Goal: Task Accomplishment & Management: Manage account settings

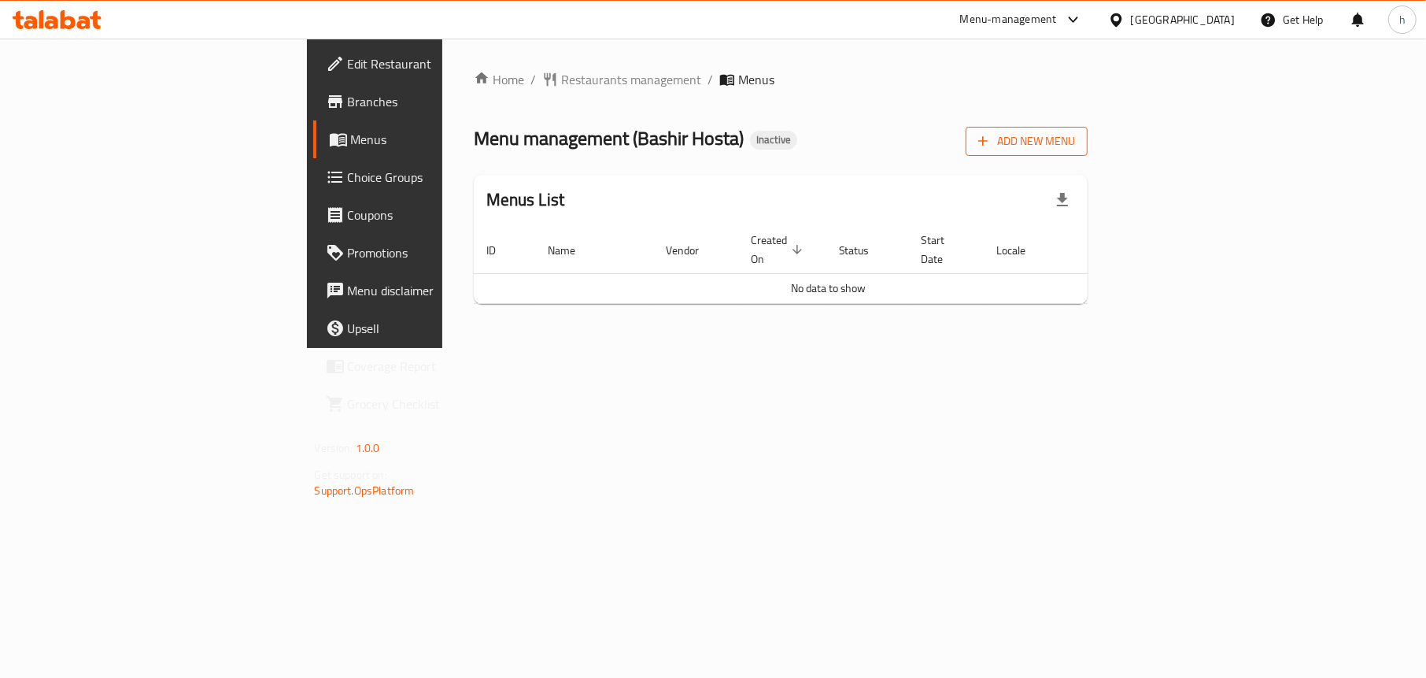
click at [1075, 142] on span "Add New Menu" at bounding box center [1026, 141] width 97 height 20
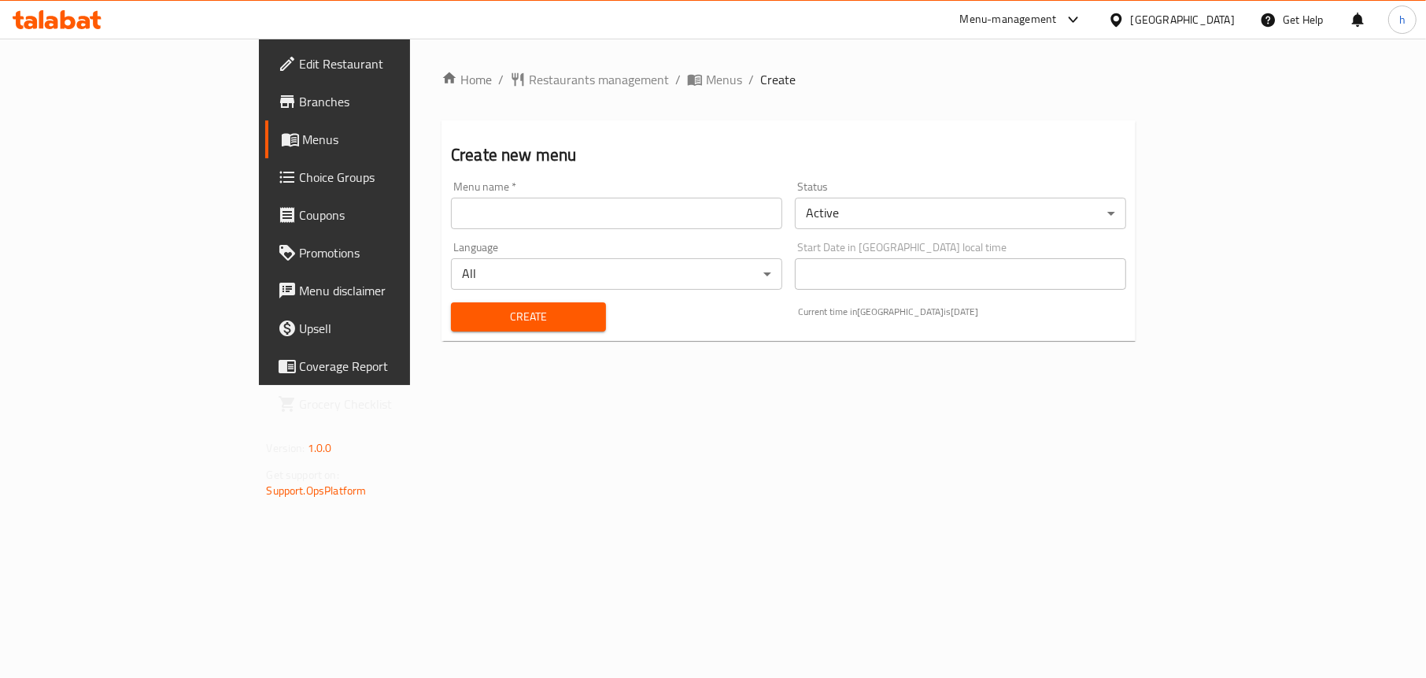
click at [488, 209] on input "text" at bounding box center [616, 213] width 331 height 31
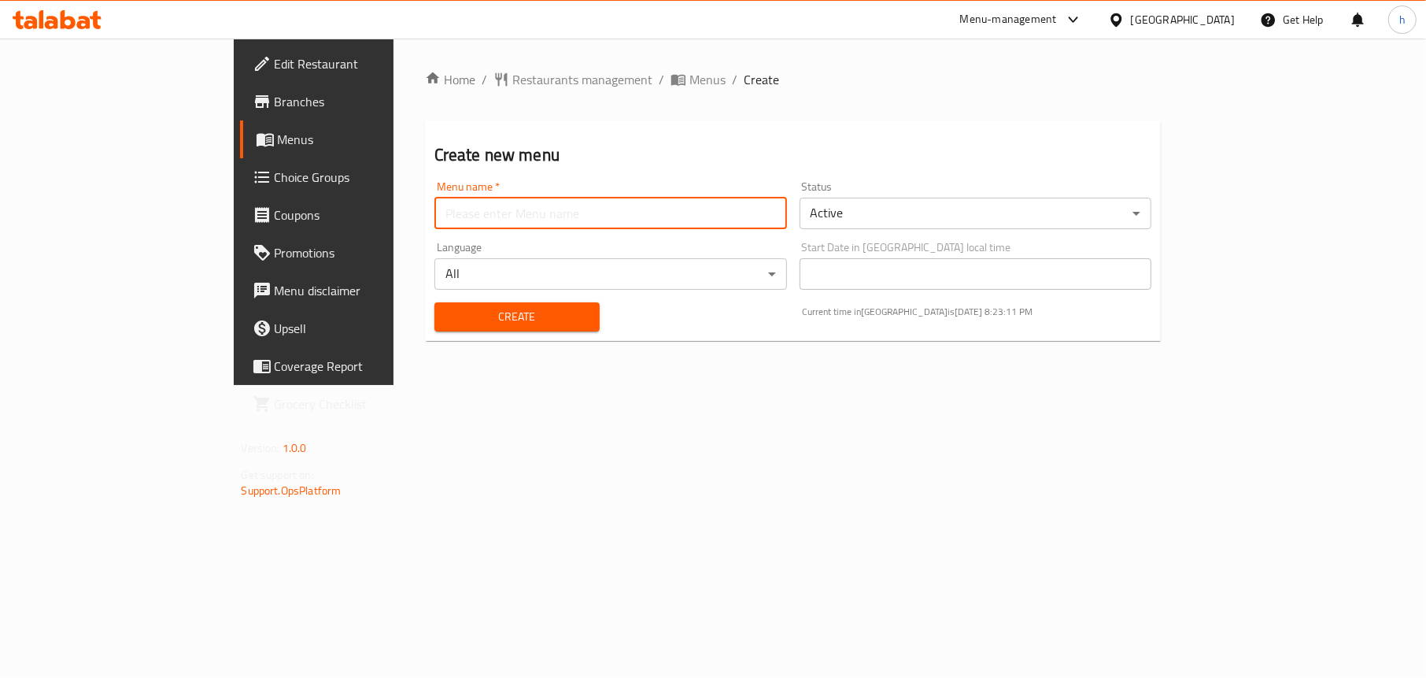
type input "Menu"
click at [447, 319] on span "Create" at bounding box center [517, 317] width 140 height 20
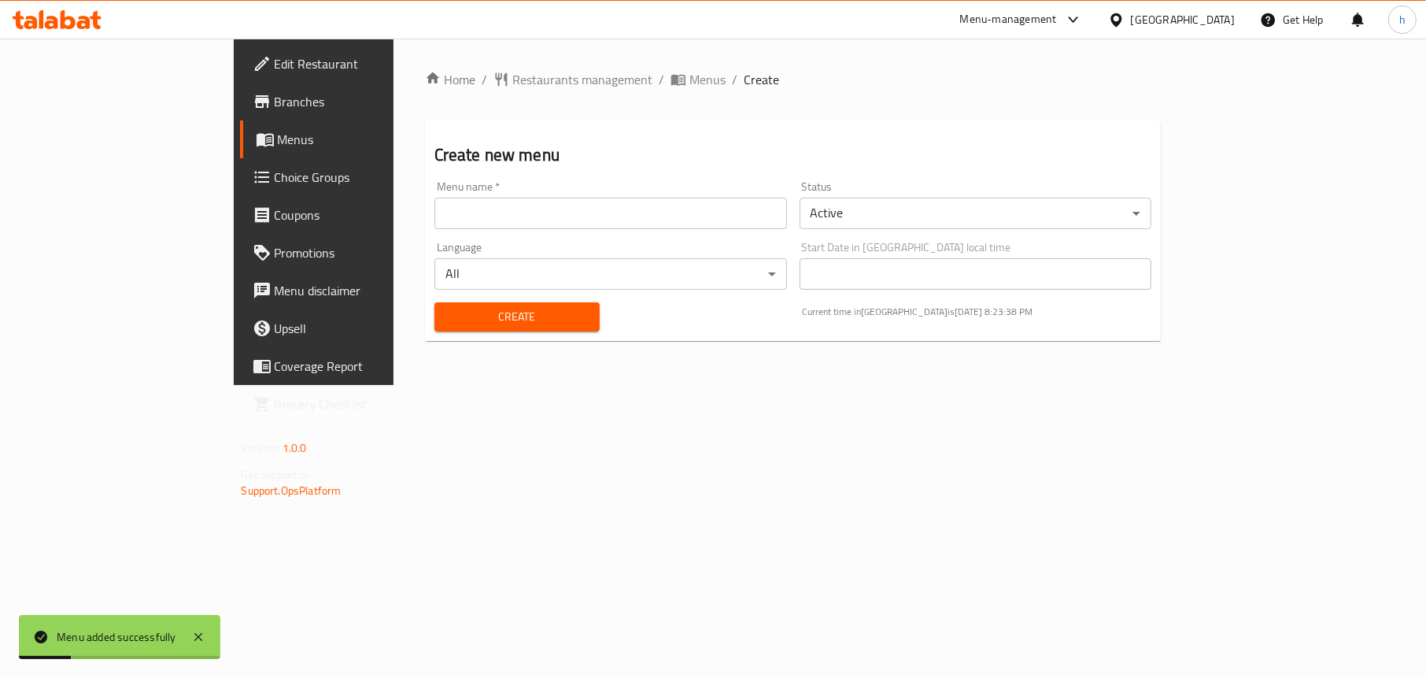
click at [278, 144] on span "Menus" at bounding box center [369, 139] width 182 height 19
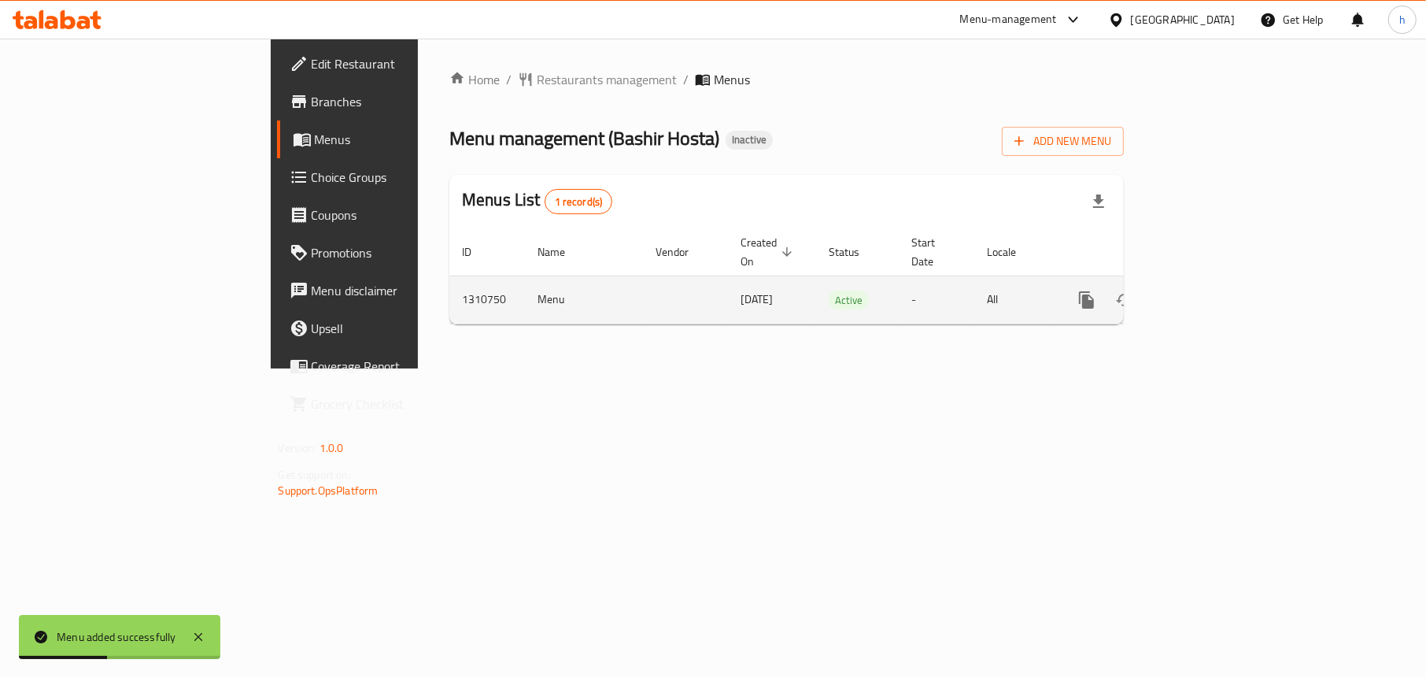
click at [1210, 290] on icon "enhanced table" at bounding box center [1200, 299] width 19 height 19
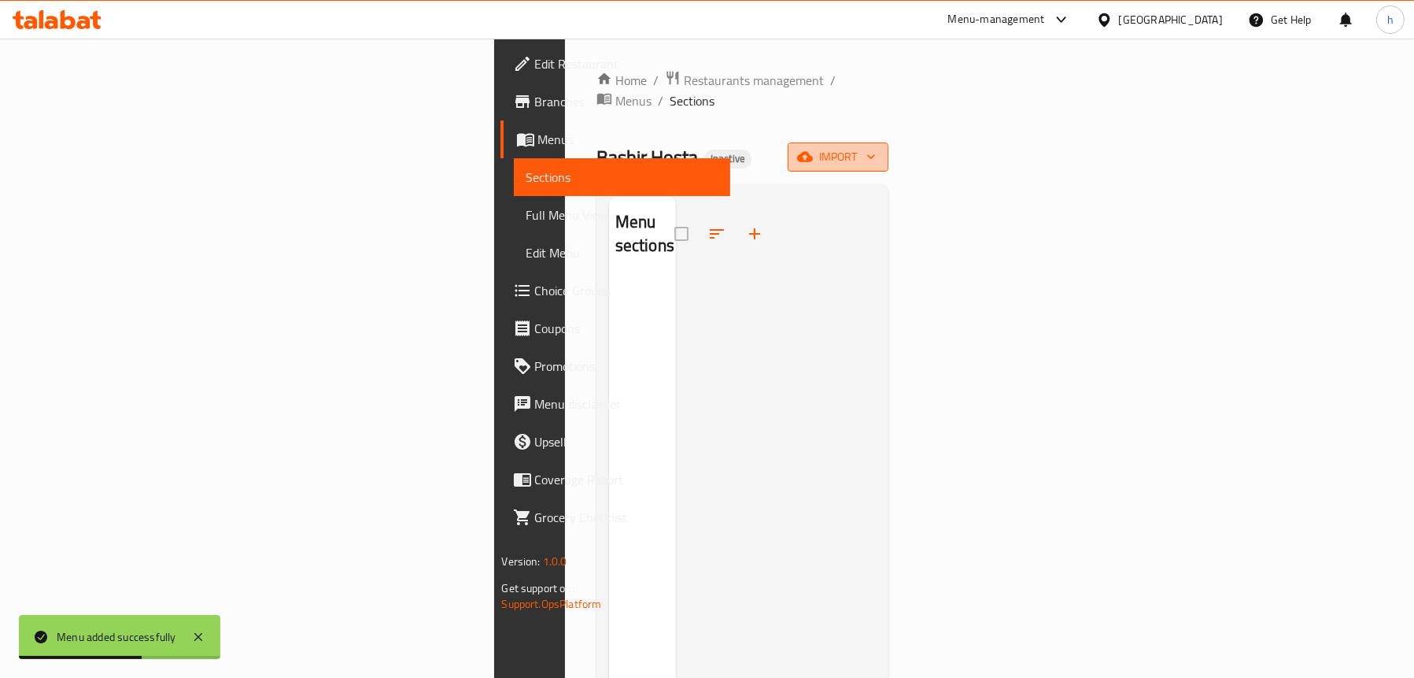
click at [876, 147] on span "import" at bounding box center [838, 157] width 76 height 20
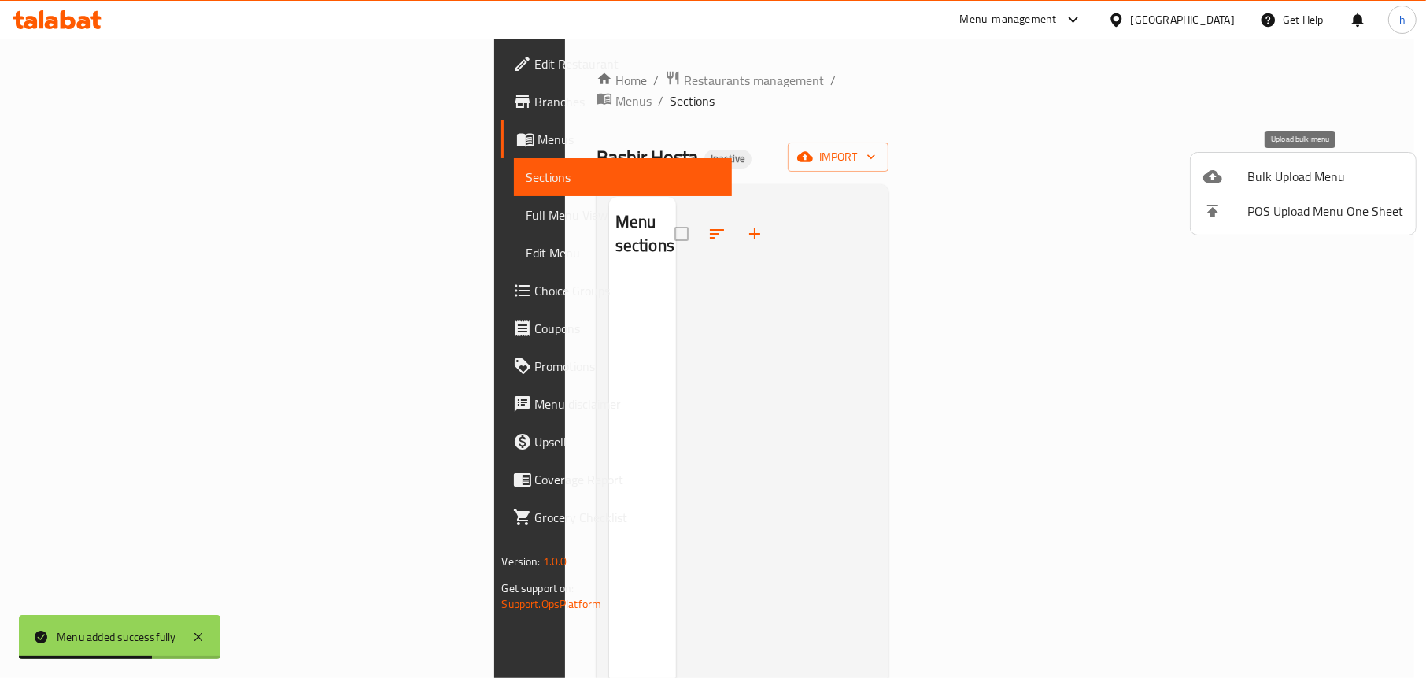
click at [1266, 175] on span "Bulk Upload Menu" at bounding box center [1326, 176] width 156 height 19
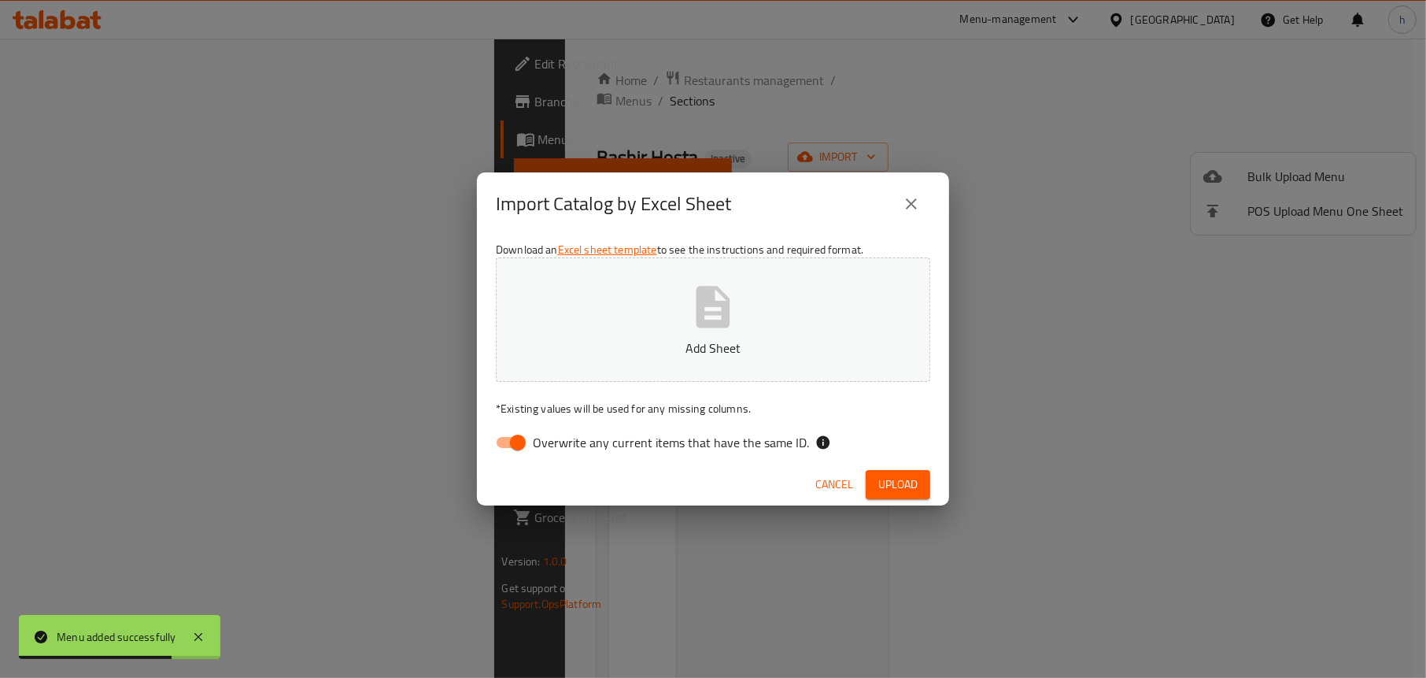
click at [516, 436] on input "Overwrite any current items that have the same ID." at bounding box center [518, 442] width 90 height 30
checkbox input "false"
click at [676, 336] on button "Add Sheet" at bounding box center [713, 319] width 434 height 124
click at [898, 487] on span "Upload" at bounding box center [897, 485] width 39 height 20
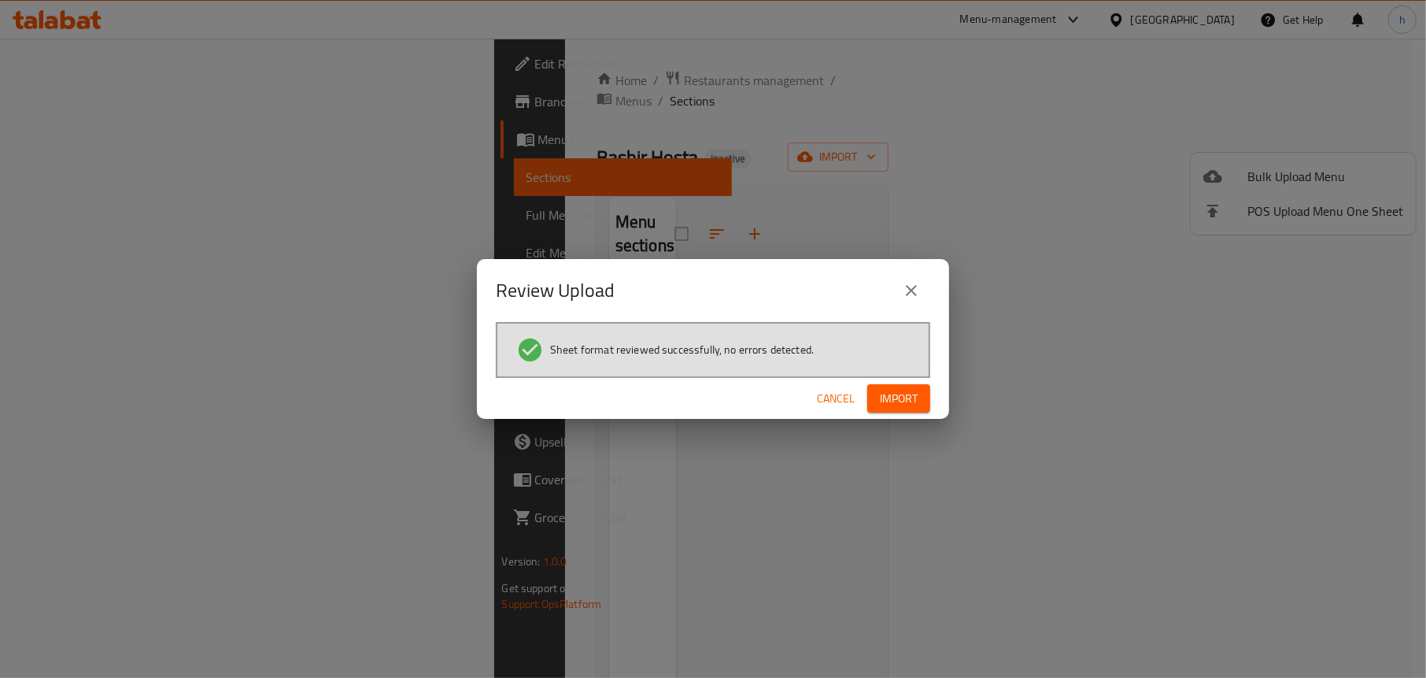
click at [877, 380] on div "Cancel Import" at bounding box center [713, 399] width 472 height 42
drag, startPoint x: 893, startPoint y: 384, endPoint x: 893, endPoint y: 394, distance: 10.3
click at [893, 391] on button "Import" at bounding box center [898, 398] width 63 height 29
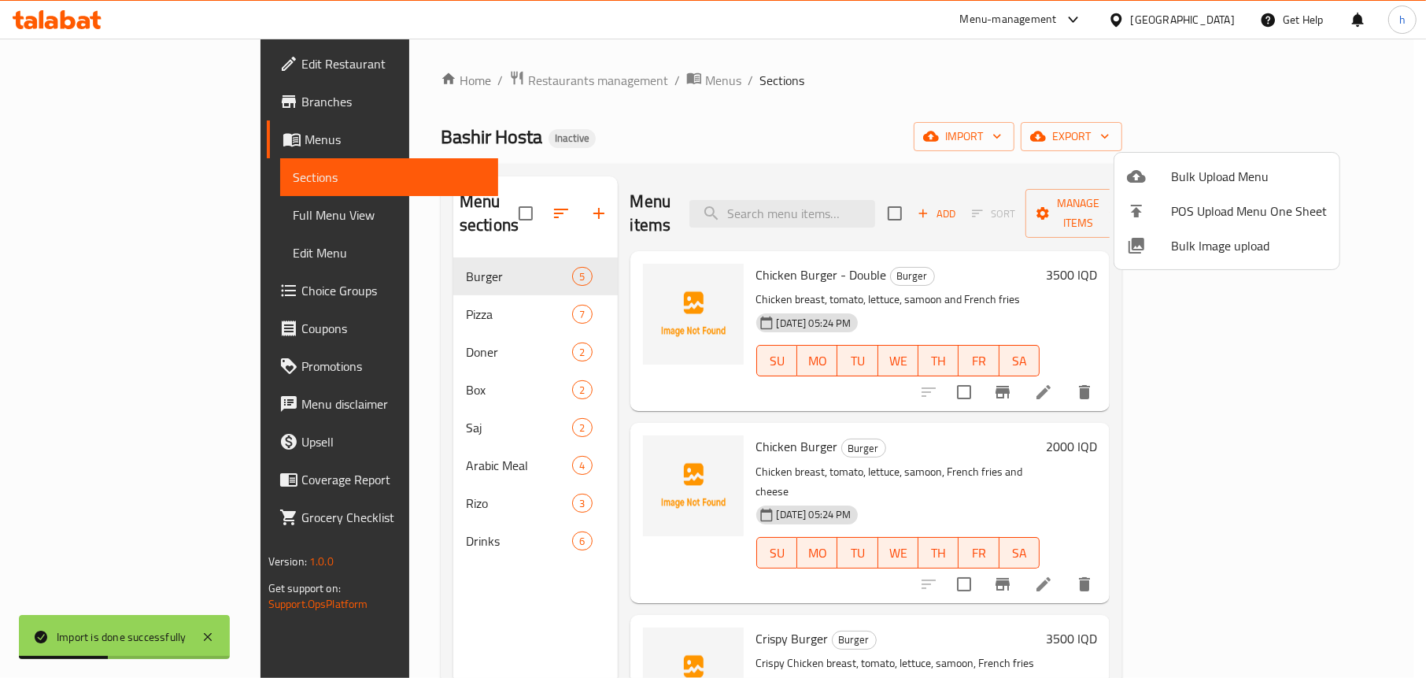
click at [420, 600] on div at bounding box center [713, 339] width 1426 height 678
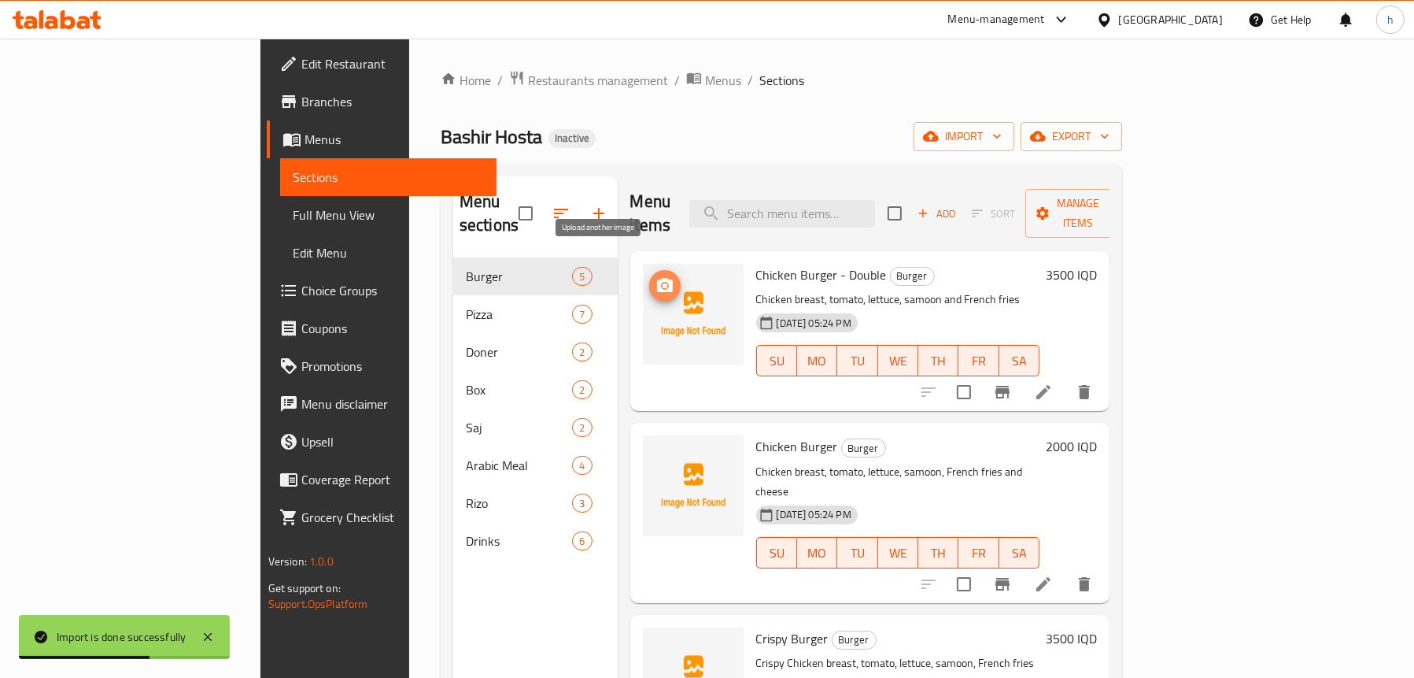
click at [656, 276] on icon "upload picture" at bounding box center [665, 285] width 19 height 19
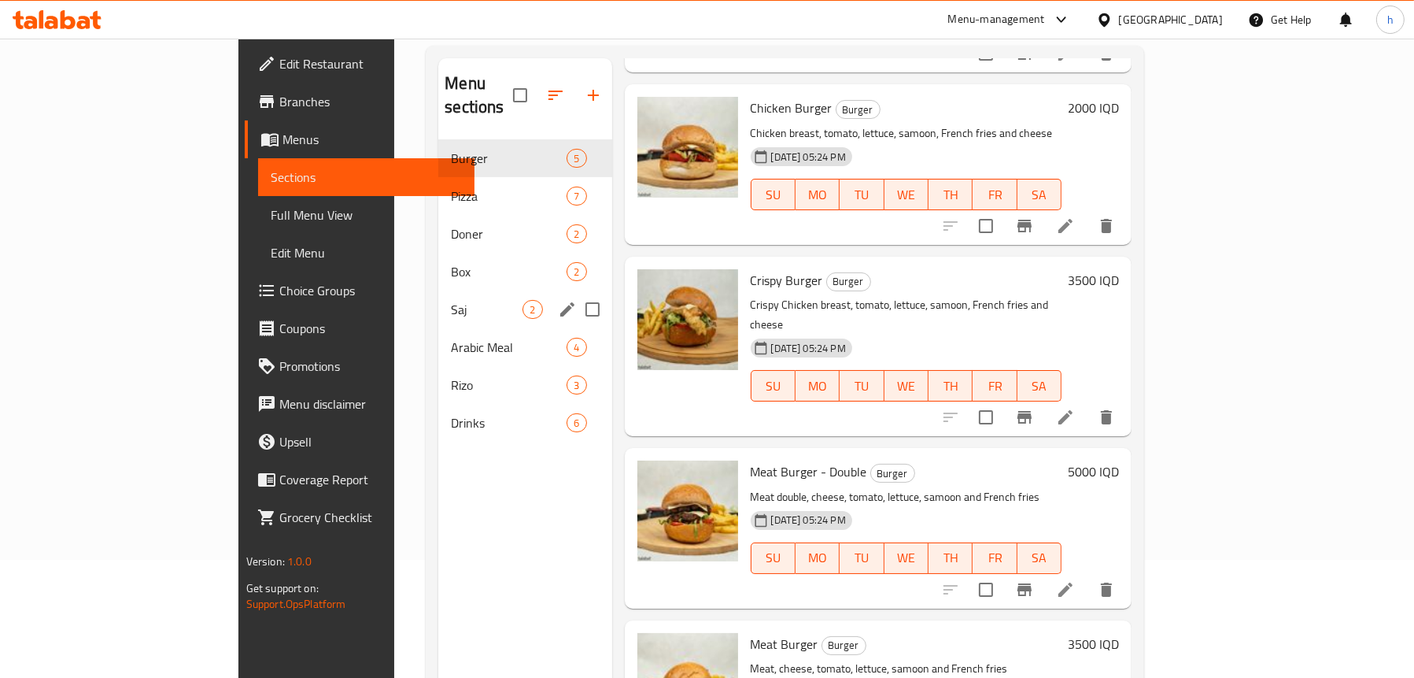
scroll to position [64, 0]
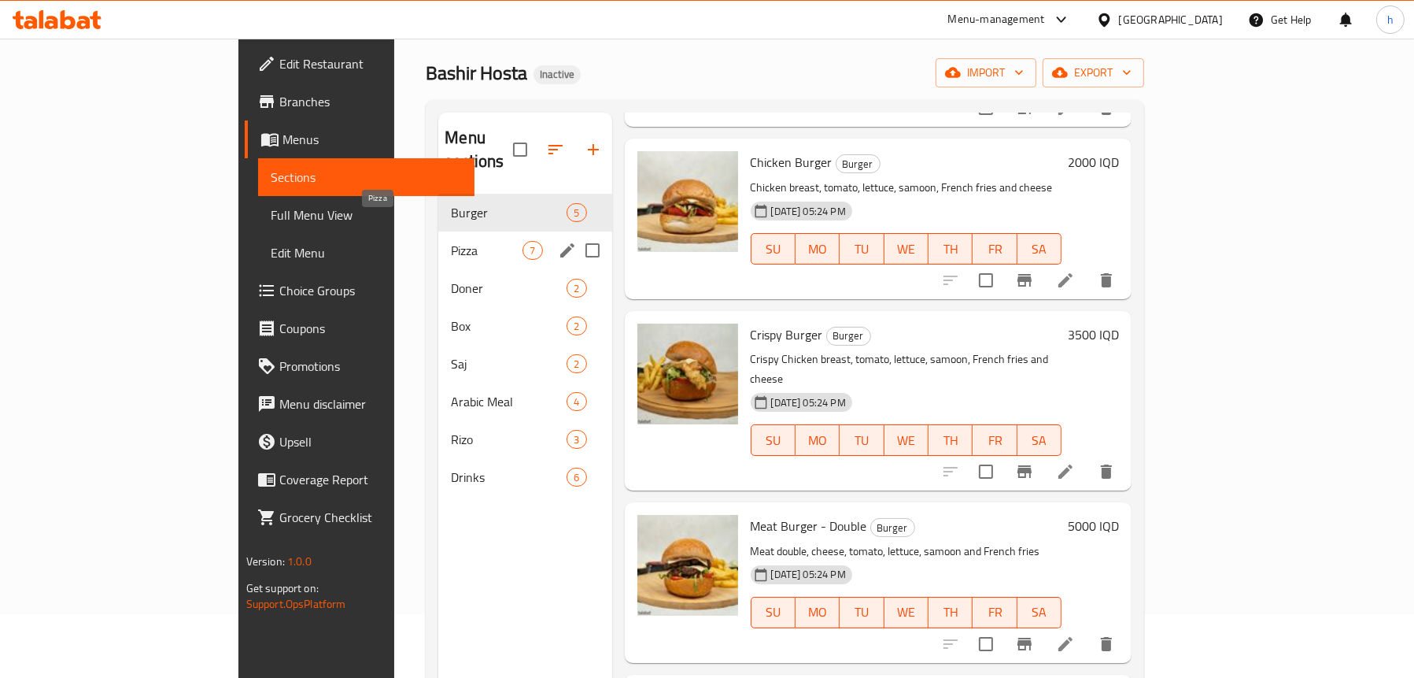
click at [451, 241] on span "Pizza" at bounding box center [487, 250] width 72 height 19
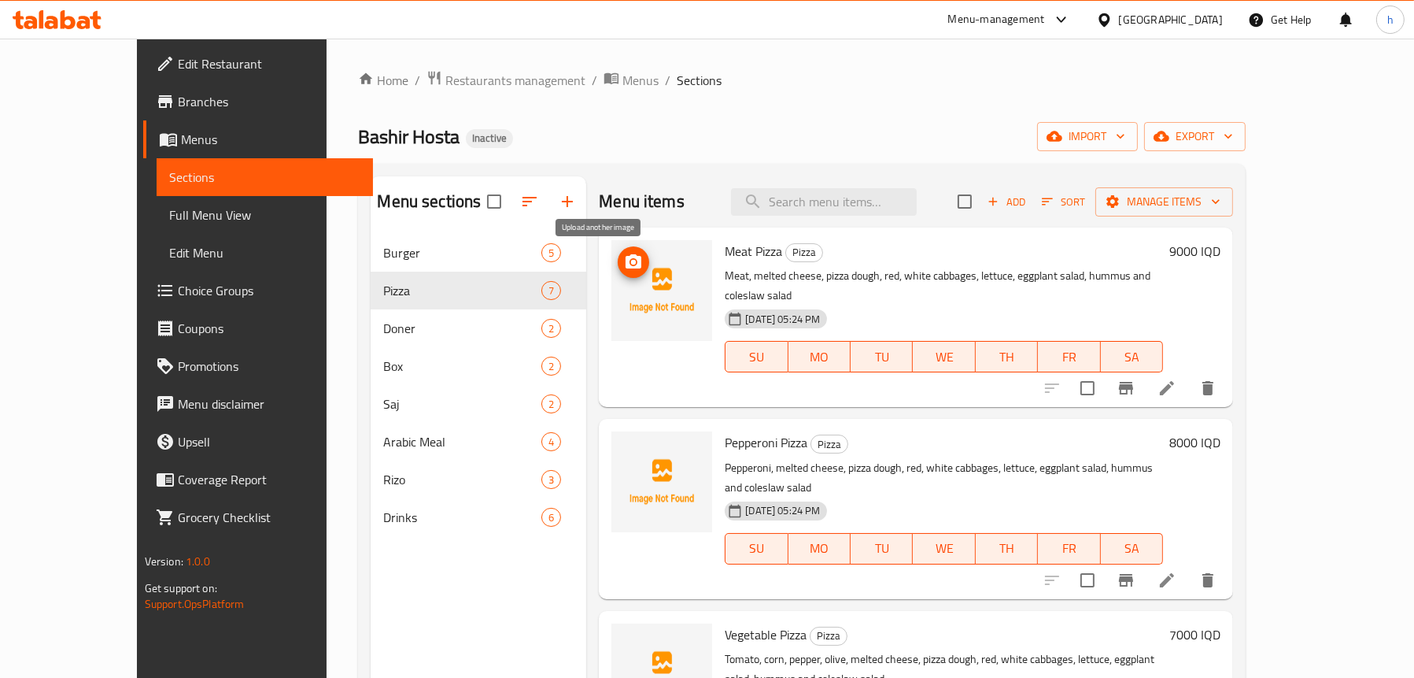
click at [626, 257] on icon "upload picture" at bounding box center [634, 261] width 16 height 14
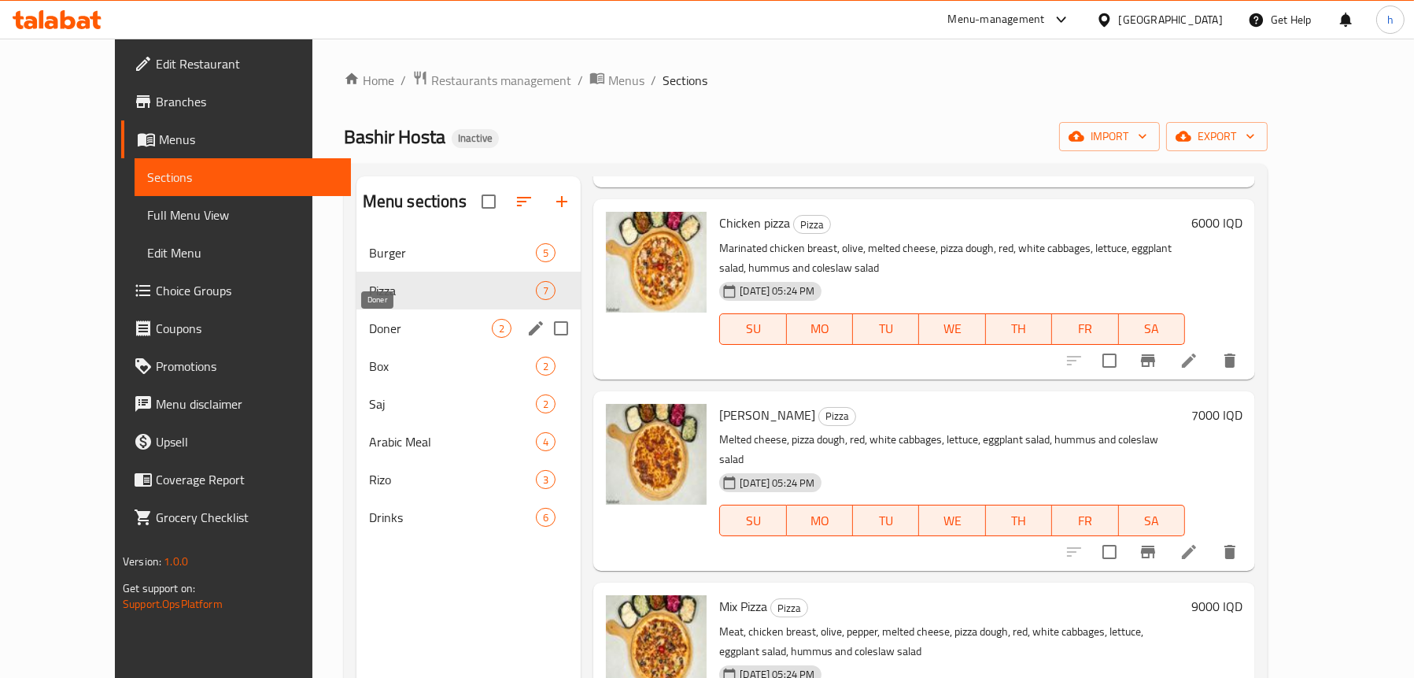
click at [376, 328] on span "Doner" at bounding box center [430, 328] width 123 height 19
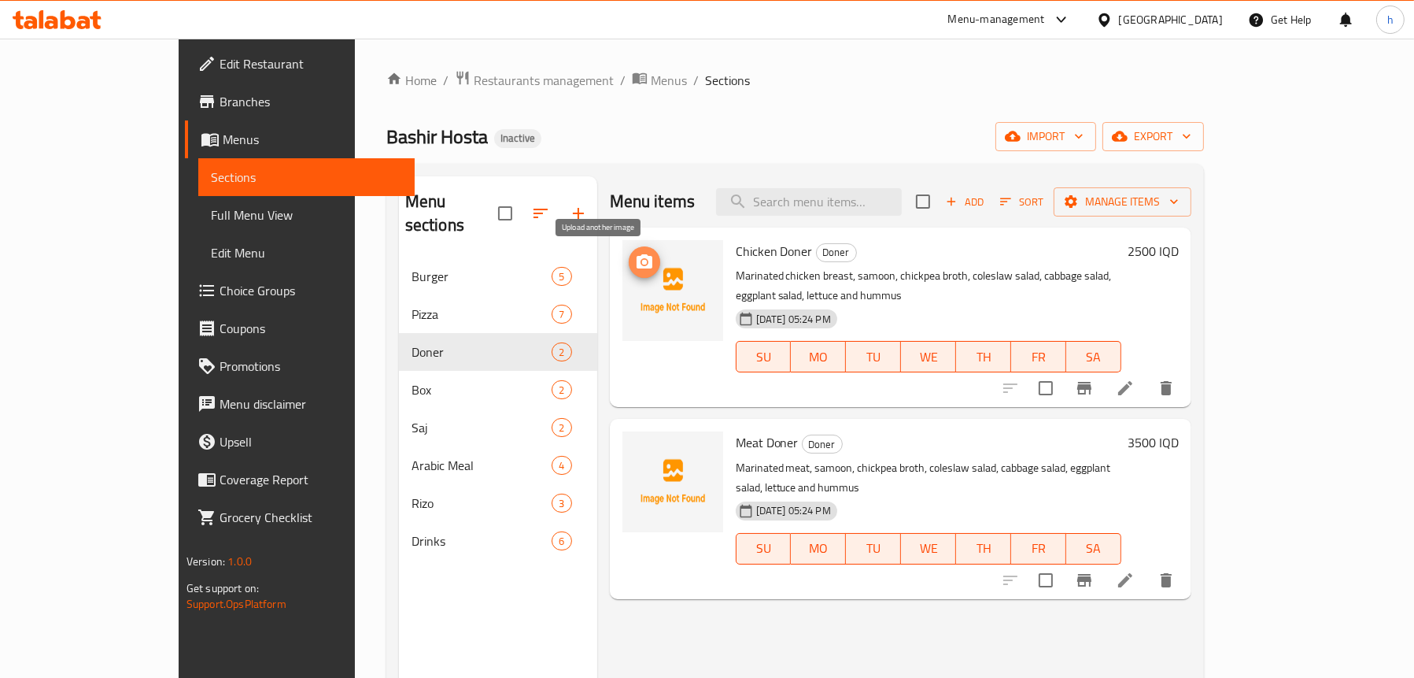
click at [635, 264] on icon "upload picture" at bounding box center [644, 262] width 19 height 19
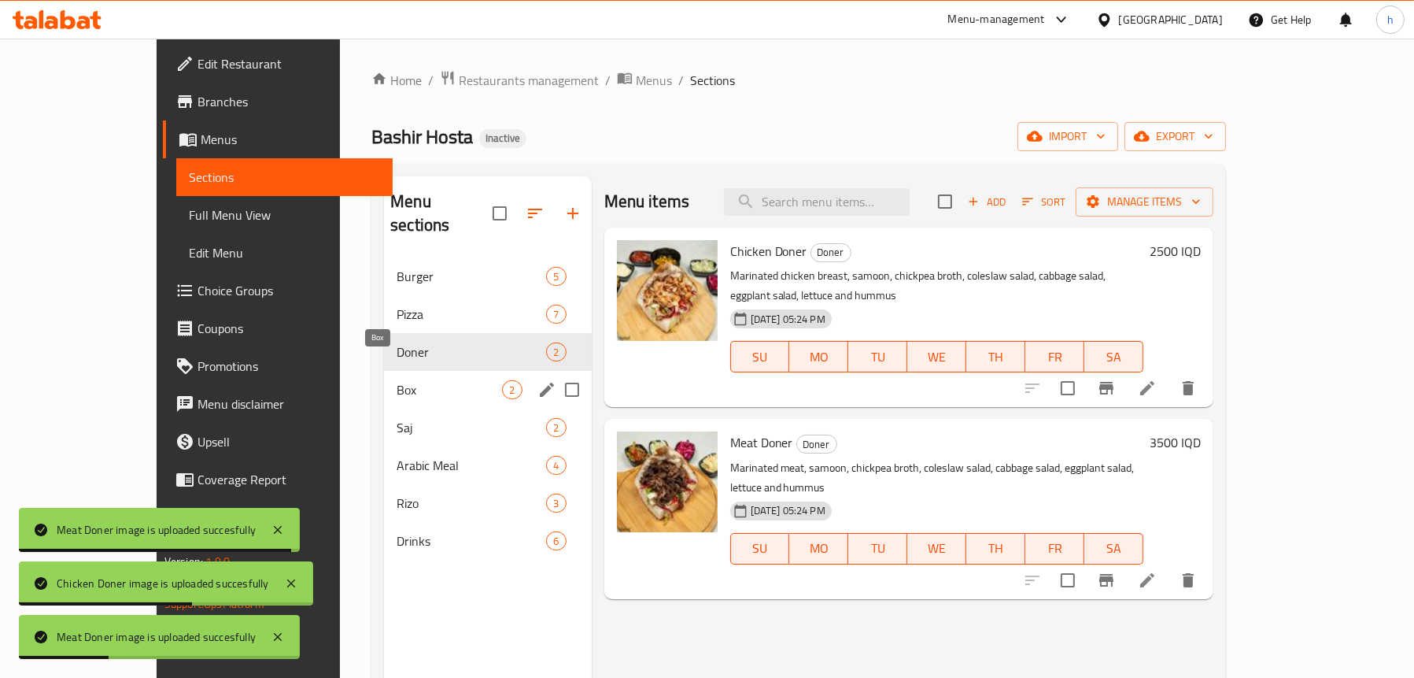
click at [397, 380] on span "Box" at bounding box center [449, 389] width 105 height 19
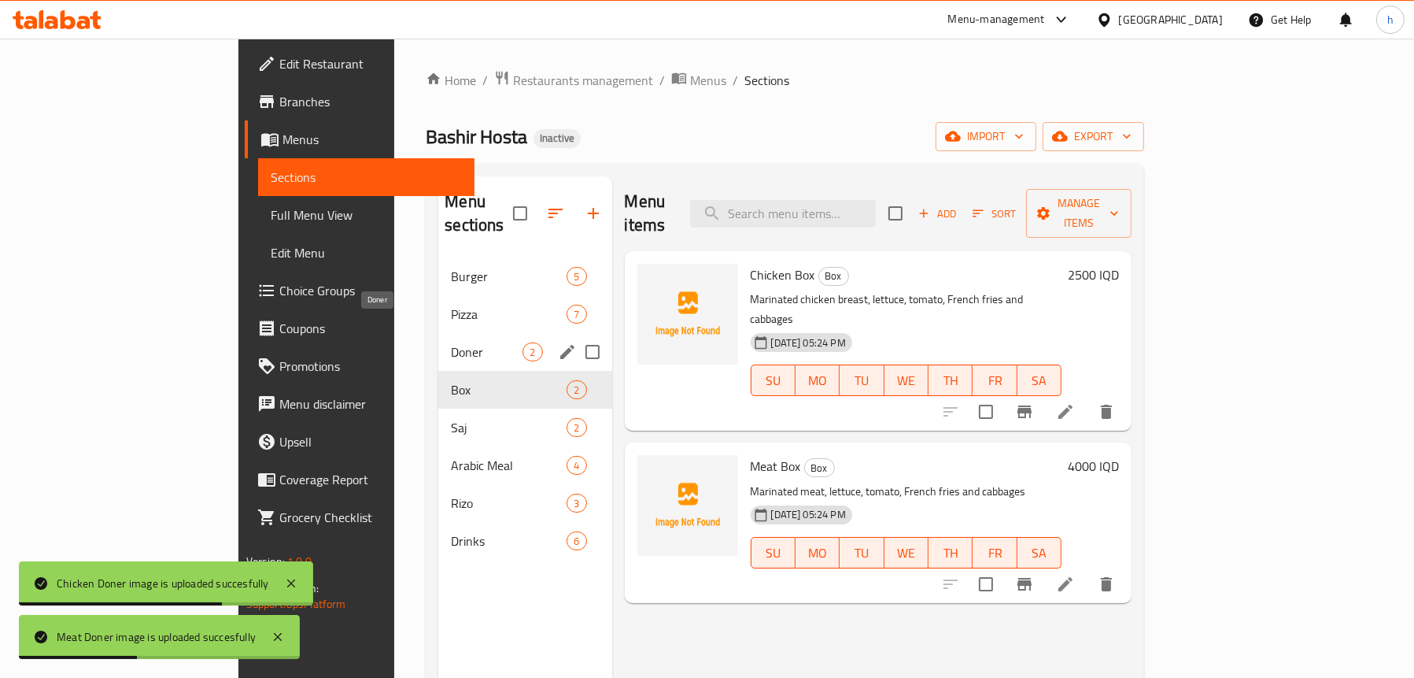
click at [451, 342] on span "Doner" at bounding box center [487, 351] width 72 height 19
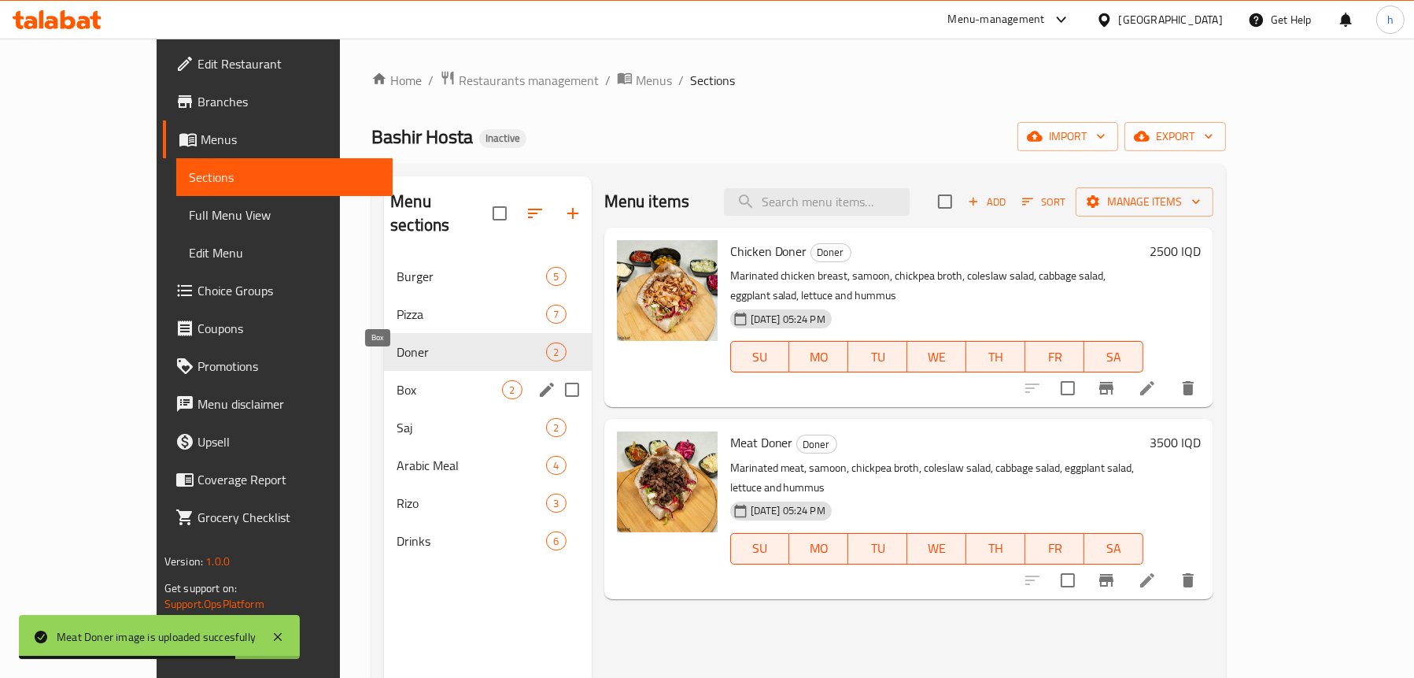
click at [397, 380] on span "Box" at bounding box center [449, 389] width 105 height 19
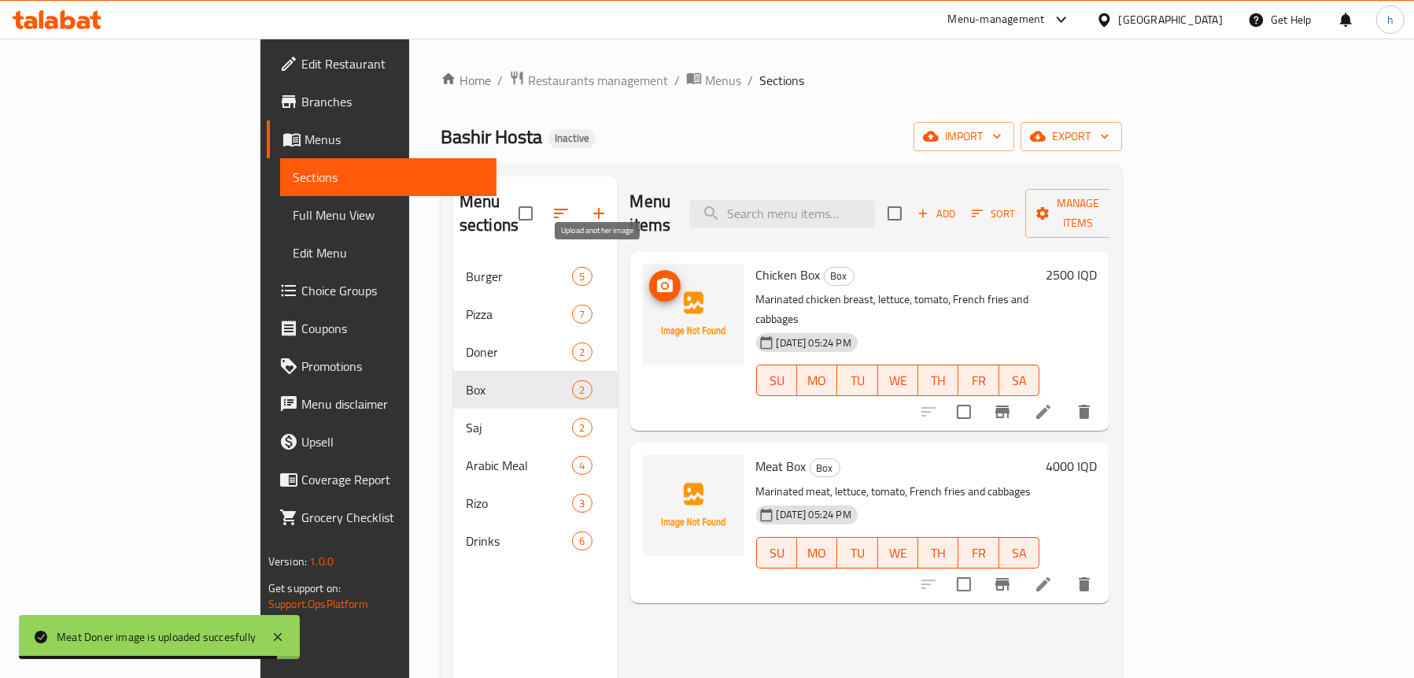
click at [657, 278] on icon "upload picture" at bounding box center [665, 285] width 16 height 14
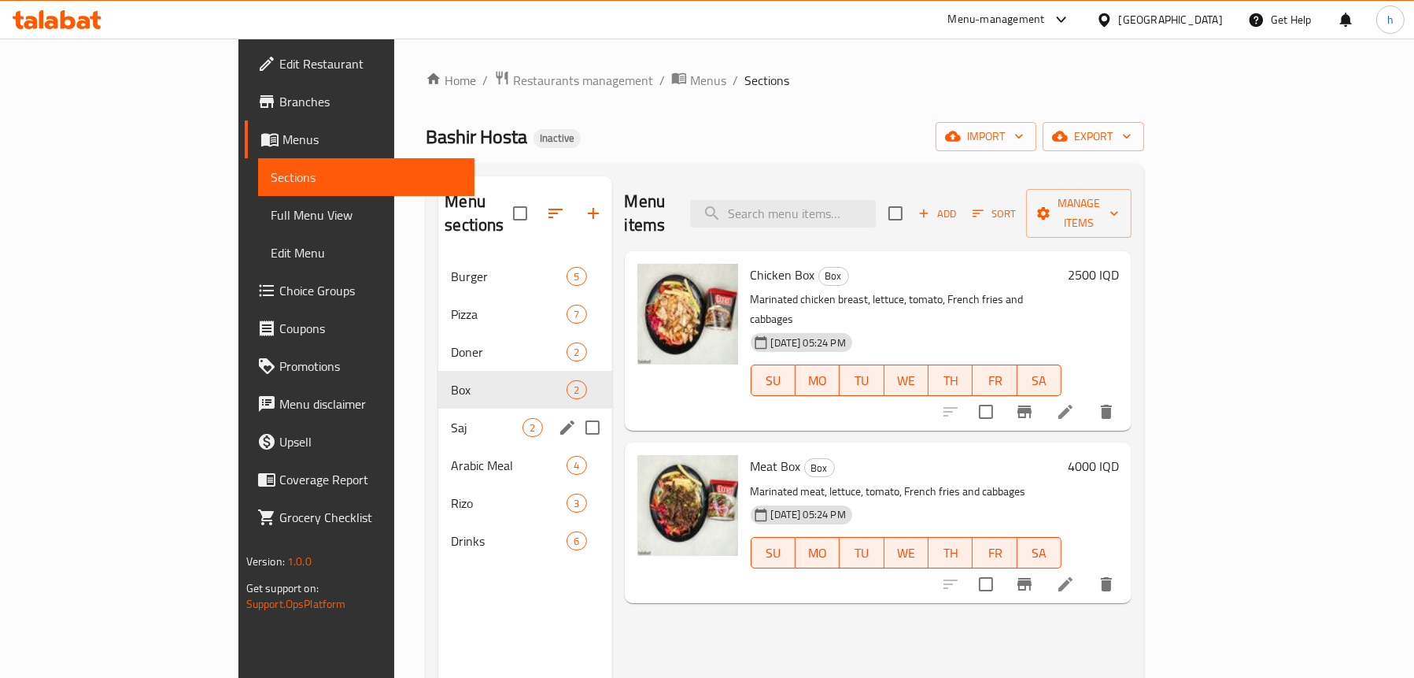
click at [438, 417] on div "Saj 2" at bounding box center [524, 428] width 173 height 38
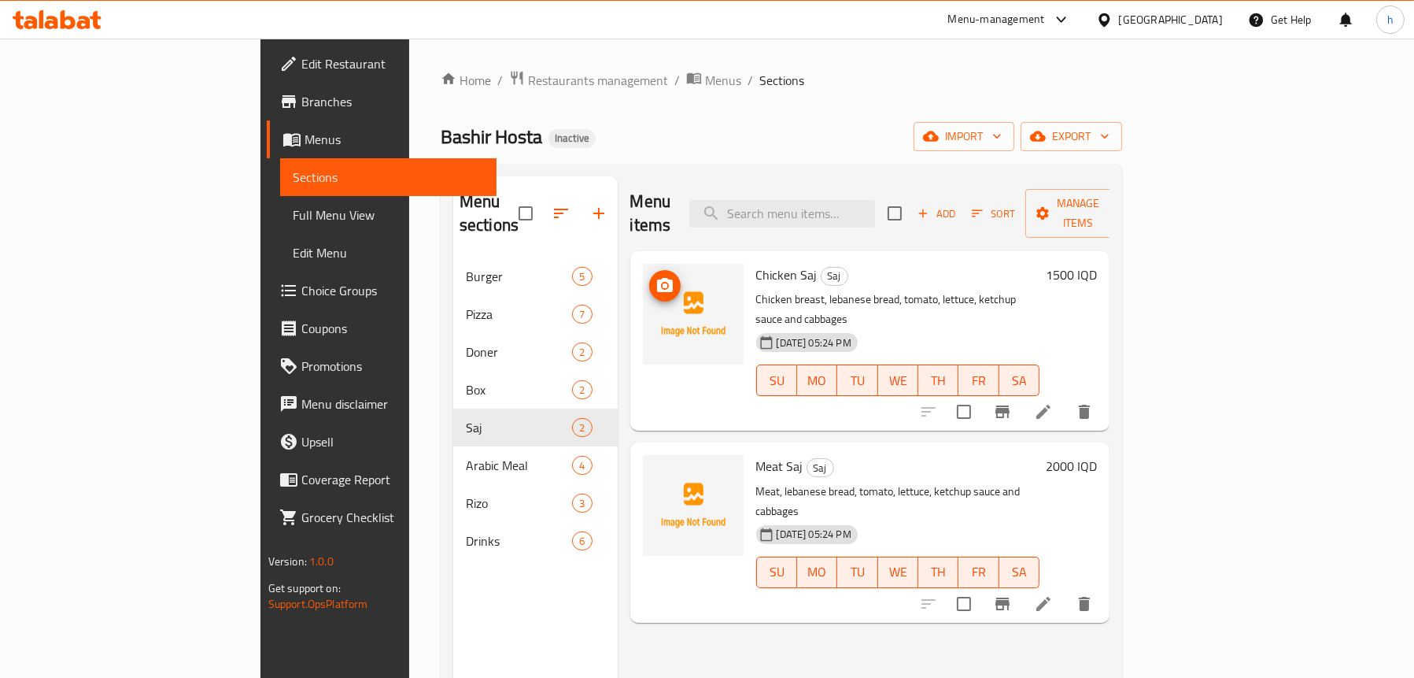
click at [656, 276] on icon "upload picture" at bounding box center [665, 285] width 19 height 19
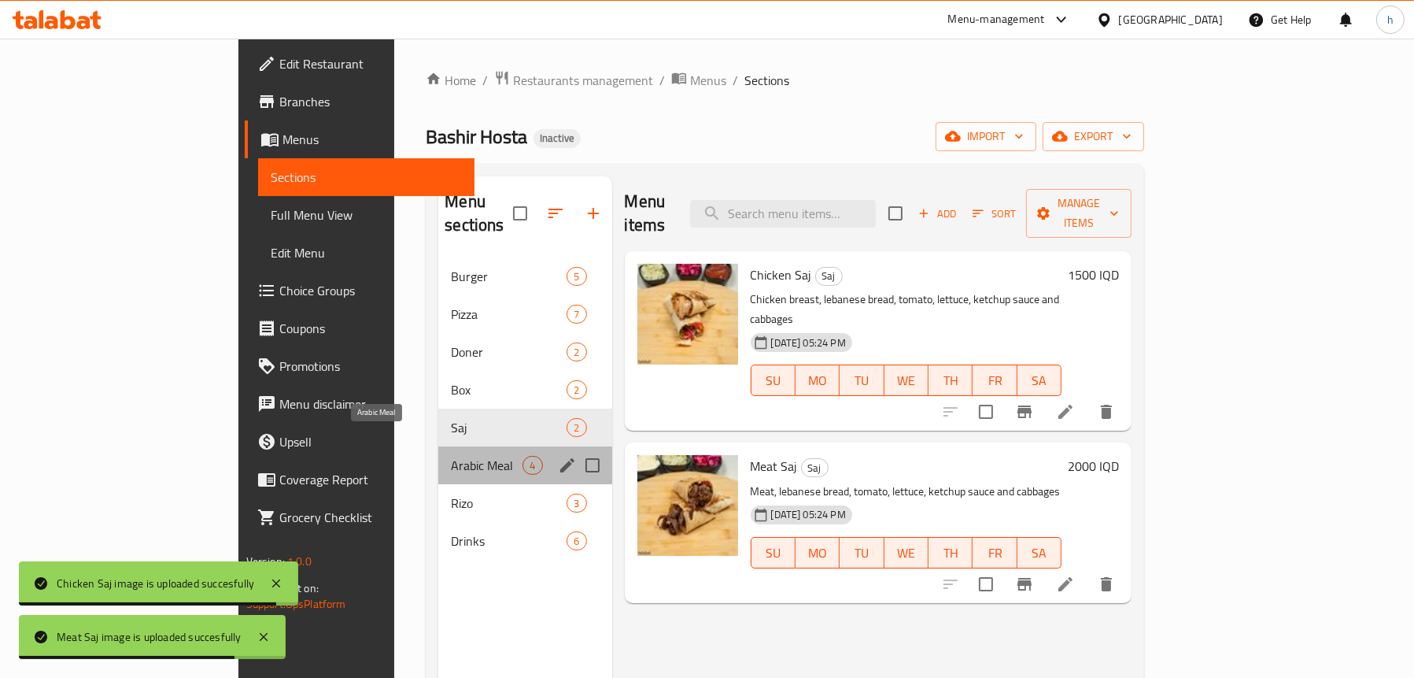
click at [451, 456] on span "Arabic Meal" at bounding box center [487, 465] width 72 height 19
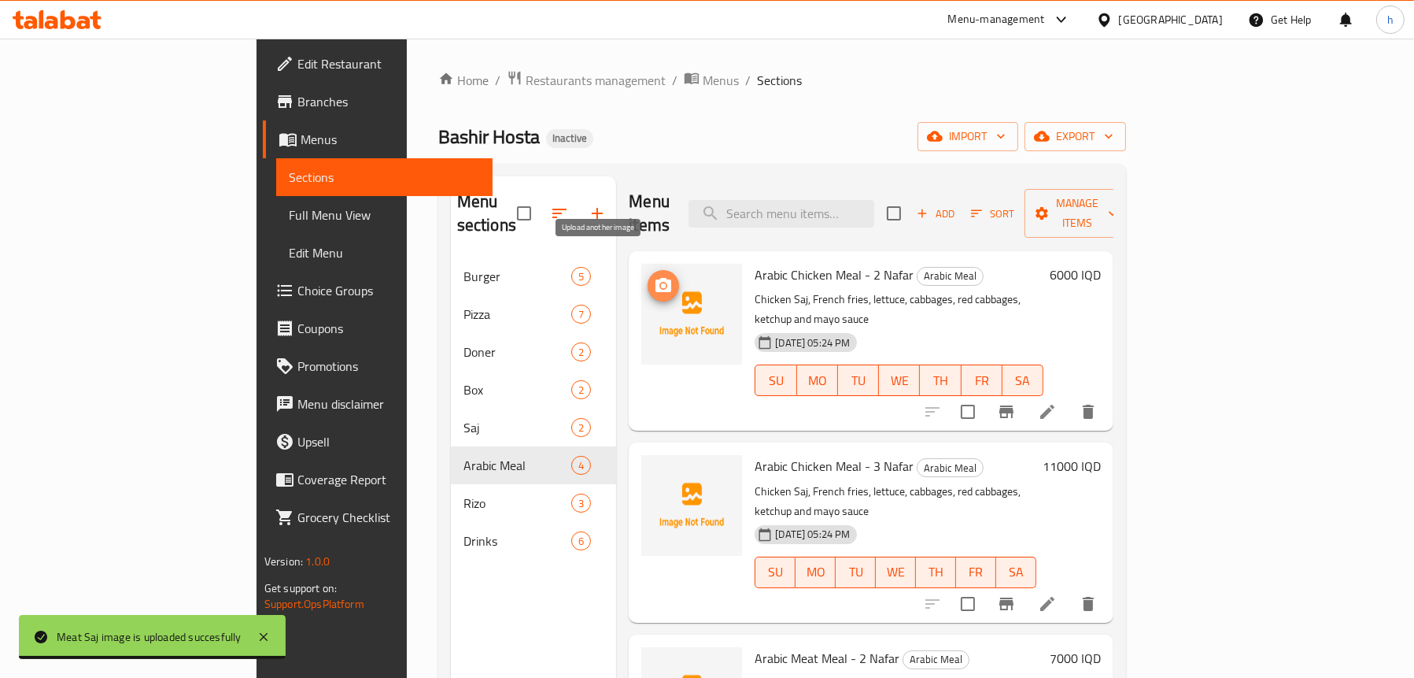
click at [661, 283] on circle "upload picture" at bounding box center [663, 285] width 5 height 5
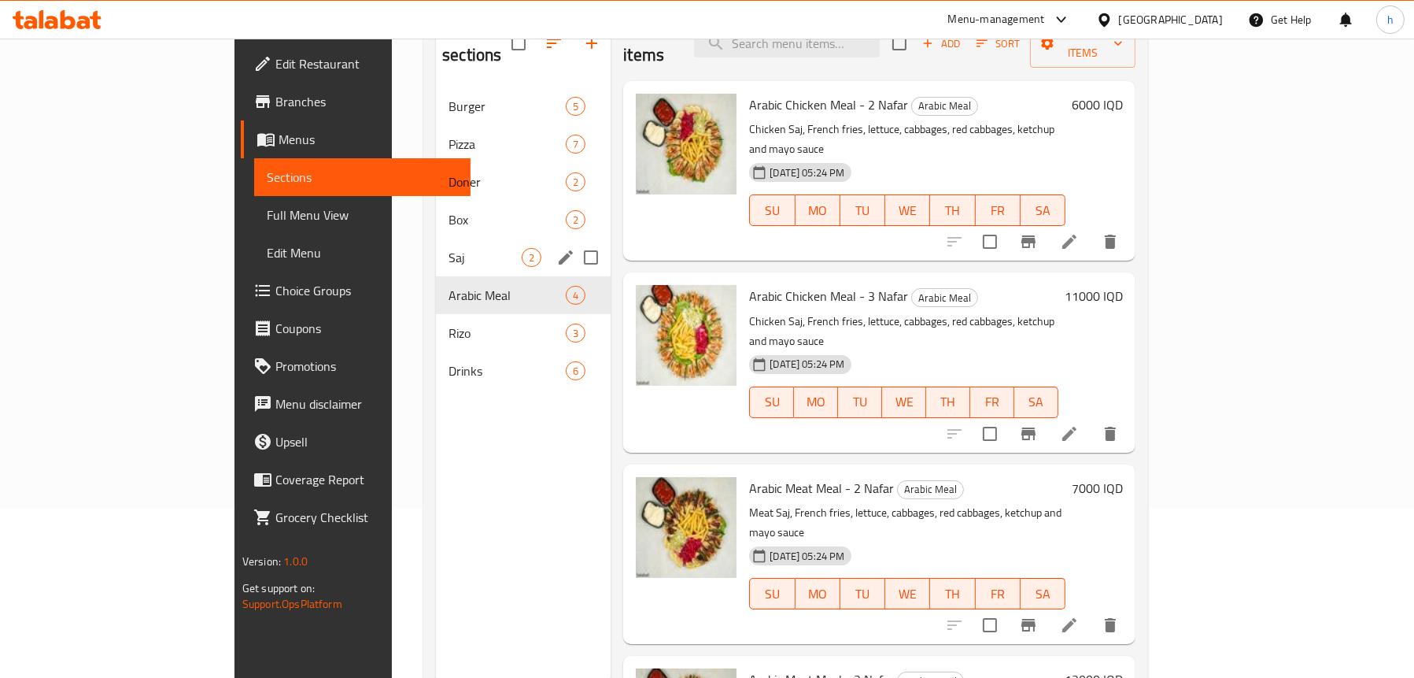
scroll to position [142, 0]
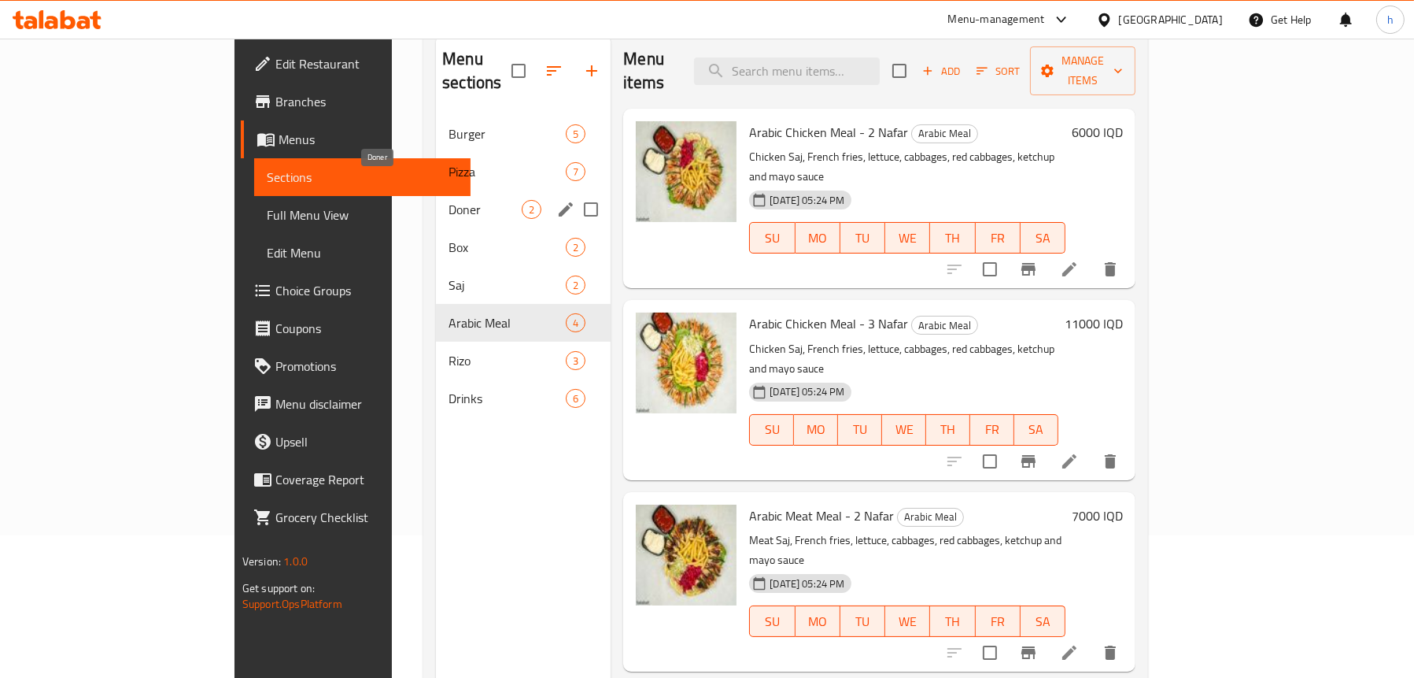
click at [449, 200] on span "Doner" at bounding box center [485, 209] width 73 height 19
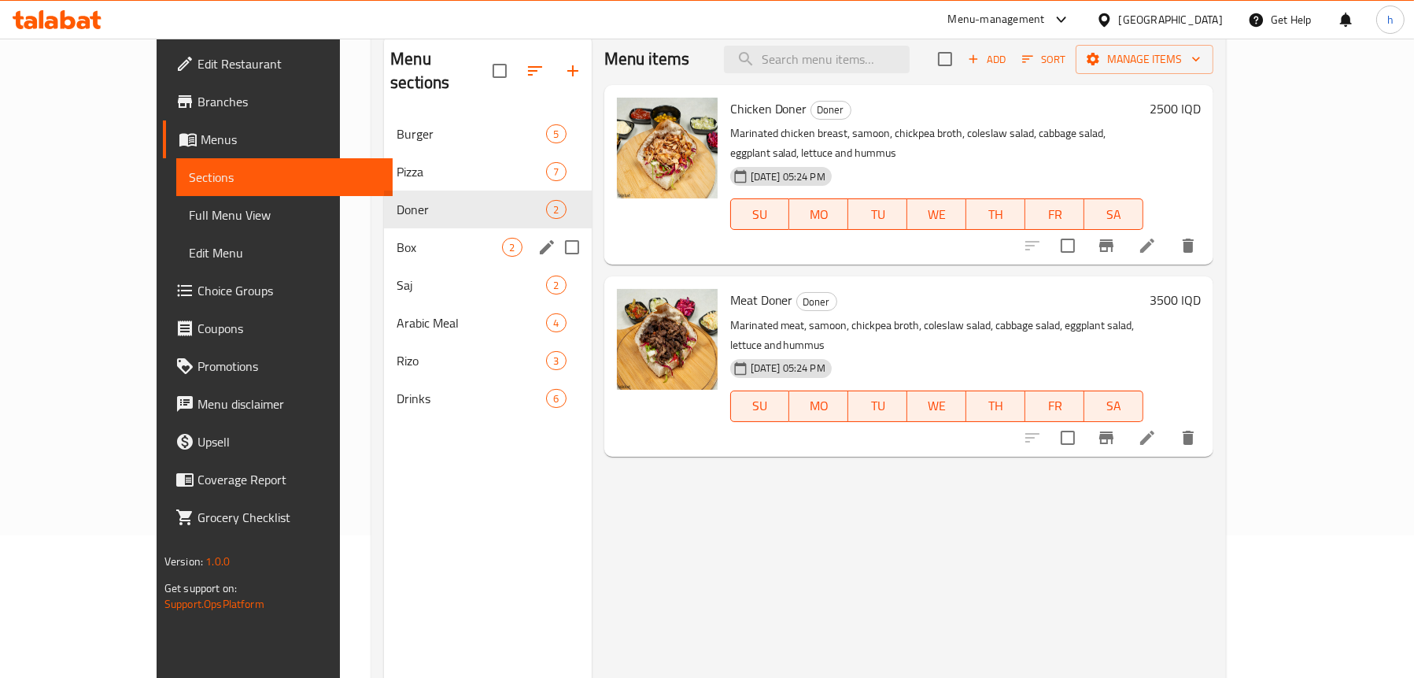
click at [397, 238] on span "Box" at bounding box center [449, 247] width 105 height 19
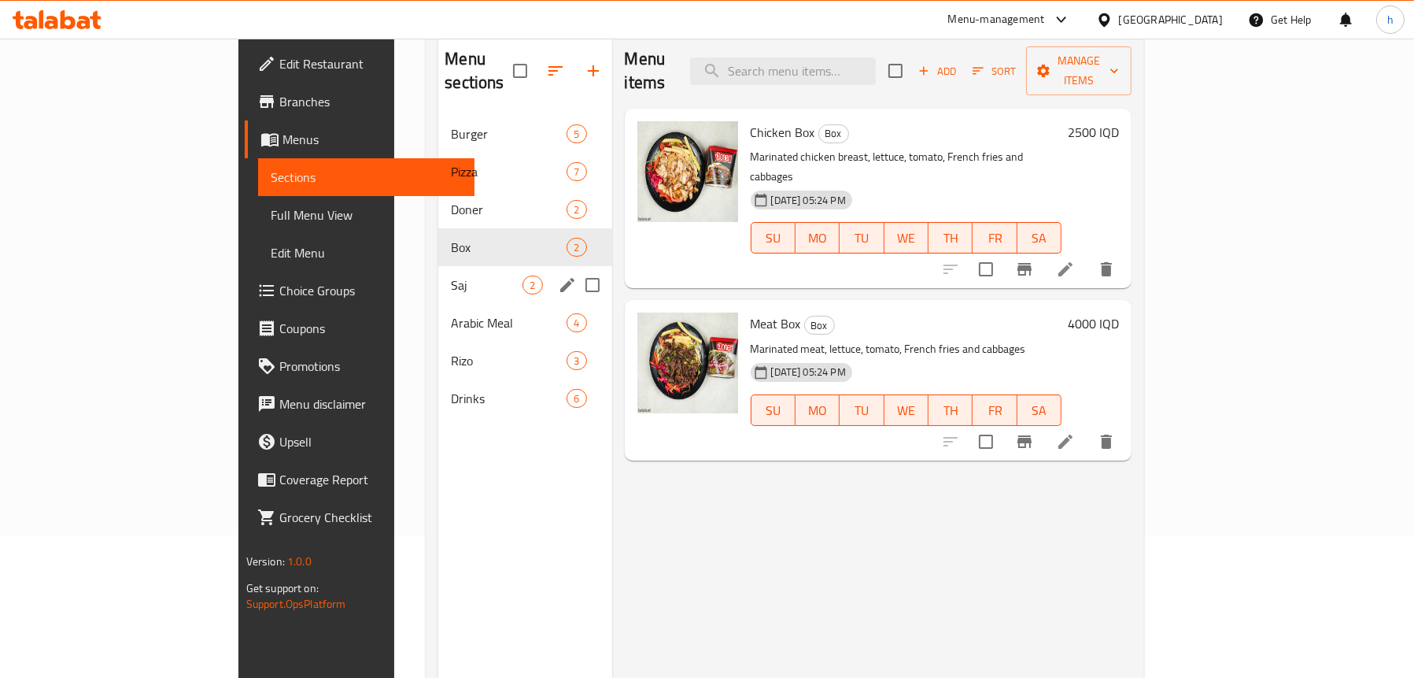
click at [438, 272] on div "Saj 2" at bounding box center [524, 285] width 173 height 38
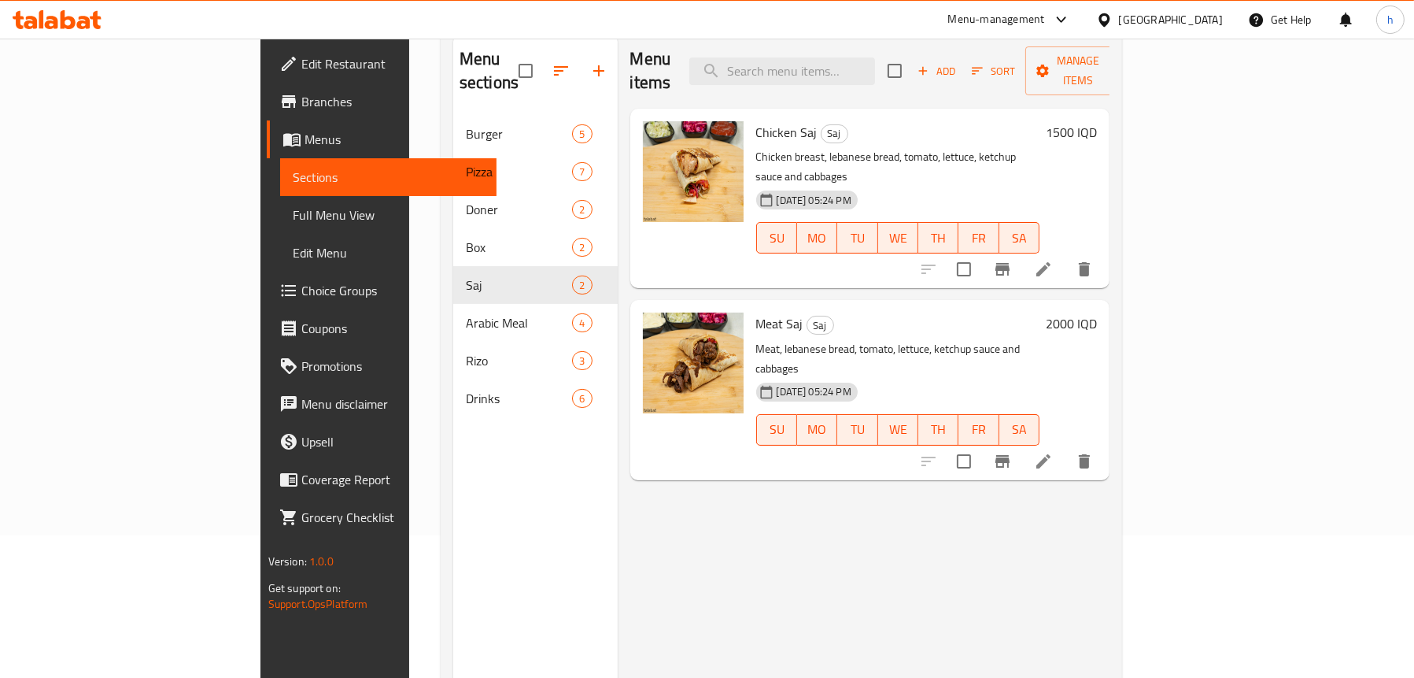
click at [453, 401] on div "Menu sections Burger 5 Pizza 7 Doner 2 Box 2 Saj 2 Arabic Meal 4 Rizo 3 Drinks 6" at bounding box center [535, 373] width 165 height 678
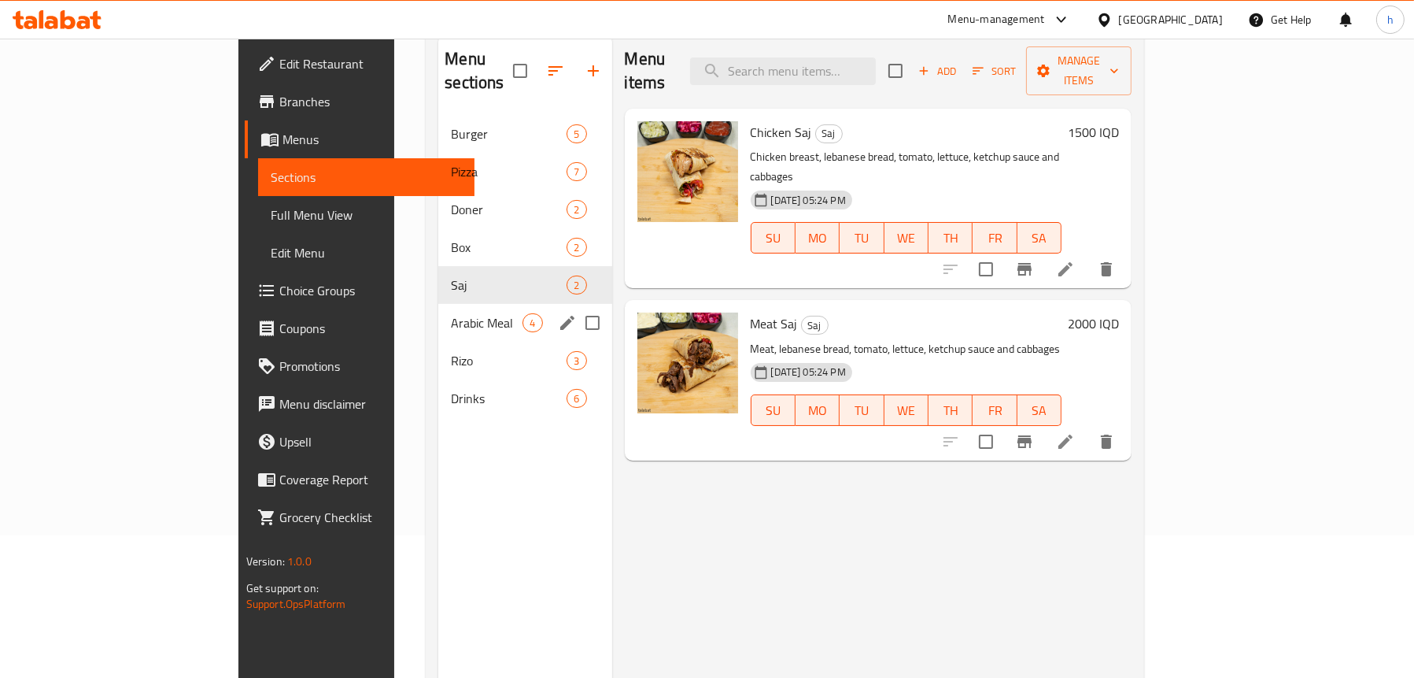
click at [438, 310] on div "Arabic Meal 4" at bounding box center [524, 323] width 173 height 38
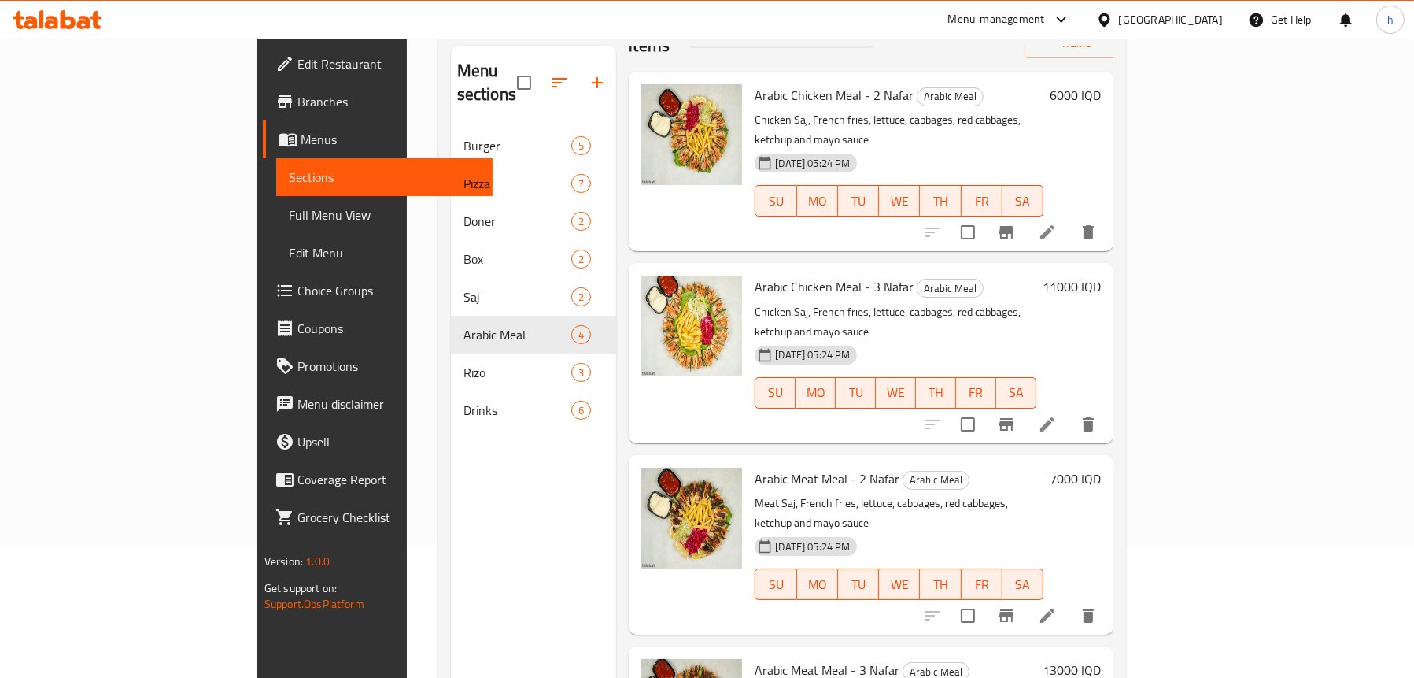
scroll to position [221, 0]
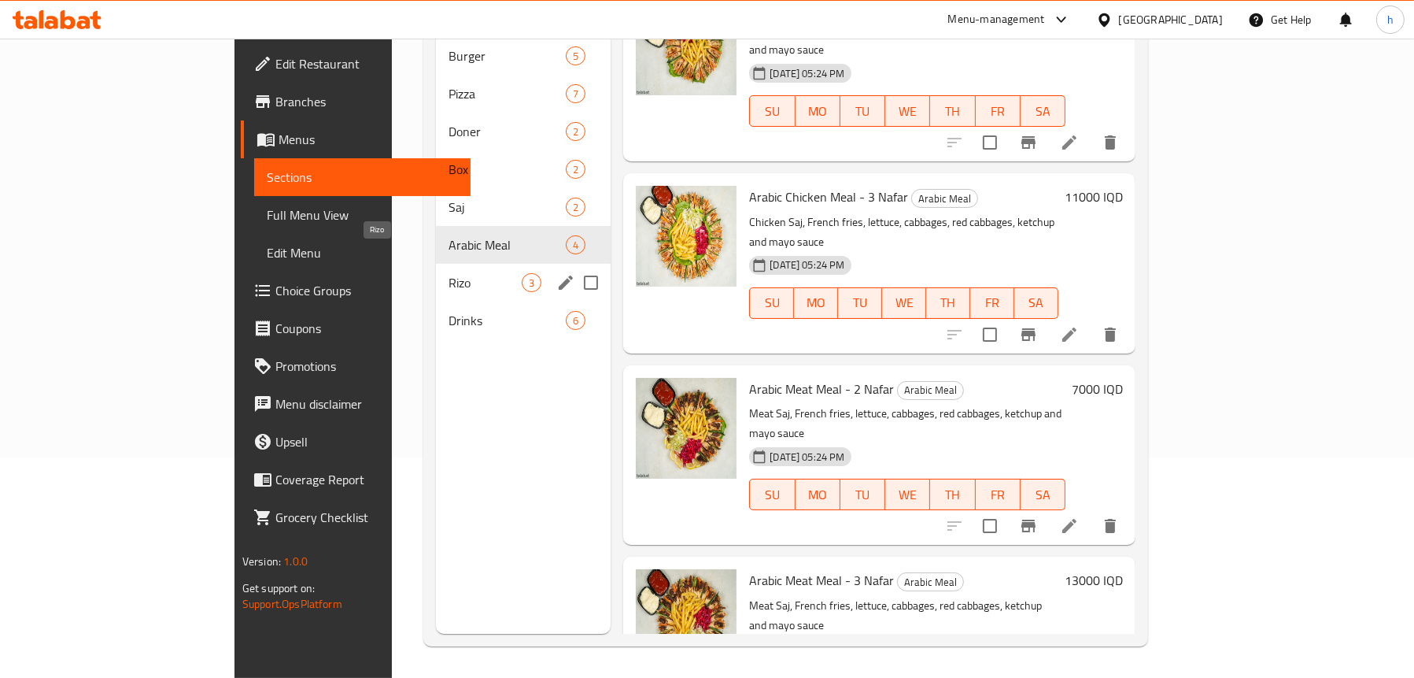
click at [449, 273] on span "Rizo" at bounding box center [485, 282] width 73 height 19
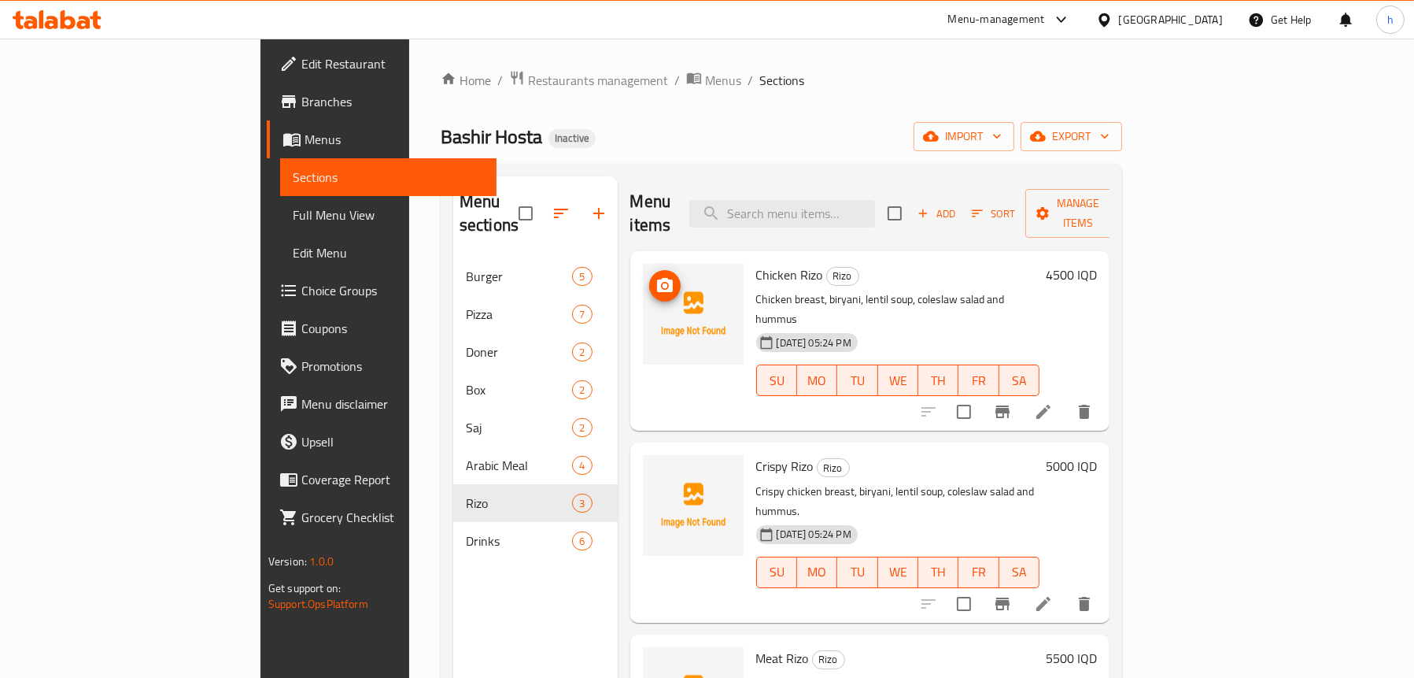
click at [643, 268] on img at bounding box center [693, 314] width 101 height 101
click at [657, 278] on icon "upload picture" at bounding box center [665, 285] width 16 height 14
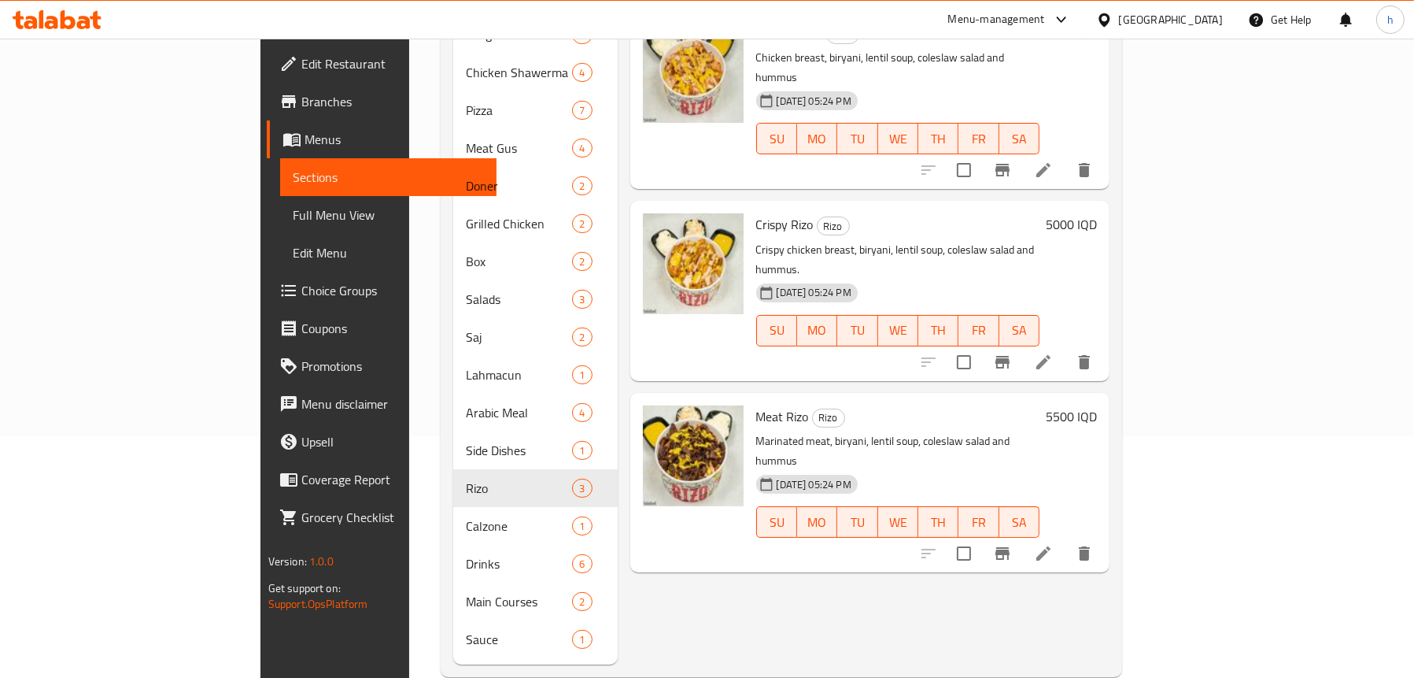
scroll to position [248, 0]
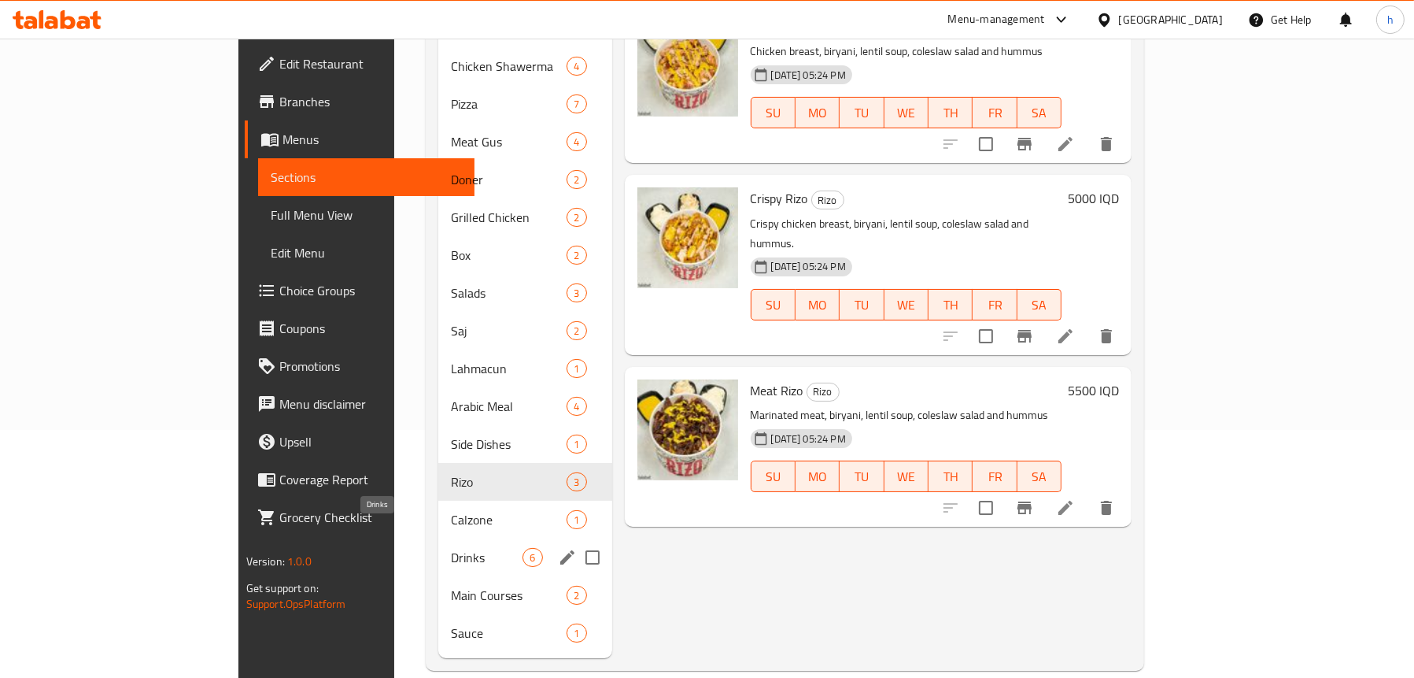
click at [451, 548] on span "Drinks" at bounding box center [487, 557] width 72 height 19
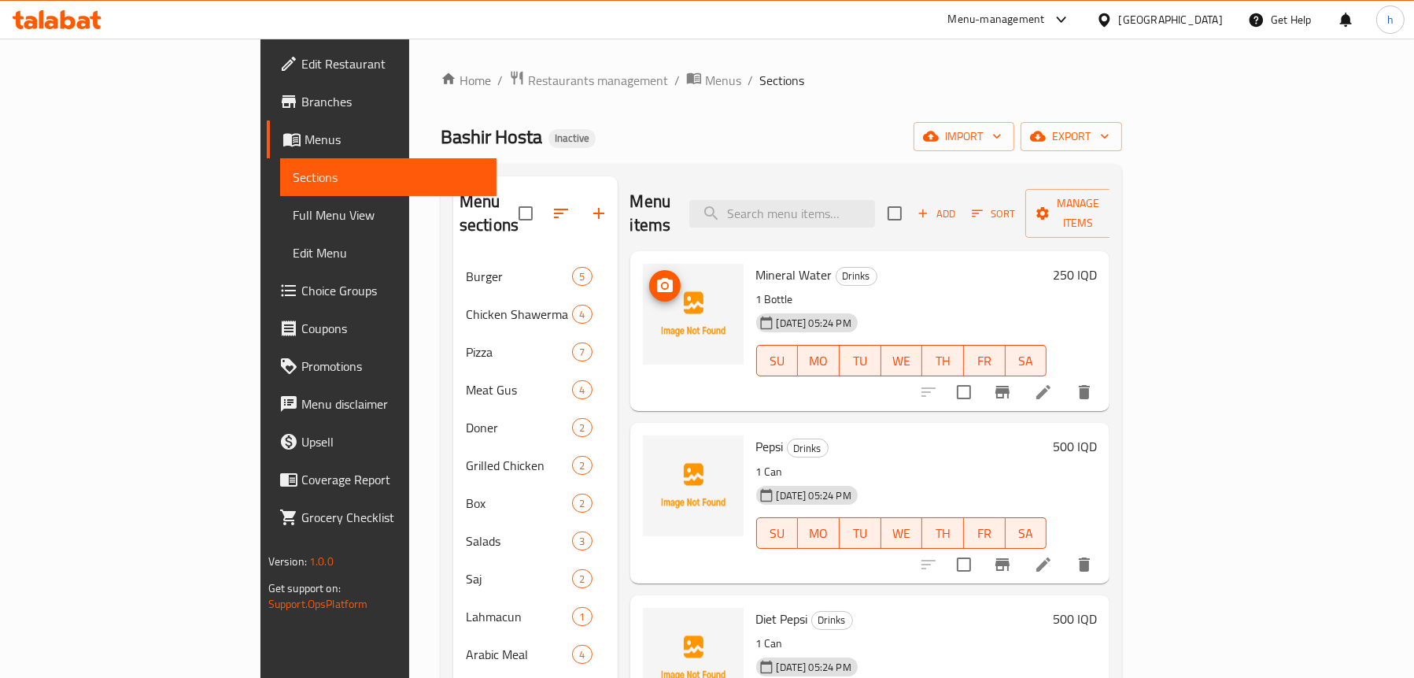
click at [656, 276] on icon "upload picture" at bounding box center [665, 285] width 19 height 19
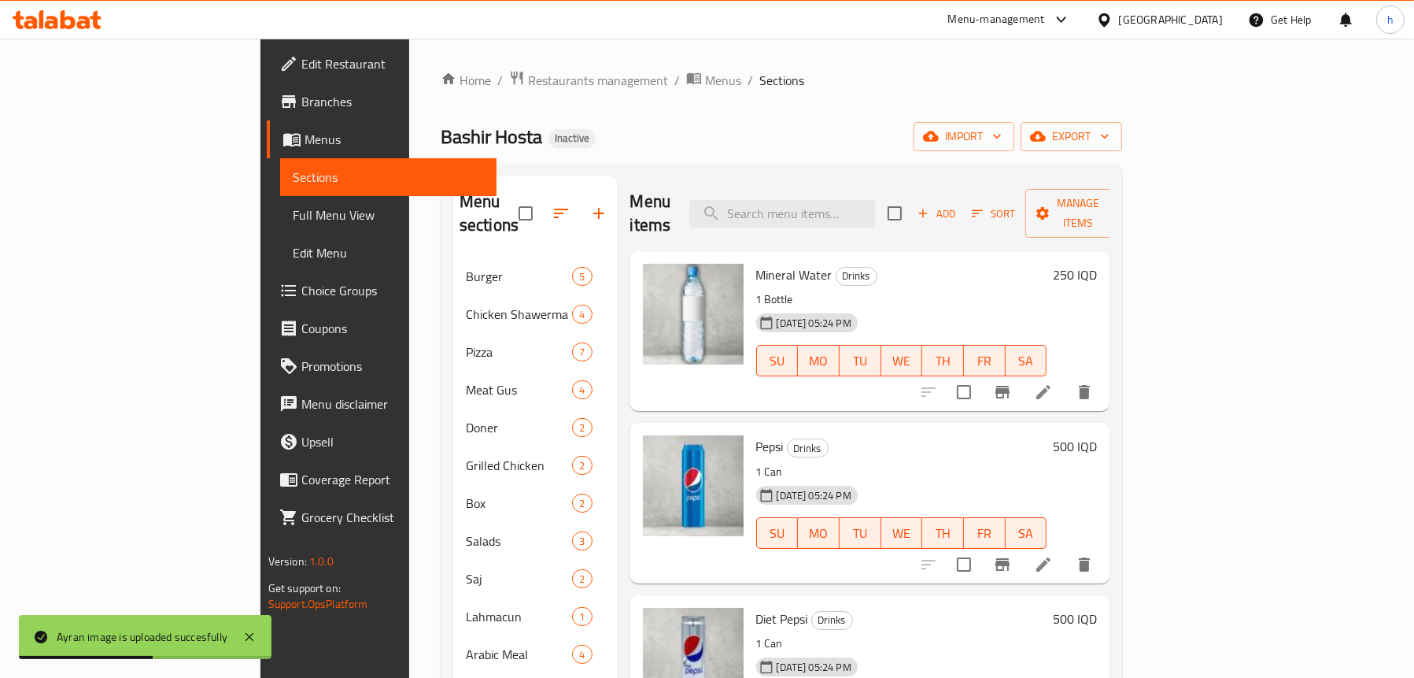
click at [293, 210] on span "Full Menu View" at bounding box center [388, 214] width 191 height 19
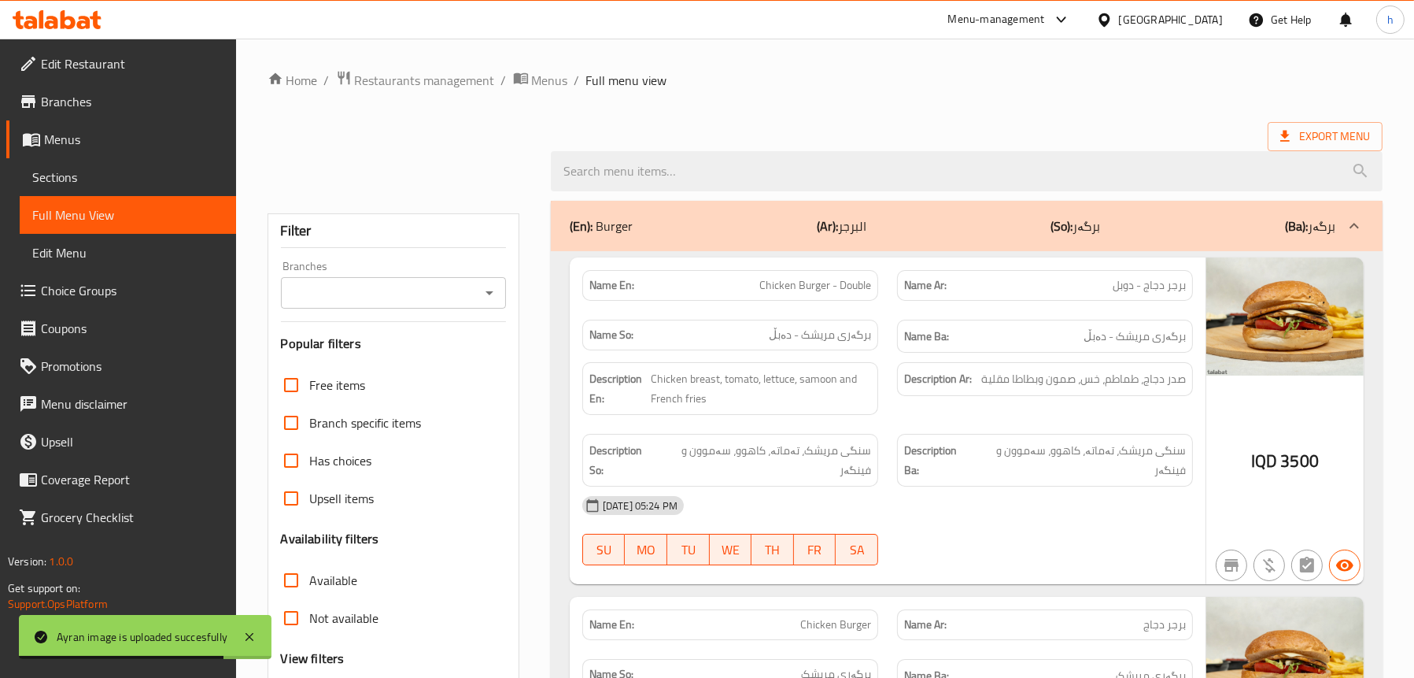
click at [91, 182] on span "Sections" at bounding box center [127, 177] width 191 height 19
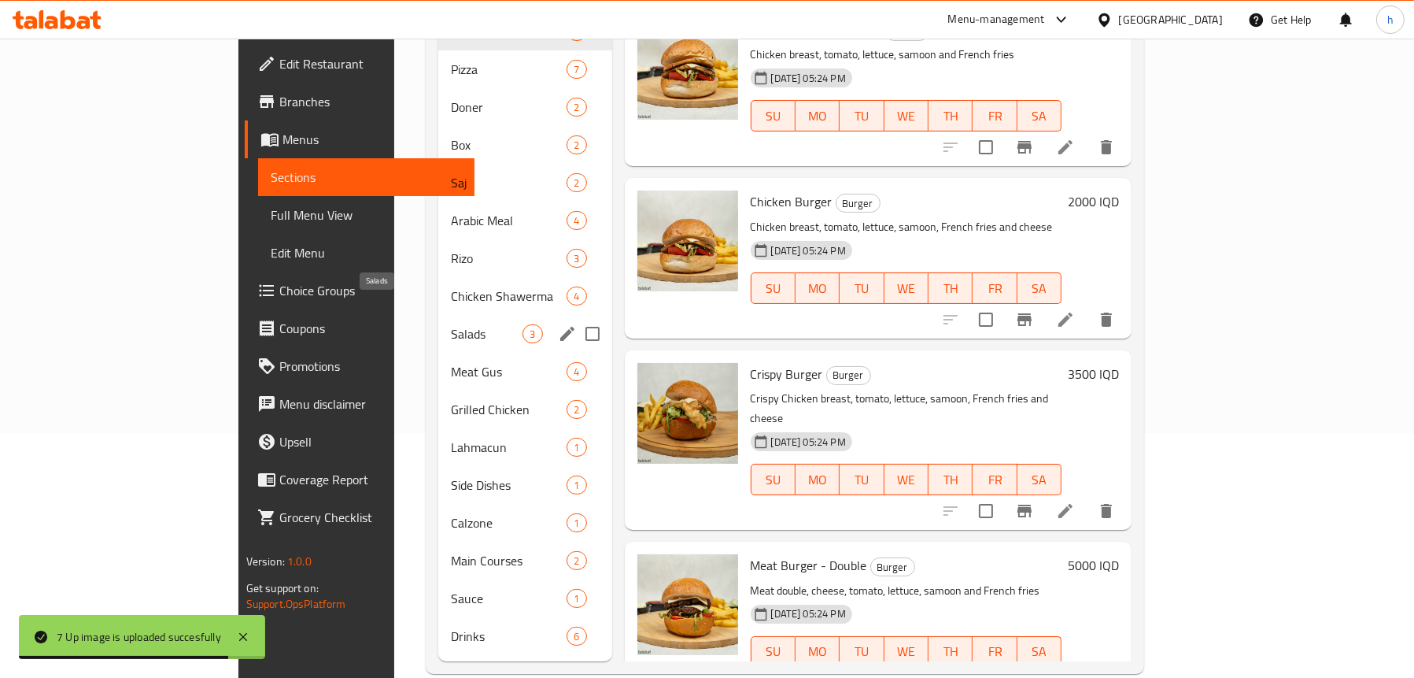
scroll to position [248, 0]
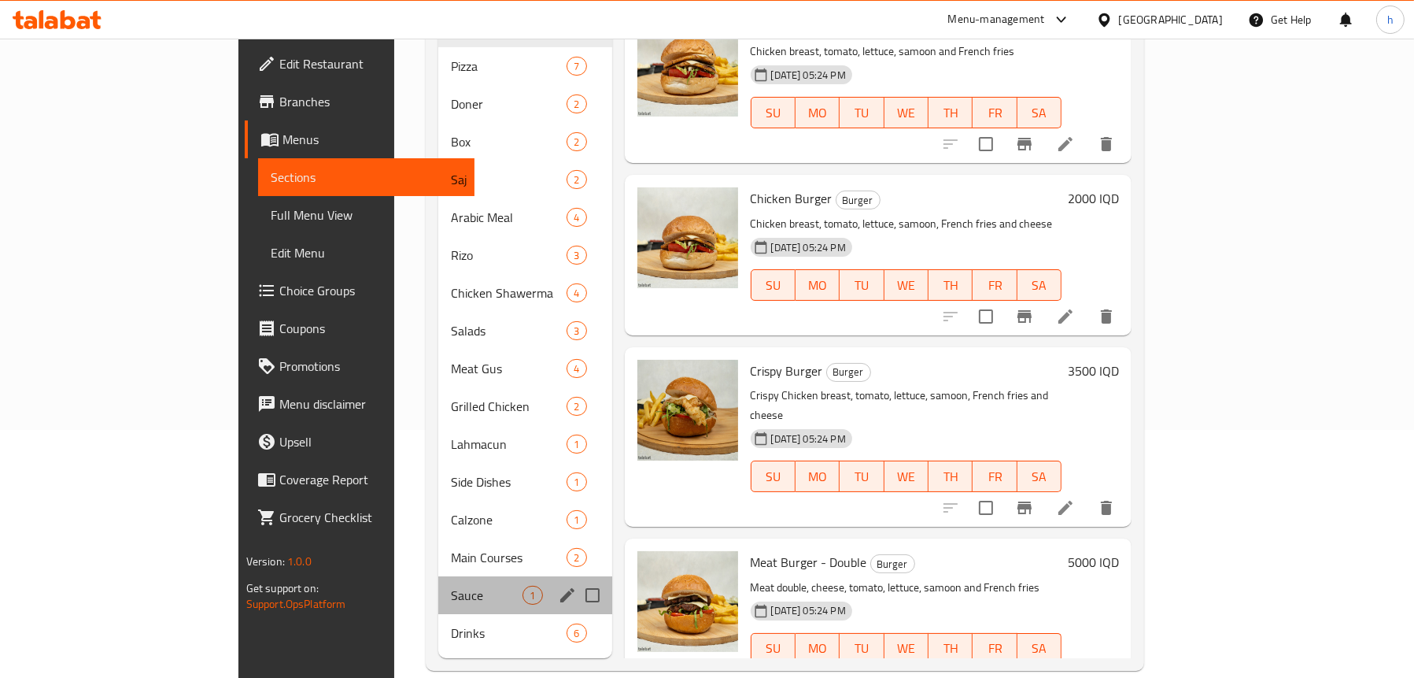
click at [438, 581] on div "Sauce 1" at bounding box center [524, 595] width 173 height 38
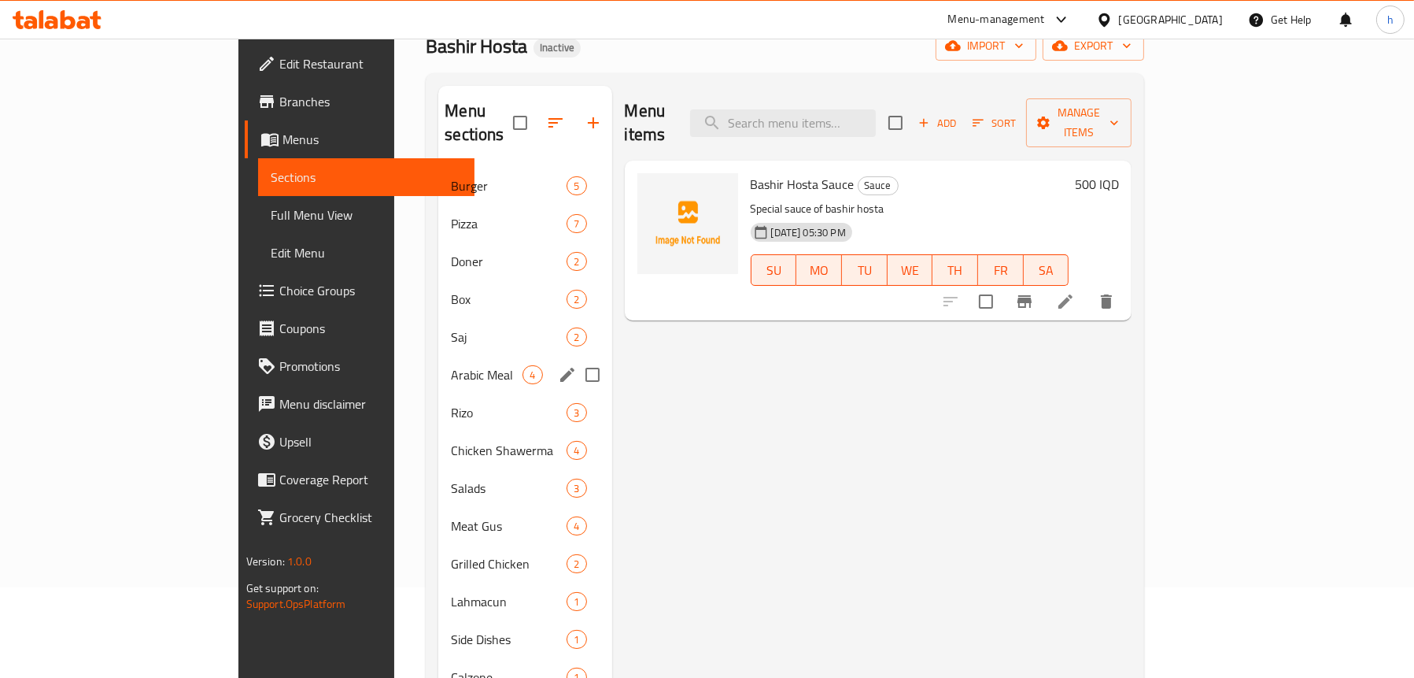
scroll to position [248, 0]
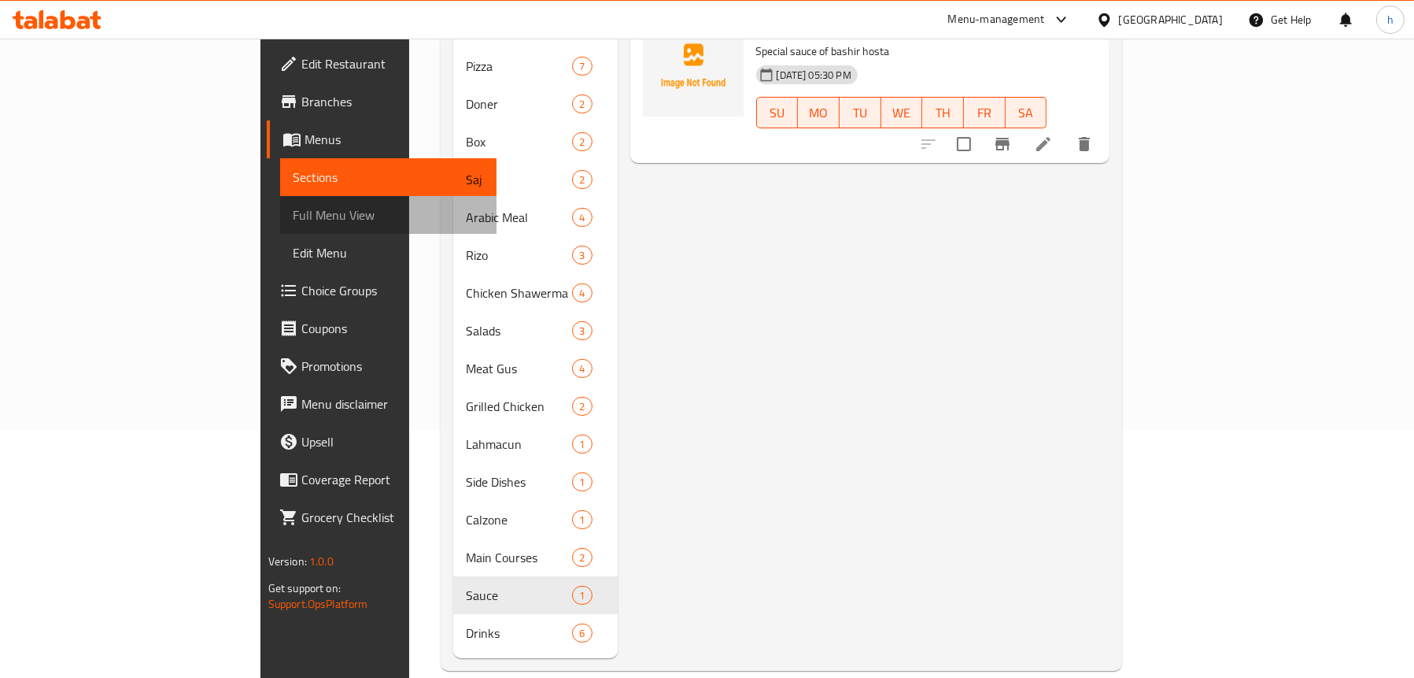
click at [293, 211] on span "Full Menu View" at bounding box center [388, 214] width 191 height 19
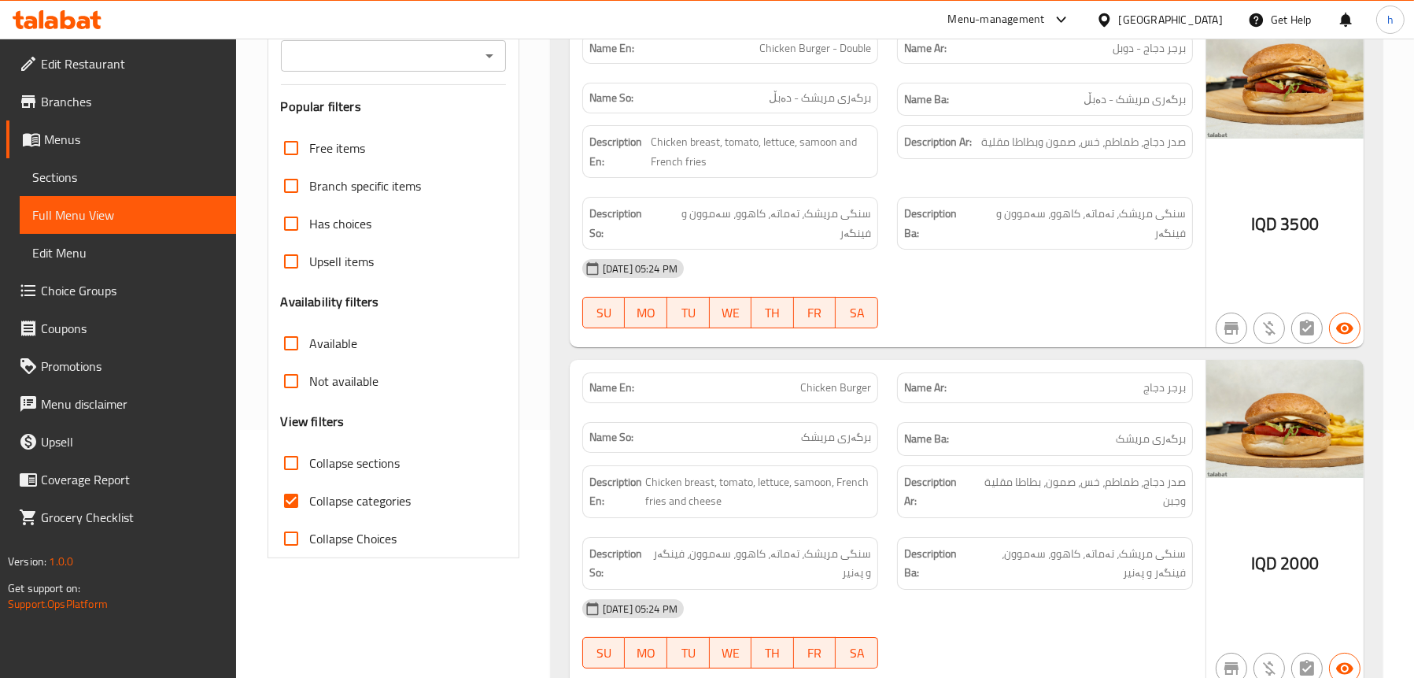
scroll to position [12, 0]
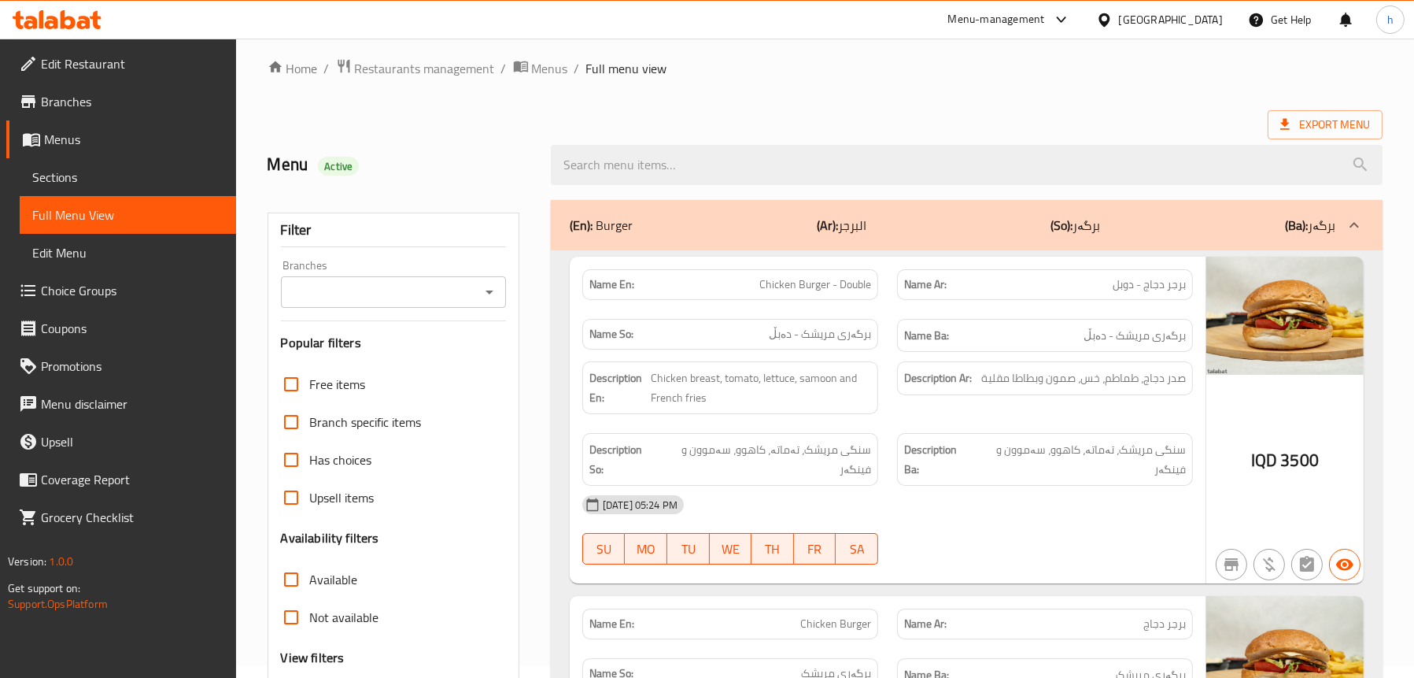
click at [486, 286] on icon "Open" at bounding box center [489, 292] width 19 height 19
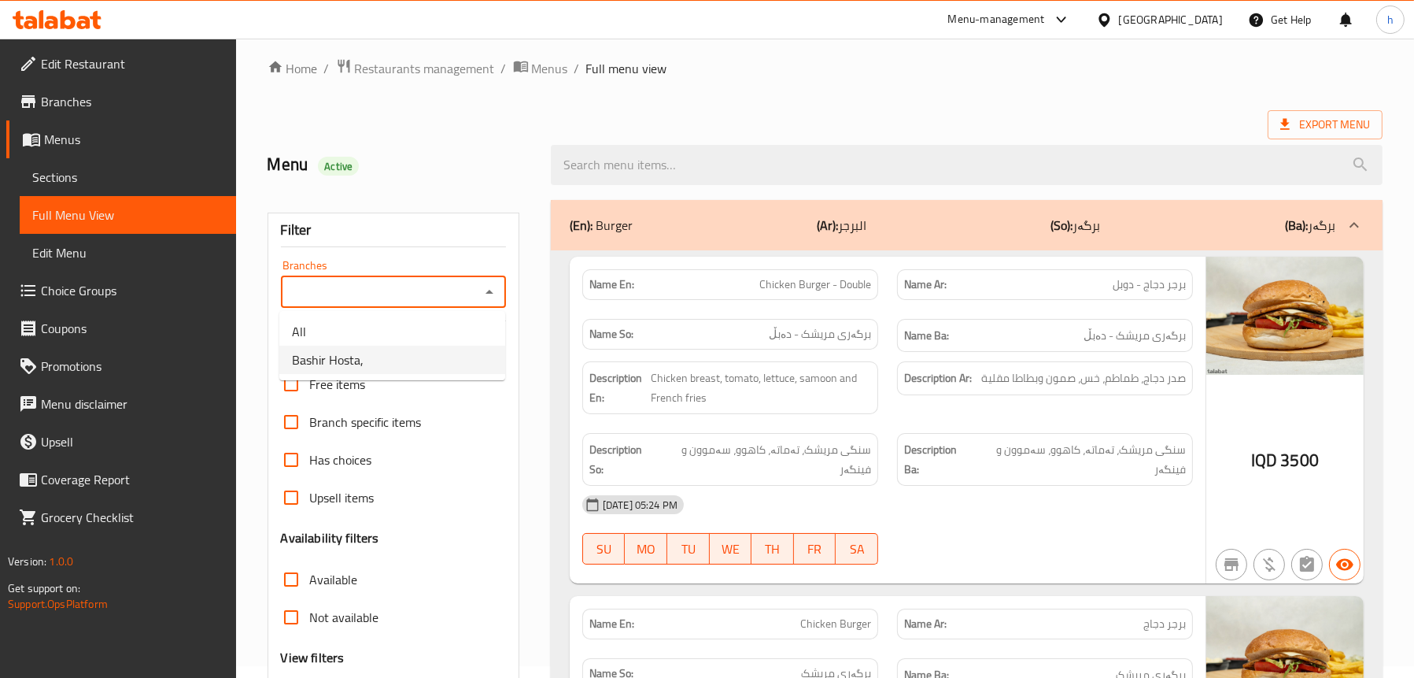
click at [394, 355] on li "Bashir Hosta," at bounding box center [392, 360] width 226 height 28
type input "Bashir Hosta,"
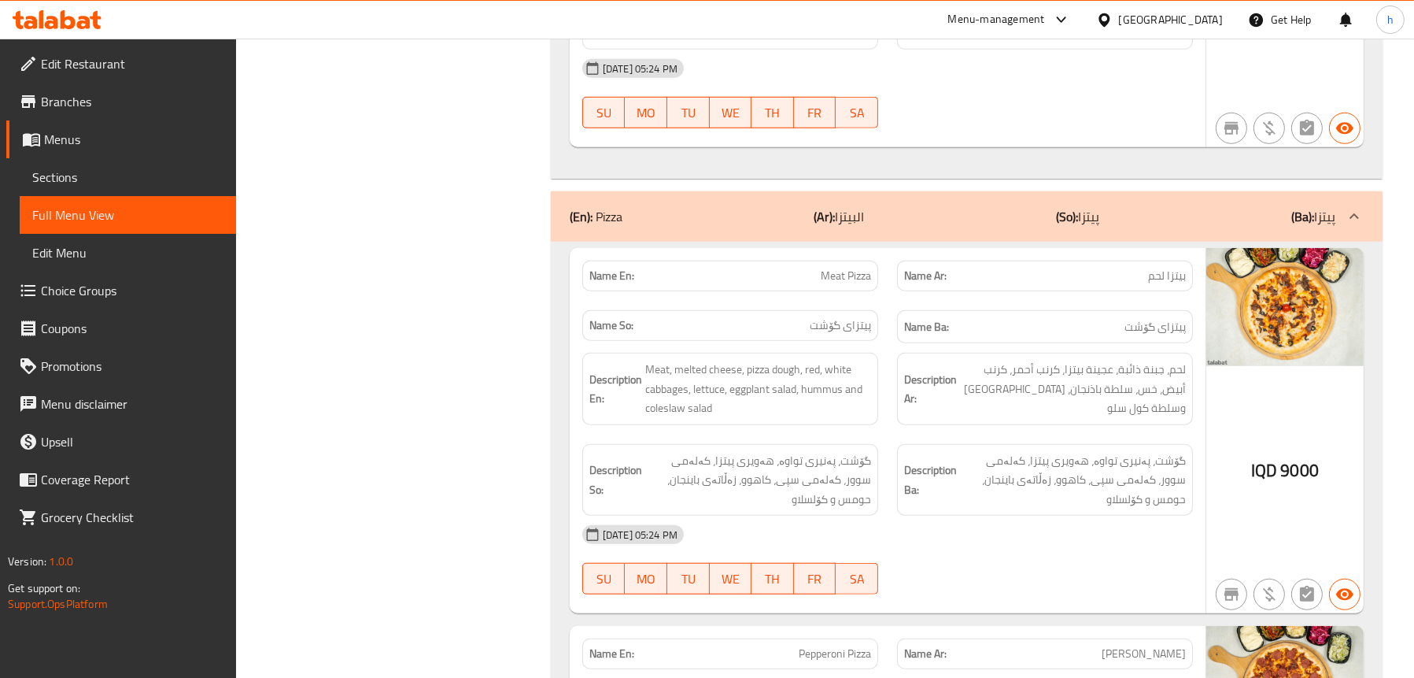
scroll to position [1901, 0]
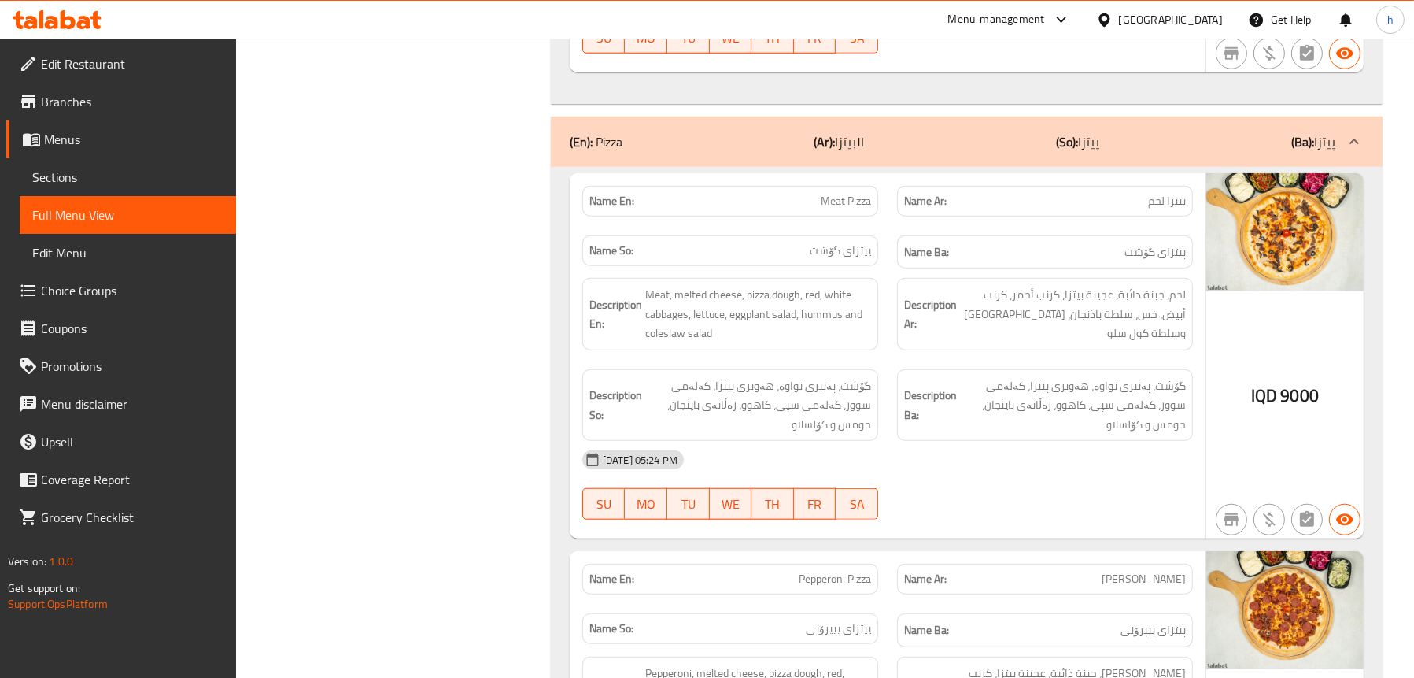
click at [128, 170] on span "Sections" at bounding box center [127, 177] width 191 height 19
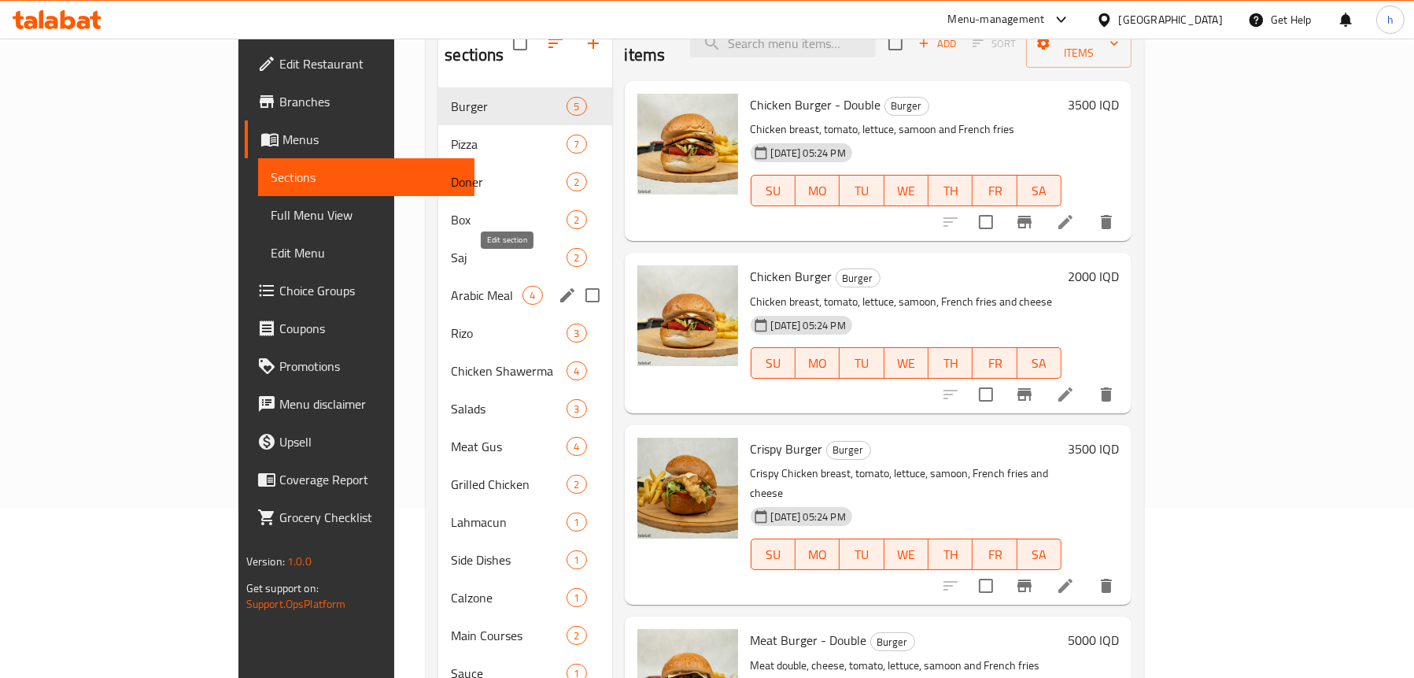
scroll to position [142, 0]
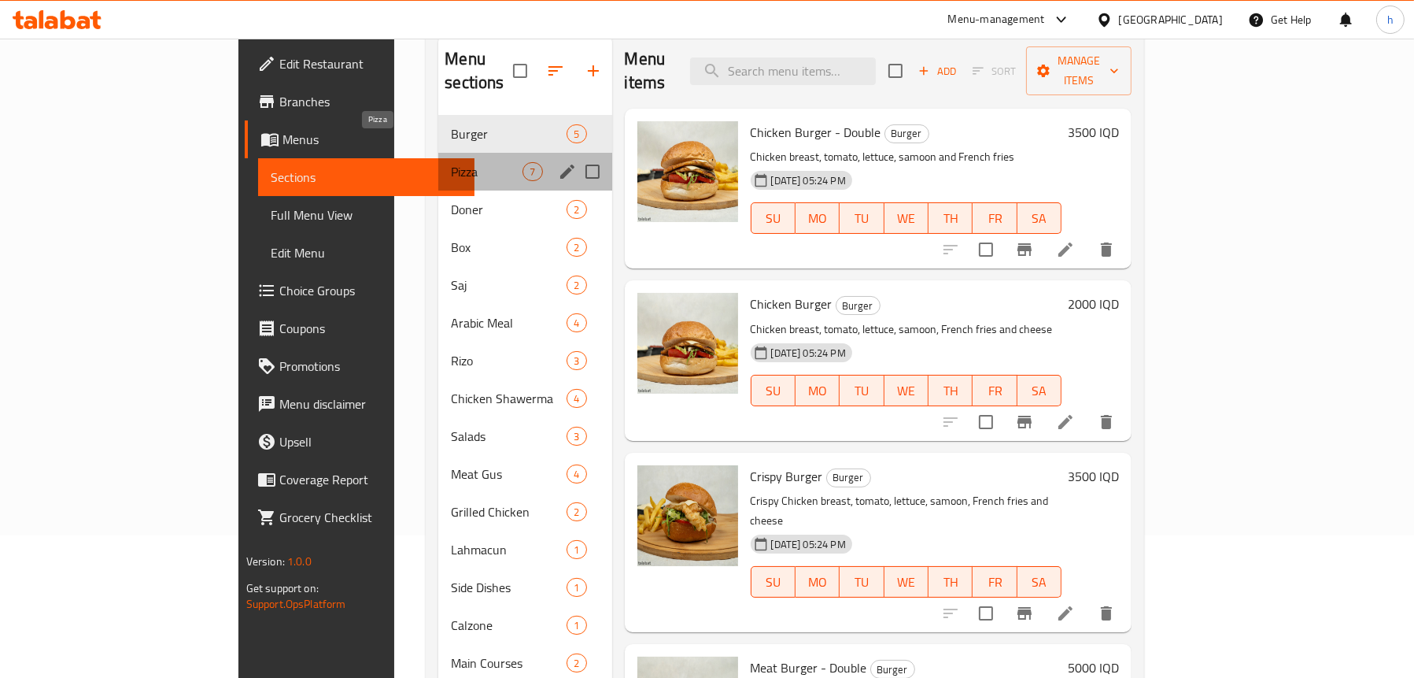
click at [451, 162] on span "Pizza" at bounding box center [487, 171] width 72 height 19
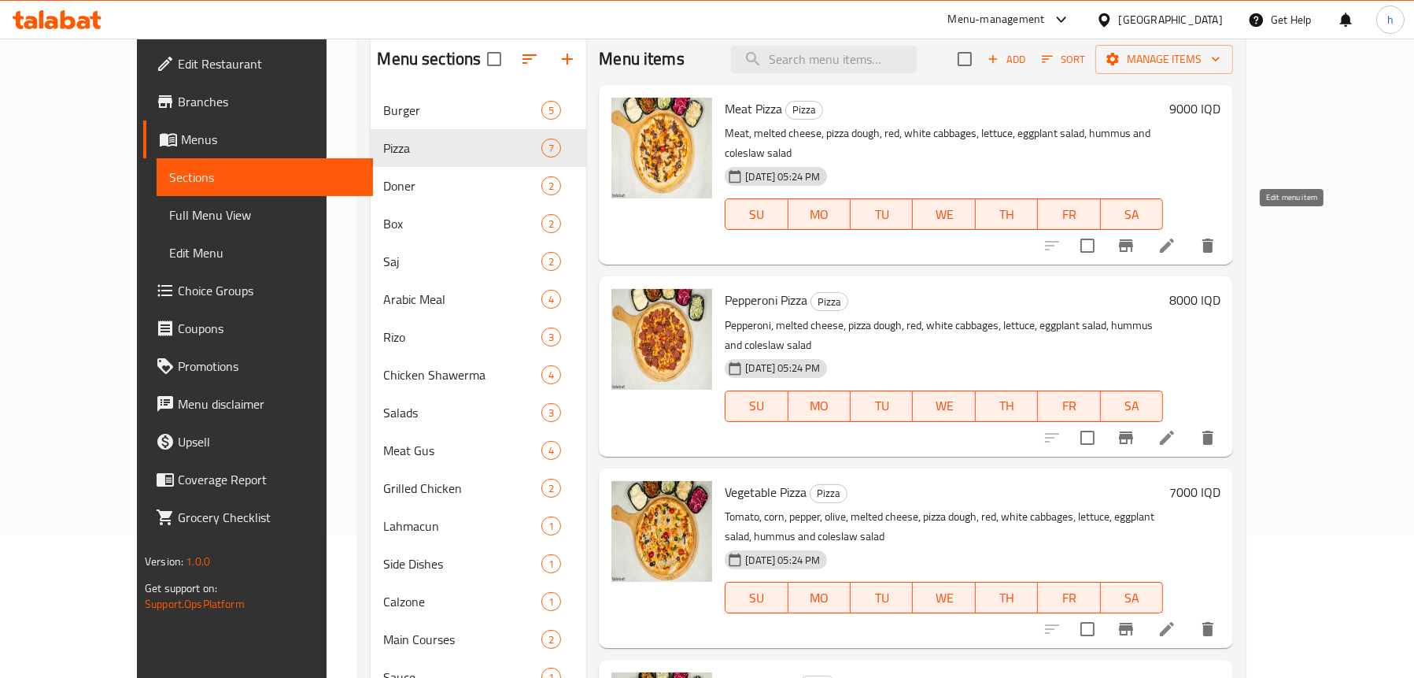
click at [1177, 236] on icon at bounding box center [1167, 245] width 19 height 19
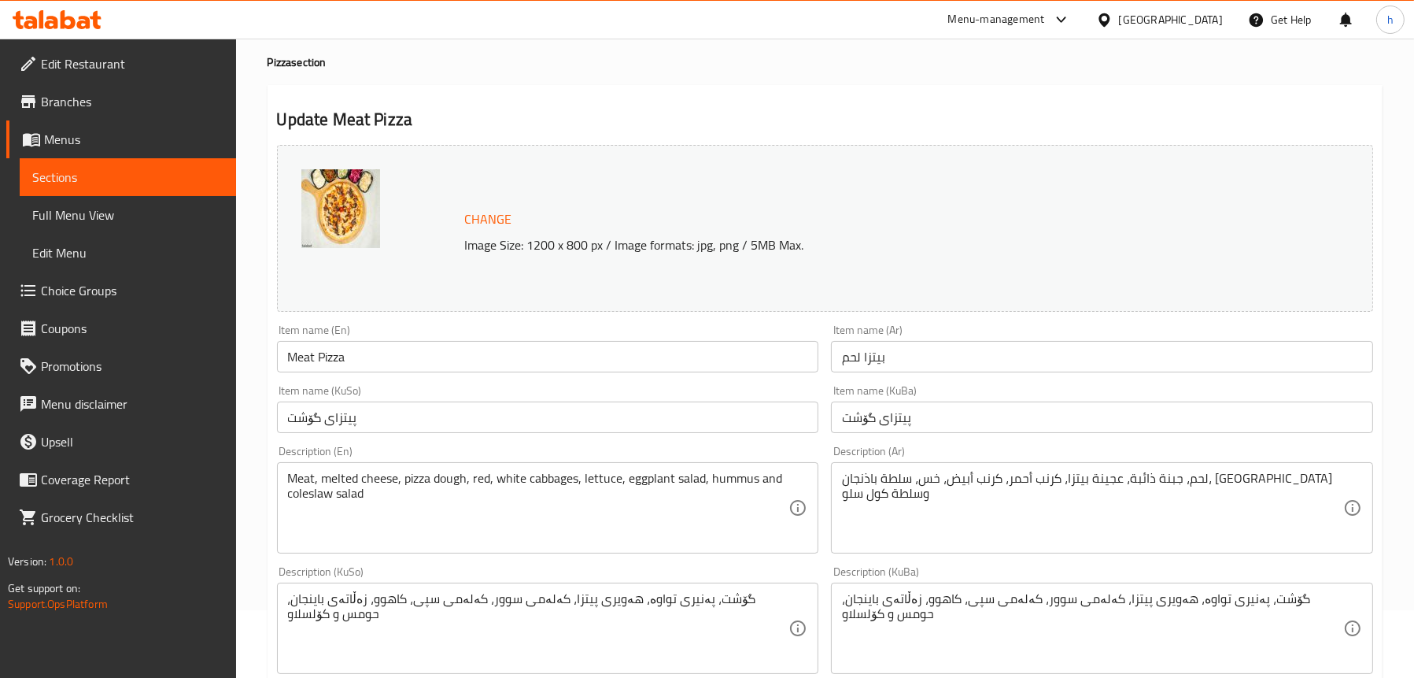
scroll to position [157, 0]
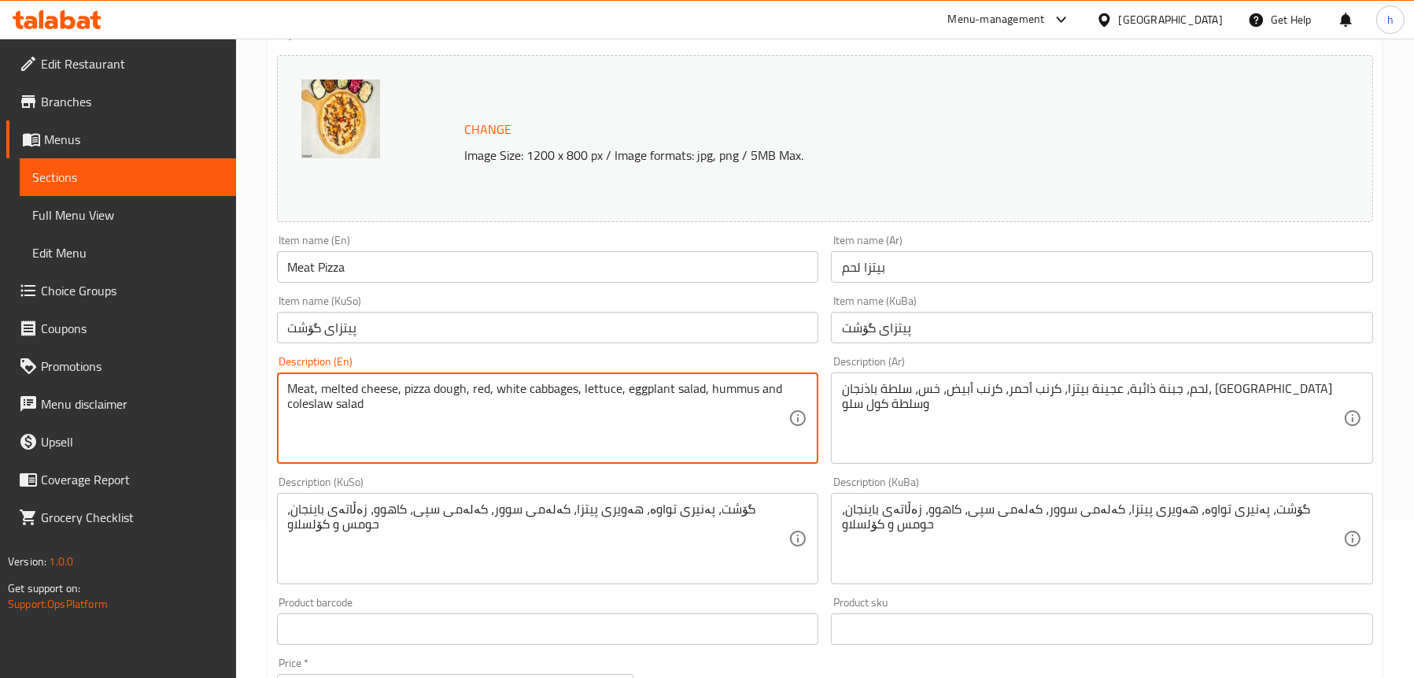
click at [553, 384] on textarea "Meat, melted cheese, pizza dough, red, white cabbages, lettuce, eggplant salad,…" at bounding box center [538, 418] width 501 height 75
click at [488, 387] on textarea "Meat, melted cheese, pizza dough, red, white cabbages, lettuce, eggplant salad,…" at bounding box center [538, 418] width 501 height 75
paste textarea "cabbages"
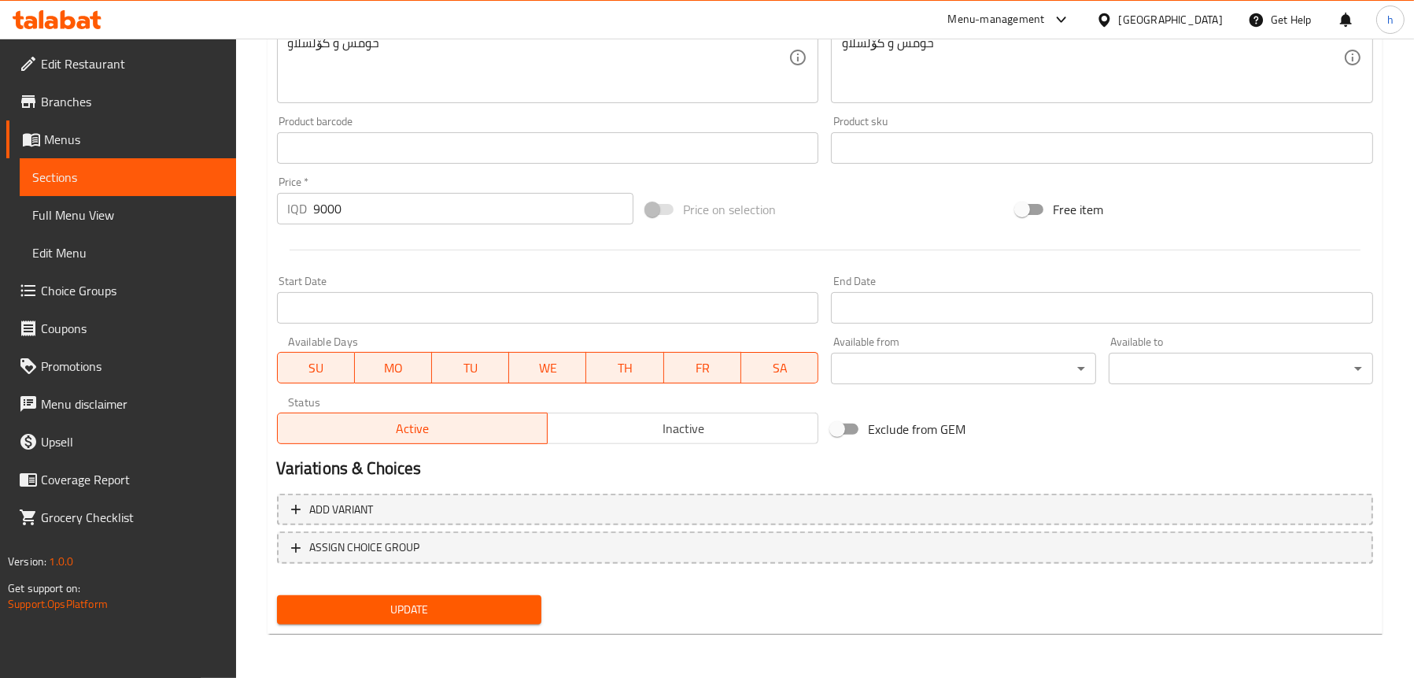
type textarea "Meat, melted cheese, pizza dough, red cabbages, white cabbages, lettuce, eggpla…"
click at [434, 608] on span "Update" at bounding box center [409, 610] width 239 height 20
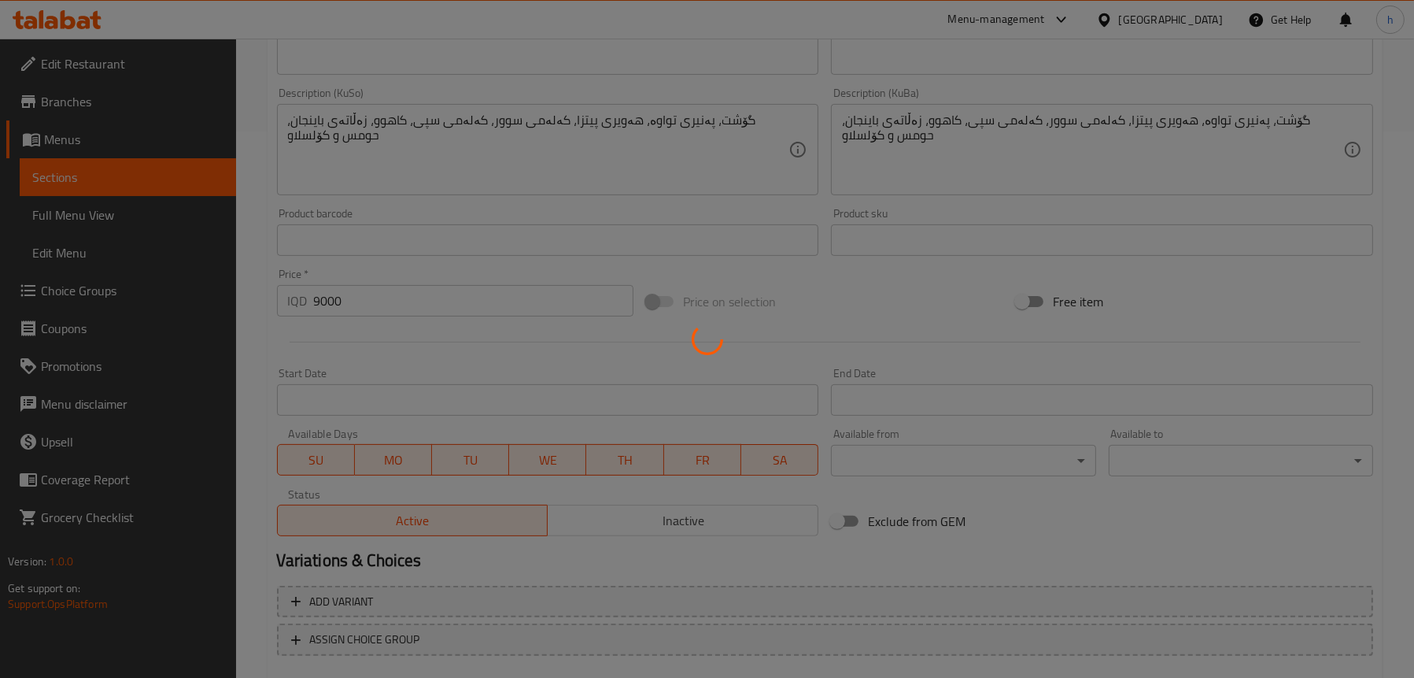
scroll to position [481, 0]
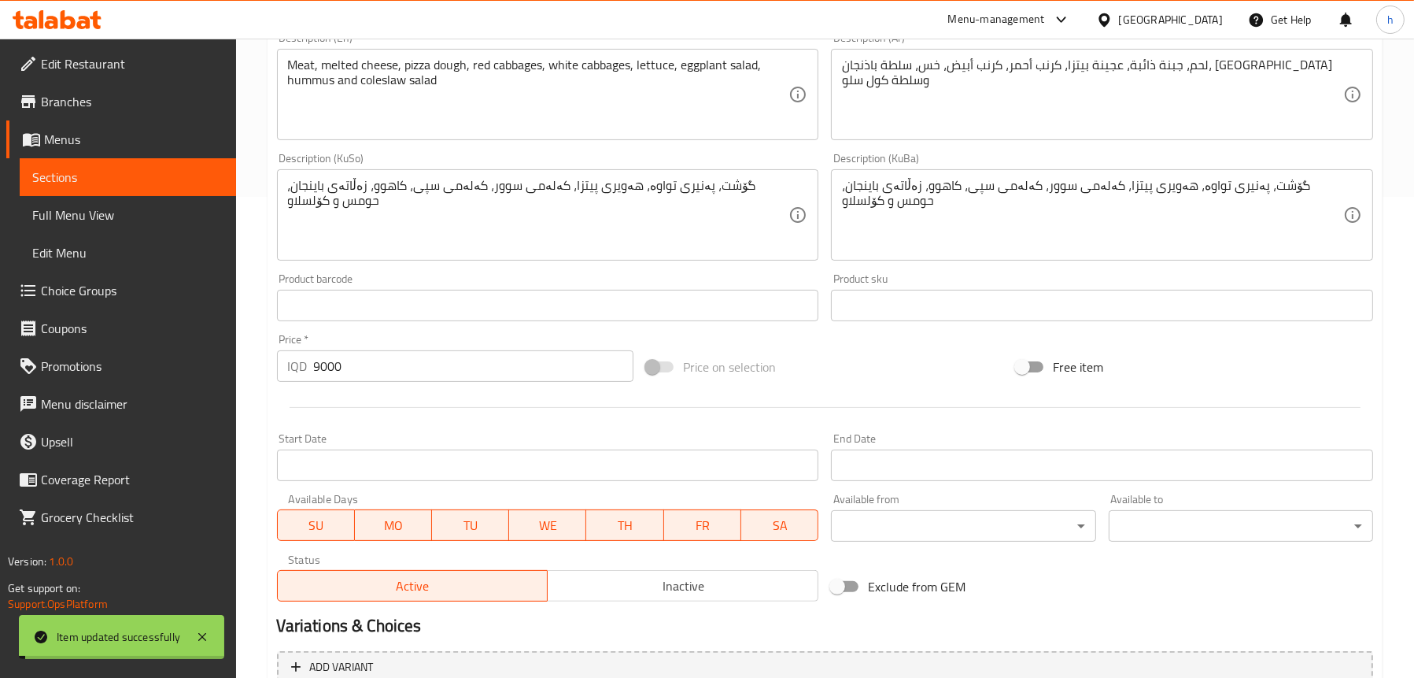
click at [105, 176] on span "Sections" at bounding box center [127, 177] width 191 height 19
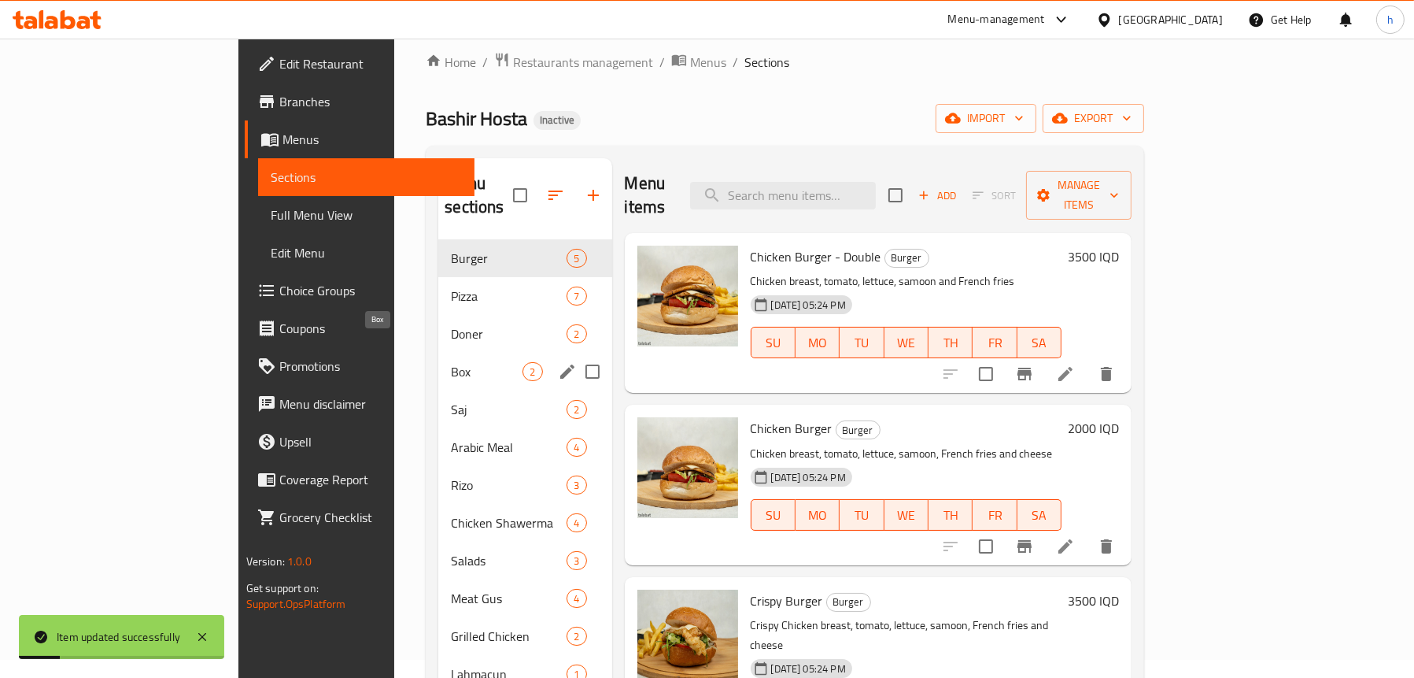
scroll to position [79, 0]
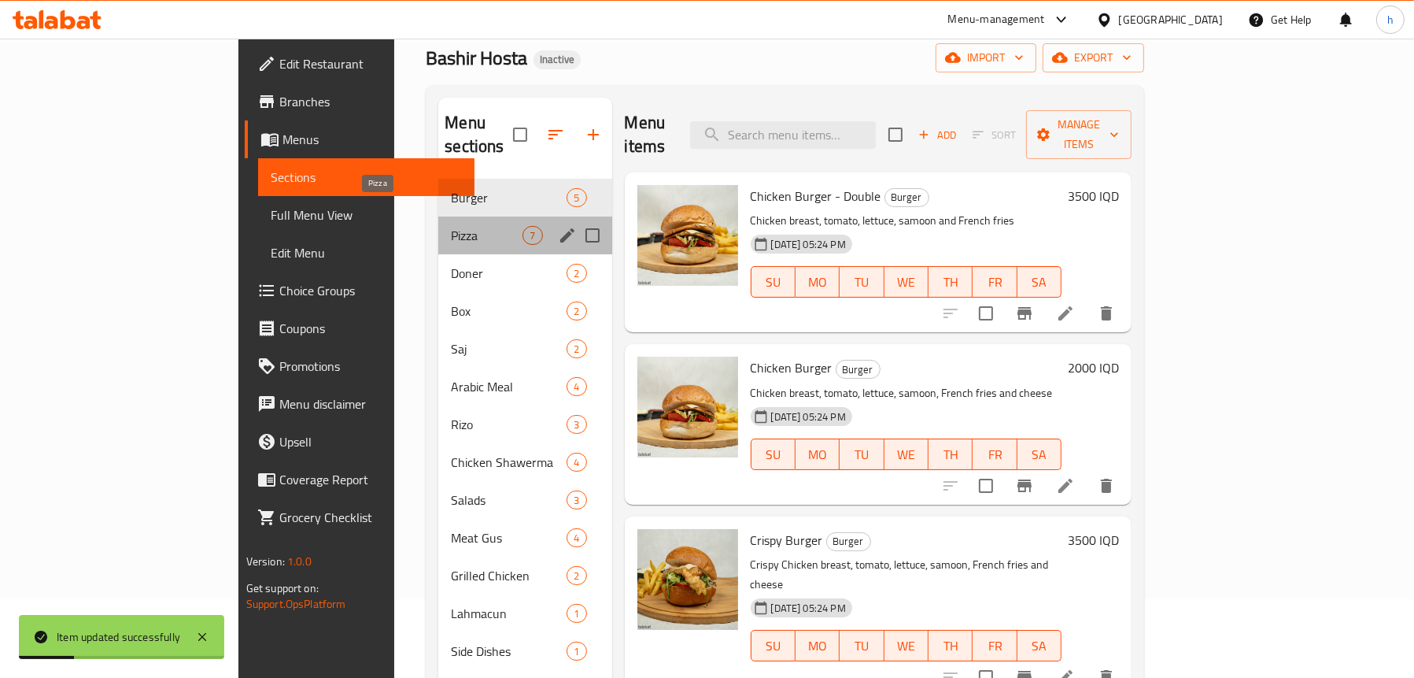
click at [451, 226] on span "Pizza" at bounding box center [487, 235] width 72 height 19
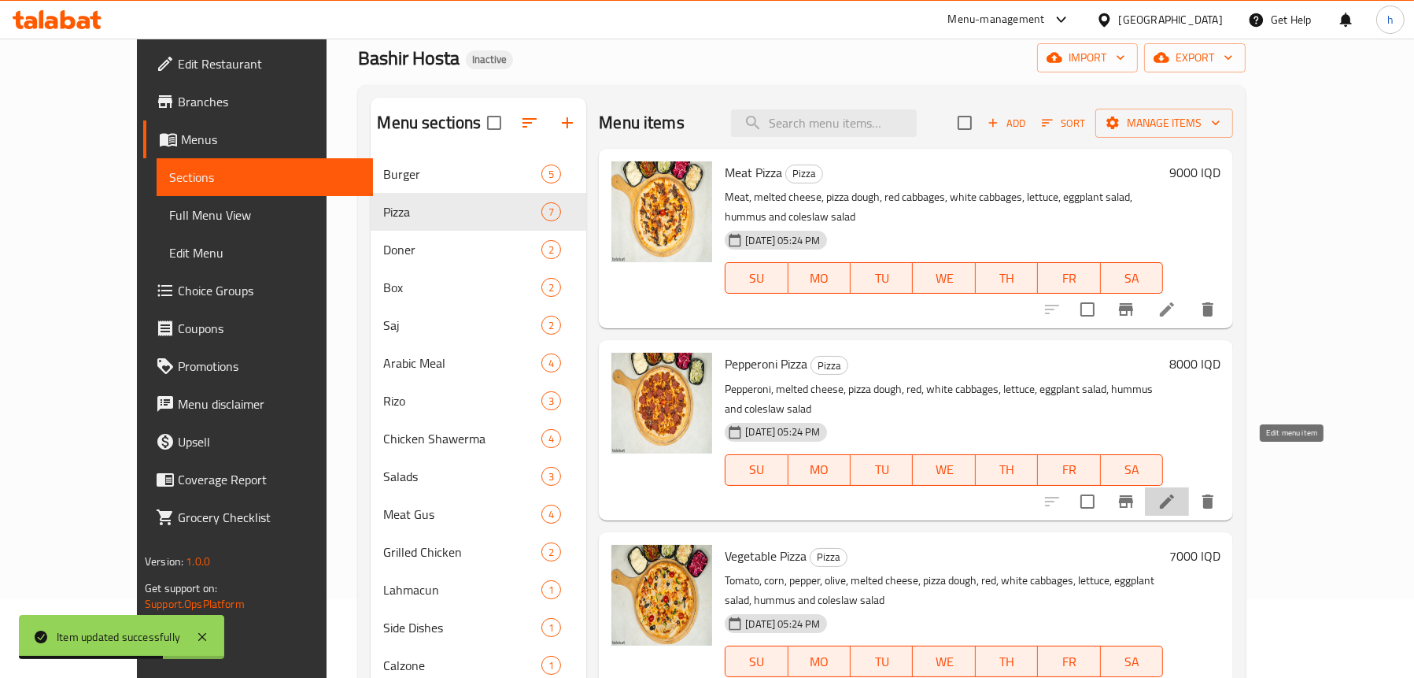
click at [1174, 494] on icon at bounding box center [1167, 501] width 14 height 14
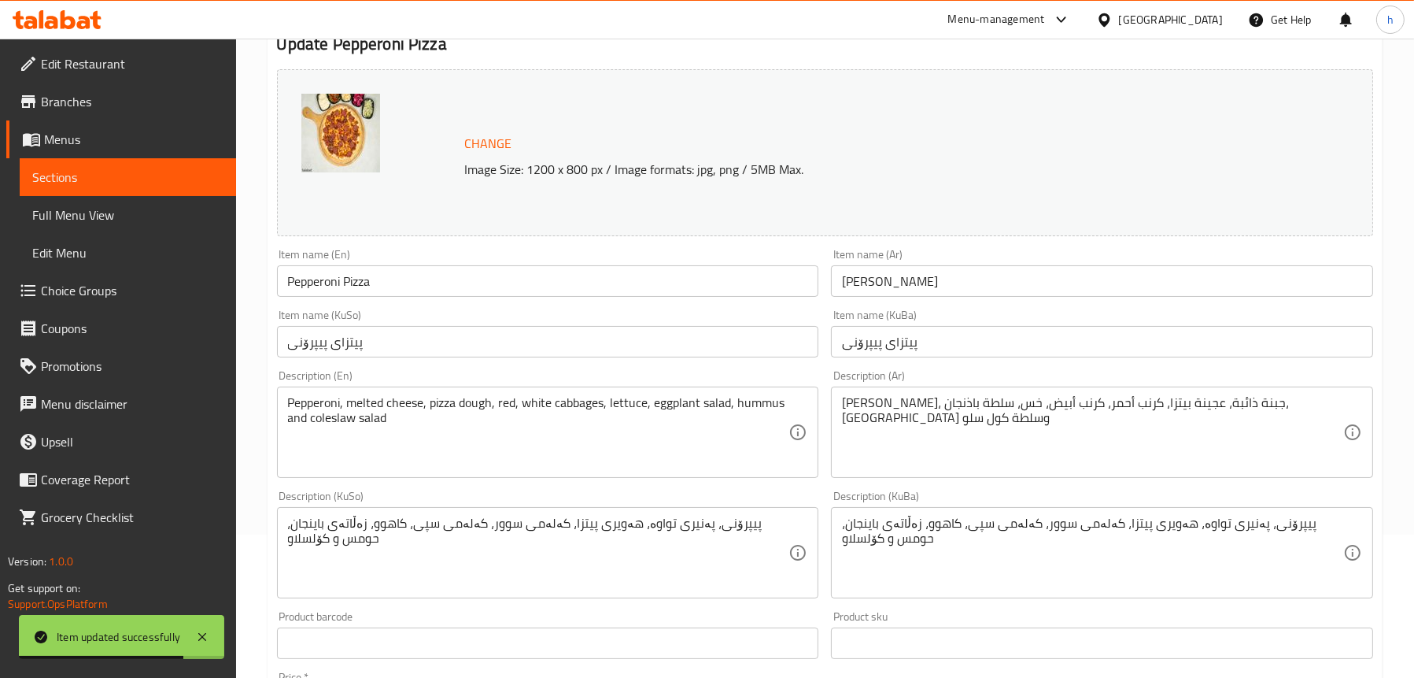
scroll to position [157, 0]
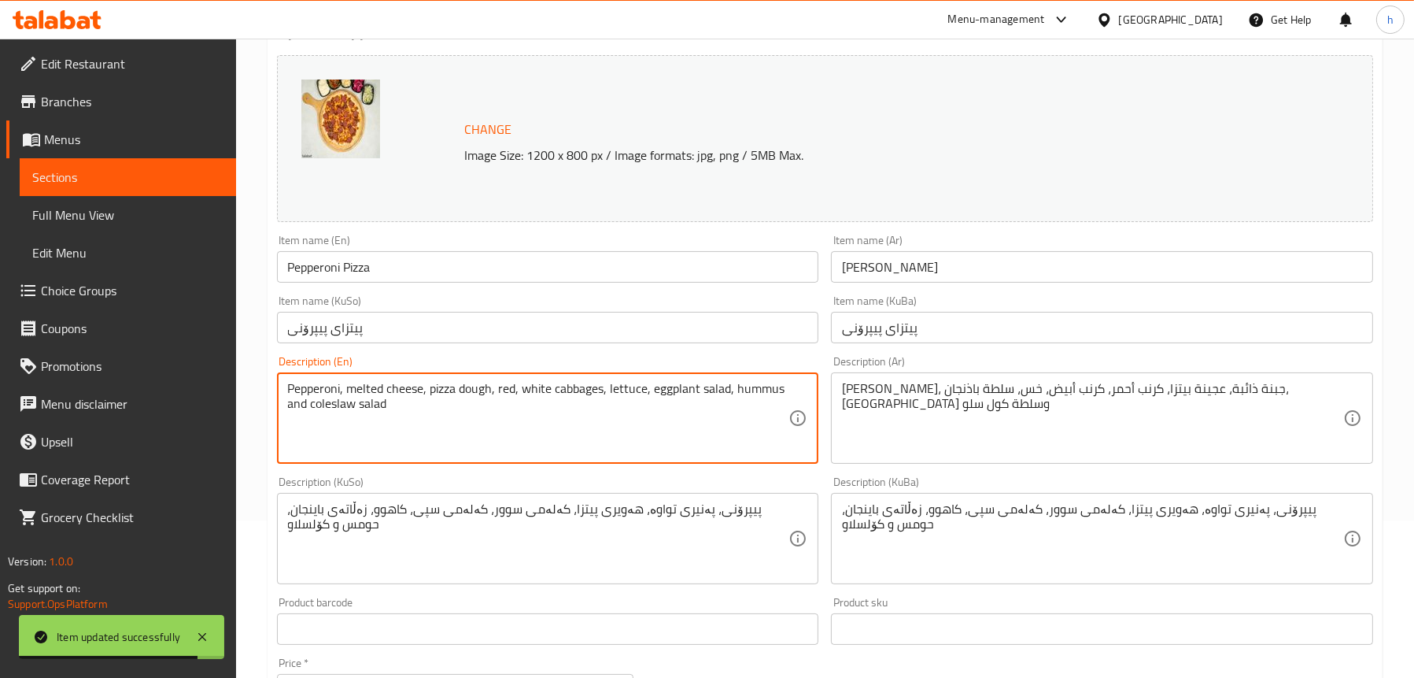
click at [577, 393] on textarea "Pepperoni, melted cheese, pizza dough, red, white cabbages, lettuce, eggplant s…" at bounding box center [538, 418] width 501 height 75
click at [514, 385] on textarea "Pepperoni, melted cheese, pizza dough, red, white cabbages, lettuce, eggplant s…" at bounding box center [538, 418] width 501 height 75
paste textarea "cabbages"
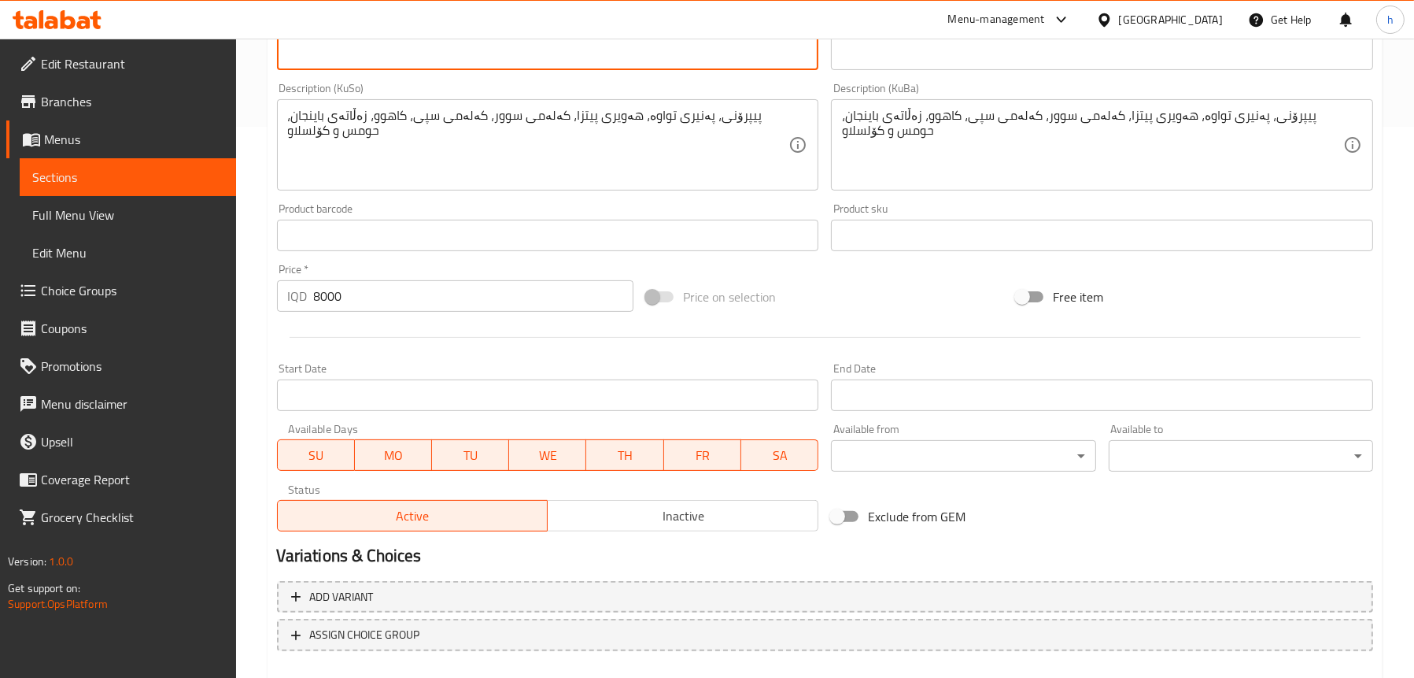
scroll to position [638, 0]
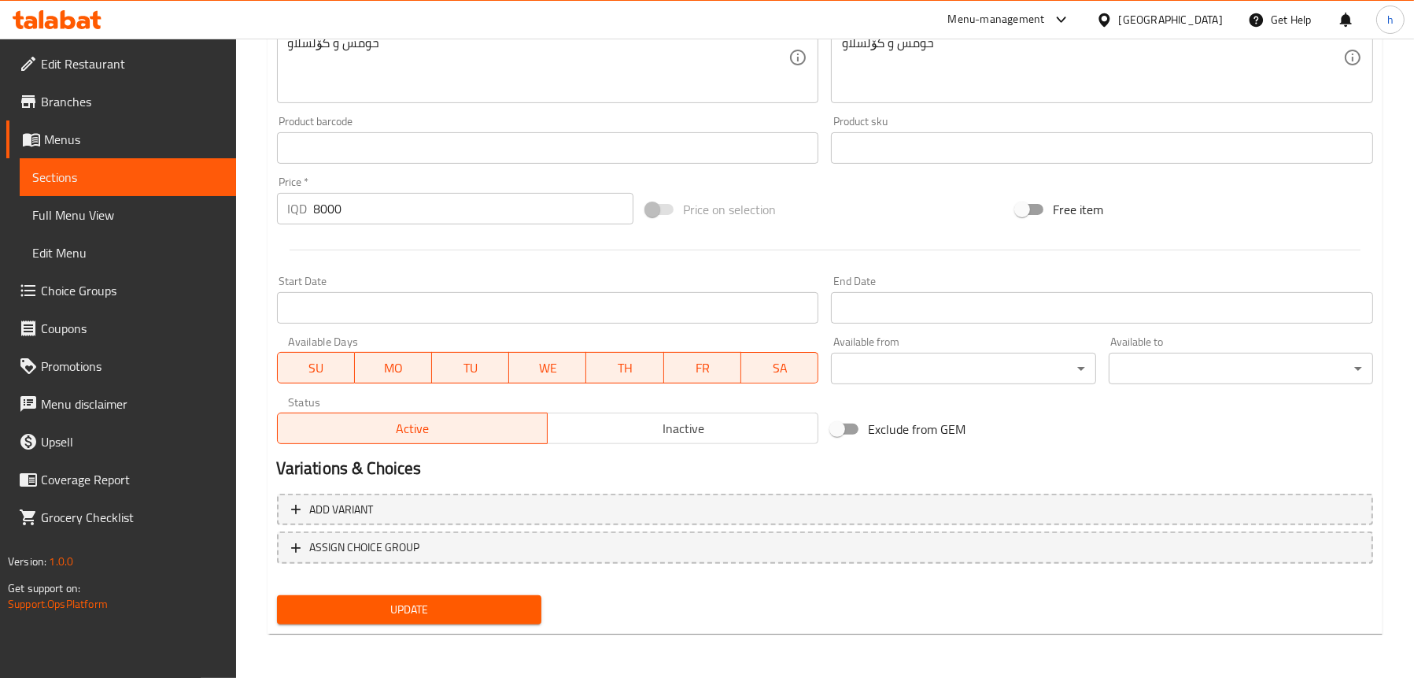
type textarea "Pepperoni, melted cheese, pizza dough, red cabbages, white cabbages, lettuce, e…"
click at [375, 612] on span "Update" at bounding box center [409, 610] width 239 height 20
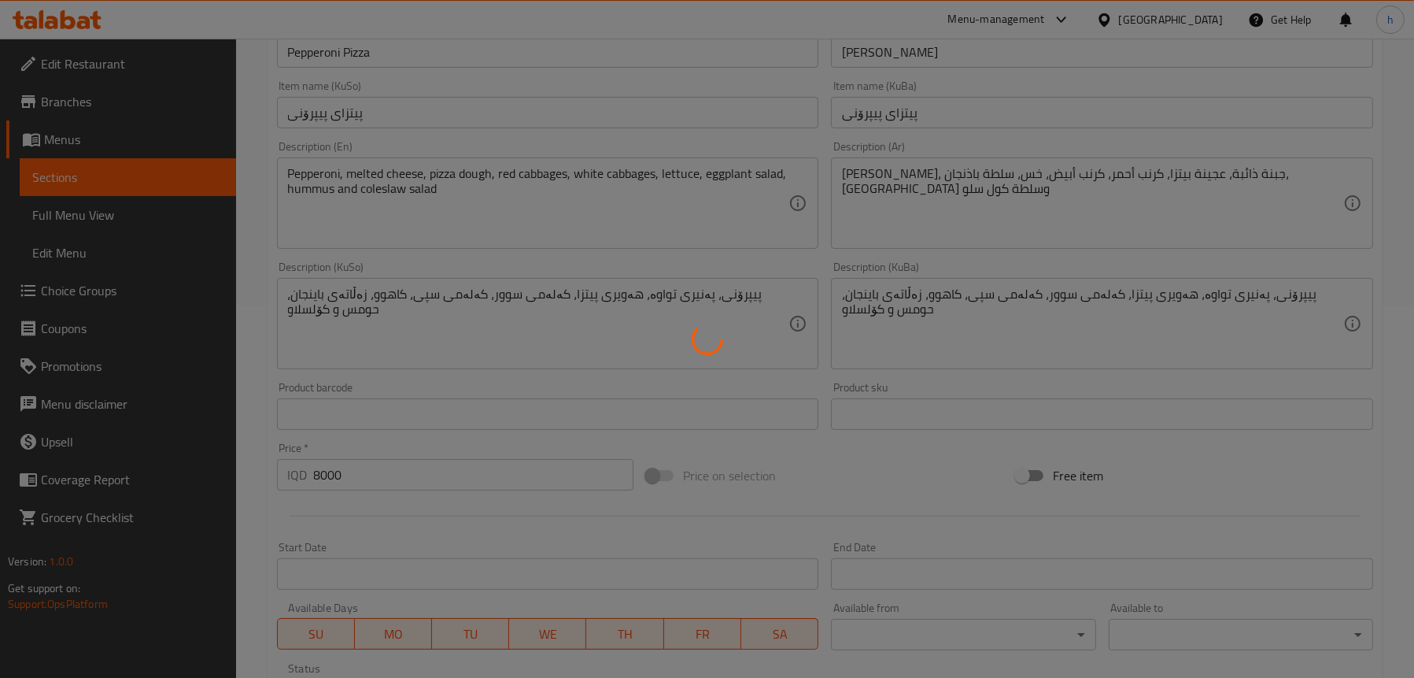
scroll to position [324, 0]
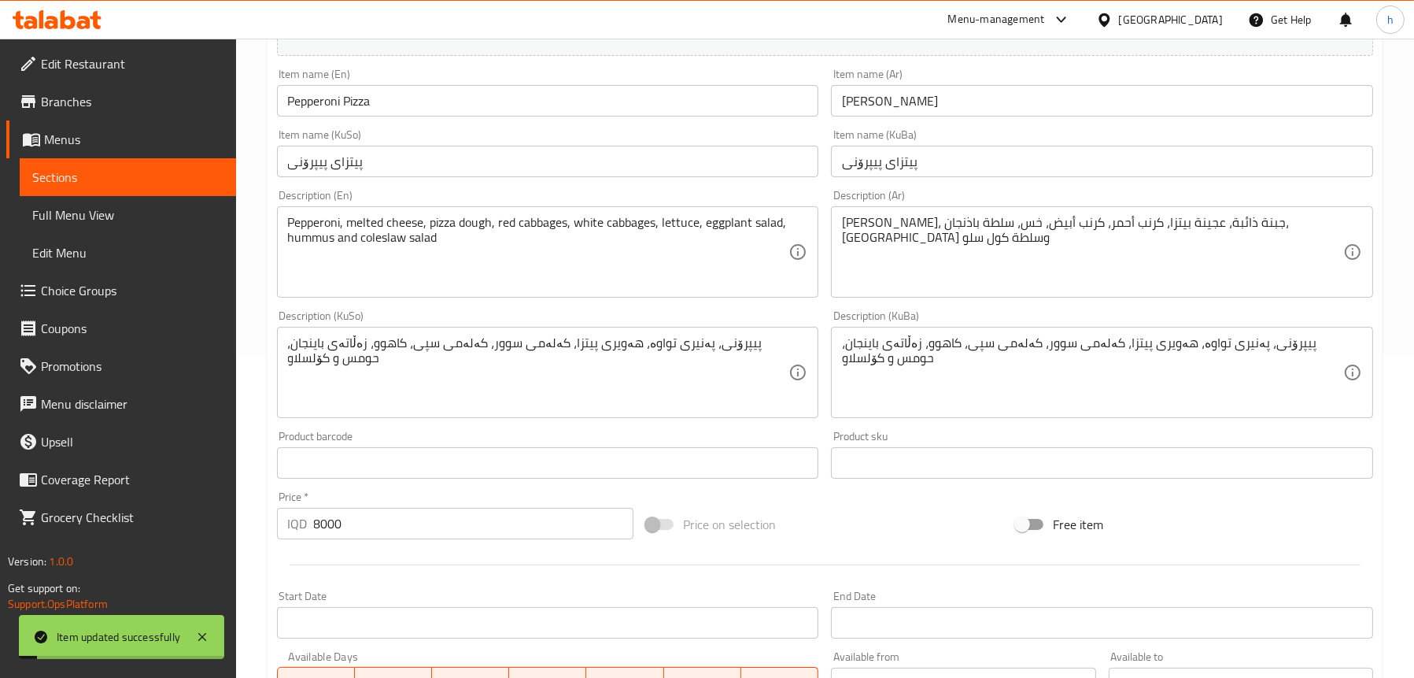
click at [68, 179] on span "Sections" at bounding box center [127, 177] width 191 height 19
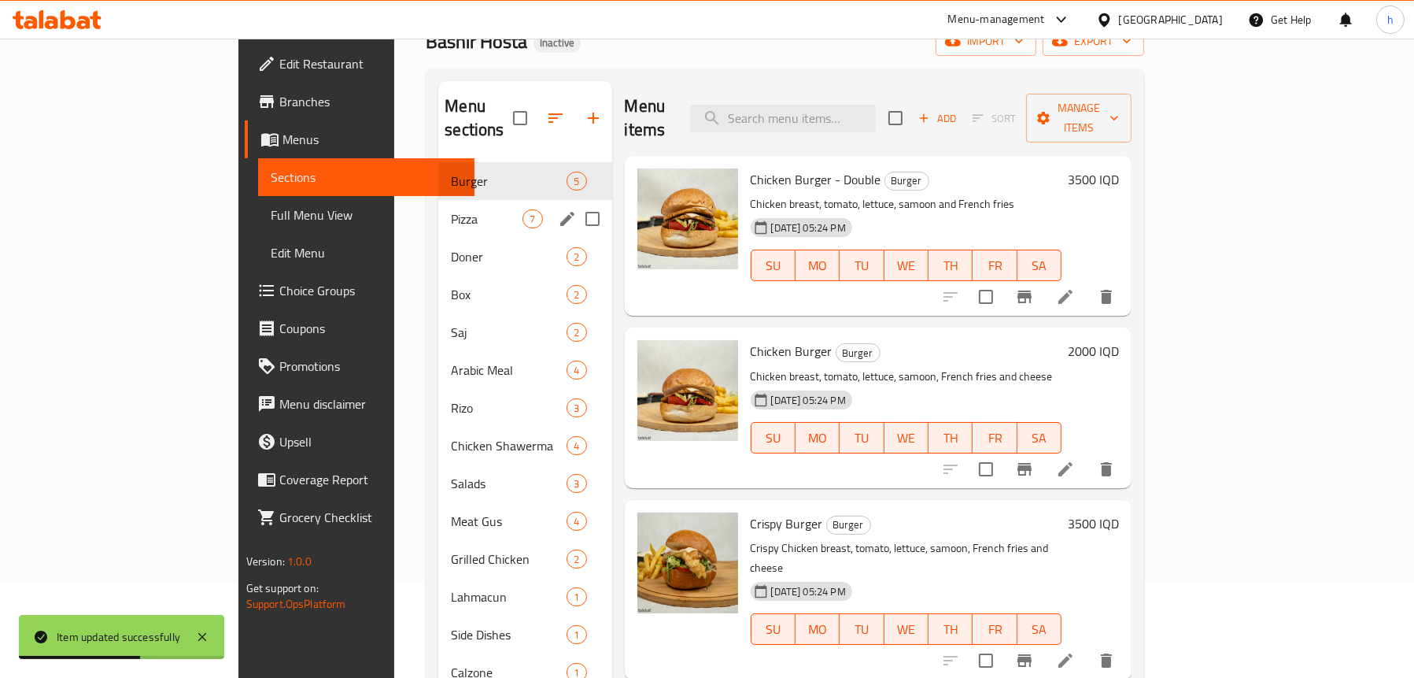
scroll to position [91, 0]
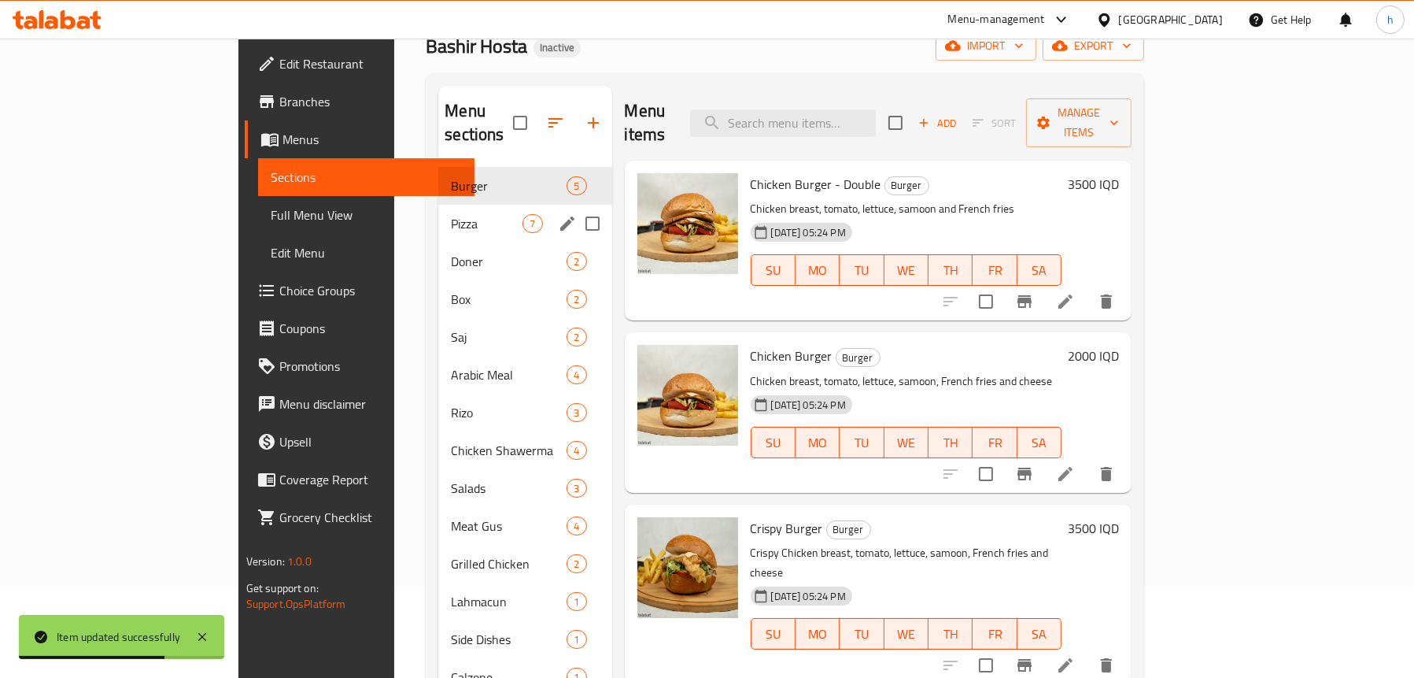
click at [438, 209] on div "Pizza 7" at bounding box center [524, 224] width 173 height 38
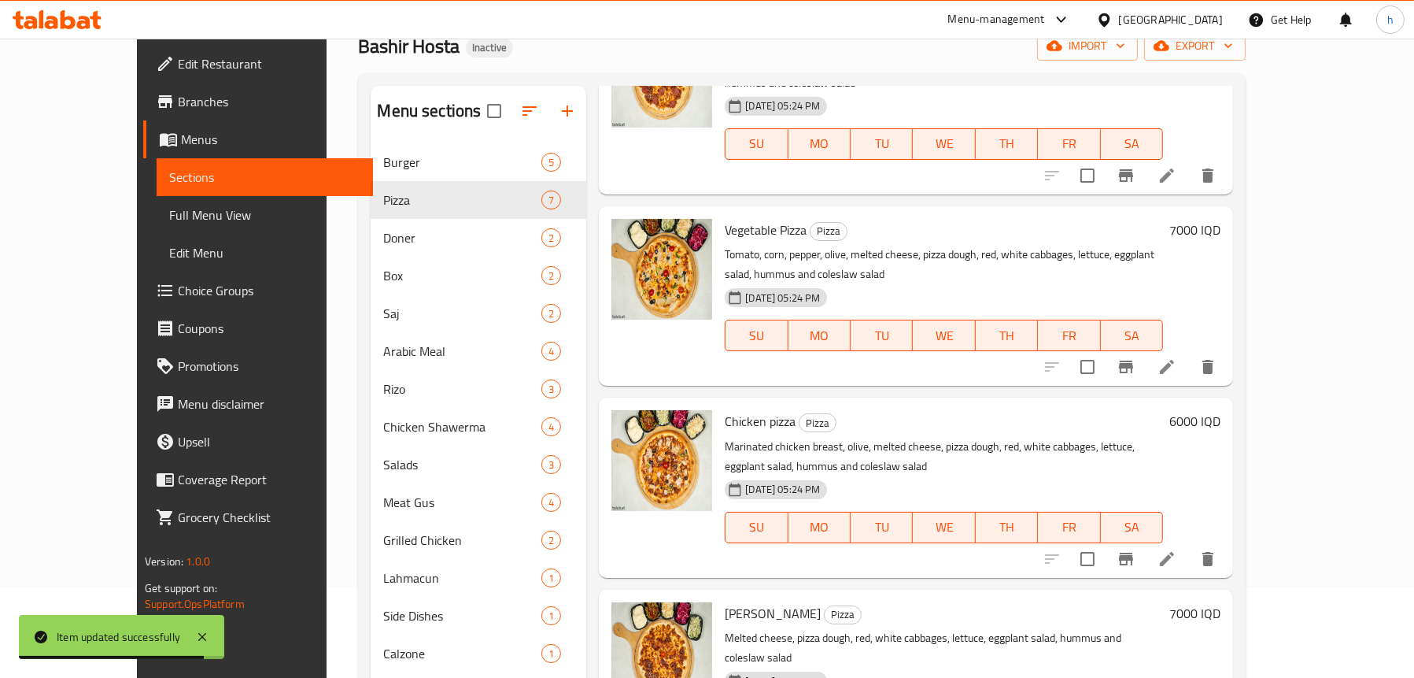
scroll to position [315, 0]
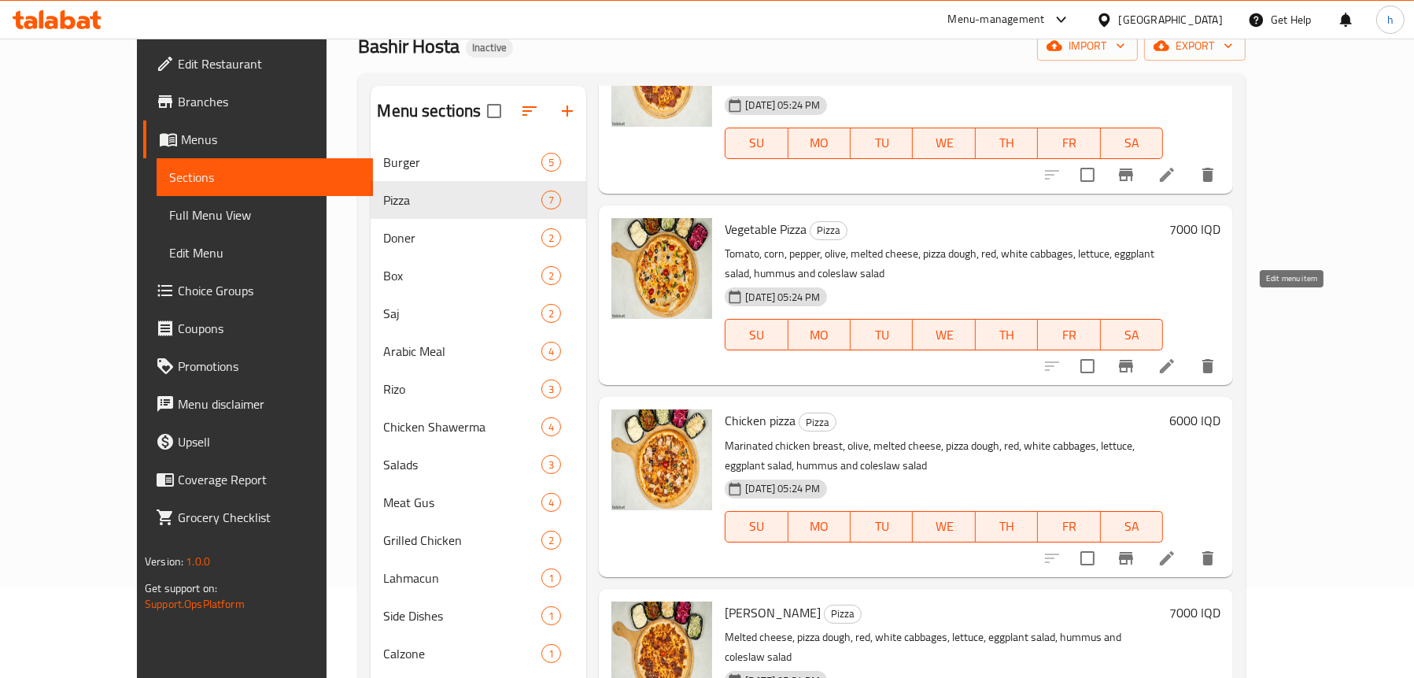
click at [1177, 357] on icon at bounding box center [1167, 366] width 19 height 19
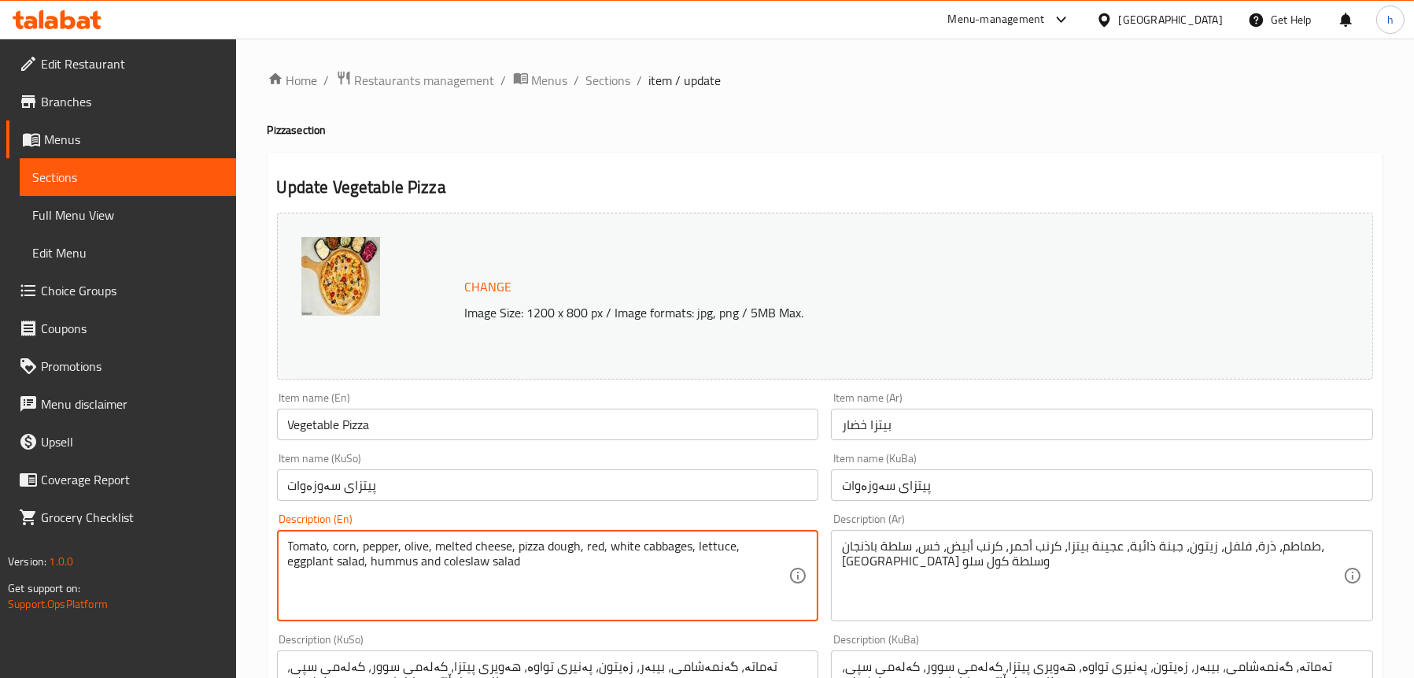
click at [675, 542] on textarea "Tomato, corn, pepper, olive, melted cheese, pizza dough, red, white cabbages, l…" at bounding box center [538, 575] width 501 height 75
click at [601, 544] on textarea "Tomato, corn, pepper, olive, melted cheese, pizza dough, red, white cabbages, l…" at bounding box center [538, 575] width 501 height 75
paste textarea "cabbages"
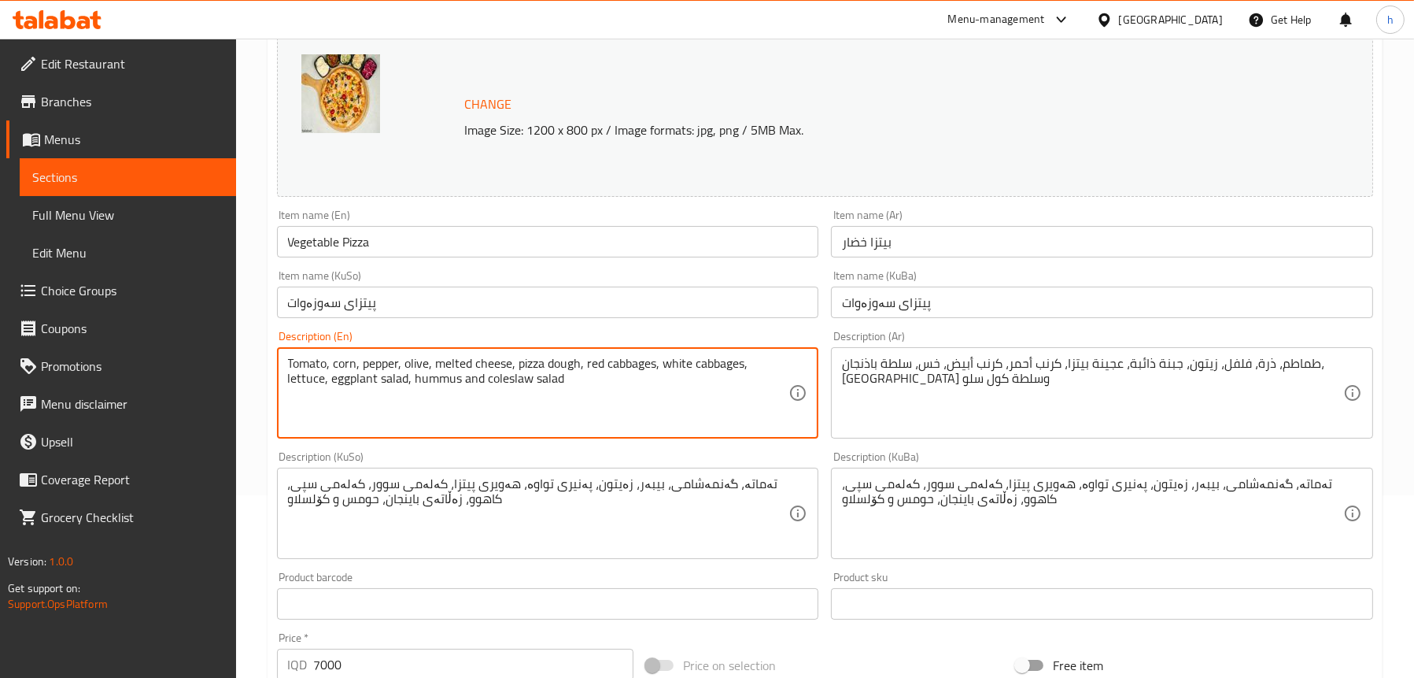
scroll to position [315, 0]
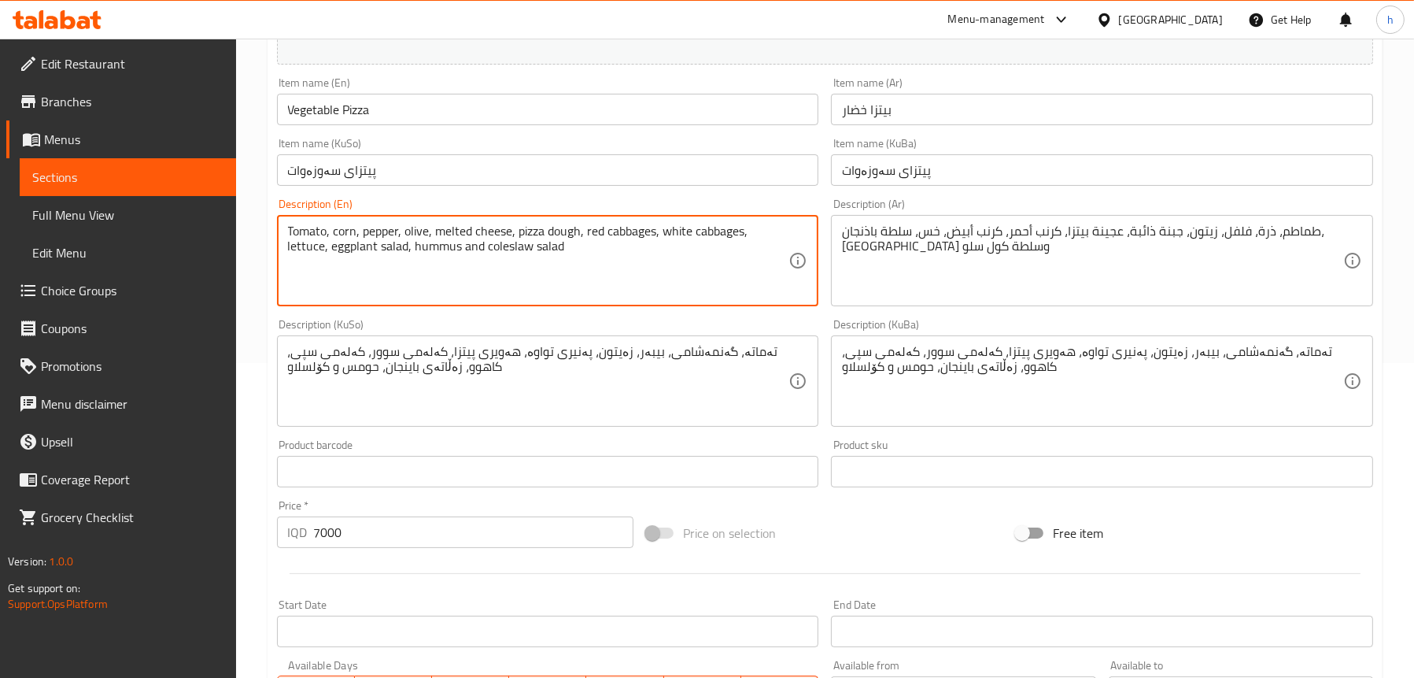
type textarea "Tomato, corn, pepper, olive, melted cheese, pizza dough, red cabbages, white ca…"
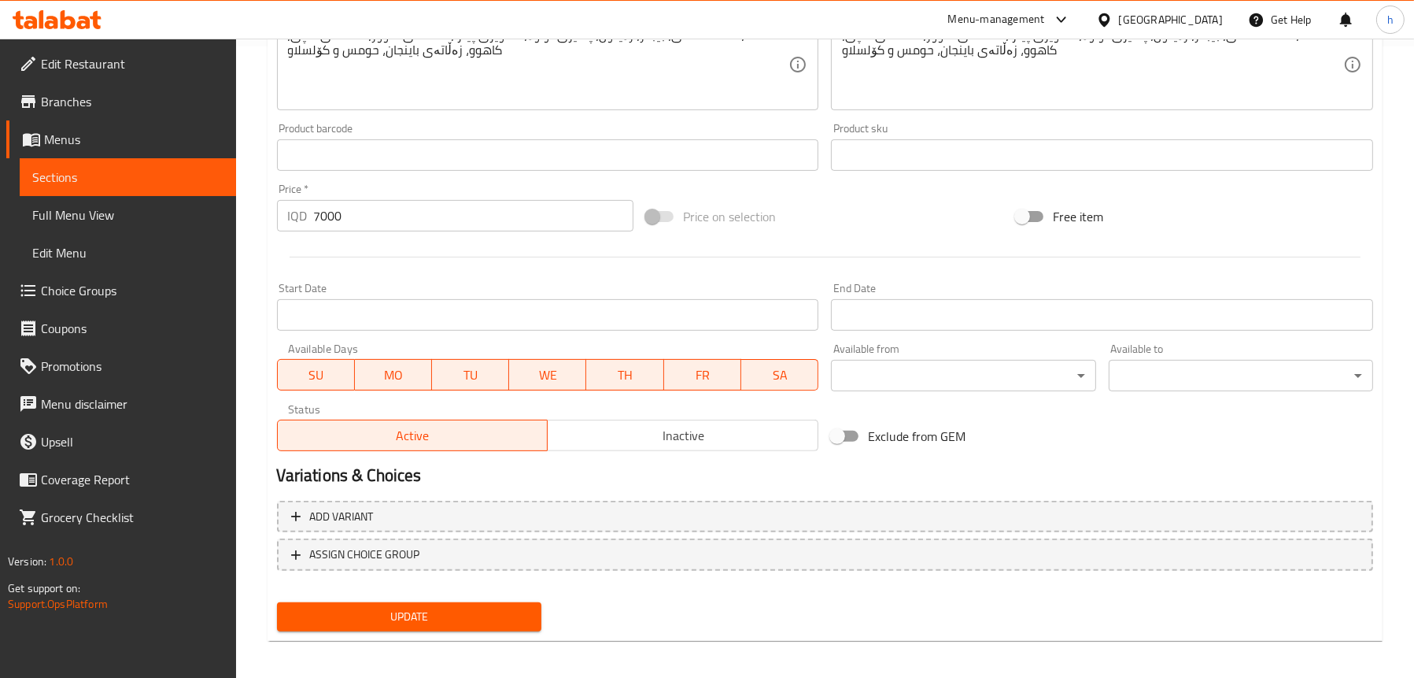
scroll to position [638, 0]
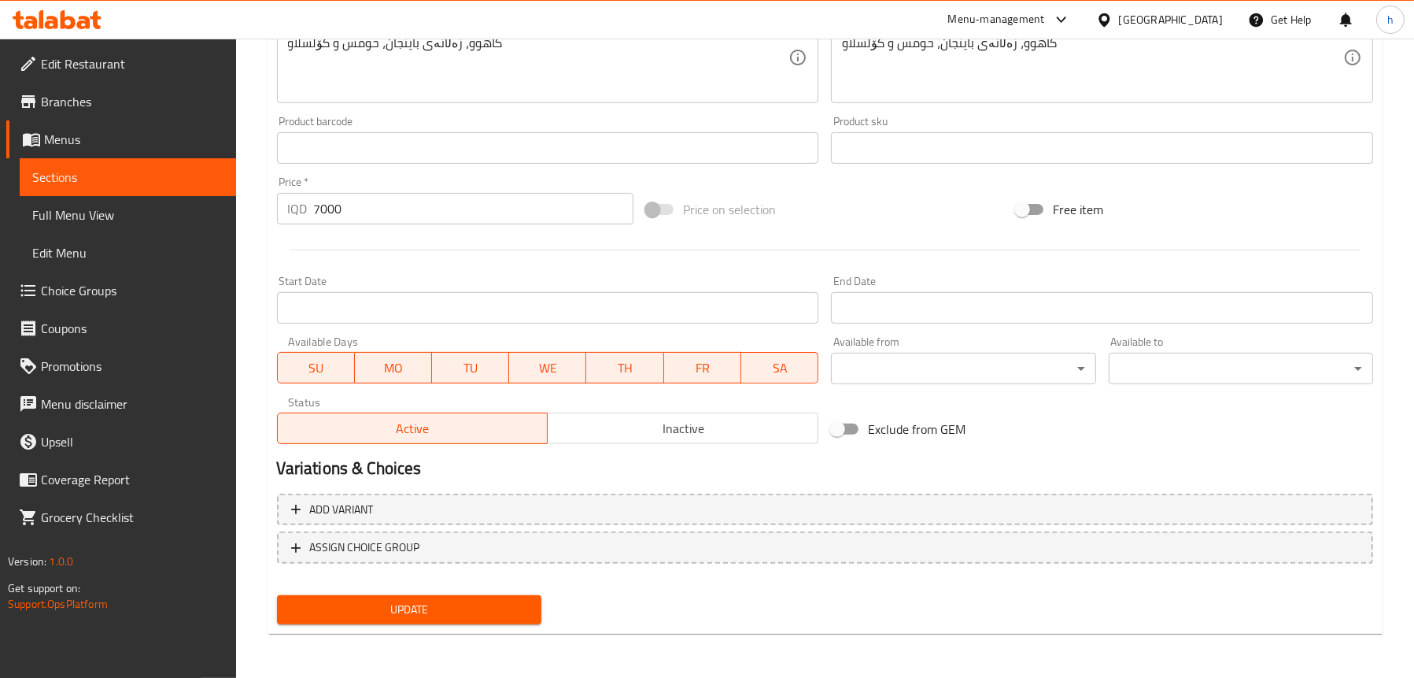
click at [460, 601] on span "Update" at bounding box center [409, 610] width 239 height 20
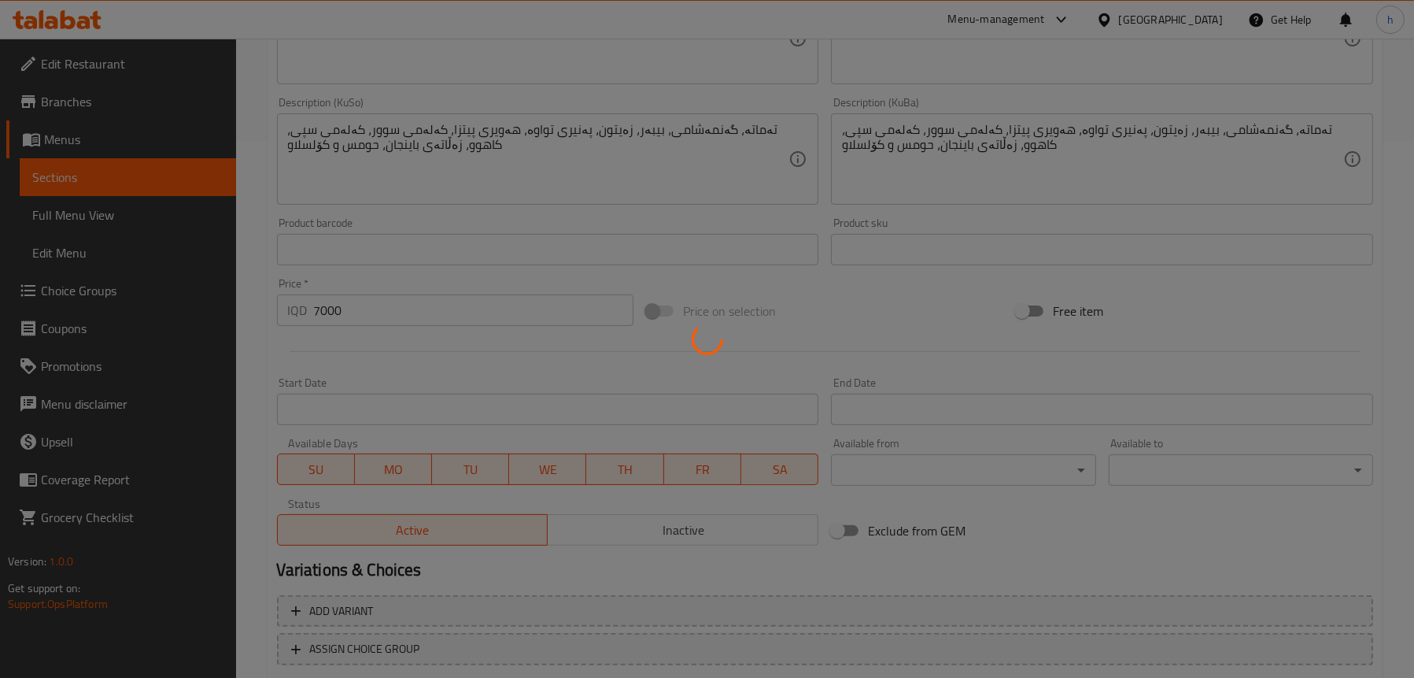
scroll to position [481, 0]
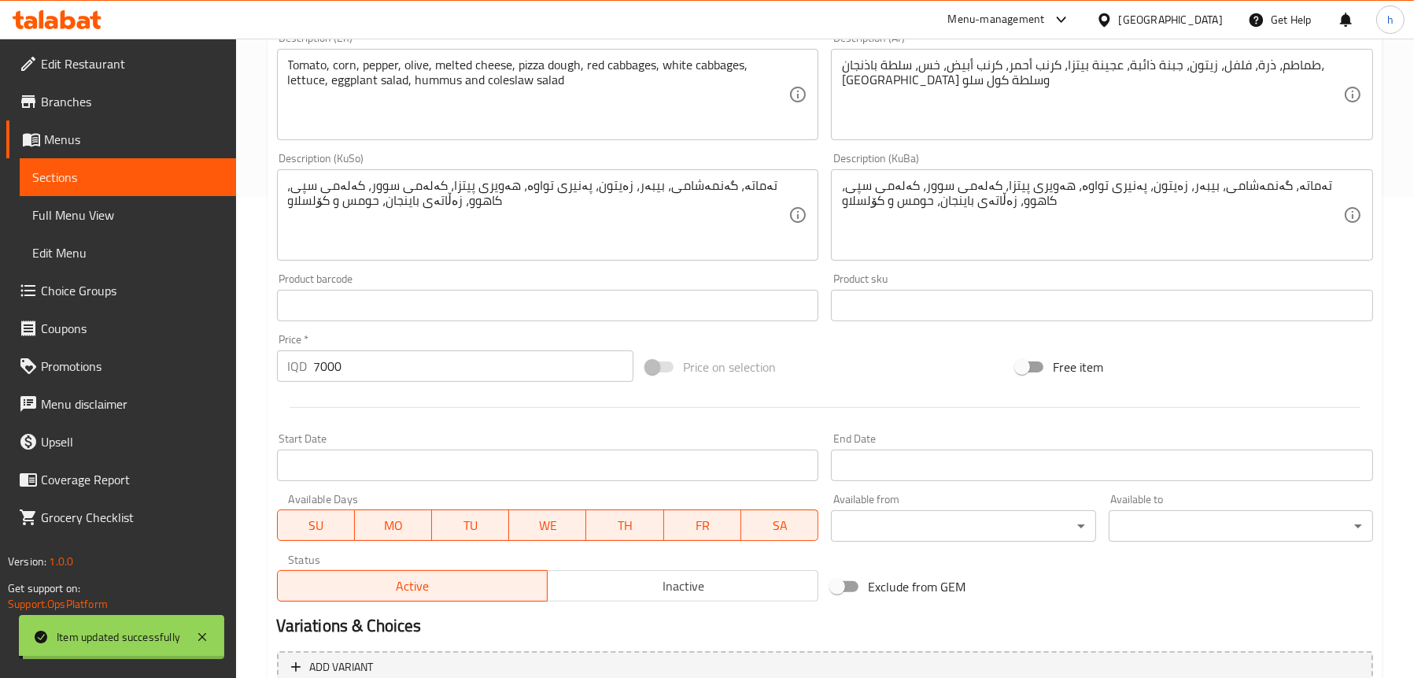
click at [98, 176] on span "Sections" at bounding box center [127, 177] width 191 height 19
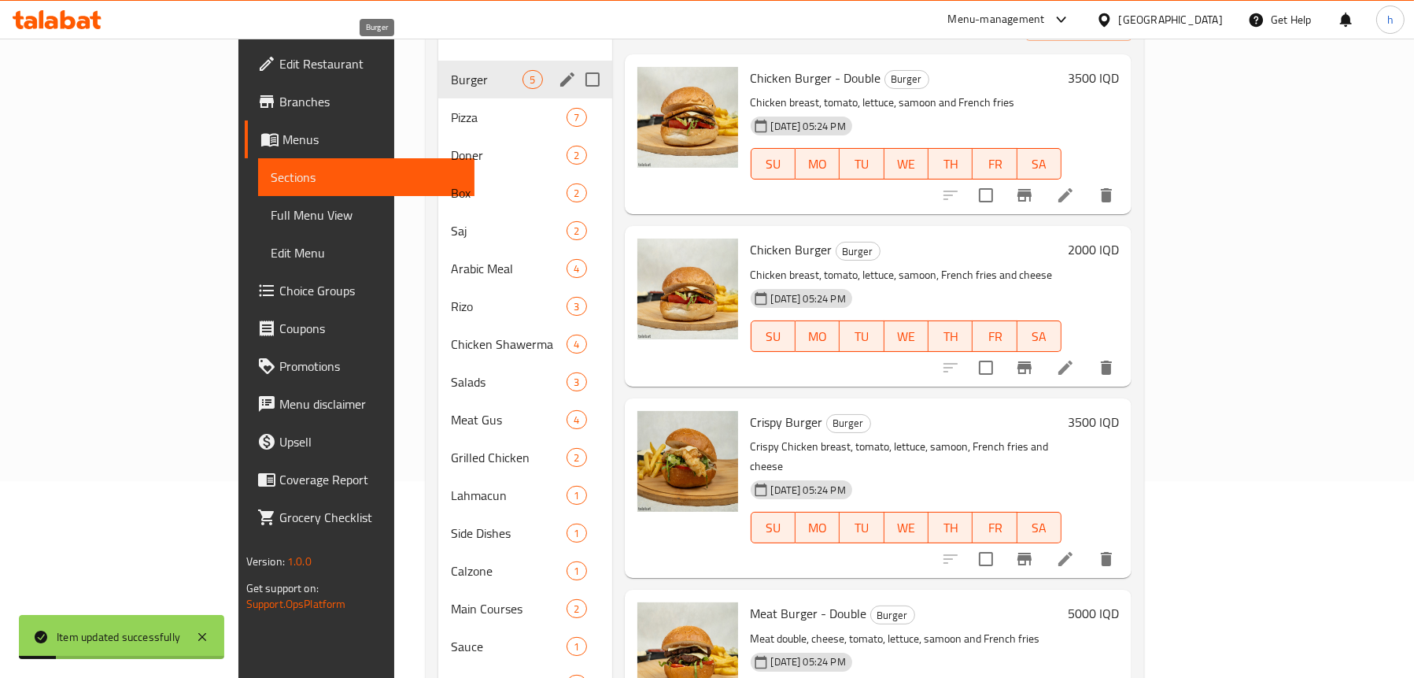
scroll to position [169, 0]
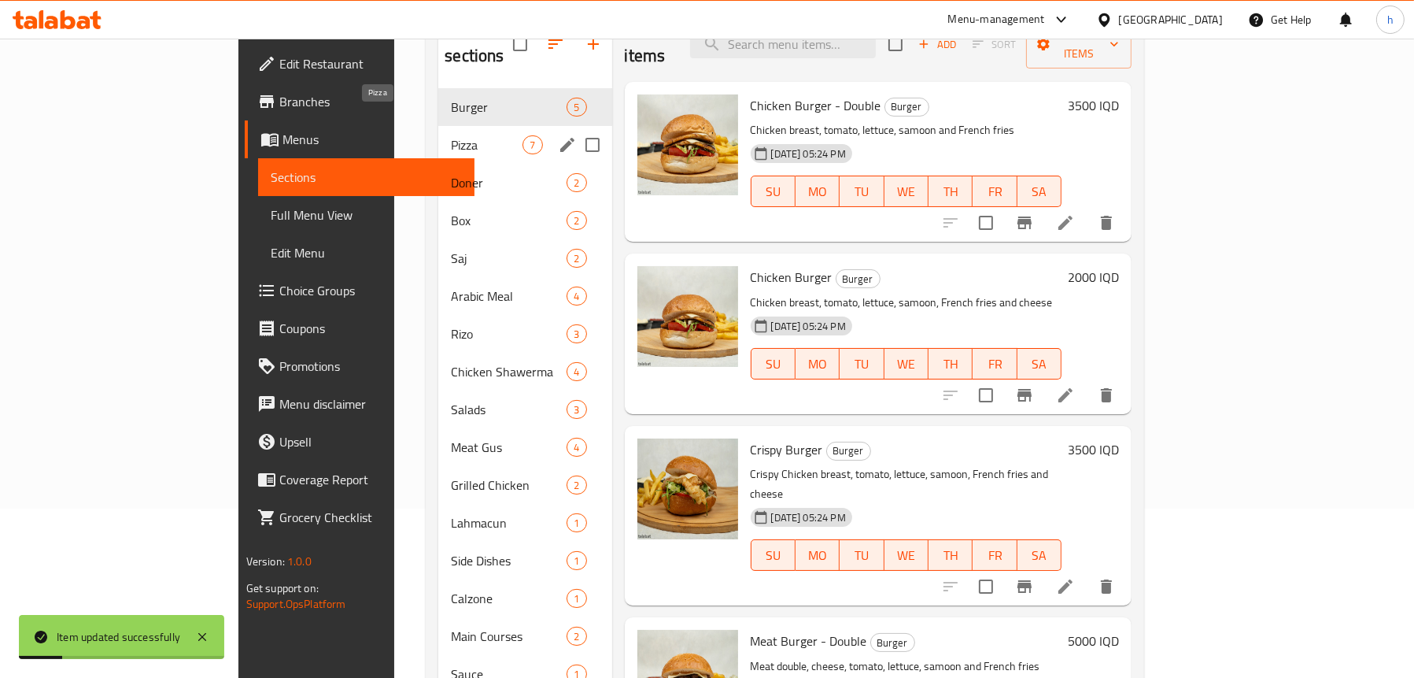
click at [451, 135] on span "Pizza" at bounding box center [487, 144] width 72 height 19
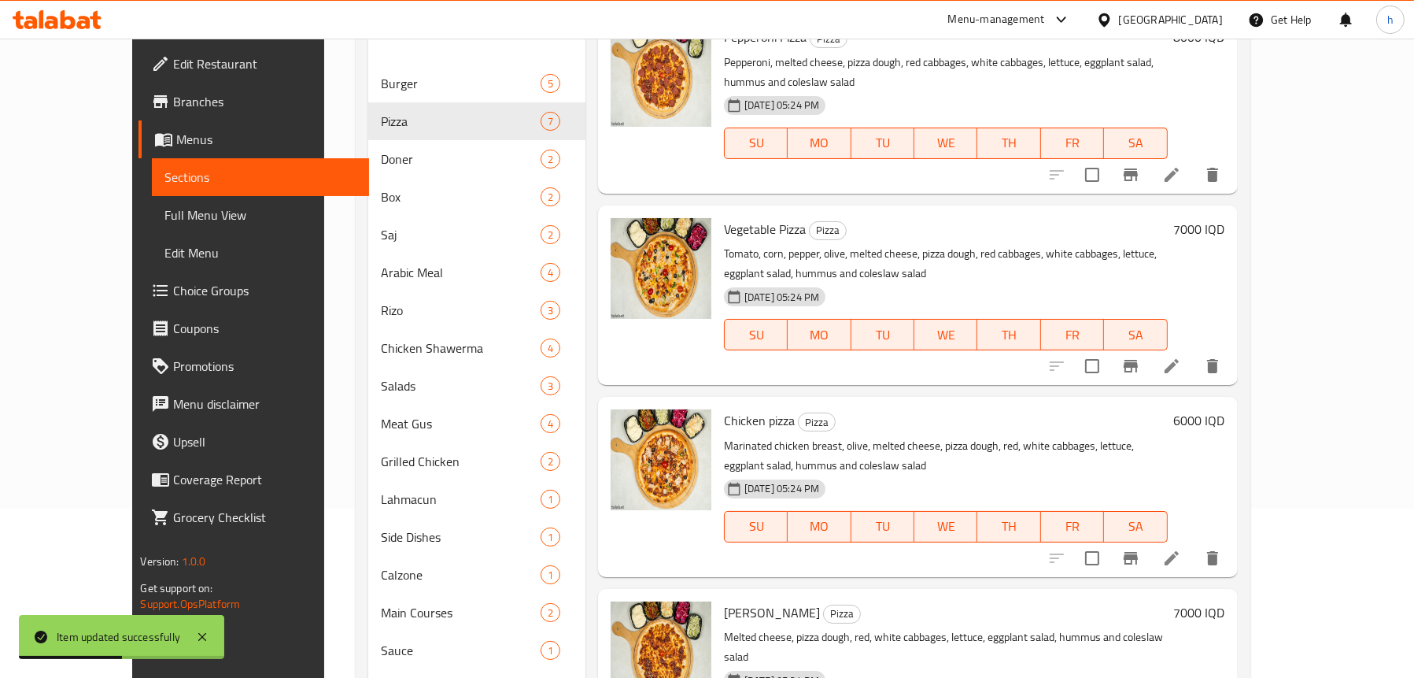
scroll to position [315, 0]
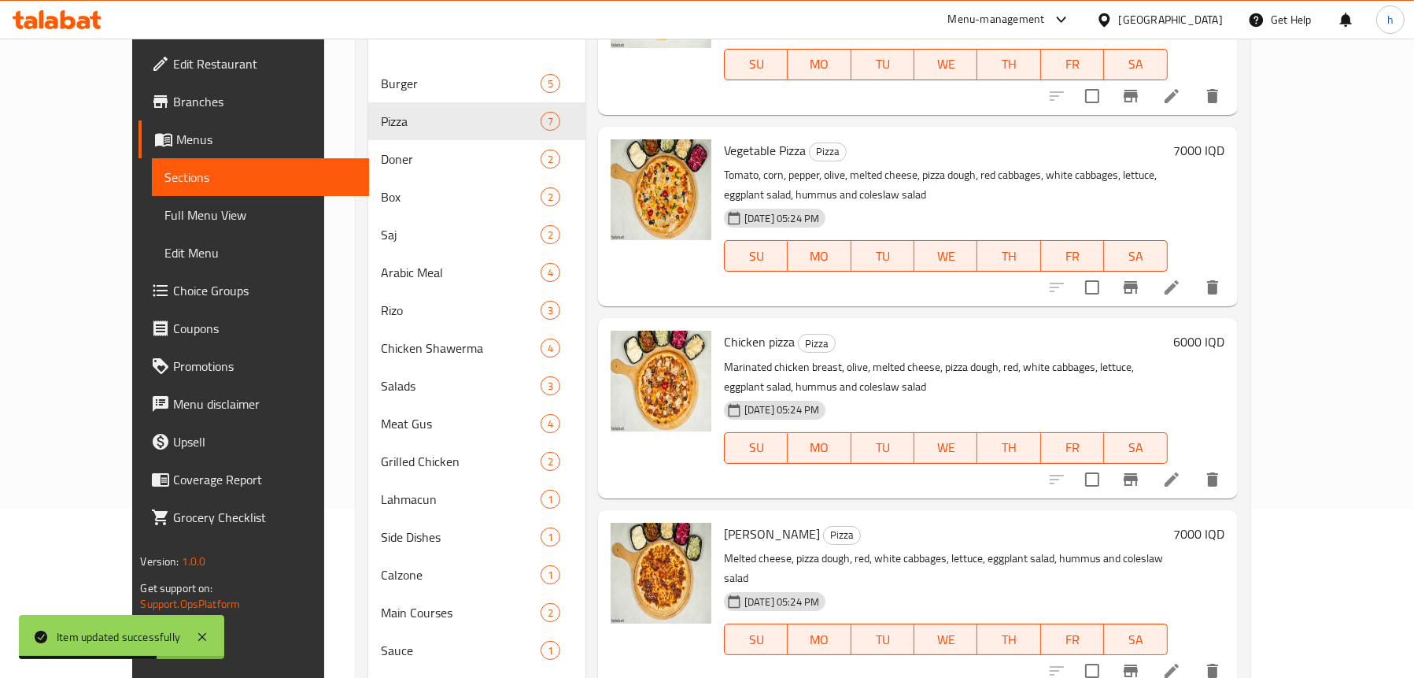
click at [1194, 465] on li at bounding box center [1172, 479] width 44 height 28
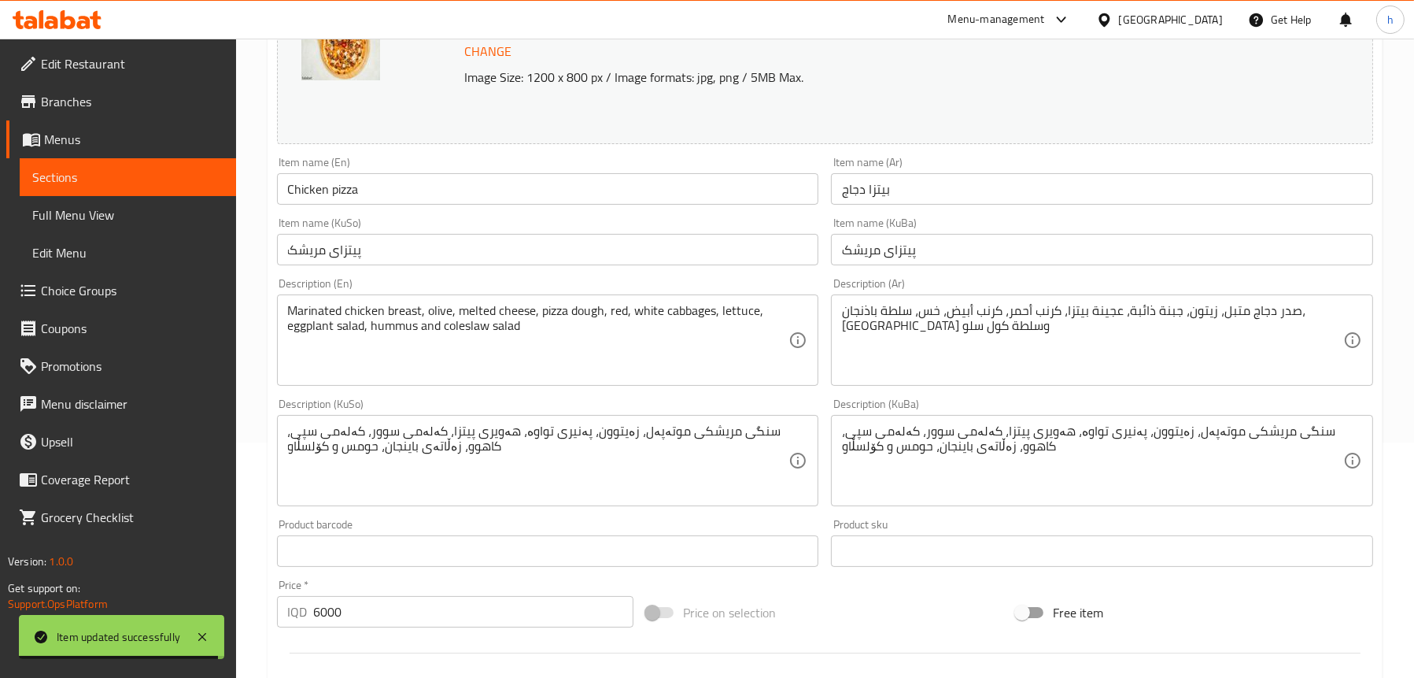
scroll to position [236, 0]
click at [684, 312] on textarea "Marinated chicken breast, olive, melted cheese, pizza dough, red, white cabbage…" at bounding box center [538, 339] width 501 height 75
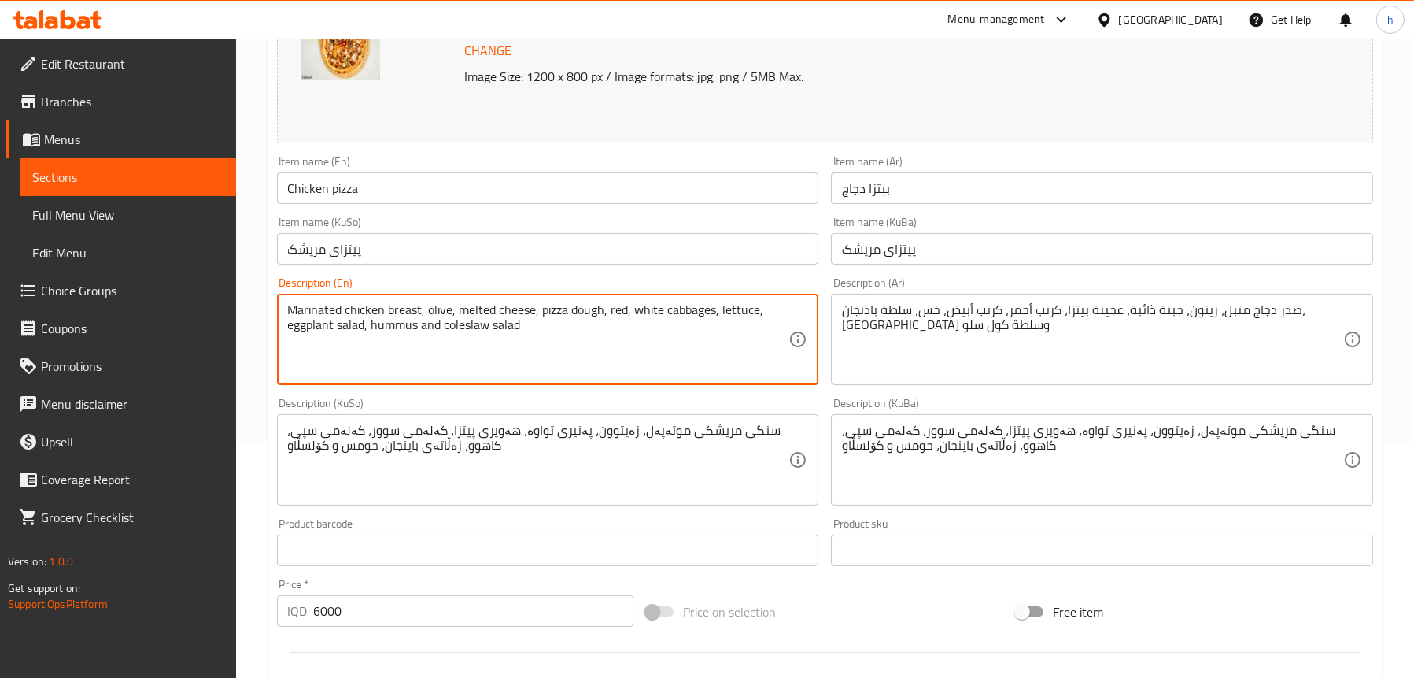
click at [623, 312] on textarea "Marinated chicken breast, olive, melted cheese, pizza dough, red, white cabbage…" at bounding box center [538, 339] width 501 height 75
paste textarea "cabbages"
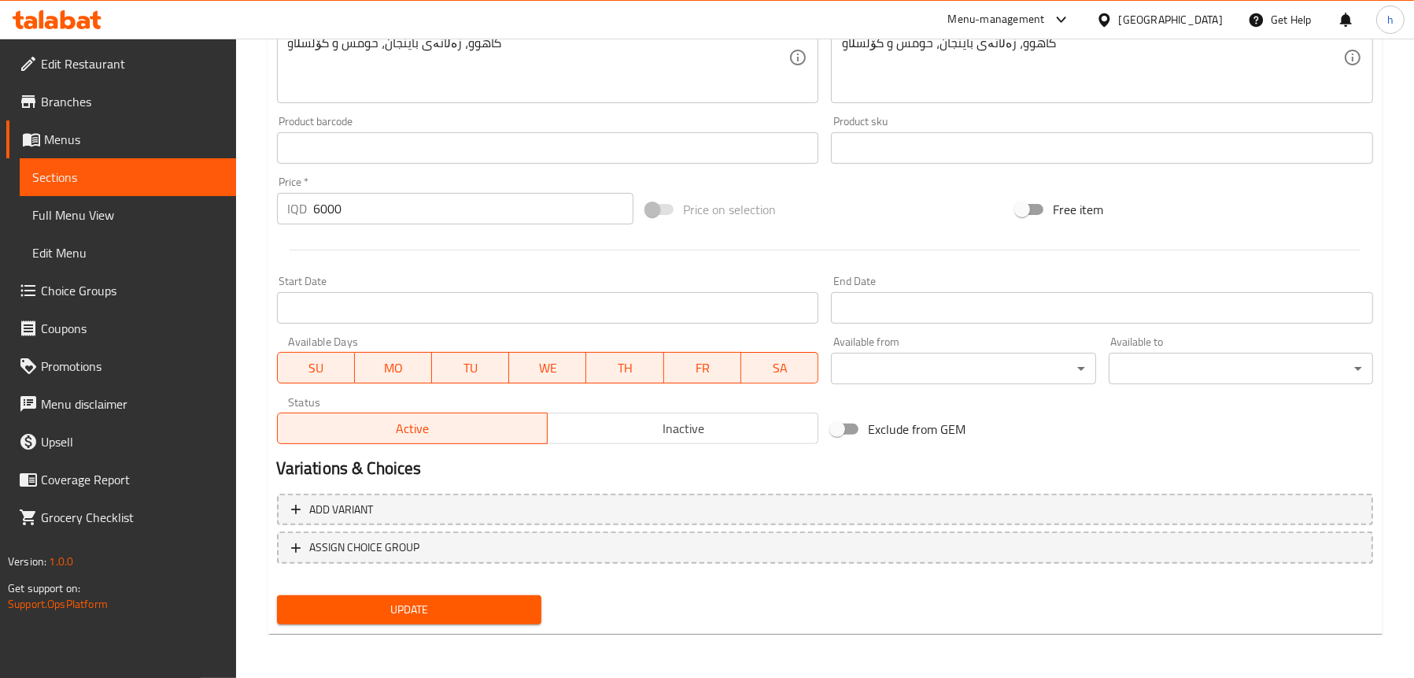
type textarea "Marinated chicken breast, olive, melted cheese, pizza dough, red cabbages, whit…"
click at [406, 608] on span "Update" at bounding box center [409, 610] width 239 height 20
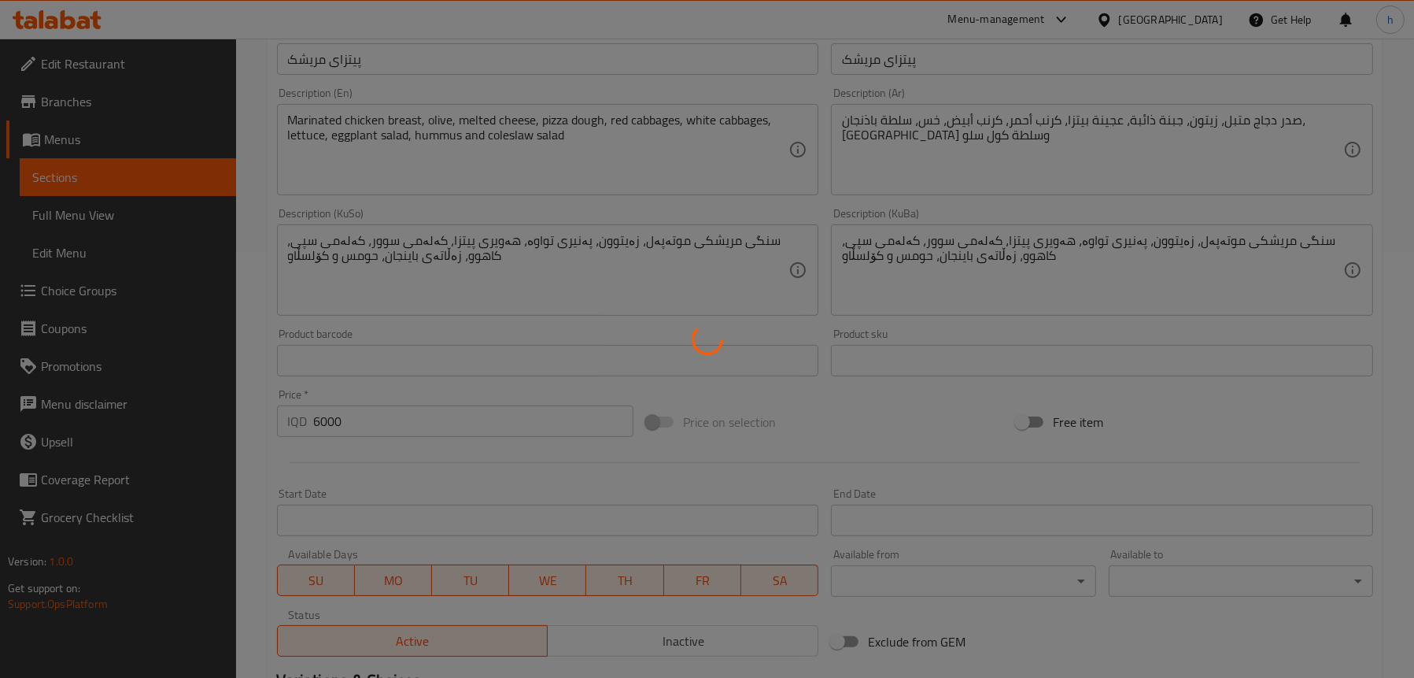
scroll to position [324, 0]
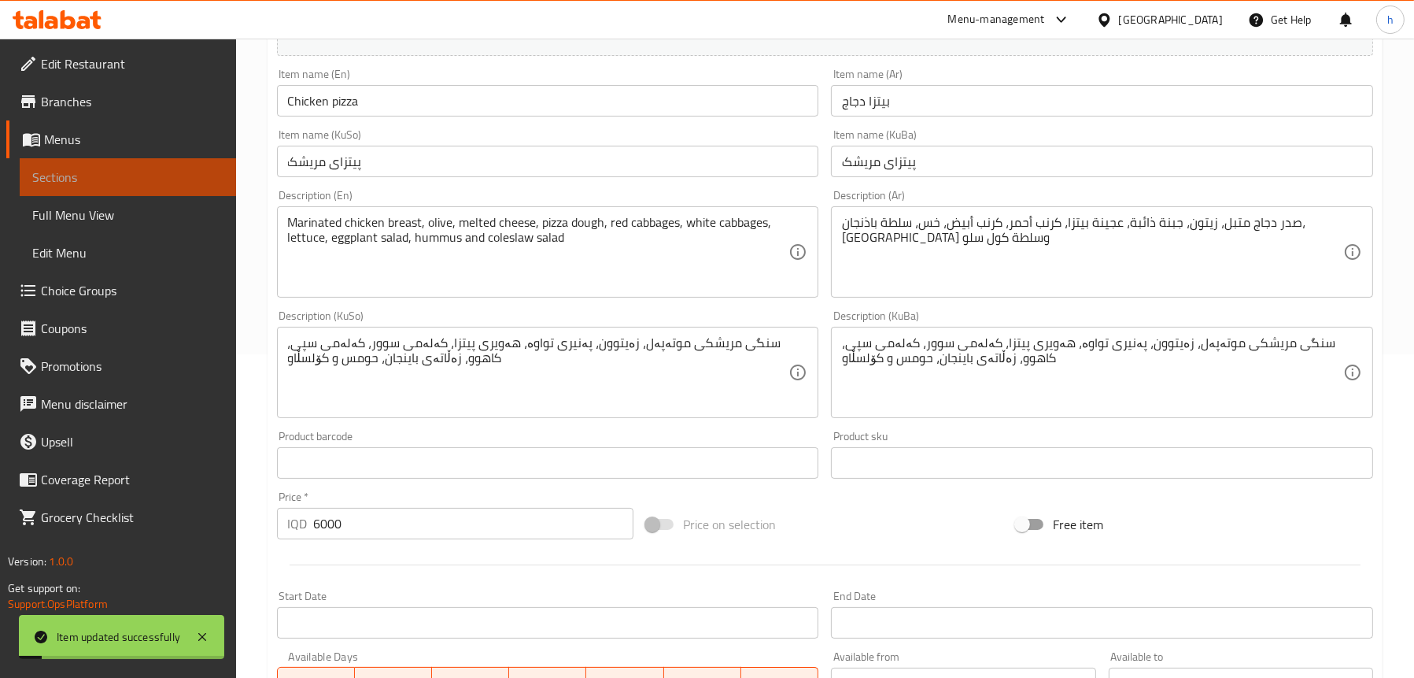
click at [88, 180] on span "Sections" at bounding box center [127, 177] width 191 height 19
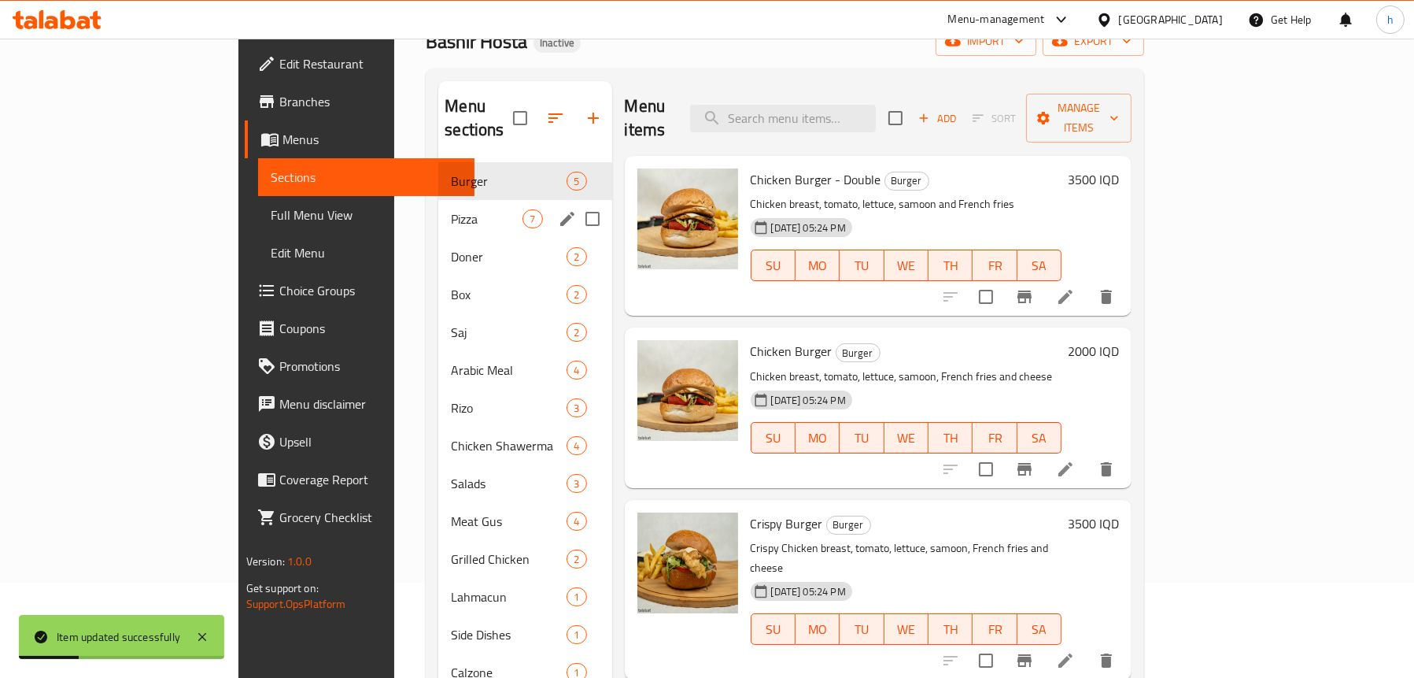
scroll to position [91, 0]
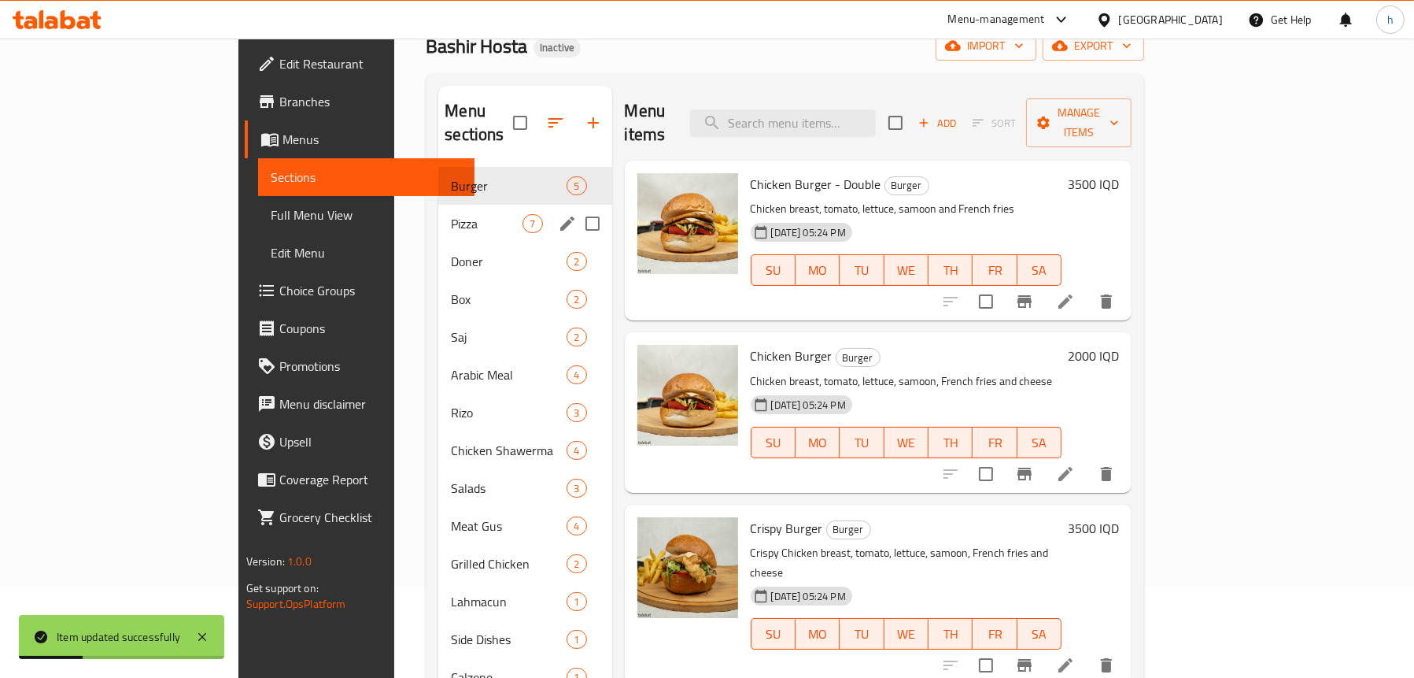
click at [438, 205] on div "Pizza 7" at bounding box center [524, 224] width 173 height 38
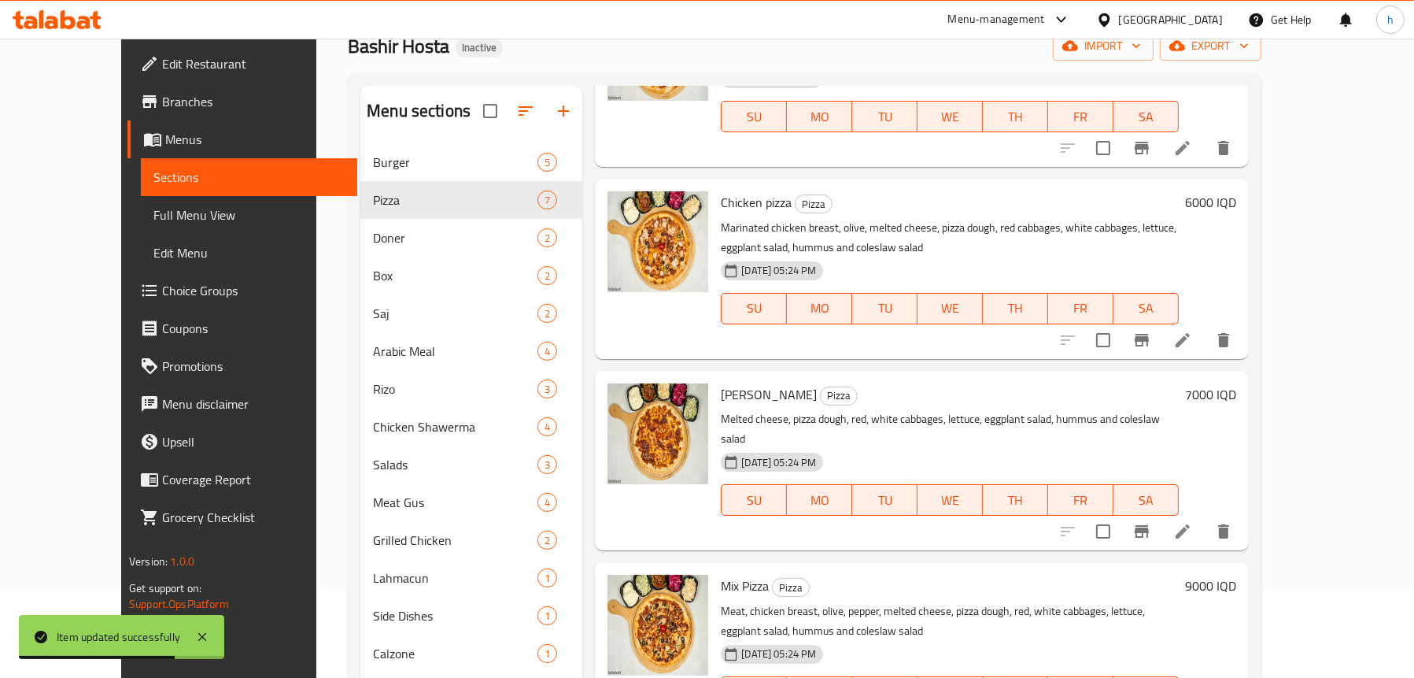
scroll to position [551, 0]
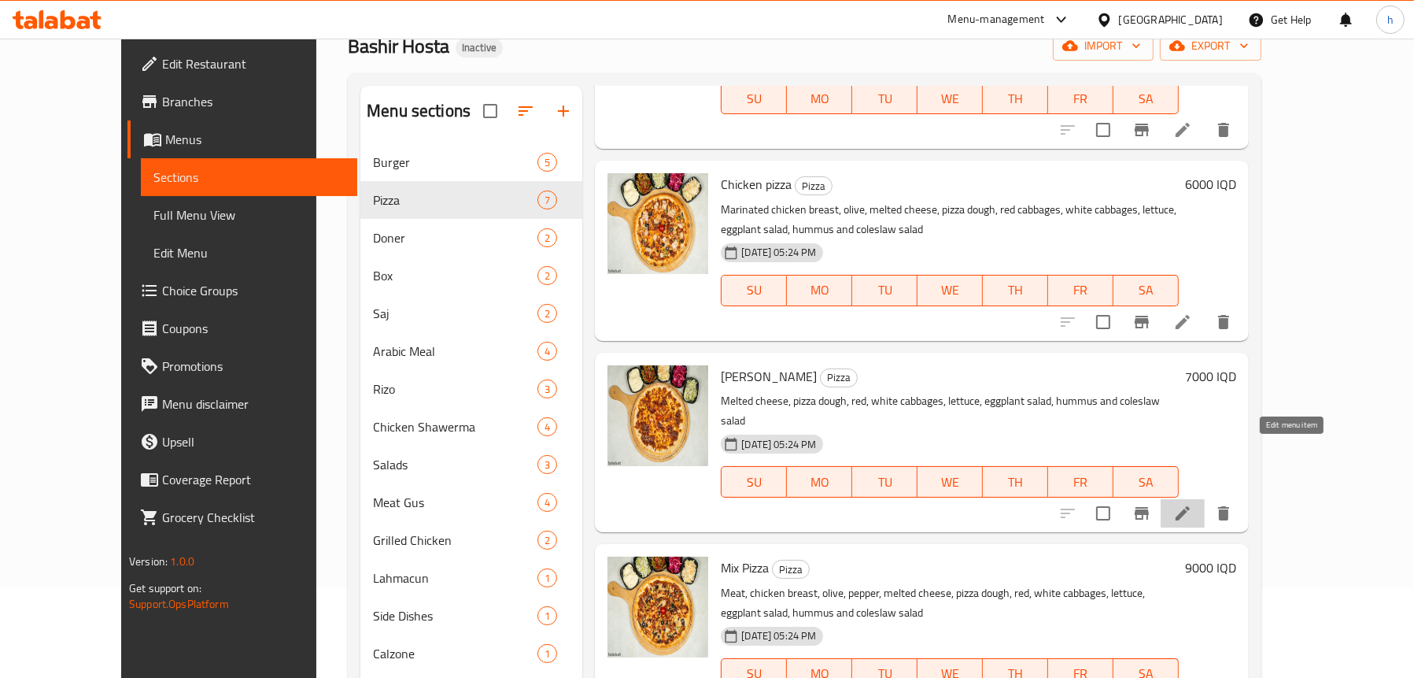
click at [1192, 504] on icon at bounding box center [1183, 513] width 19 height 19
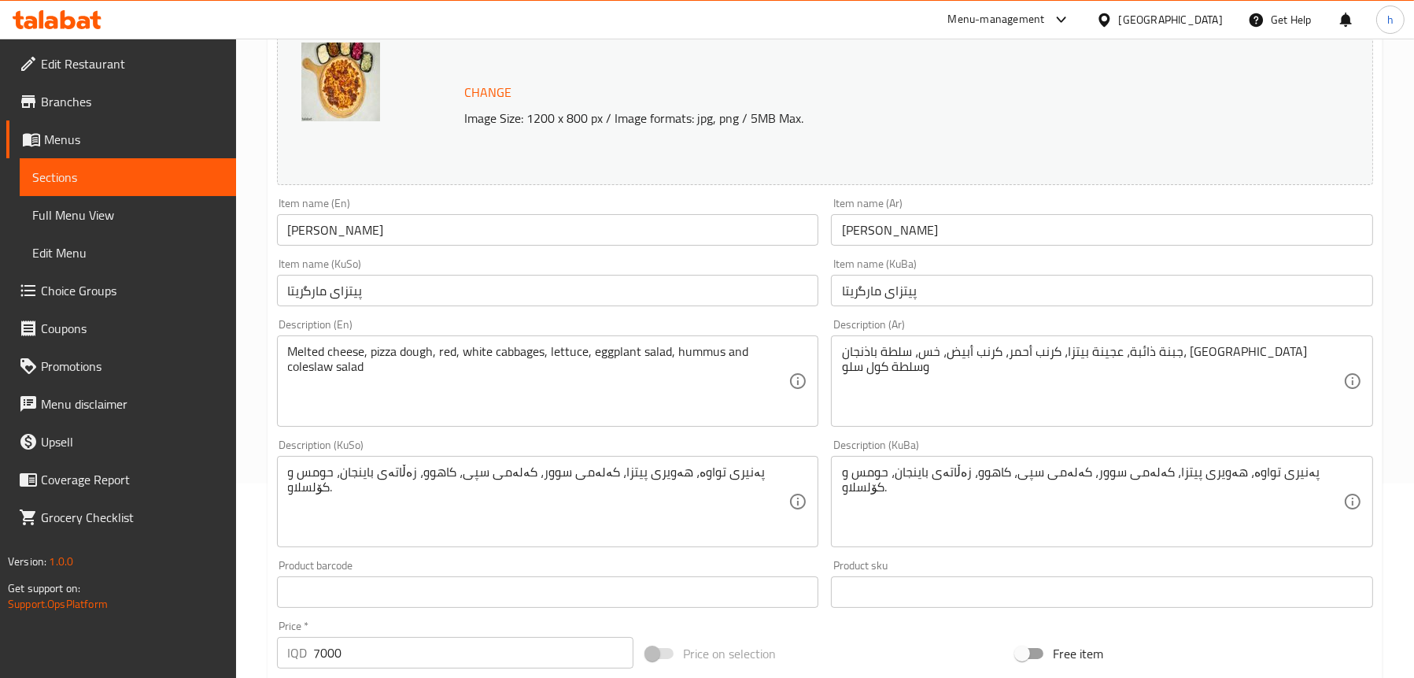
scroll to position [236, 0]
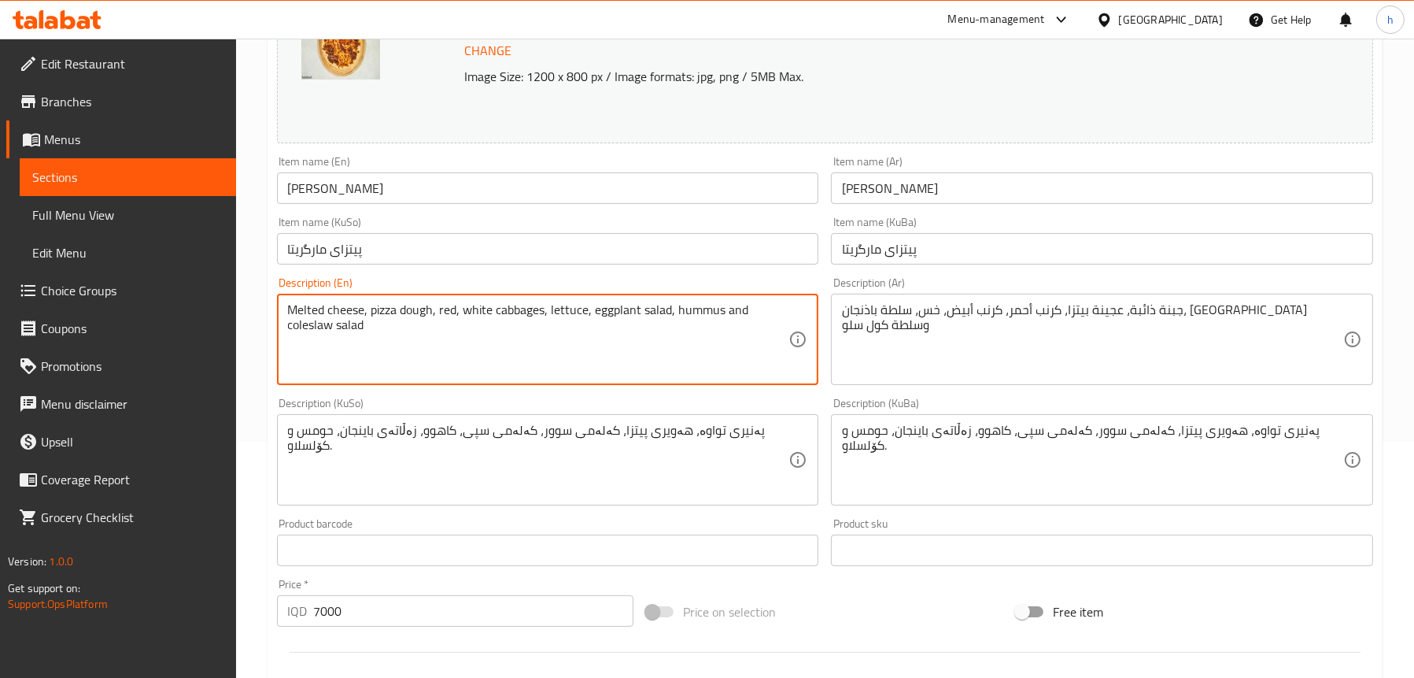
click at [516, 308] on textarea "Melted cheese, pizza dough, red, white cabbages, lettuce, eggplant salad, hummu…" at bounding box center [538, 339] width 501 height 75
click at [457, 310] on textarea "Melted cheese, pizza dough, red, white cabbages, lettuce, eggplant salad, hummu…" at bounding box center [538, 339] width 501 height 75
paste textarea "cabbages"
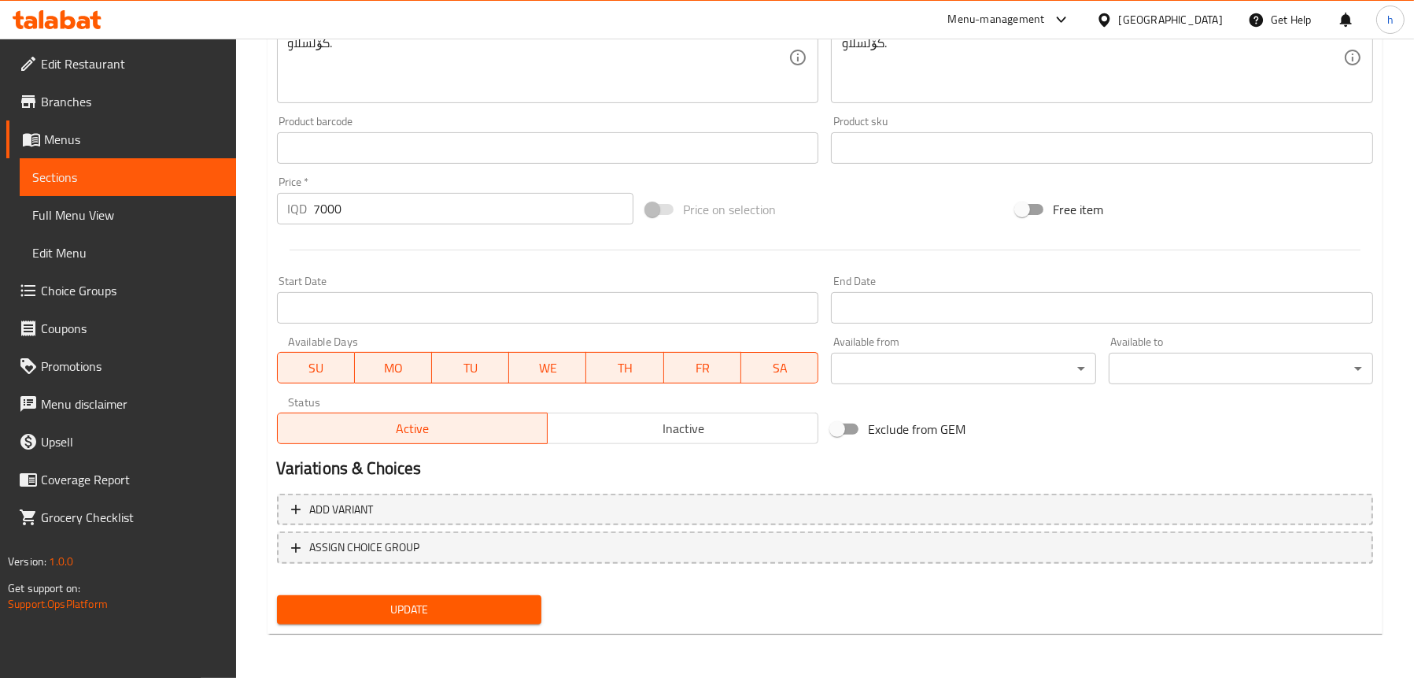
type textarea "Melted cheese, pizza dough, red cabbages, white cabbages, lettuce, eggplant sal…"
click at [449, 595] on button "Update" at bounding box center [409, 609] width 264 height 29
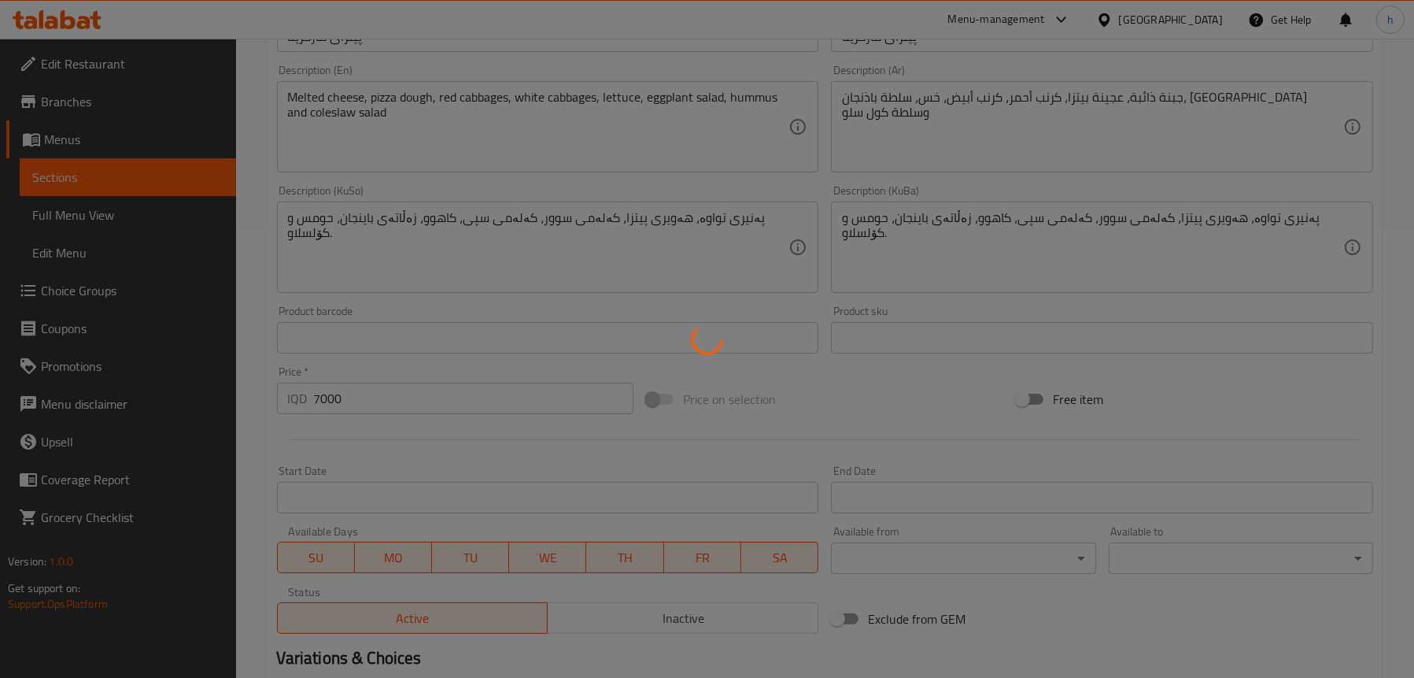
scroll to position [324, 0]
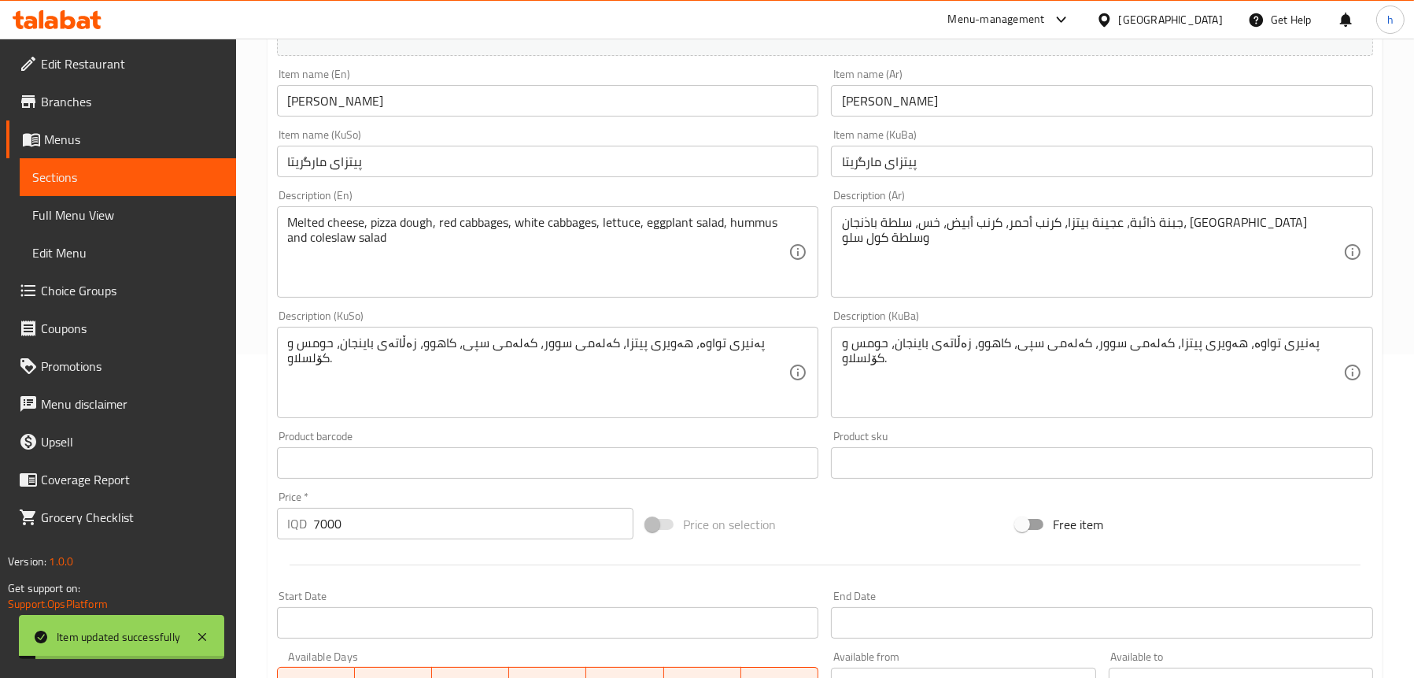
click at [102, 180] on span "Sections" at bounding box center [127, 177] width 191 height 19
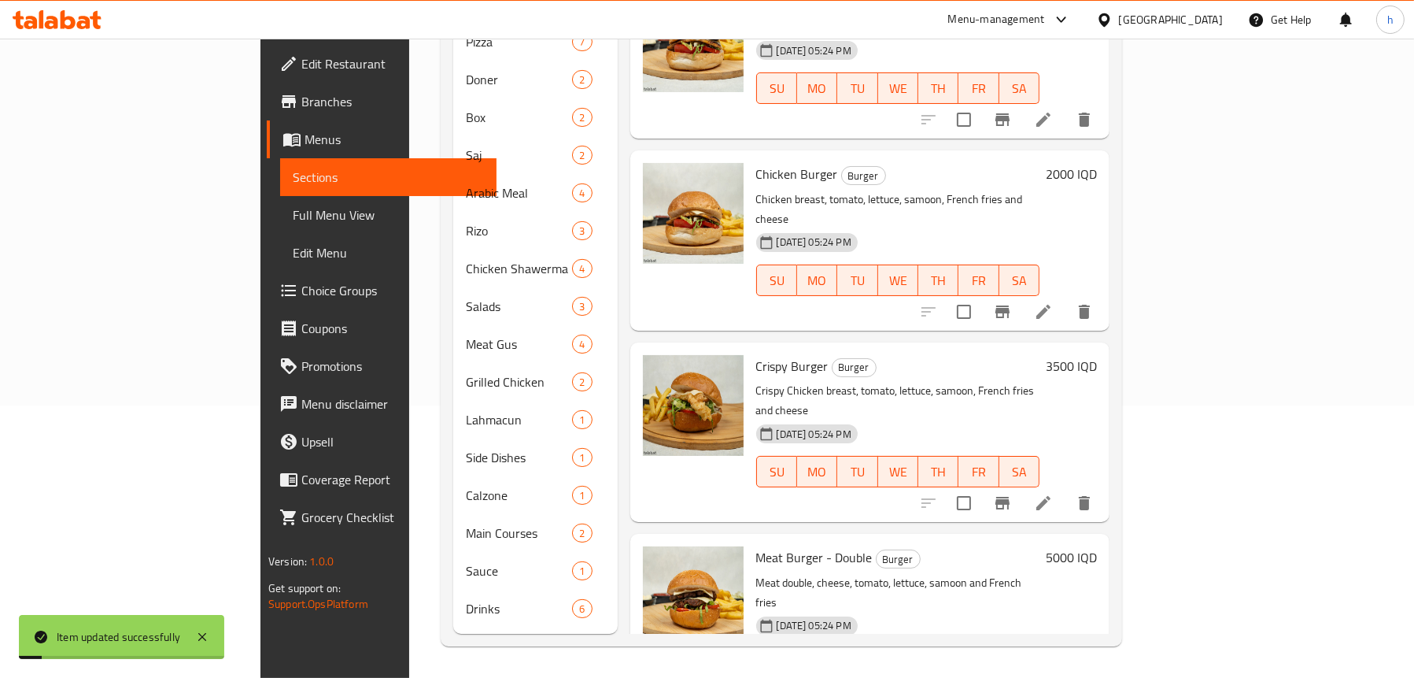
scroll to position [248, 0]
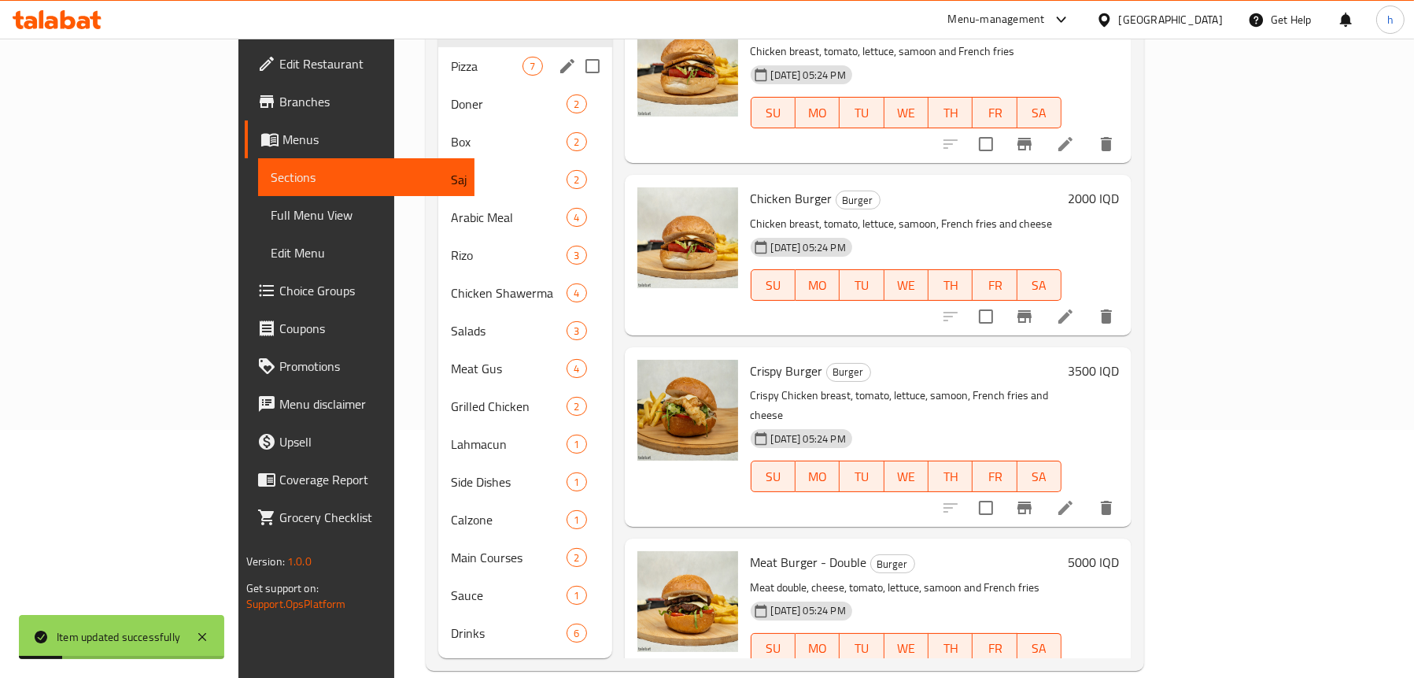
click at [438, 55] on div "Pizza 7" at bounding box center [524, 66] width 173 height 38
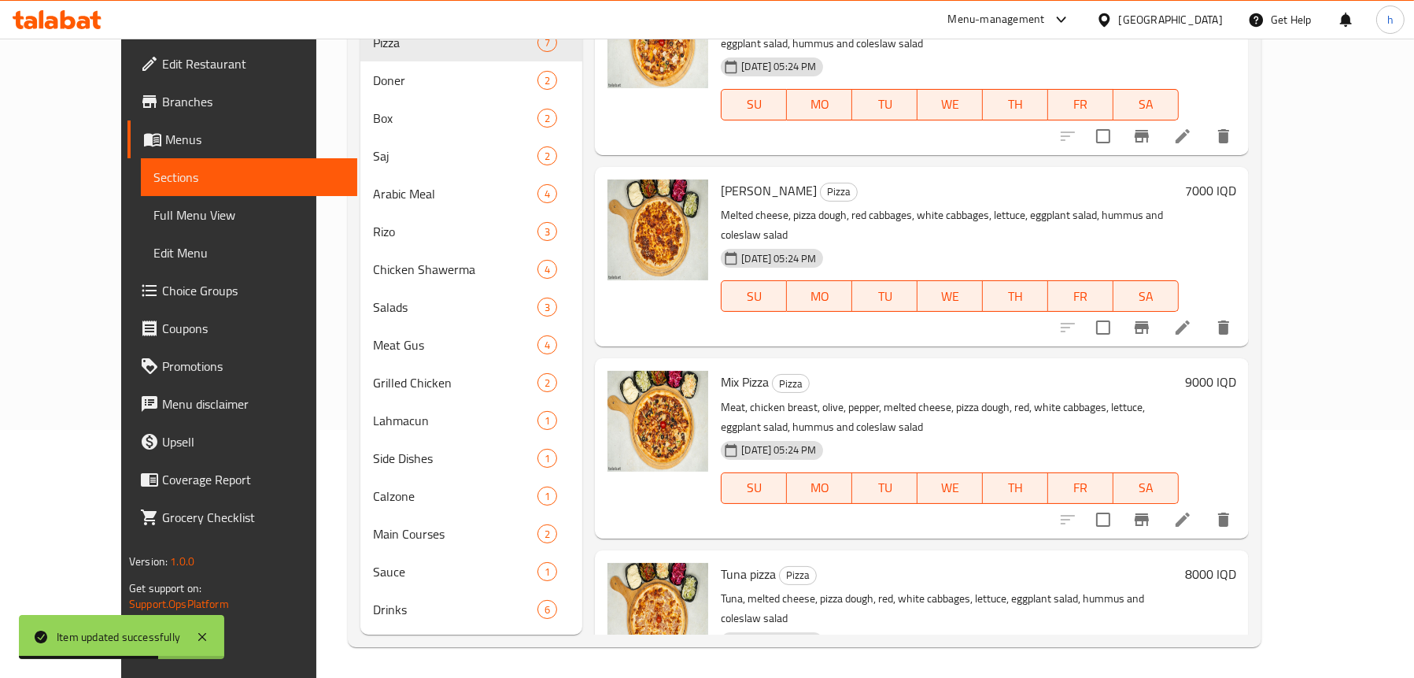
scroll to position [596, 0]
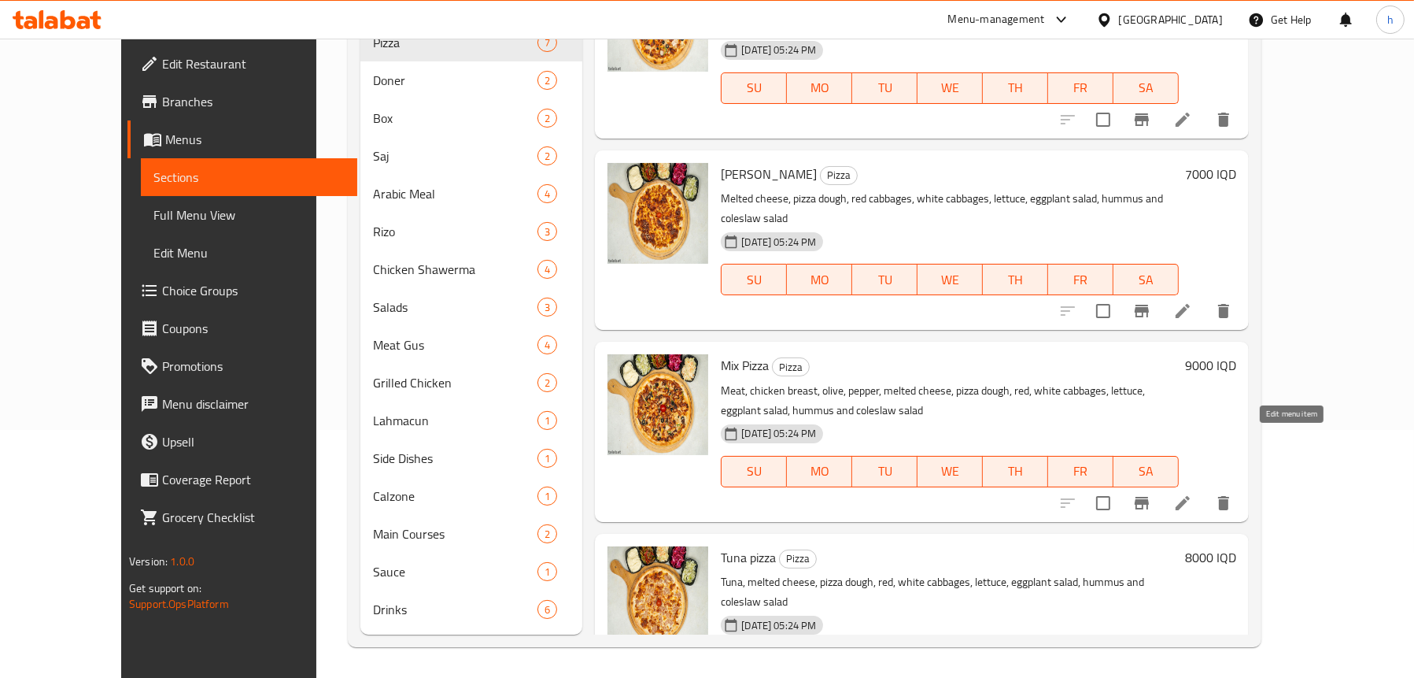
click at [1192, 494] on icon at bounding box center [1183, 503] width 19 height 19
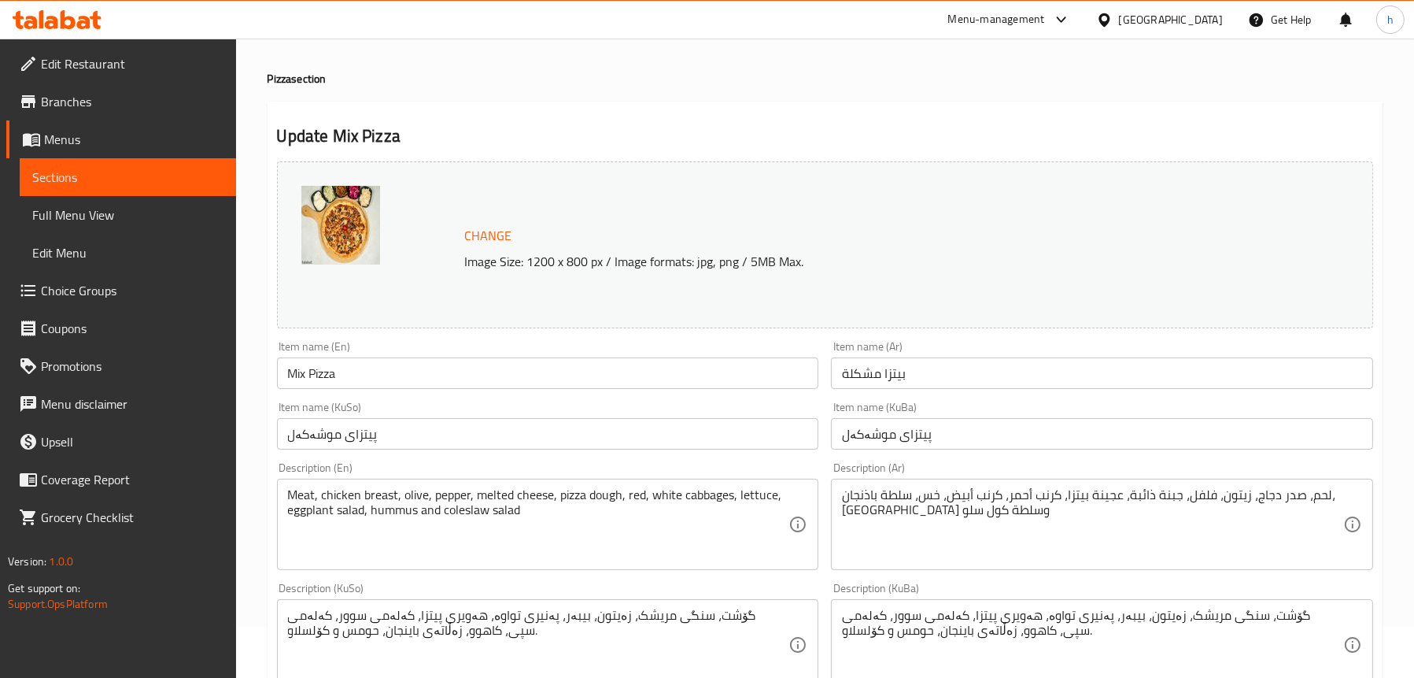
scroll to position [79, 0]
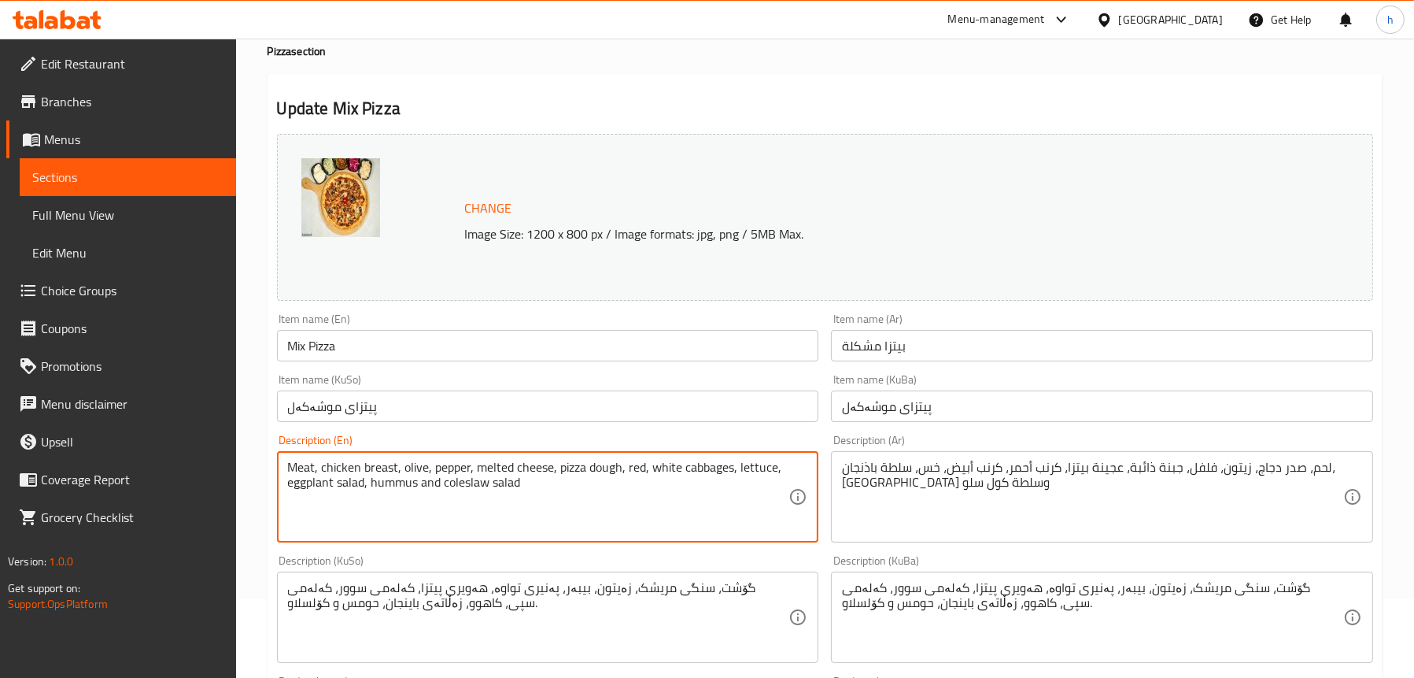
click at [708, 465] on textarea "Meat, chicken breast, olive, pepper, melted cheese, pizza dough, red, white cab…" at bounding box center [538, 497] width 501 height 75
click at [639, 465] on textarea "Meat, chicken breast, olive, pepper, melted cheese, pizza dough, red, white cab…" at bounding box center [538, 497] width 501 height 75
paste textarea "cabbages"
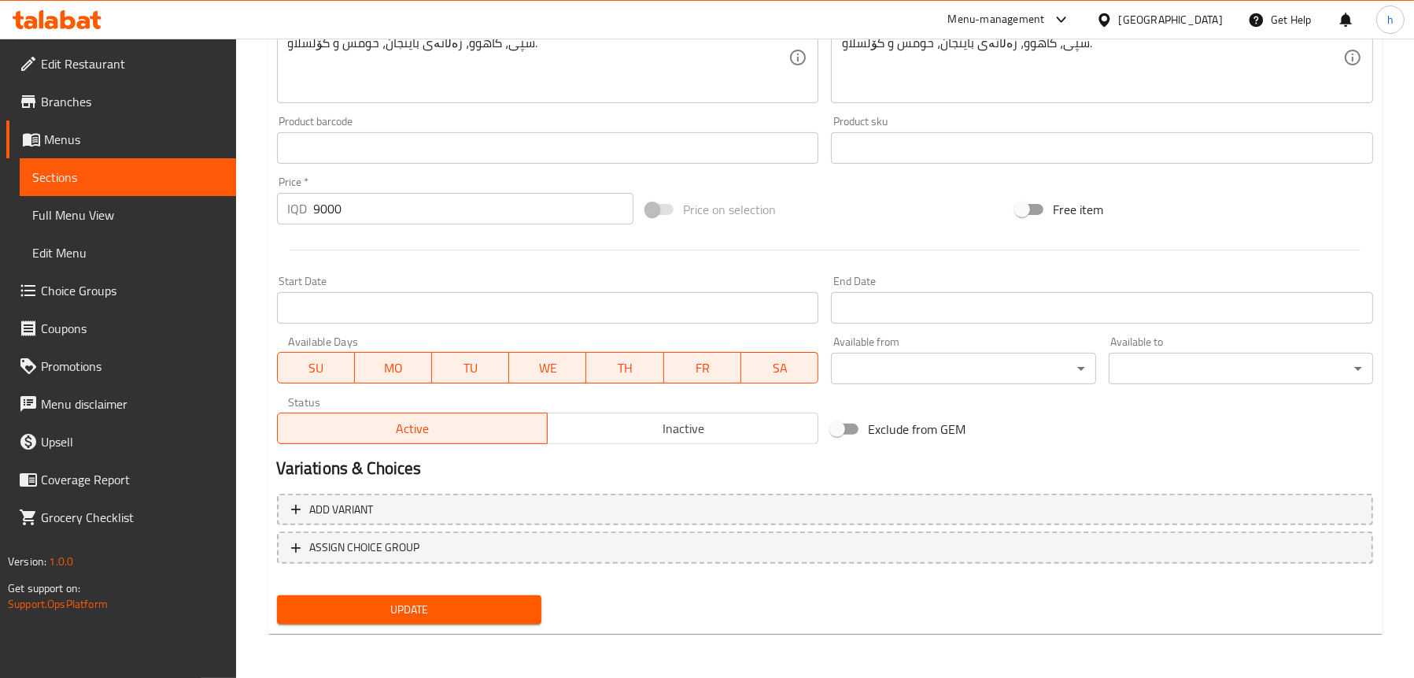
type textarea "Meat, chicken breast, olive, pepper, melted cheese, pizza dough, red cabbages, …"
click at [429, 597] on button "Update" at bounding box center [409, 609] width 264 height 29
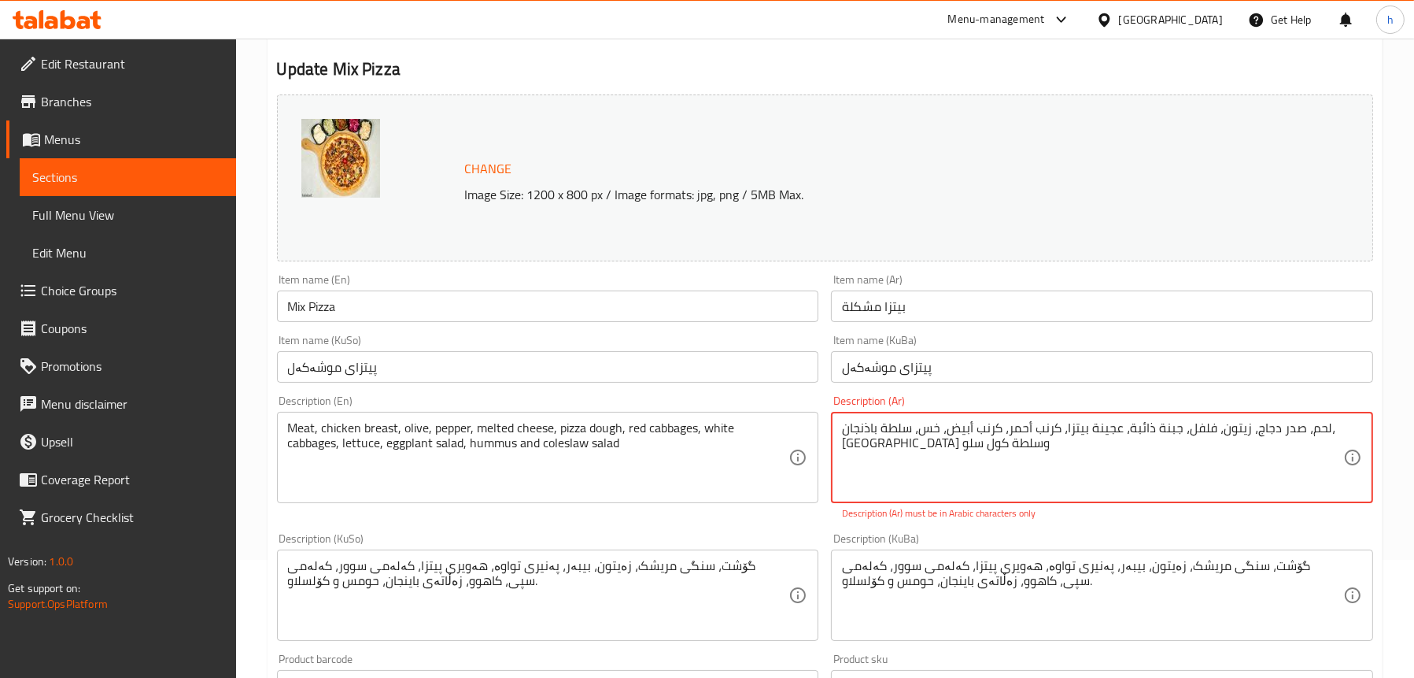
scroll to position [315, 0]
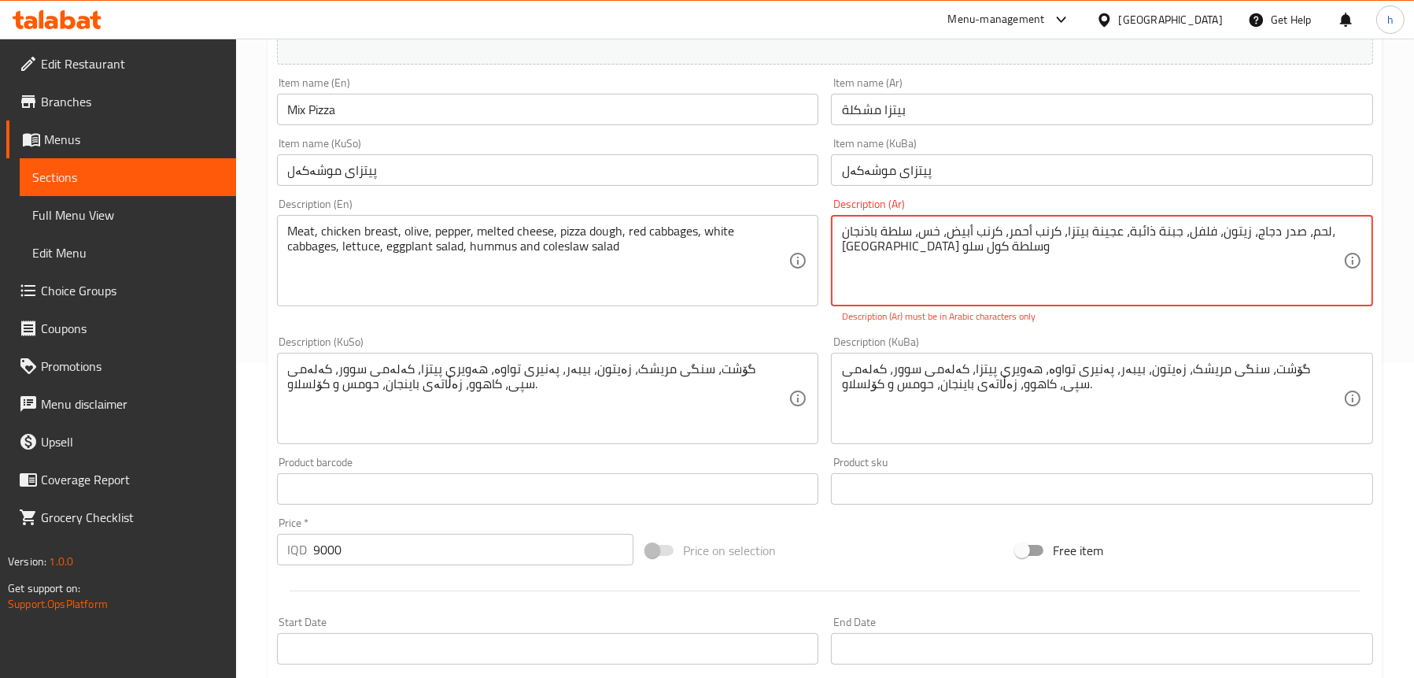
click at [1033, 257] on textarea "لحم، ​​صدر دجاج، زيتون، فلفل، جبنة ذائبة، عجينة بيتزا، كرنب أحمر، كرنب أبيض، خس…" at bounding box center [1092, 261] width 501 height 75
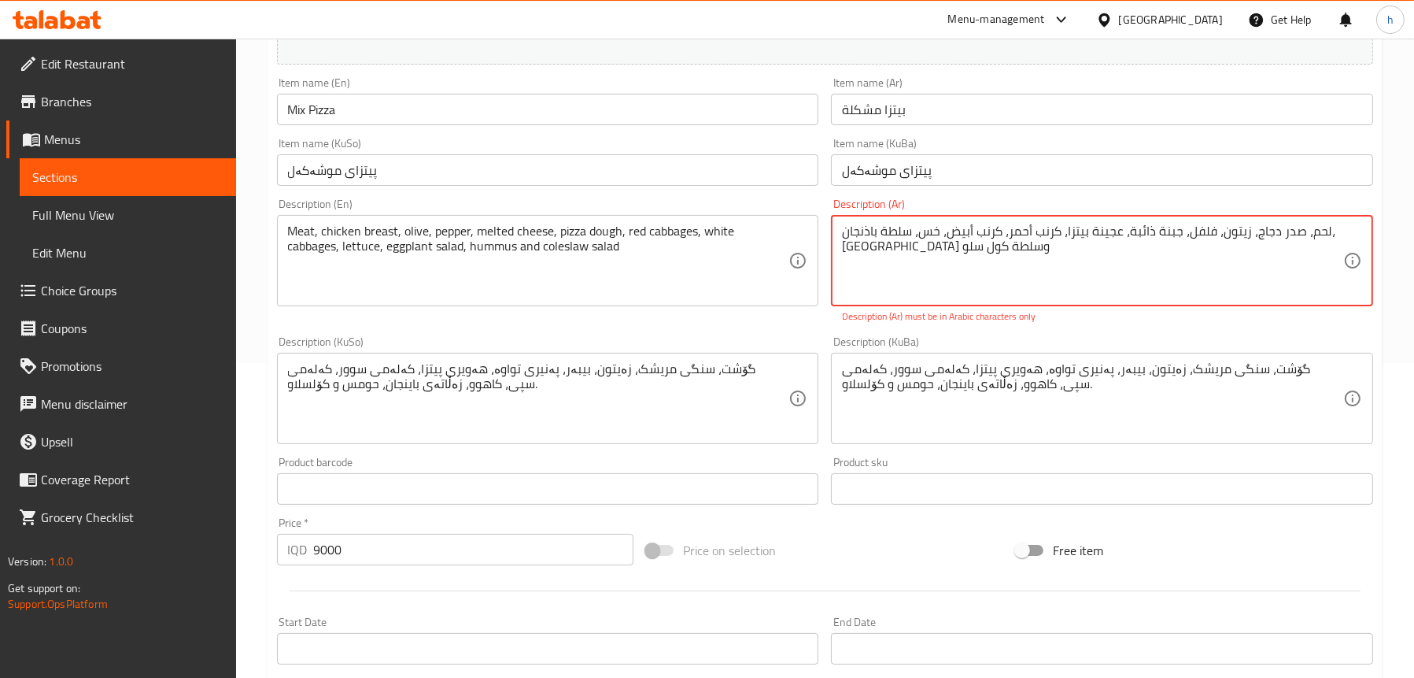
click at [1033, 257] on textarea "لحم، ​​صدر دجاج، زيتون، فلفل، جبنة ذائبة، عجينة بيتزا، كرنب أحمر، كرنب أبيض، خس…" at bounding box center [1092, 261] width 501 height 75
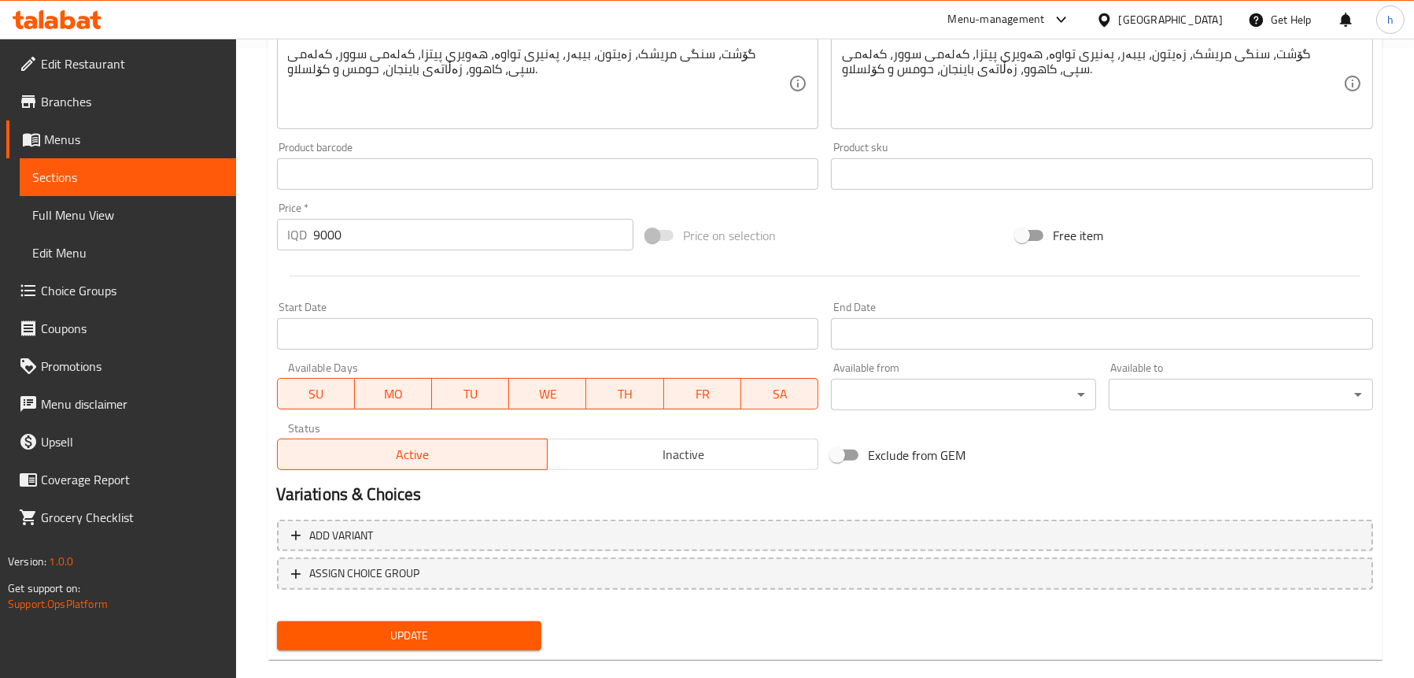
click at [389, 627] on span "Update" at bounding box center [409, 636] width 239 height 20
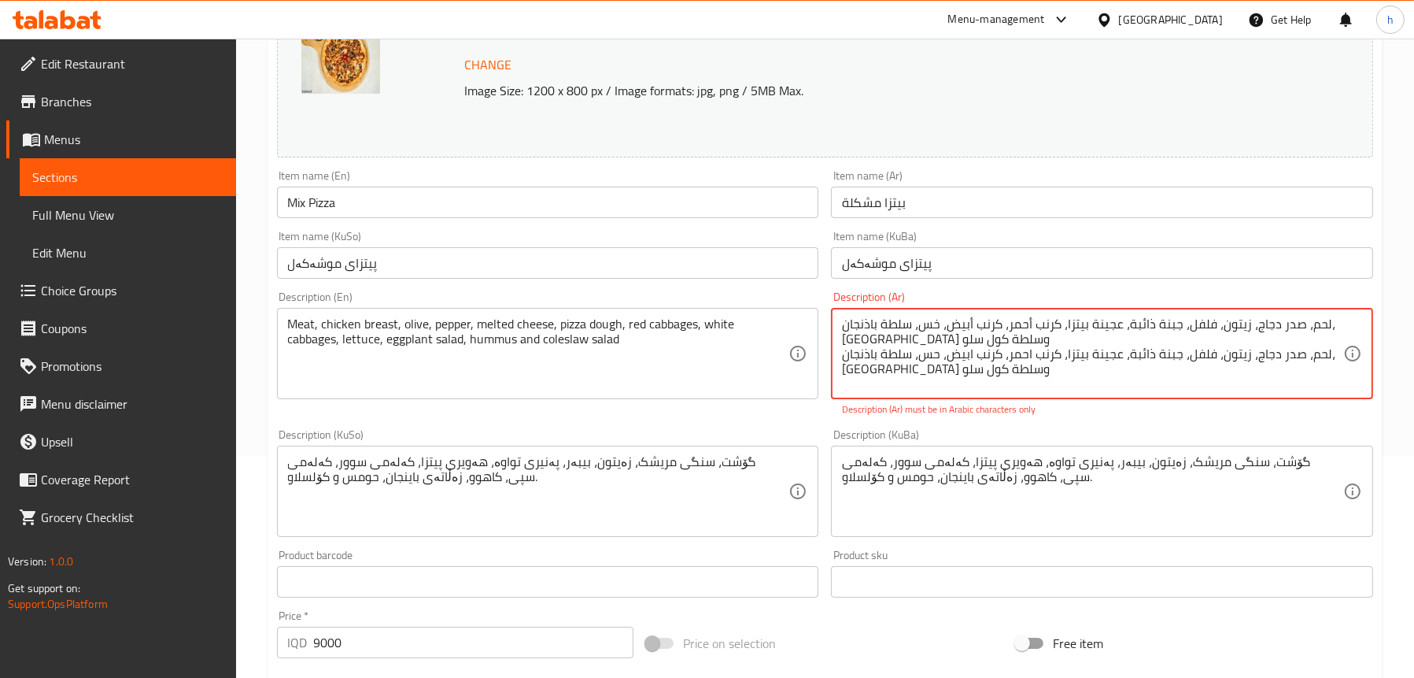
click at [1031, 338] on textarea "لحم، ​​صدر دجاج، زيتون، فلفل، جبنة ذائبة، عجينة بيتزا، كرنب أحمر، كرنب أبيض، خس…" at bounding box center [1092, 353] width 501 height 75
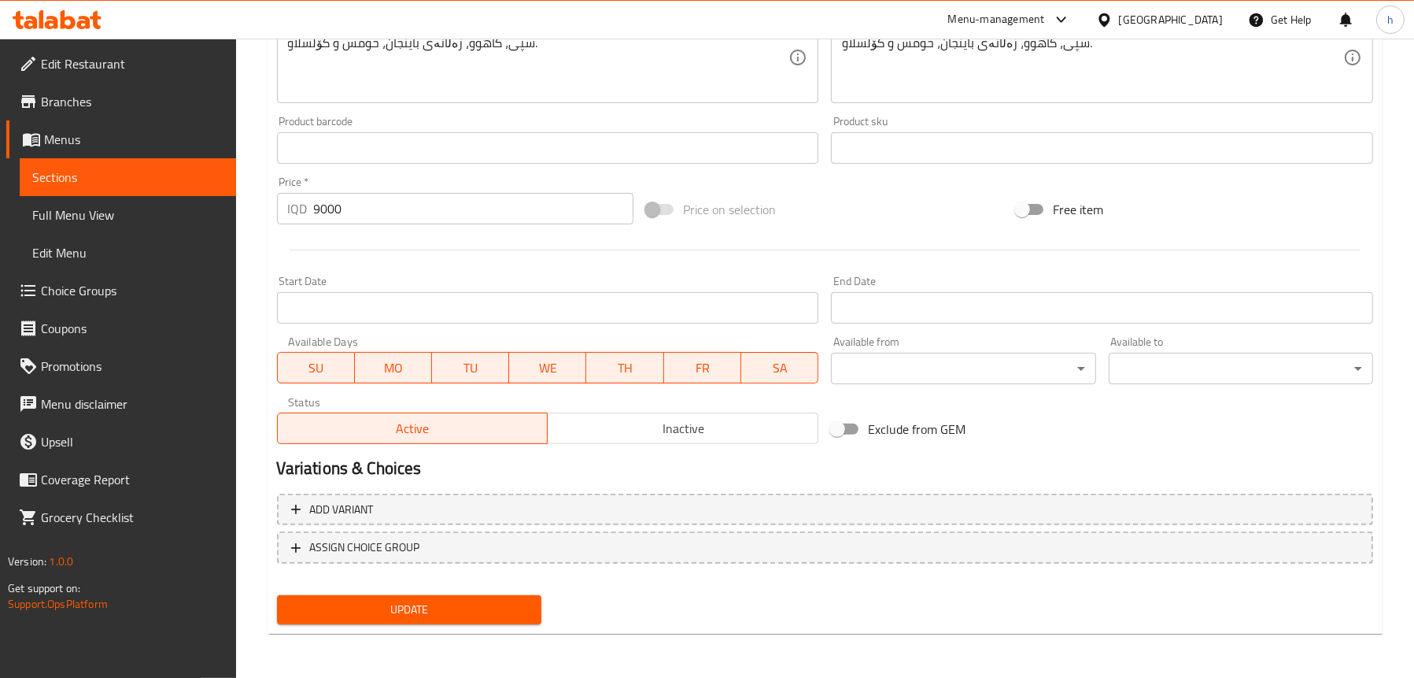
click at [393, 611] on span "Update" at bounding box center [409, 610] width 239 height 20
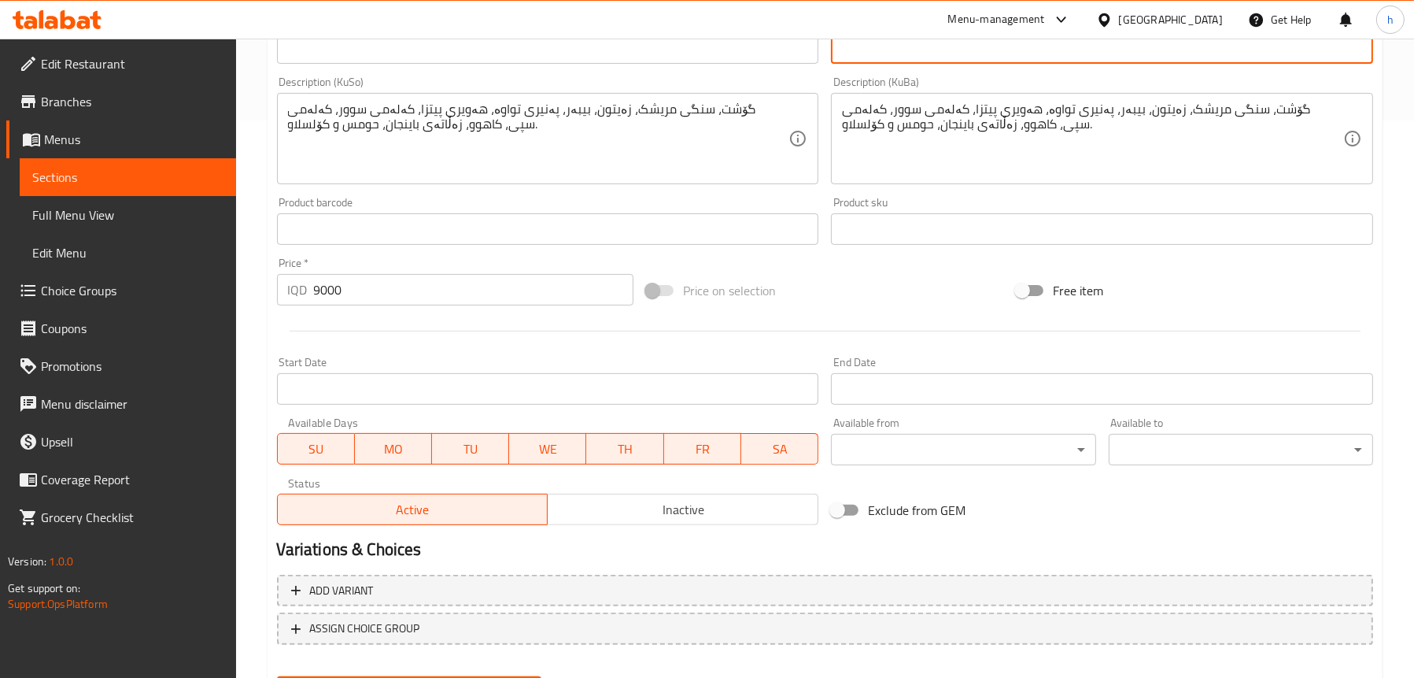
scroll to position [638, 0]
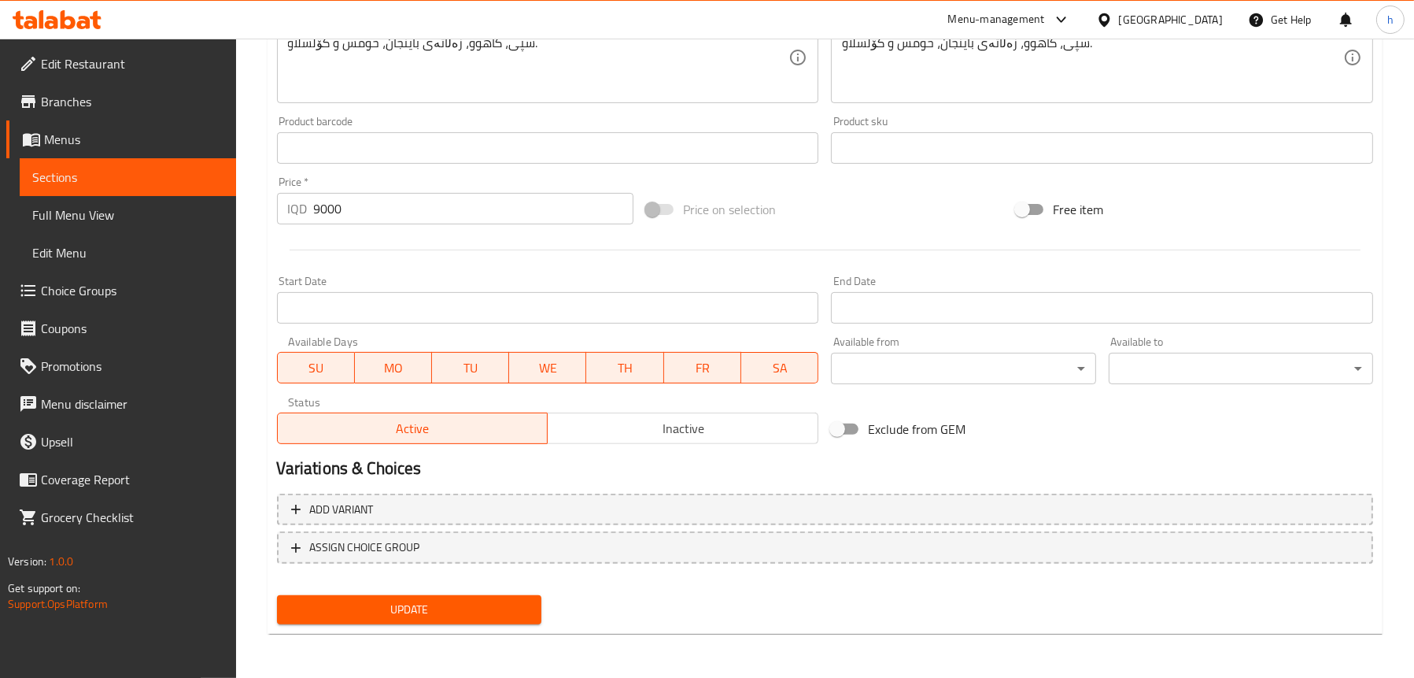
type textarea "لحم، صدر دجاج، [PERSON_NAME]، فلفل، جبنة ذائبة، عجينة بيتزا، كرنب احمر، كرنب اب…"
click at [424, 598] on button "Update" at bounding box center [409, 609] width 264 height 29
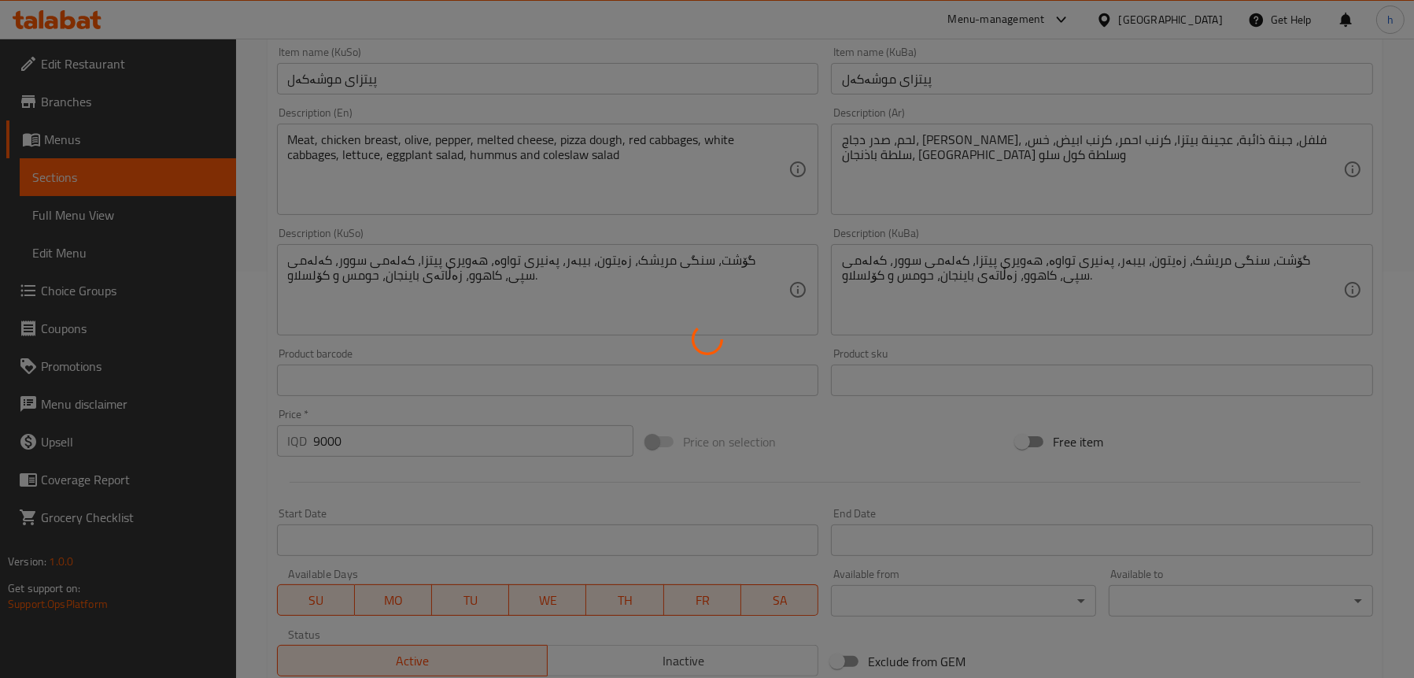
scroll to position [402, 0]
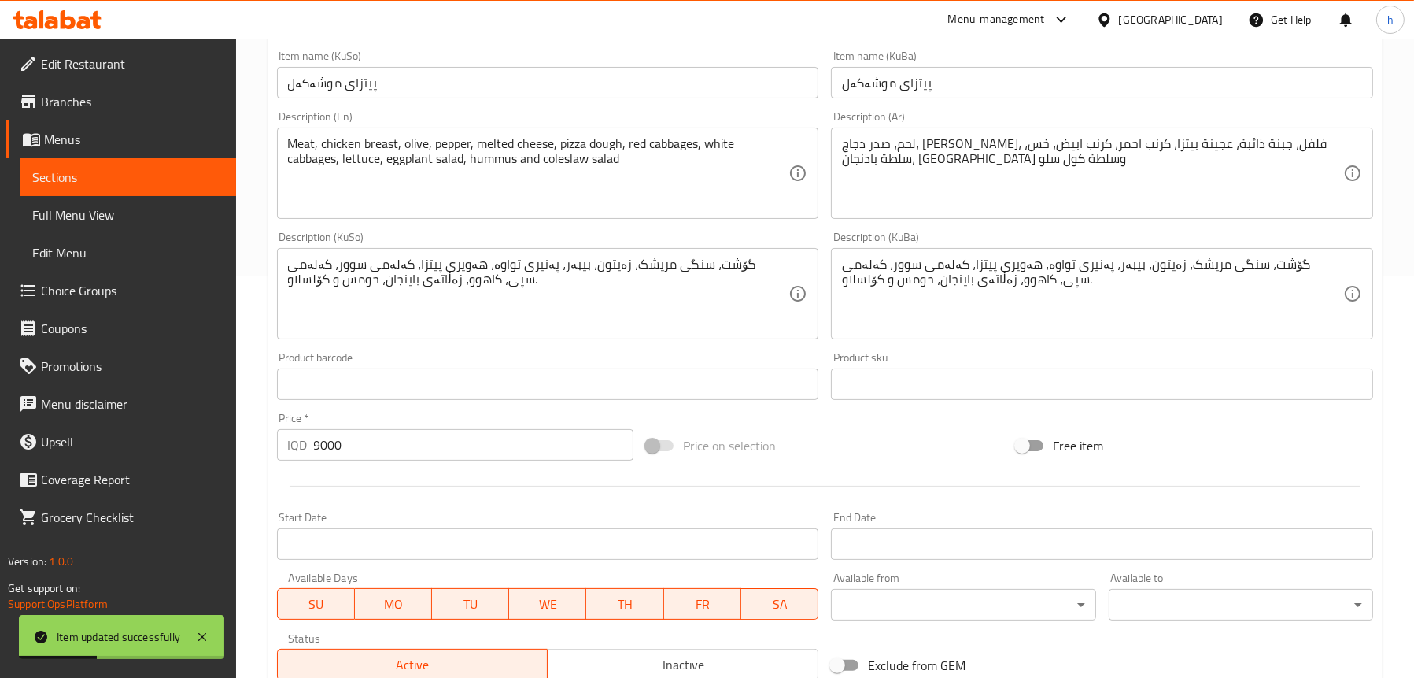
click at [116, 180] on span "Sections" at bounding box center [127, 177] width 191 height 19
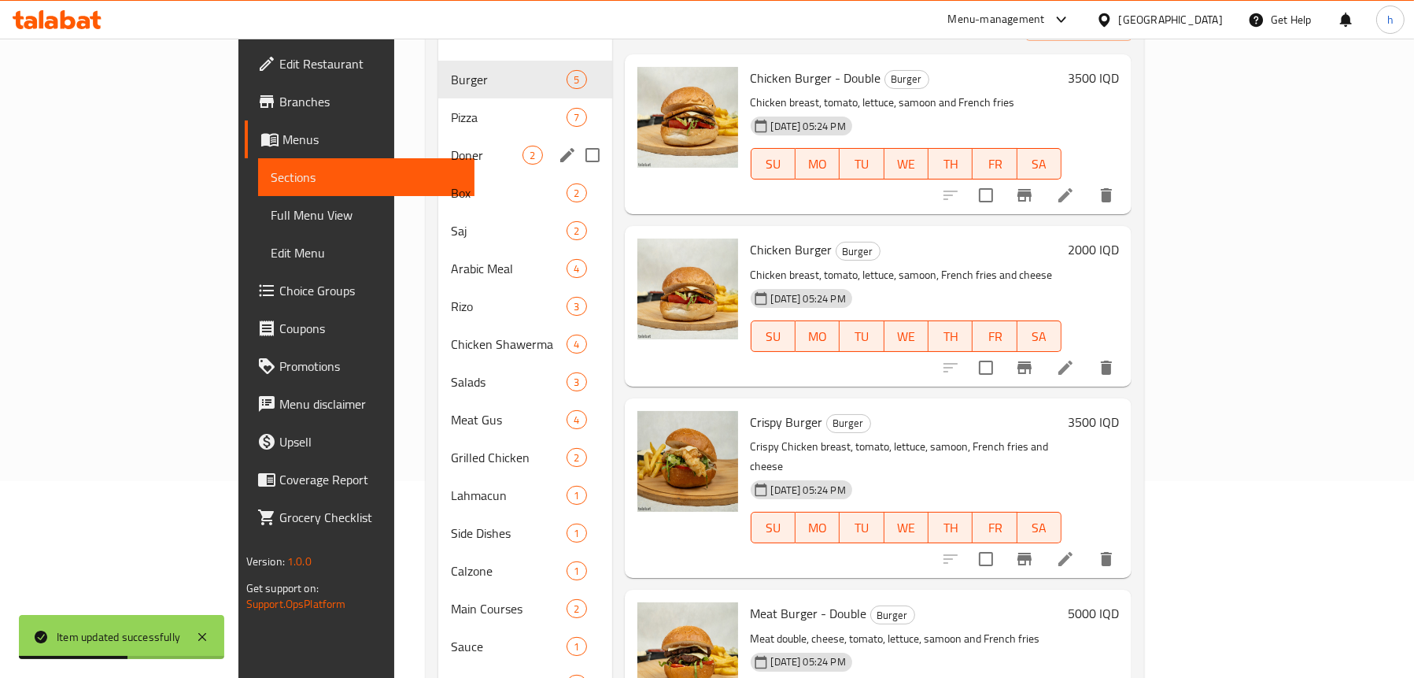
scroll to position [169, 0]
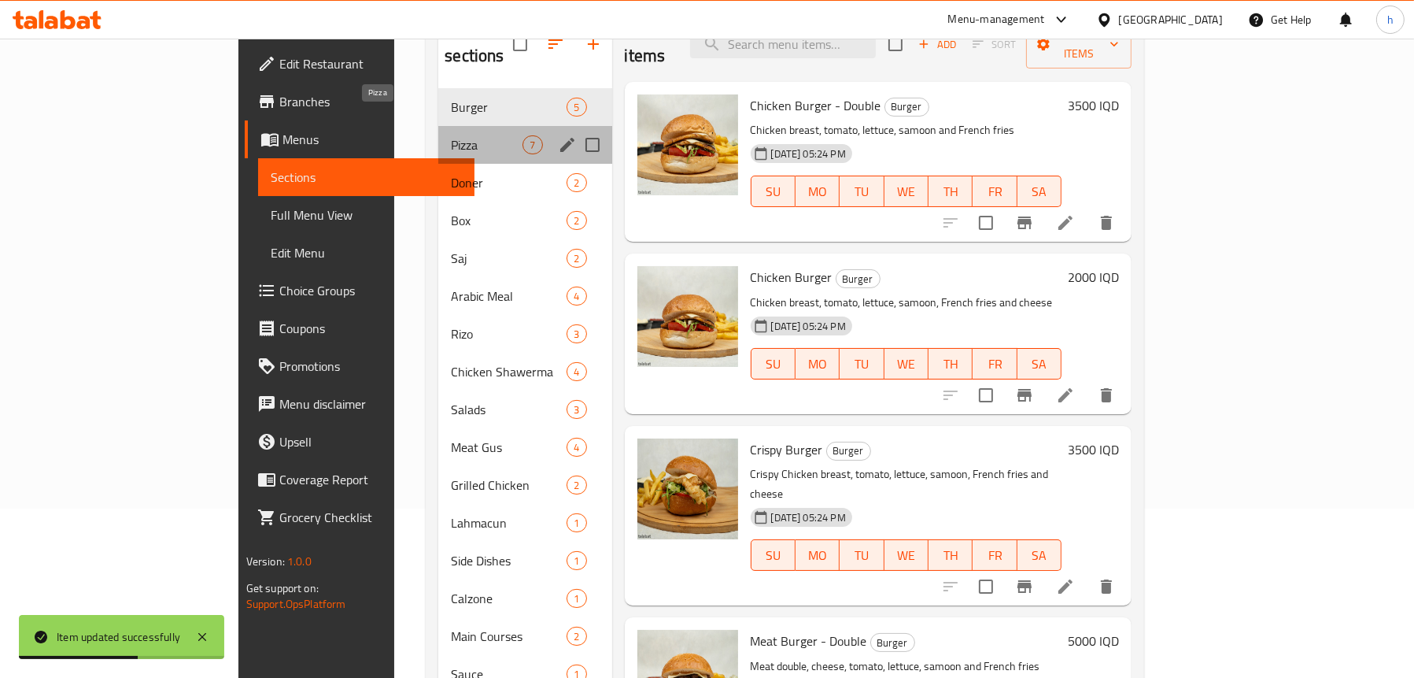
click at [451, 135] on span "Pizza" at bounding box center [487, 144] width 72 height 19
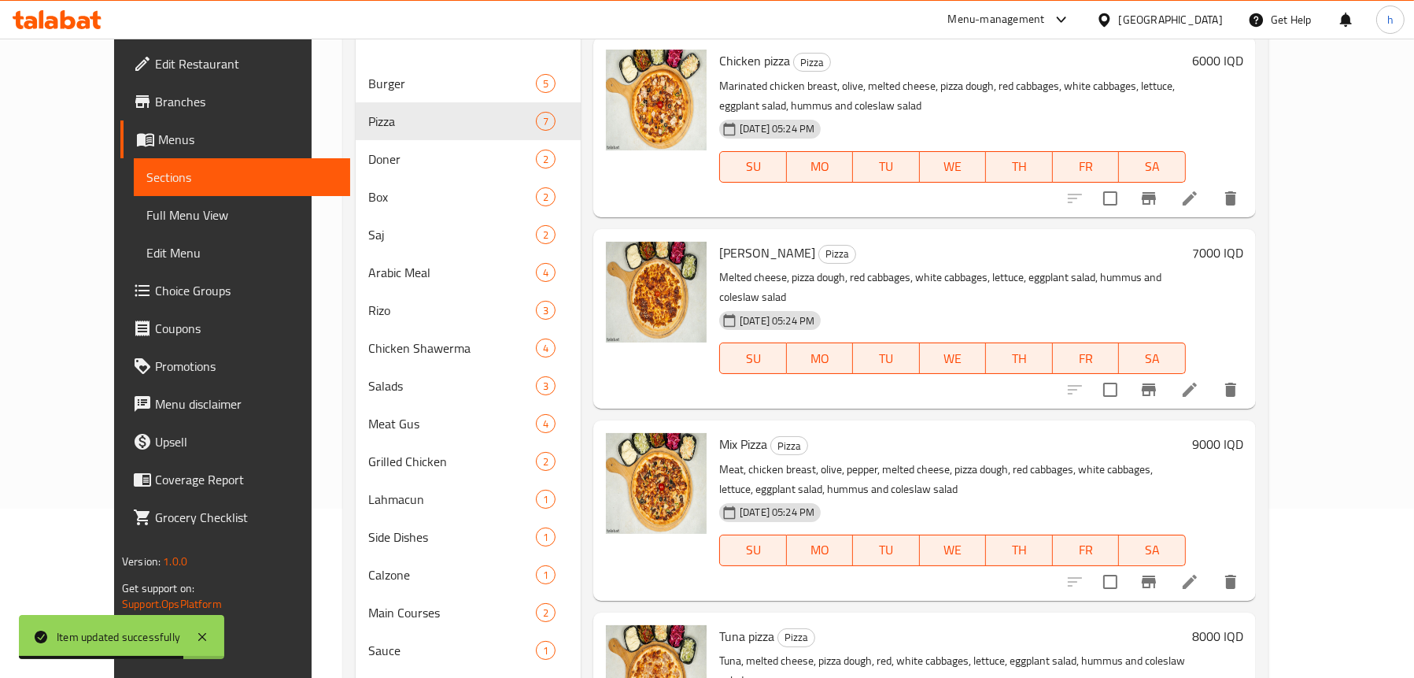
scroll to position [248, 0]
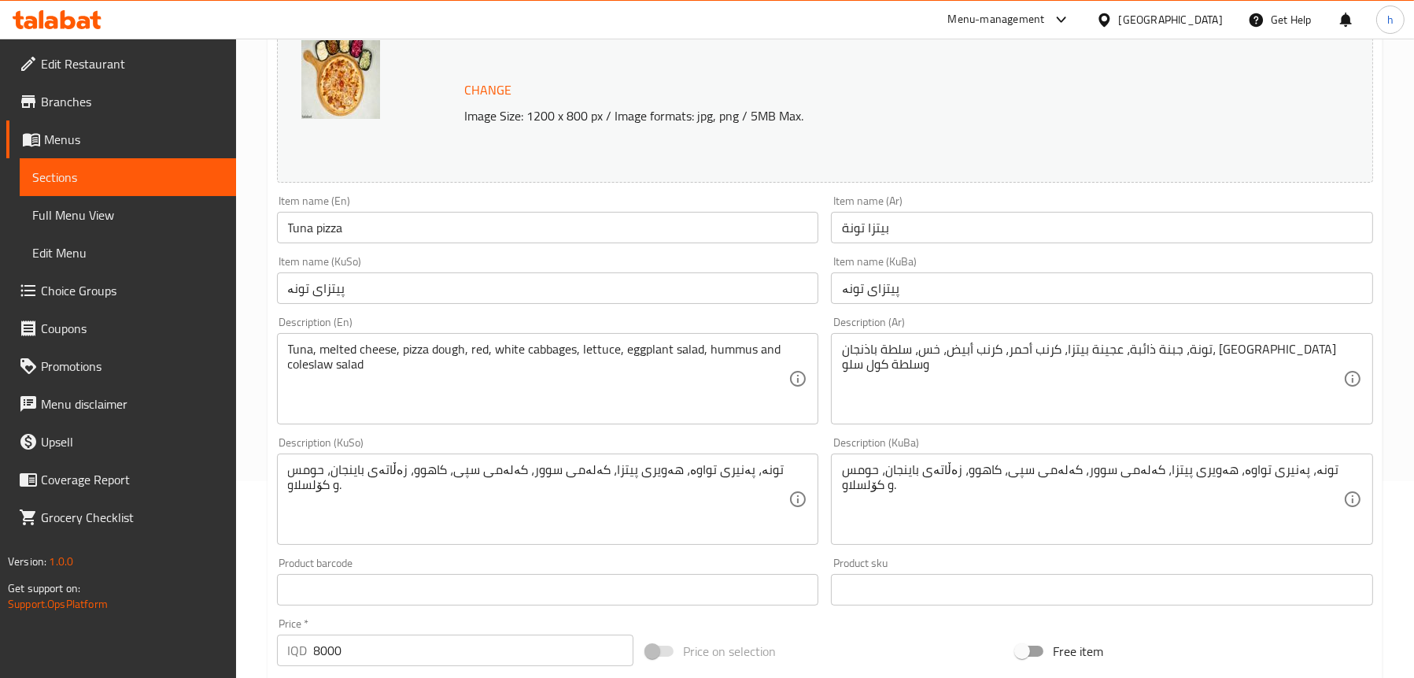
scroll to position [236, 0]
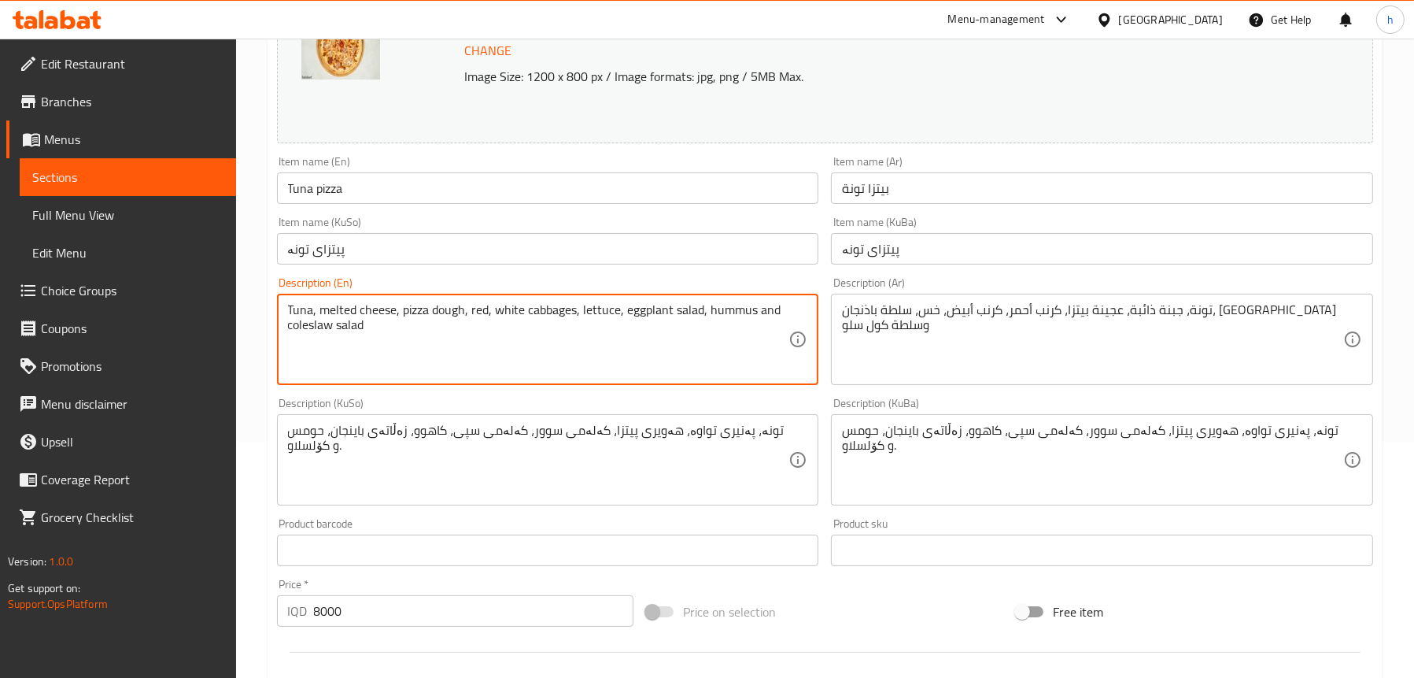
click at [543, 310] on textarea "Tuna, melted cheese, pizza dough, red, white cabbages, lettuce, eggplant salad,…" at bounding box center [538, 339] width 501 height 75
click at [486, 306] on textarea "Tuna, melted cheese, pizza dough, red, white cabbages, lettuce, eggplant salad,…" at bounding box center [538, 339] width 501 height 75
paste textarea "cabbages"
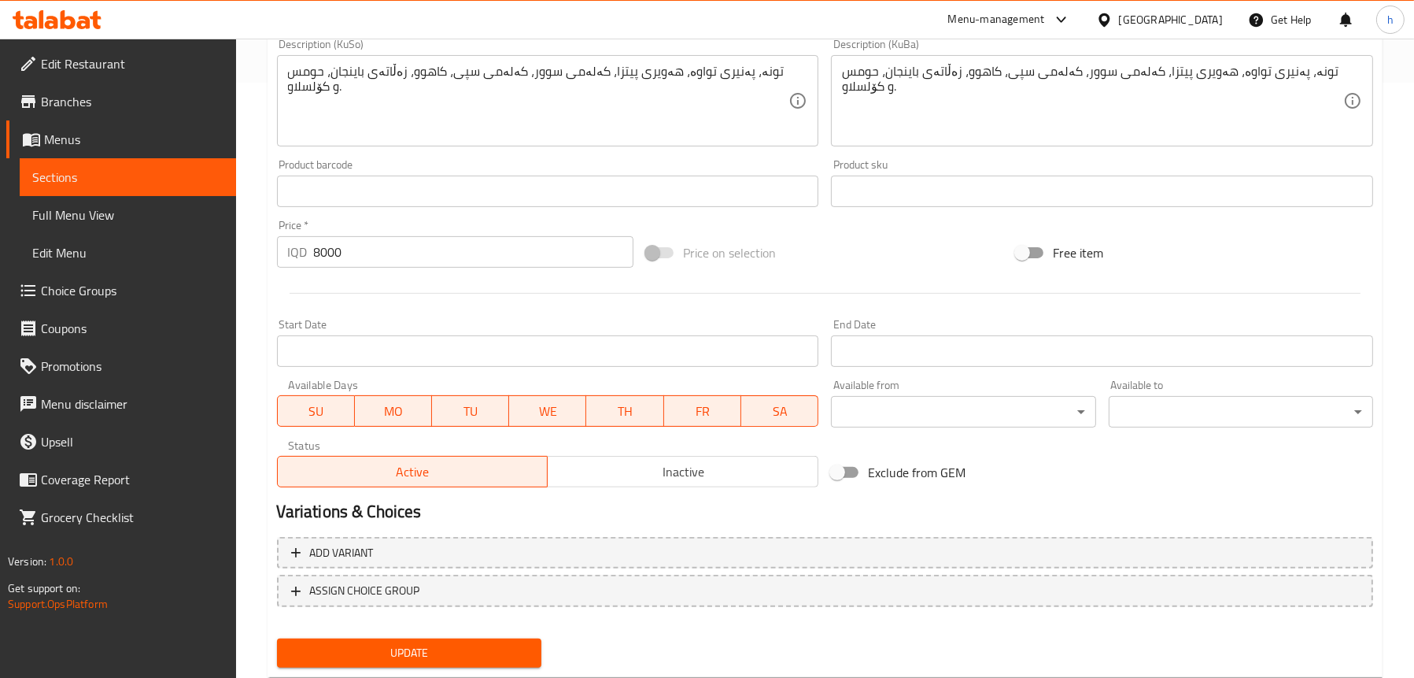
scroll to position [638, 0]
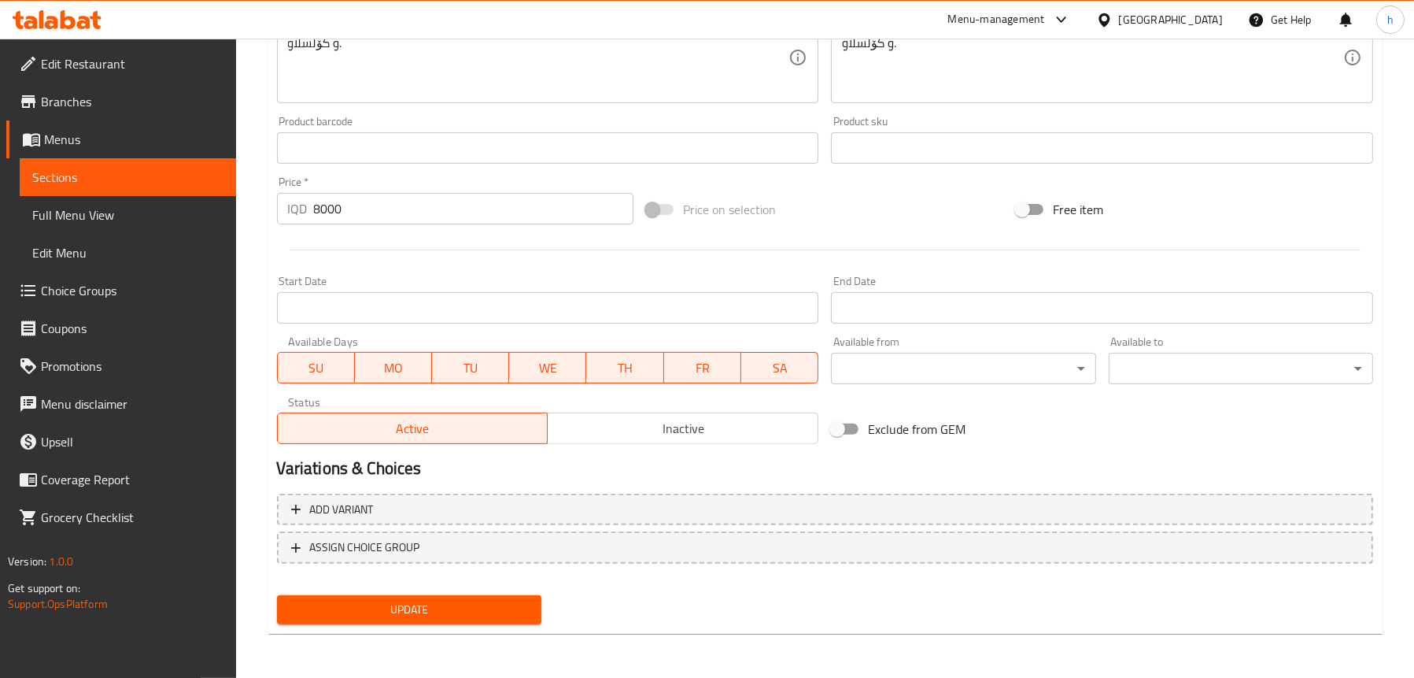
type textarea "Tuna, melted cheese, pizza dough, red cabbages, white cabbages, lettuce, eggpla…"
click at [409, 597] on button "Update" at bounding box center [409, 609] width 264 height 29
click at [157, 205] on span "Full Menu View" at bounding box center [127, 214] width 191 height 19
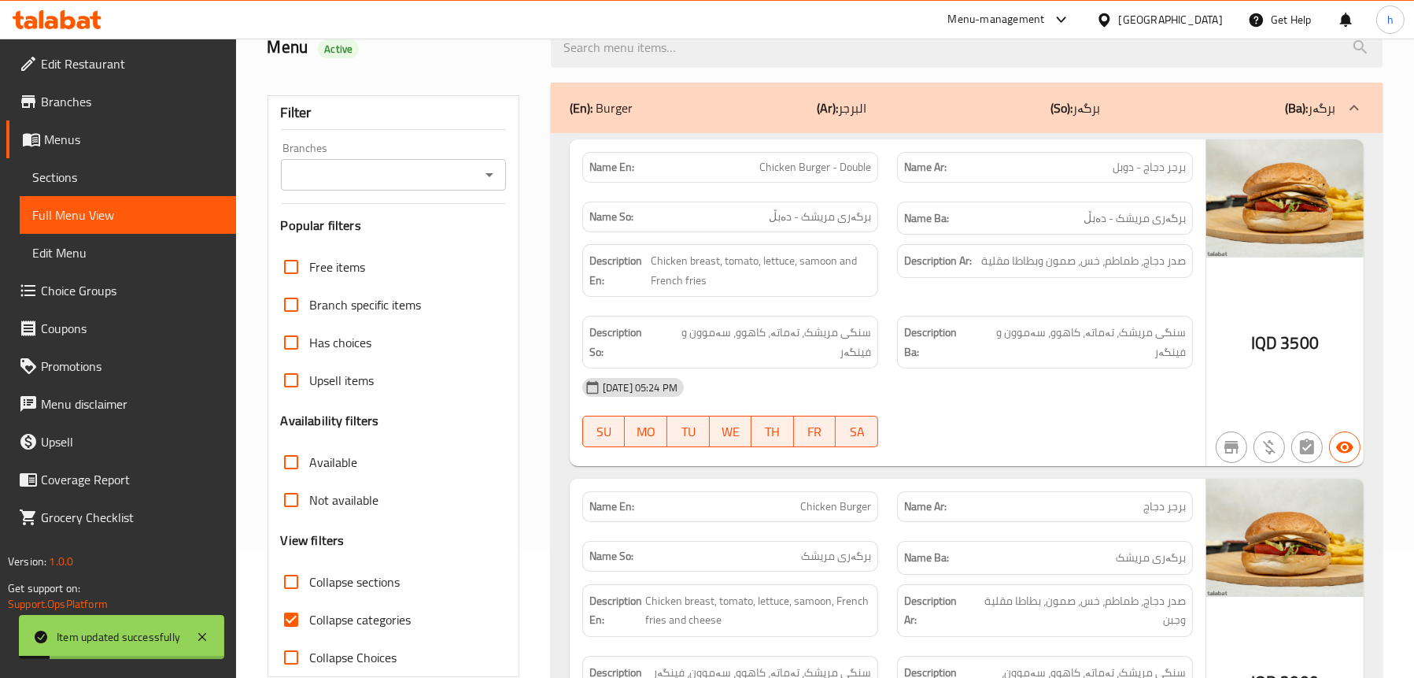
scroll to position [245, 0]
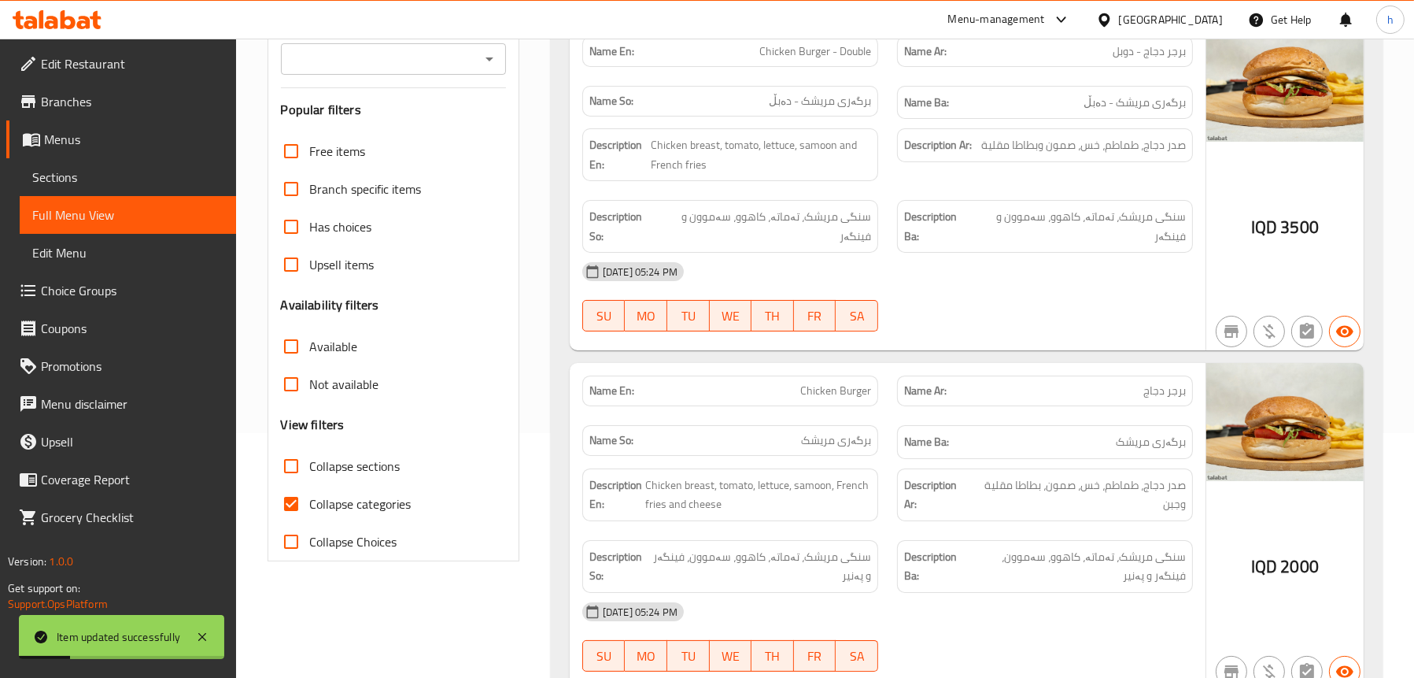
click at [349, 497] on span "Collapse categories" at bounding box center [361, 503] width 102 height 19
click at [310, 497] on input "Collapse categories" at bounding box center [291, 504] width 38 height 38
checkbox input "false"
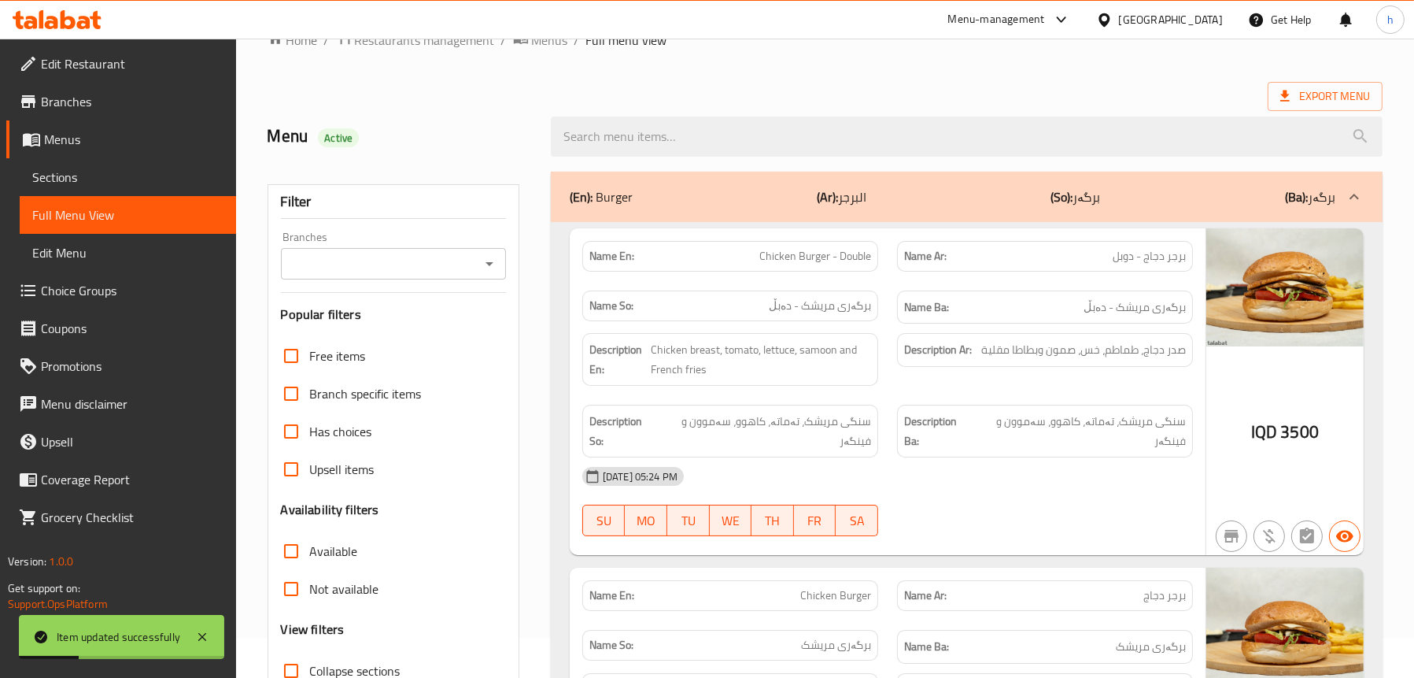
scroll to position [9, 0]
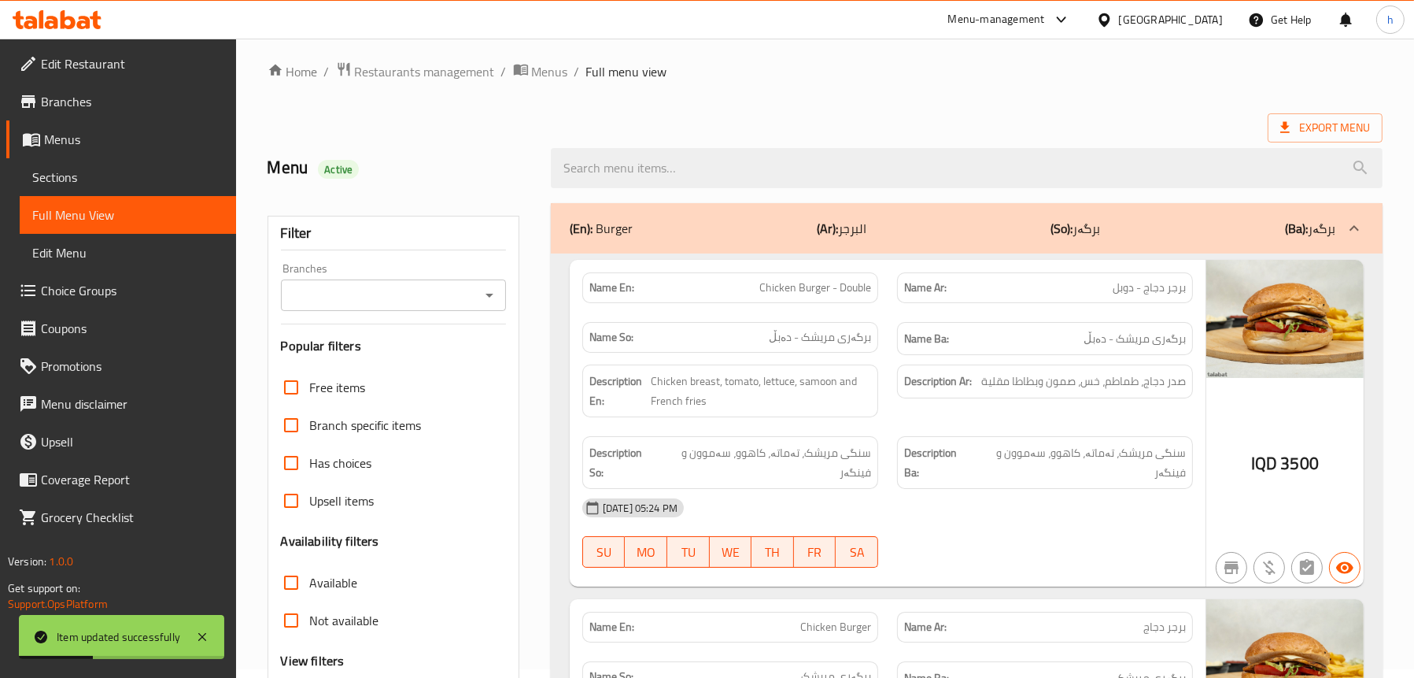
click at [482, 287] on icon "Open" at bounding box center [489, 295] width 19 height 19
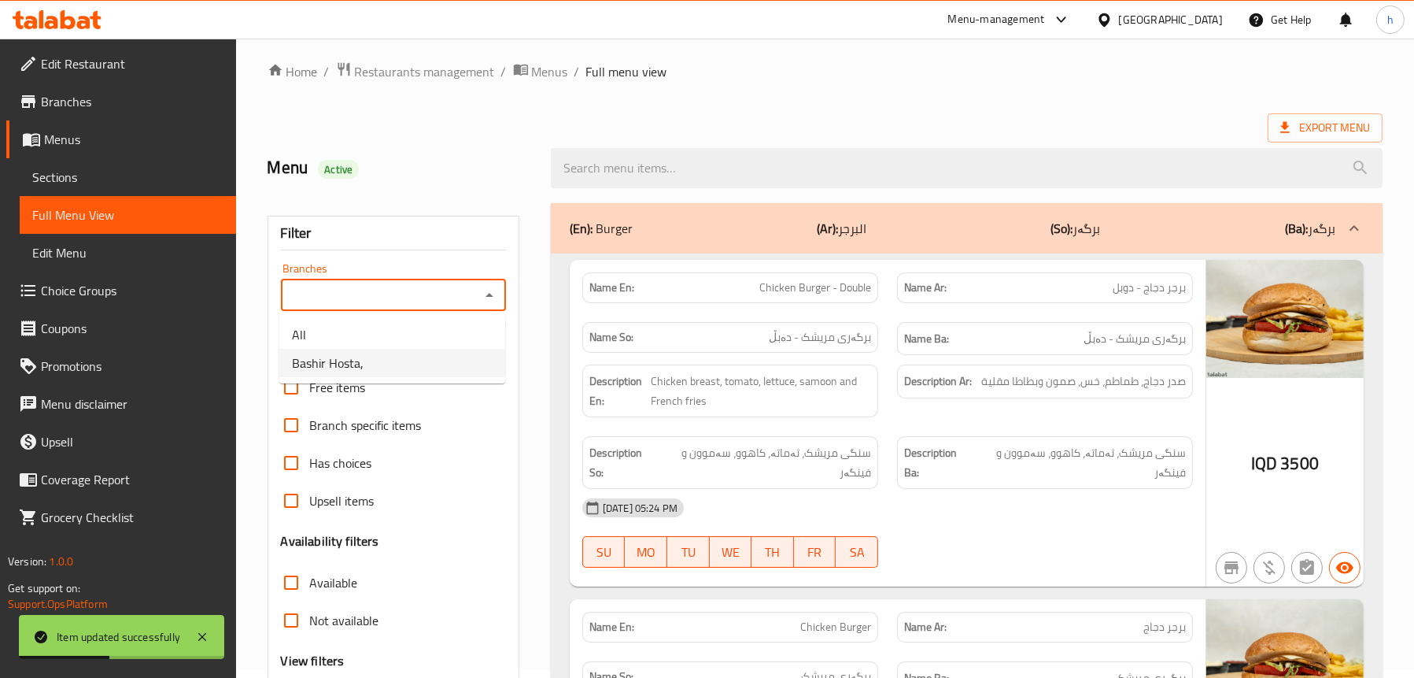
click at [380, 360] on li "Bashir Hosta," at bounding box center [392, 363] width 226 height 28
type input "Bashir Hosta,"
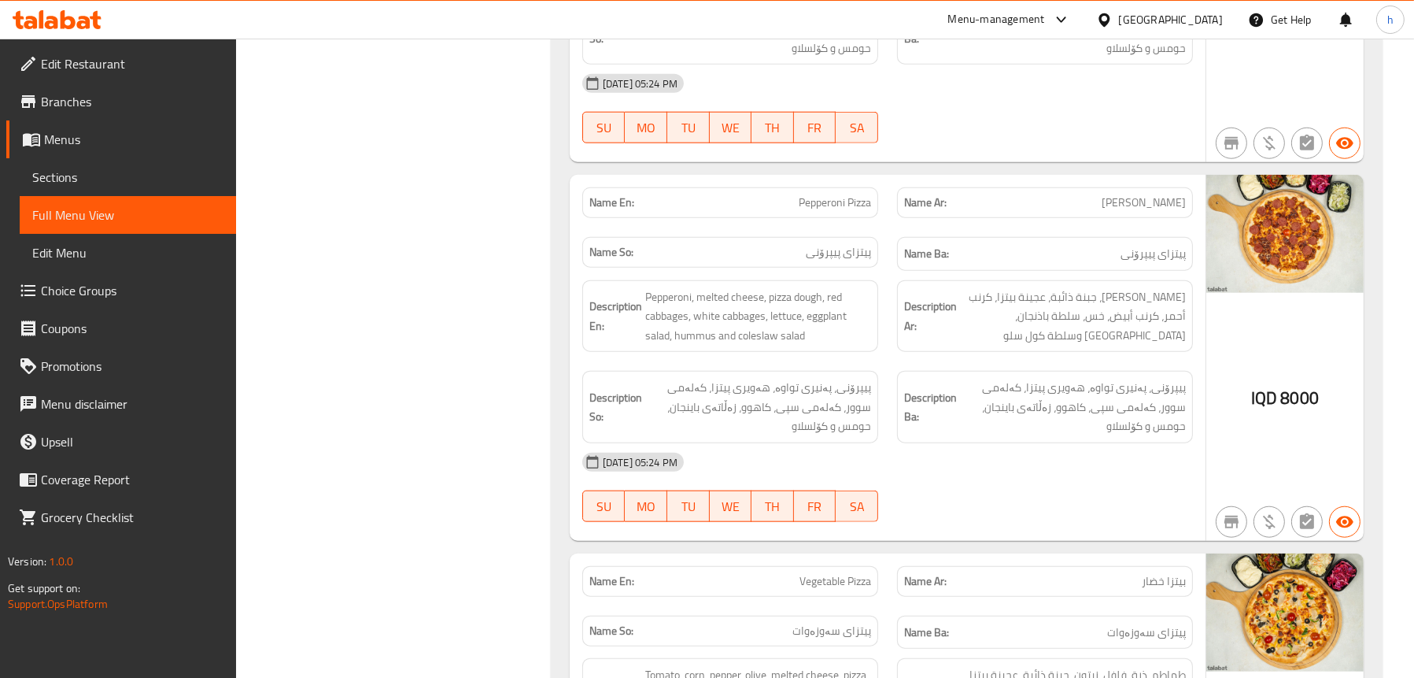
scroll to position [2291, 0]
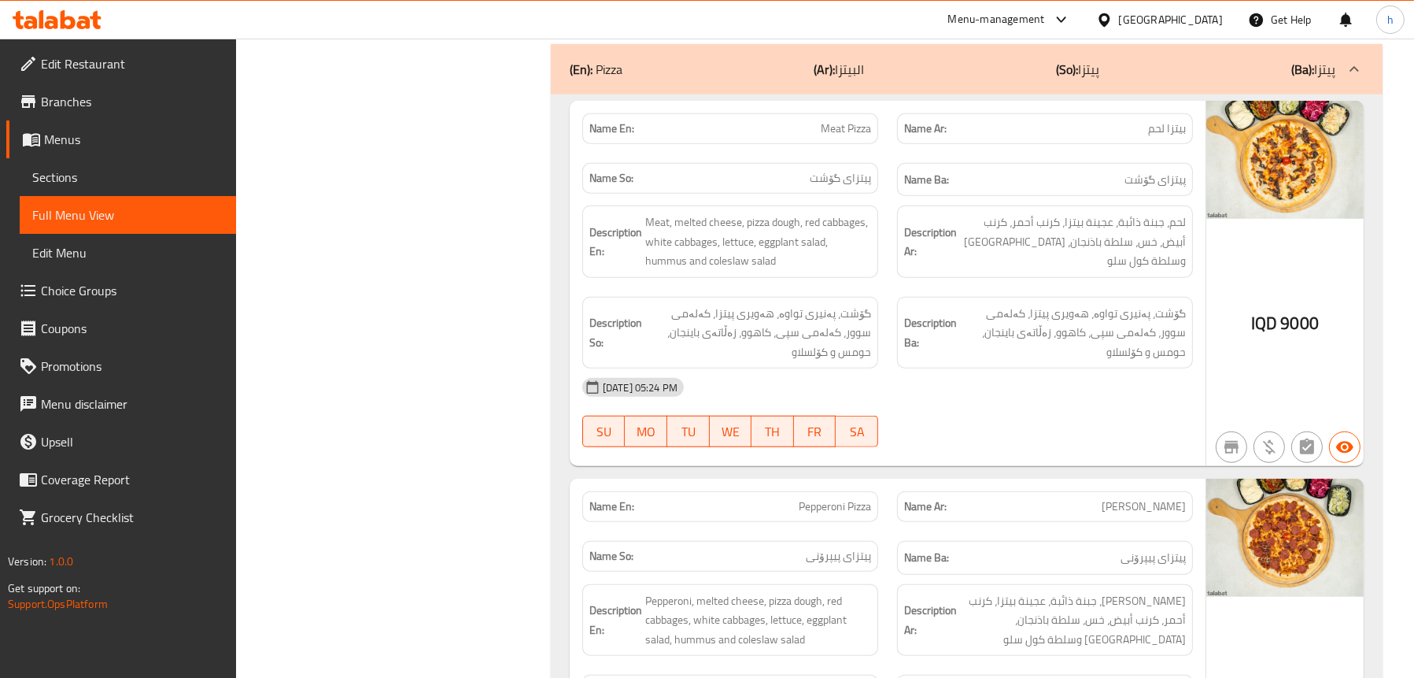
scroll to position [1819, 0]
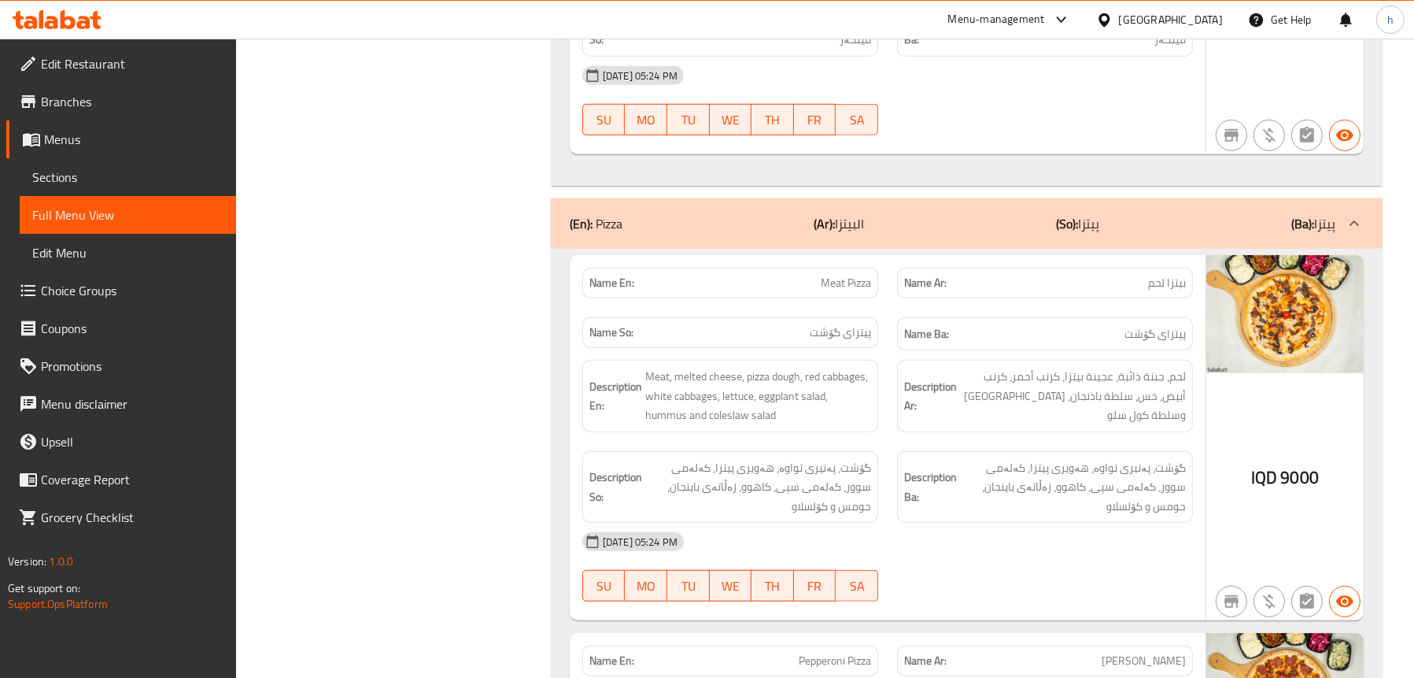
click at [71, 175] on span "Sections" at bounding box center [127, 177] width 191 height 19
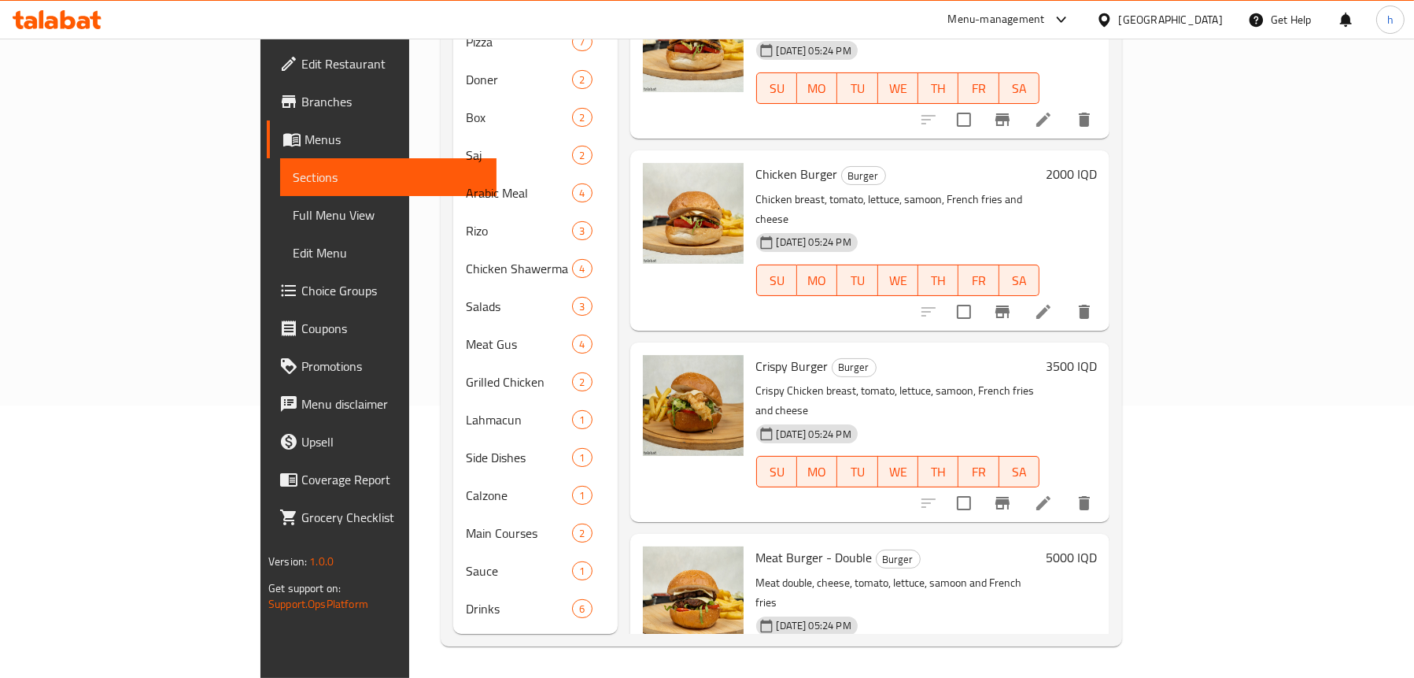
scroll to position [221, 0]
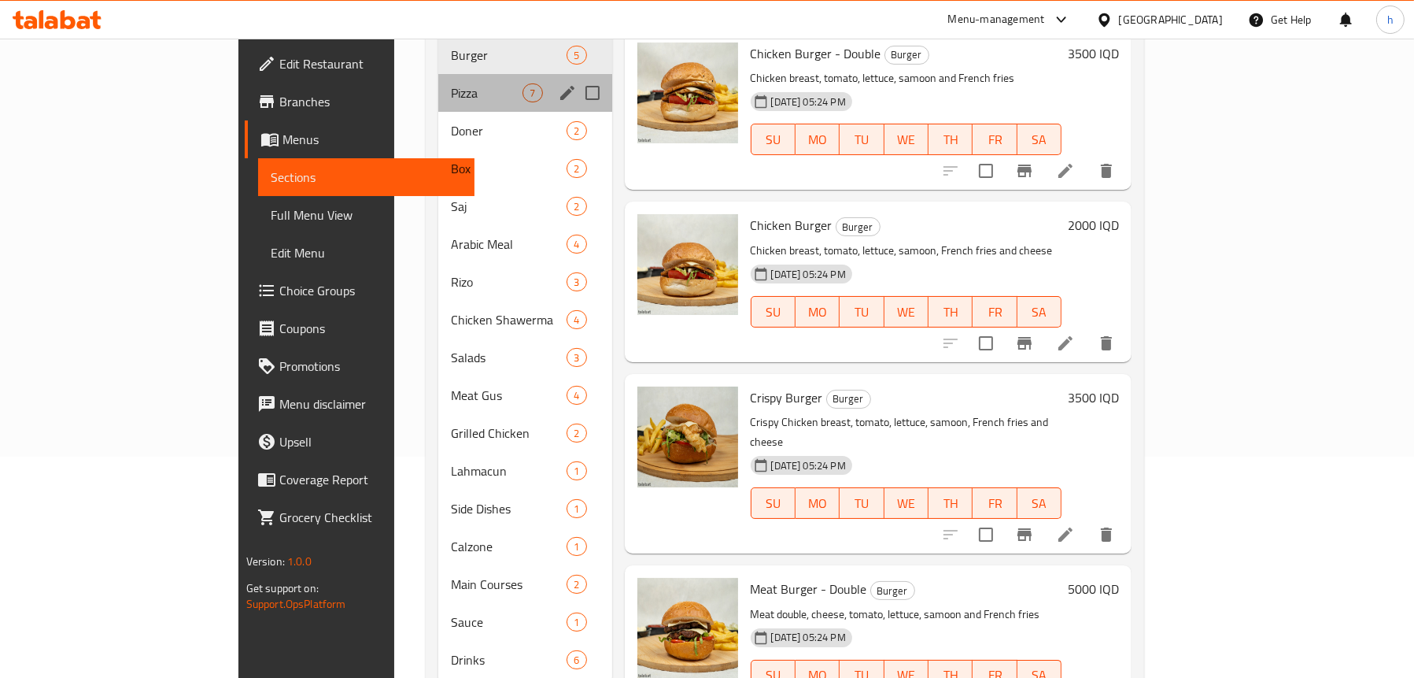
click at [438, 87] on div "Pizza 7" at bounding box center [524, 93] width 173 height 38
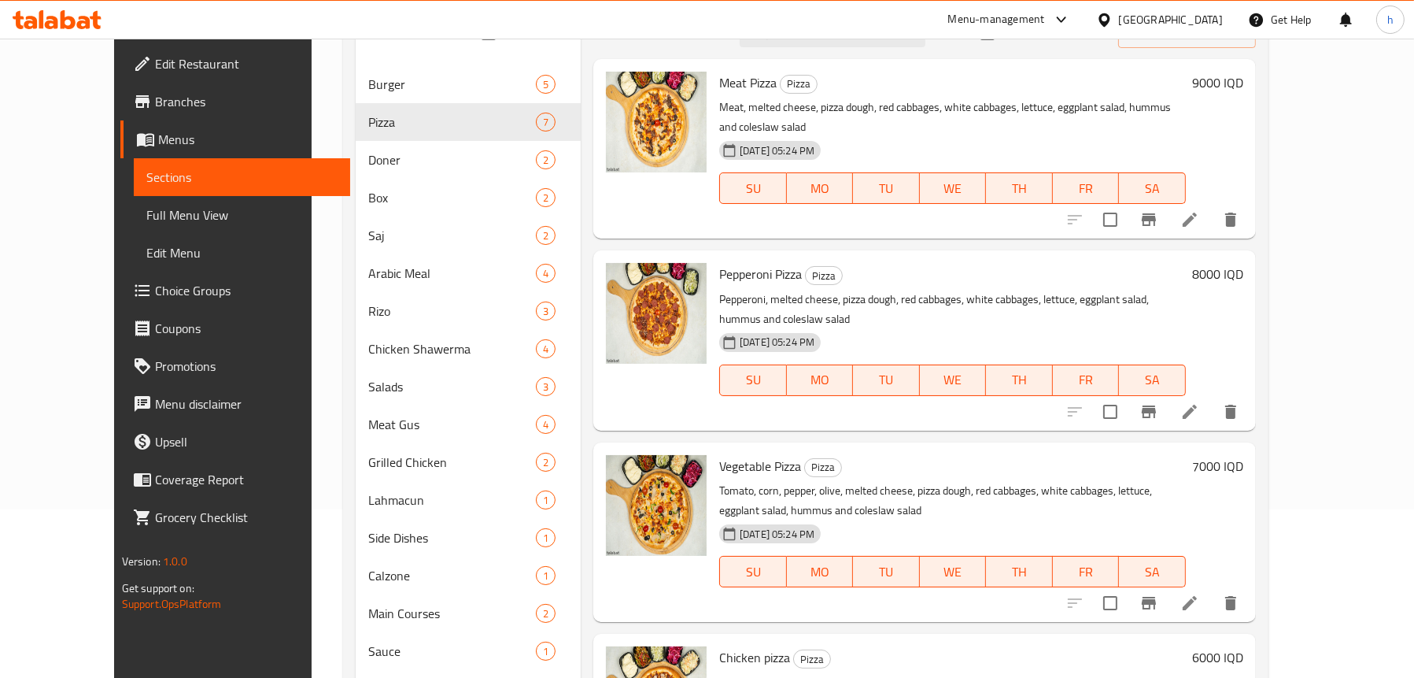
scroll to position [64, 0]
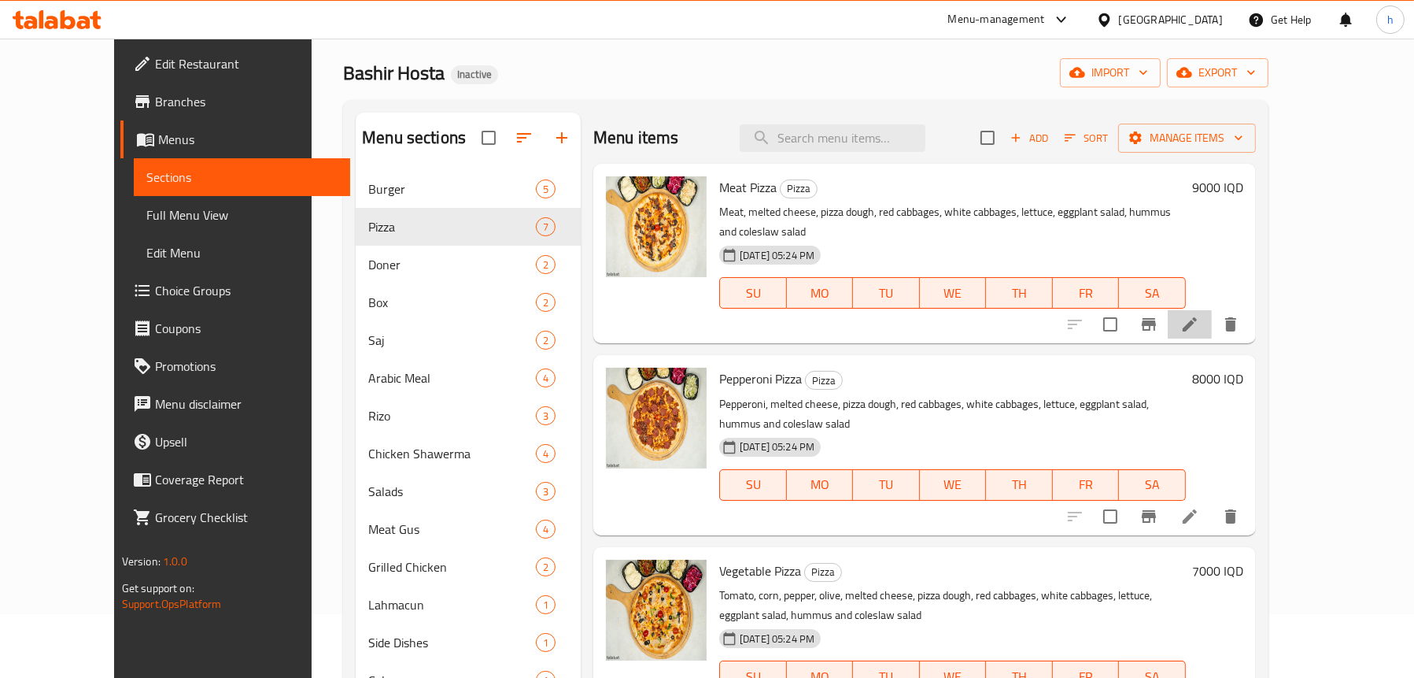
click at [1212, 310] on li at bounding box center [1190, 324] width 44 height 28
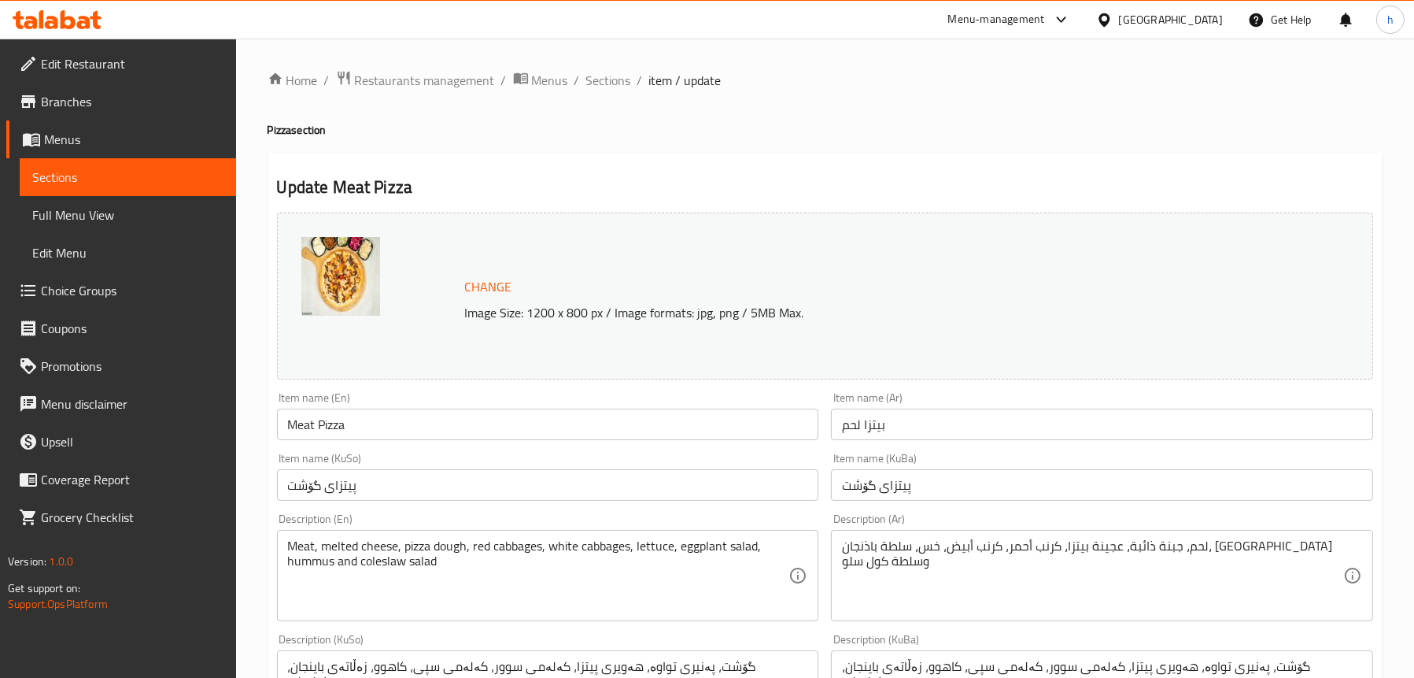
scroll to position [315, 0]
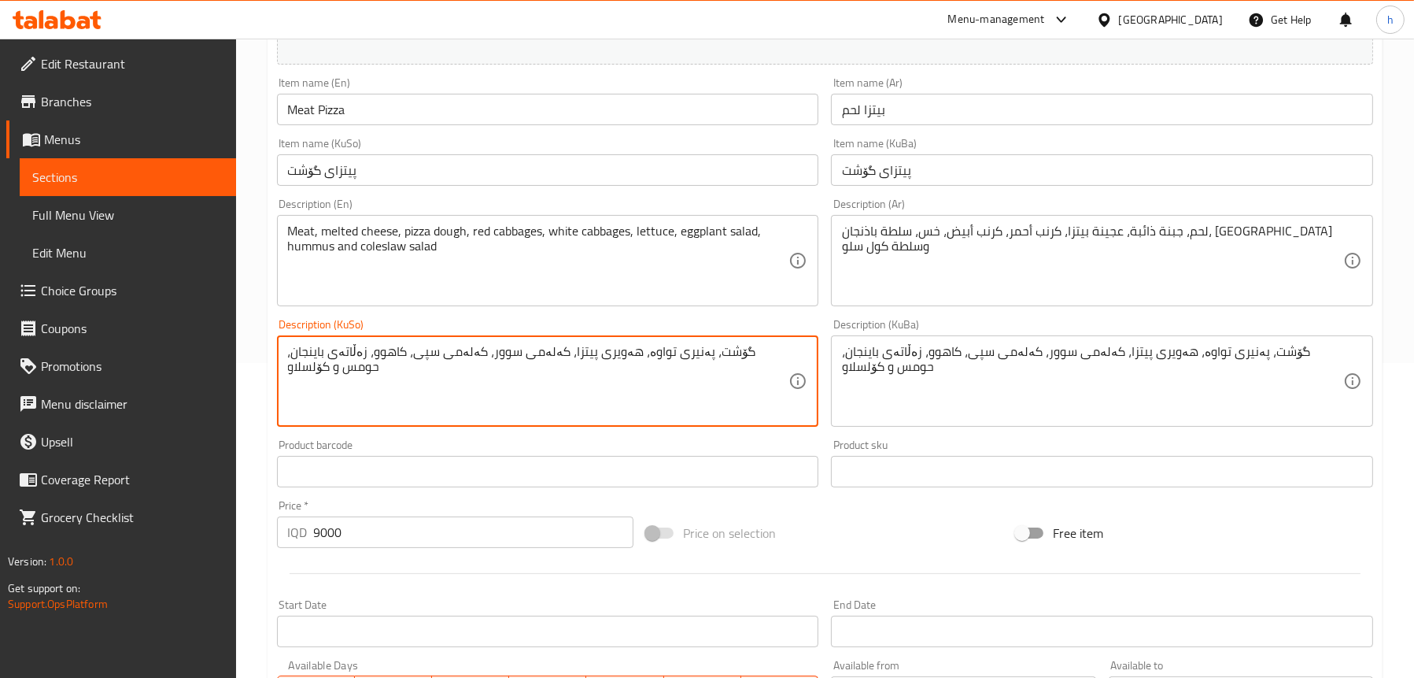
click at [290, 357] on textarea "گۆشت، پەنیری تواوە، هەویری پیتزا، کەلەمی سوور، کەلەمی سپی، کاهوو، زەڵاتەی باینج…" at bounding box center [538, 381] width 501 height 75
click at [312, 350] on textarea "گۆشت، پەنیری تواوە، هەویری پیتزا، کەلەمی سوور، کەلەمی سپی، کاهوو، زەڵاتەی باینج…" at bounding box center [538, 381] width 501 height 75
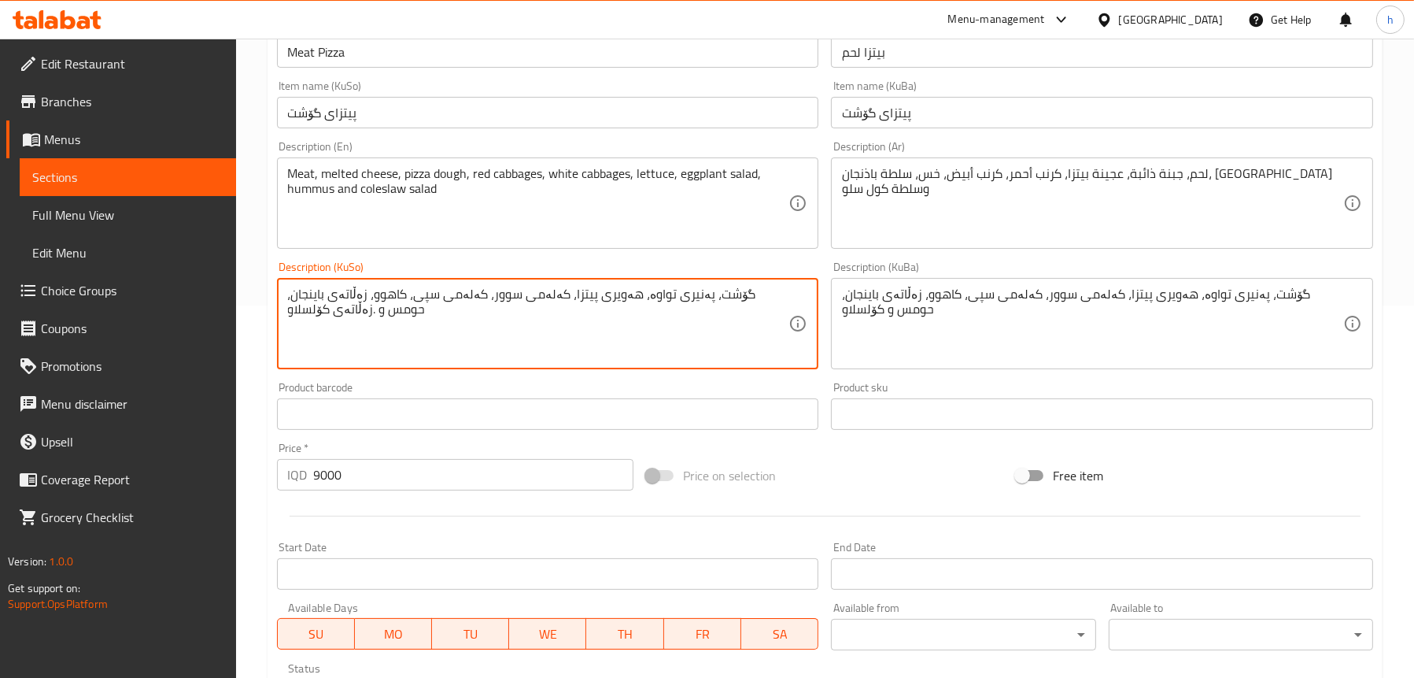
scroll to position [630, 0]
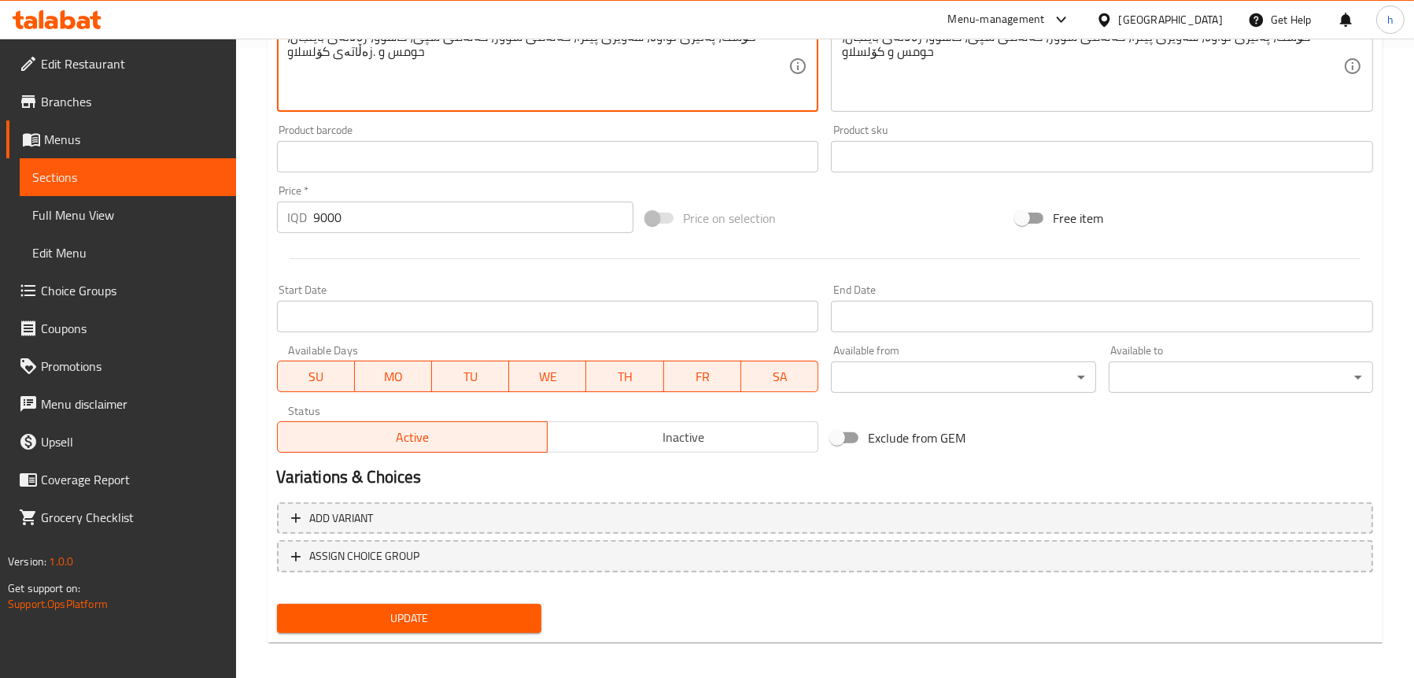
type textarea "گۆشت، پەنیری تواوە، هەویری پیتزا، کەلەمی سوور، کەلەمی سپی، کاهوو، زەڵاتەی باینج…"
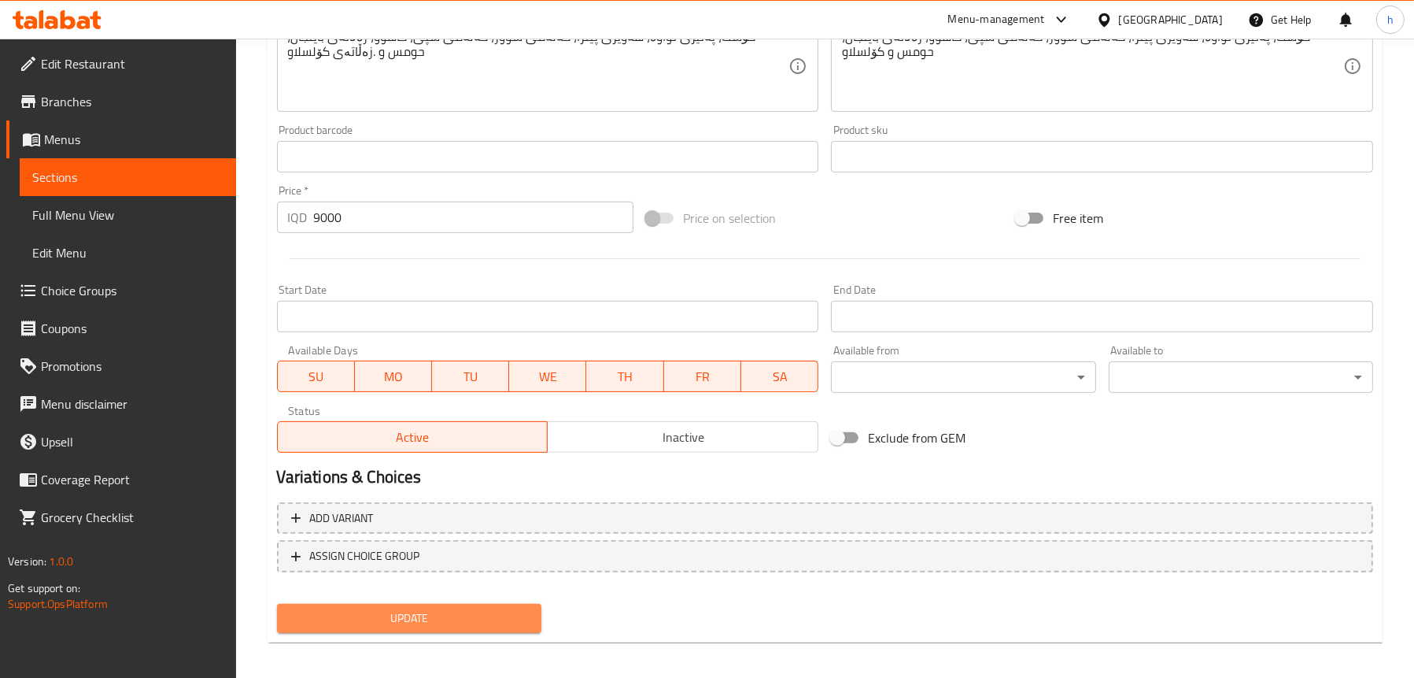
click at [373, 627] on span "Update" at bounding box center [409, 618] width 239 height 20
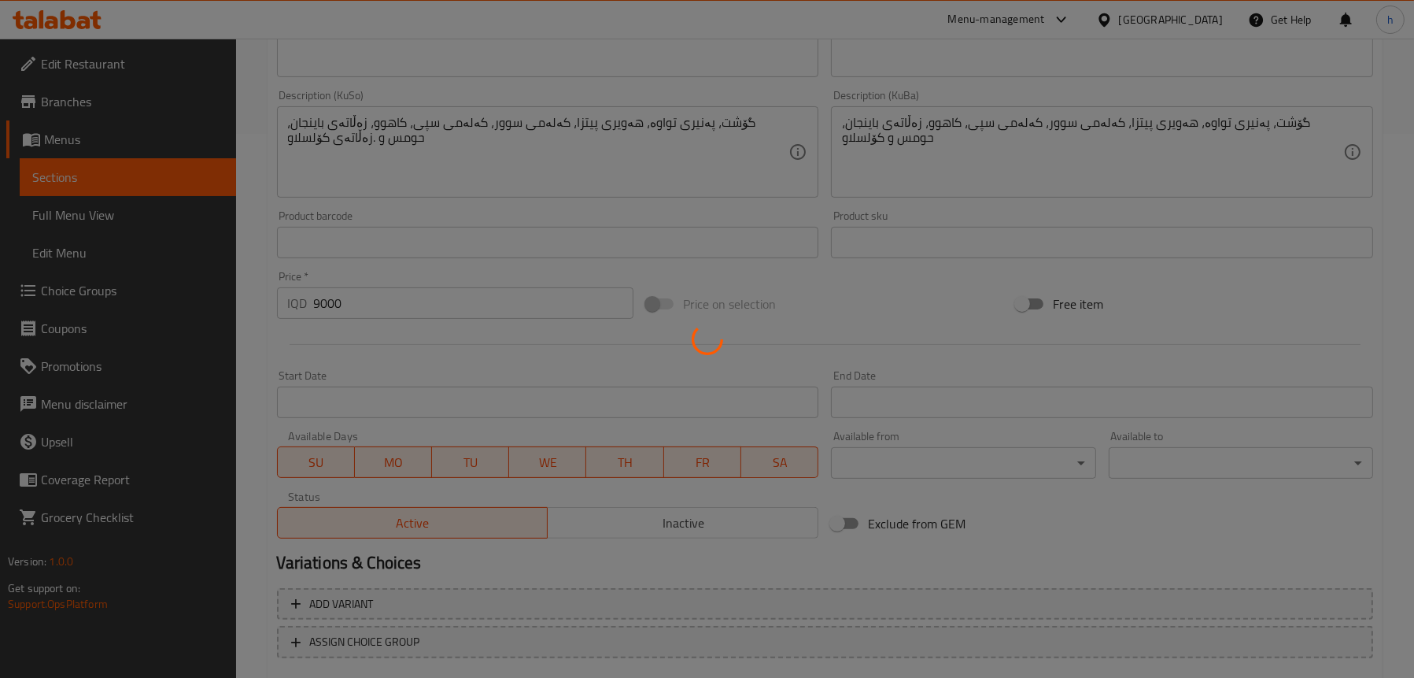
scroll to position [394, 0]
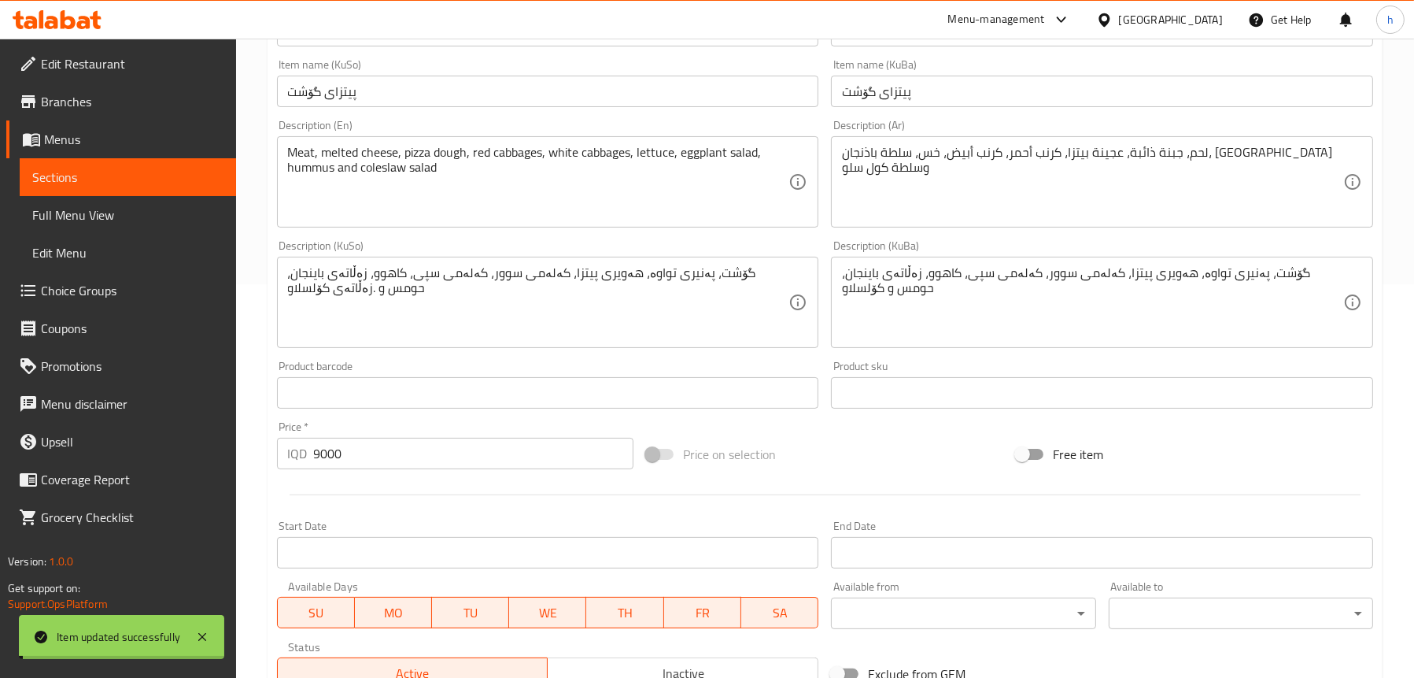
click at [54, 188] on link "Sections" at bounding box center [128, 177] width 216 height 38
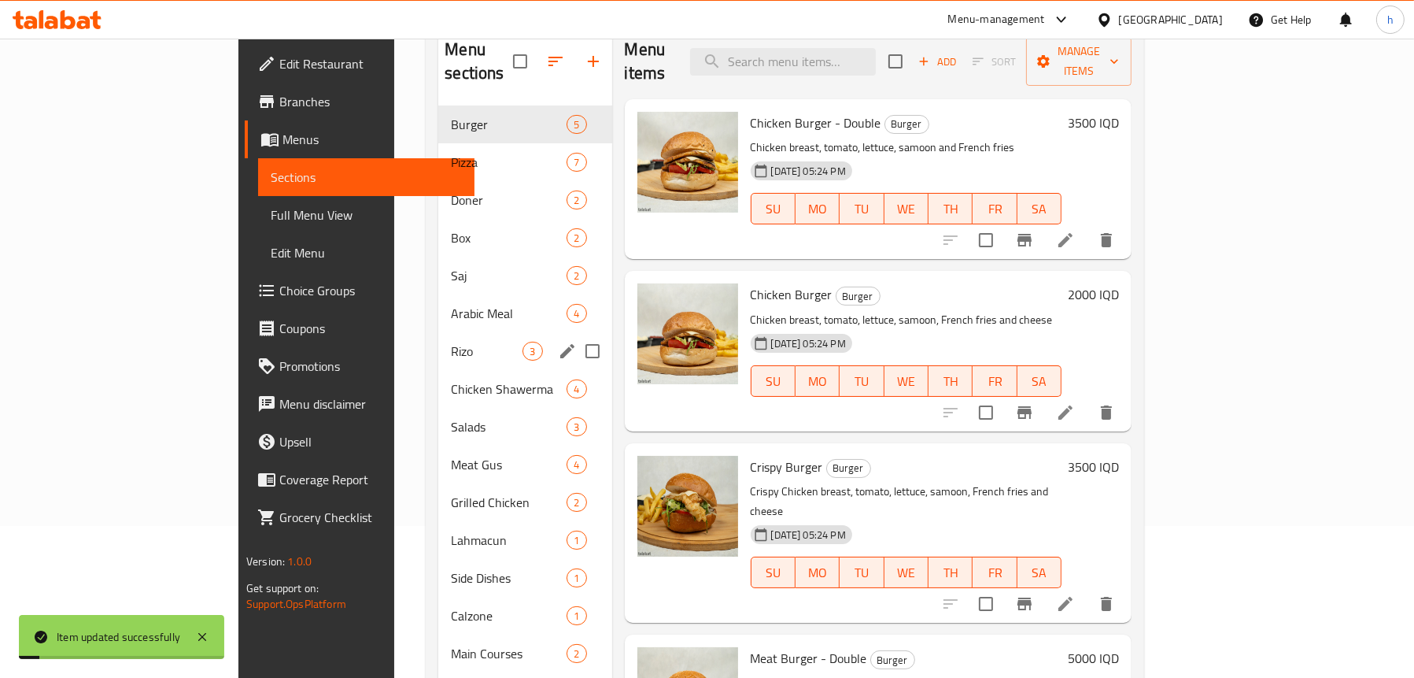
scroll to position [12, 0]
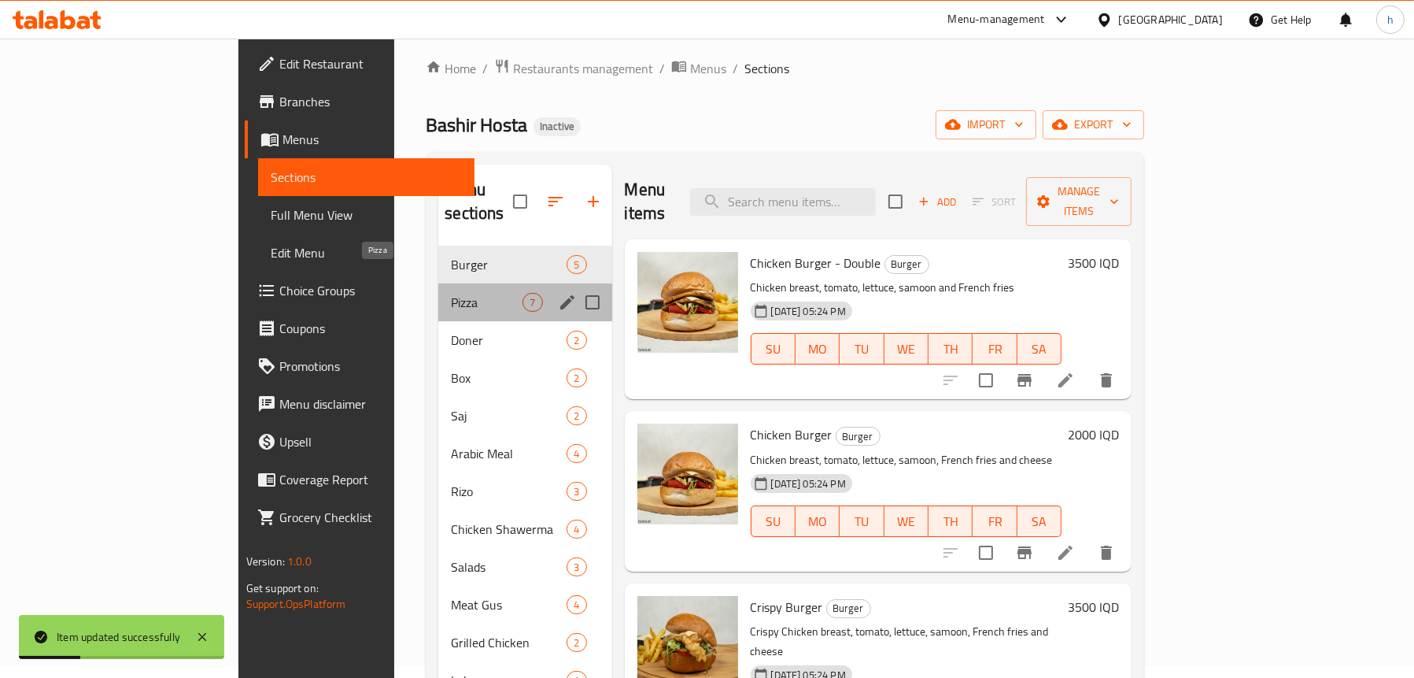
click at [451, 293] on span "Pizza" at bounding box center [487, 302] width 72 height 19
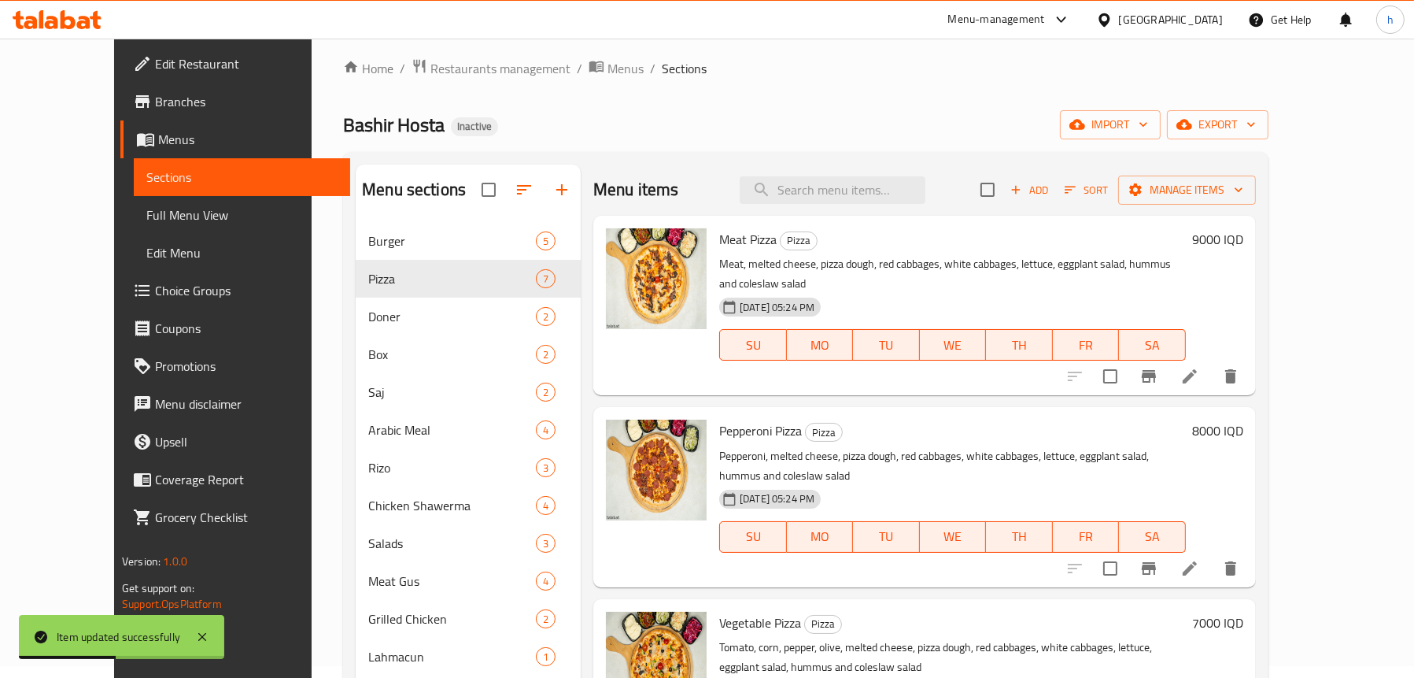
click at [1200, 559] on icon at bounding box center [1190, 568] width 19 height 19
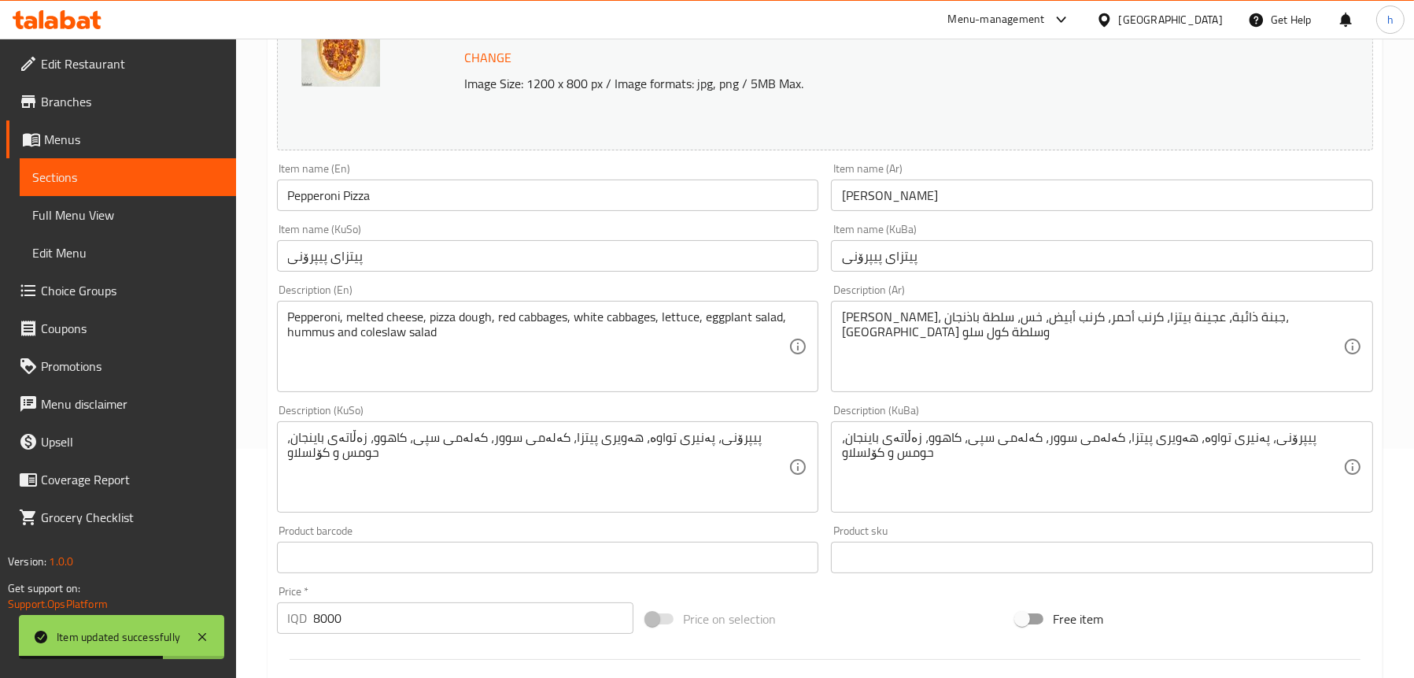
scroll to position [236, 0]
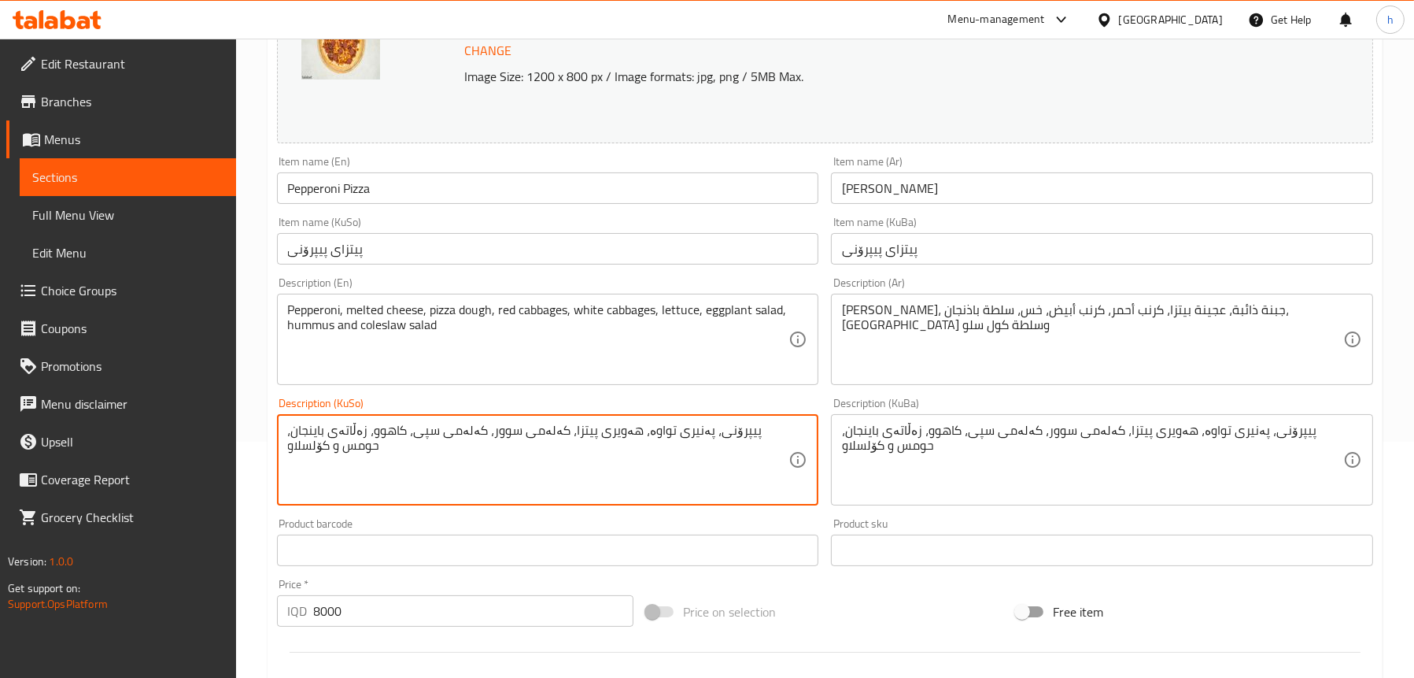
click at [285, 427] on div "پیپرۆنی، پەنیری تواوە، هەویری پیتزا، کەلەمی سوور، کەلەمی سپی، کاهوو، زەڵاتەی با…" at bounding box center [548, 459] width 542 height 91
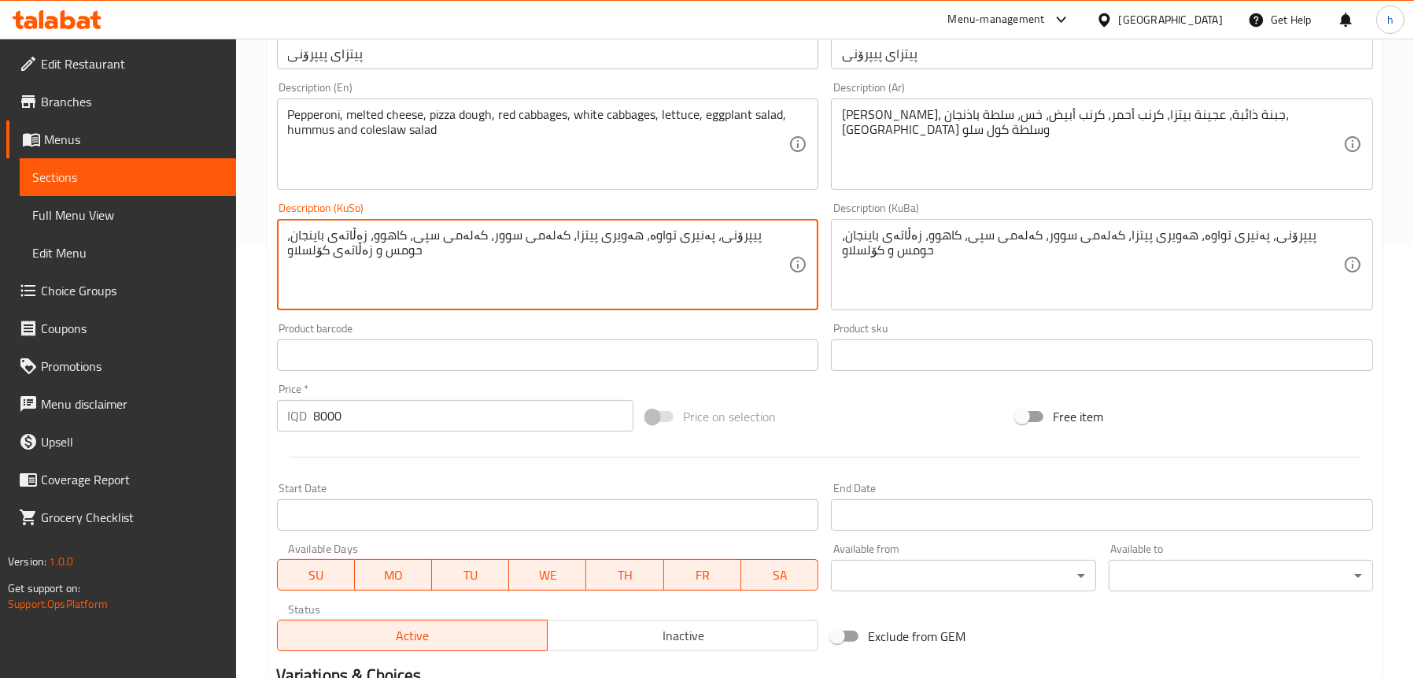
scroll to position [630, 0]
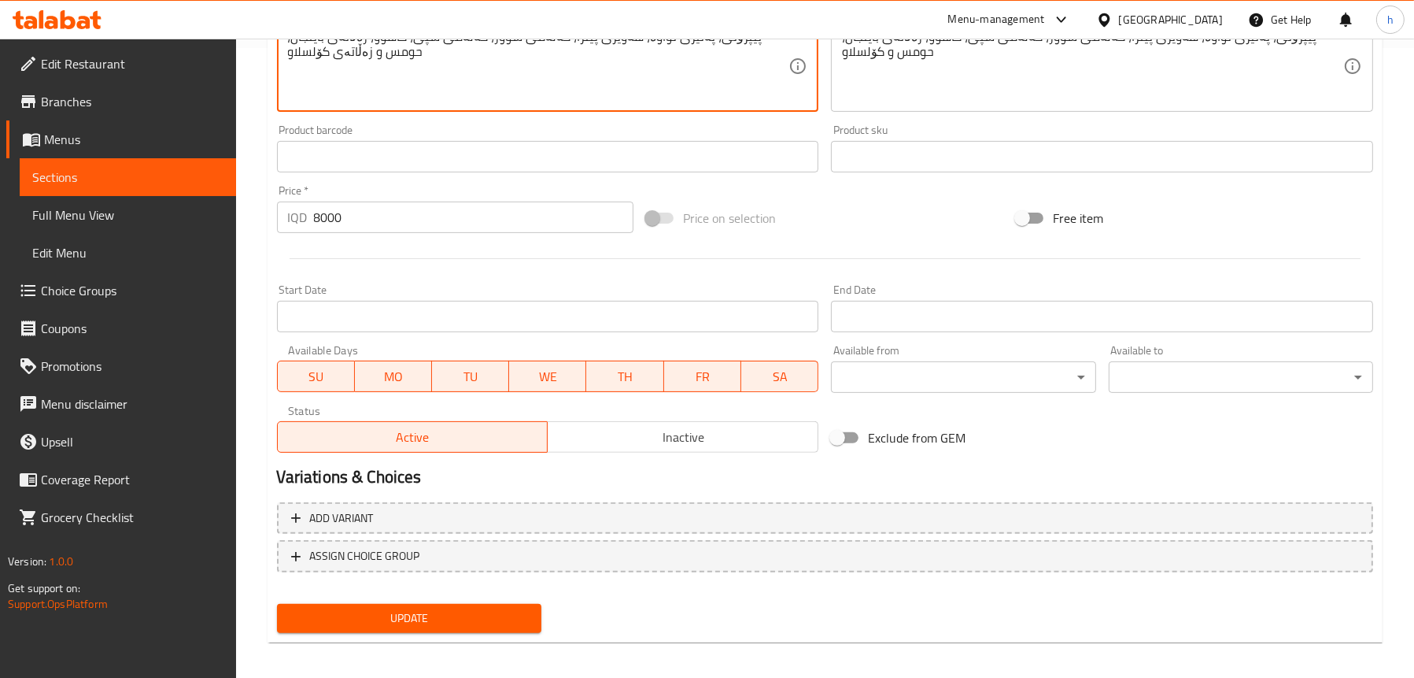
type textarea "پیپرۆنی، پەنیری تواوە، هەویری پیتزا، کەلەمی سوور، کەلەمی سپی، کاهوو، زەڵاتەی با…"
click at [436, 622] on span "Update" at bounding box center [409, 618] width 239 height 20
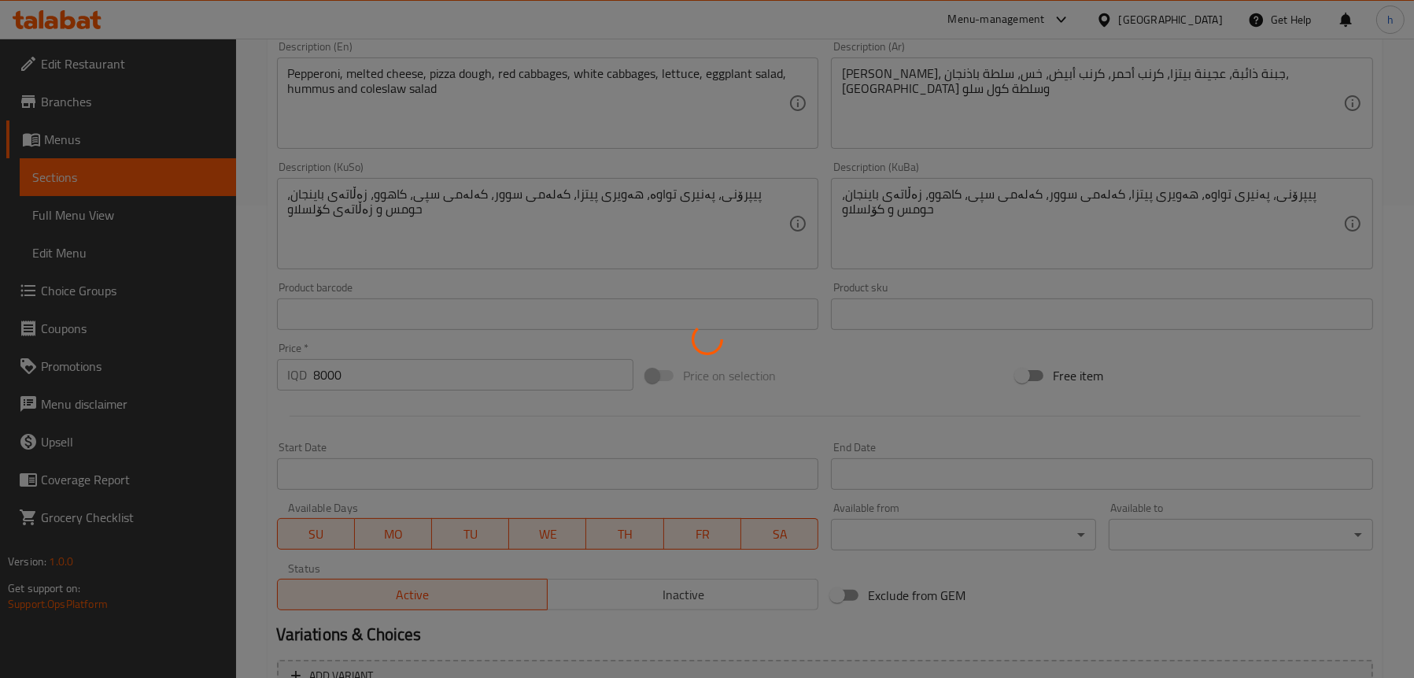
scroll to position [472, 0]
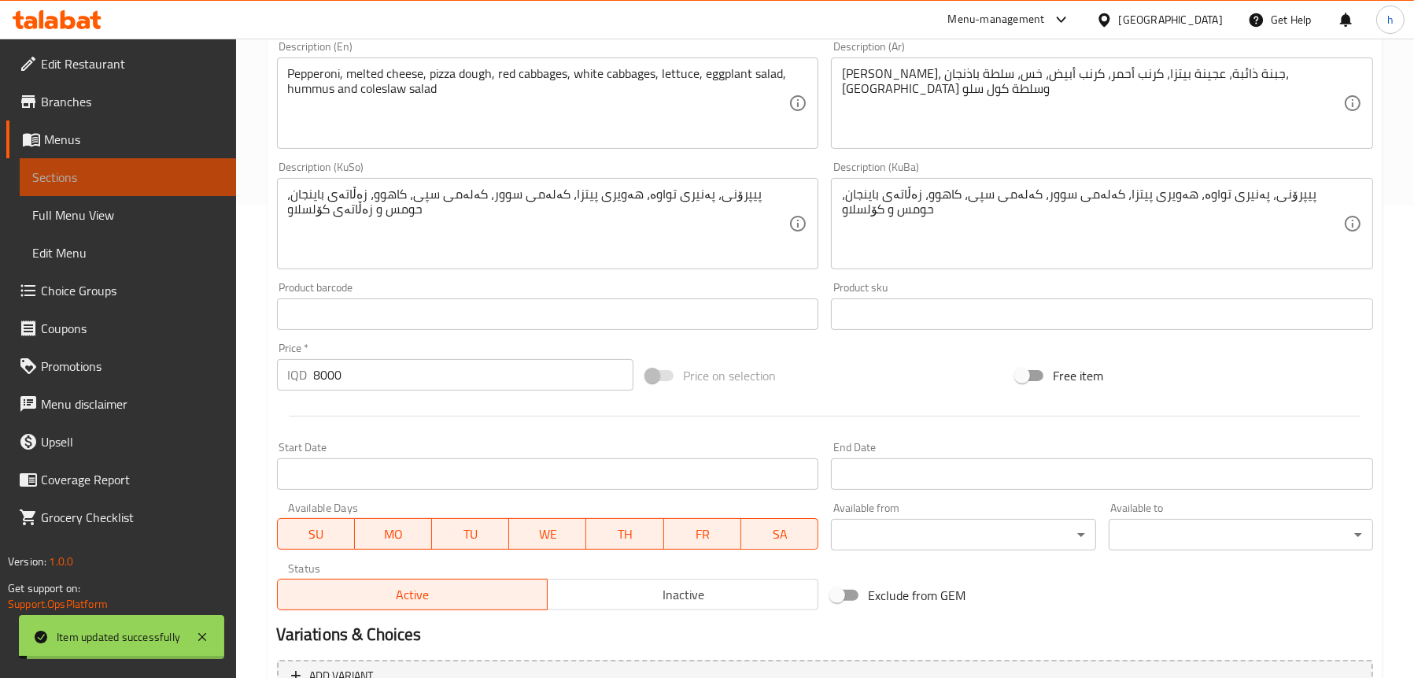
click at [100, 183] on span "Sections" at bounding box center [127, 177] width 191 height 19
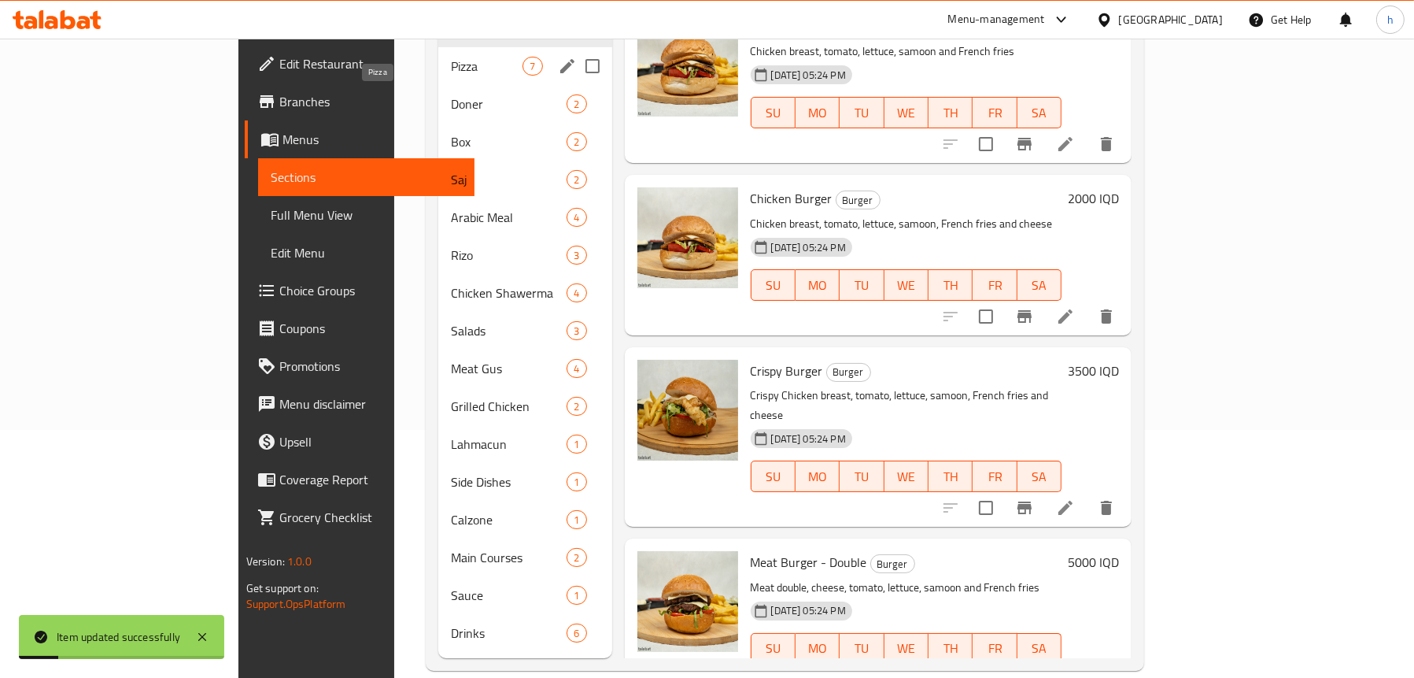
click at [451, 57] on span "Pizza" at bounding box center [487, 66] width 72 height 19
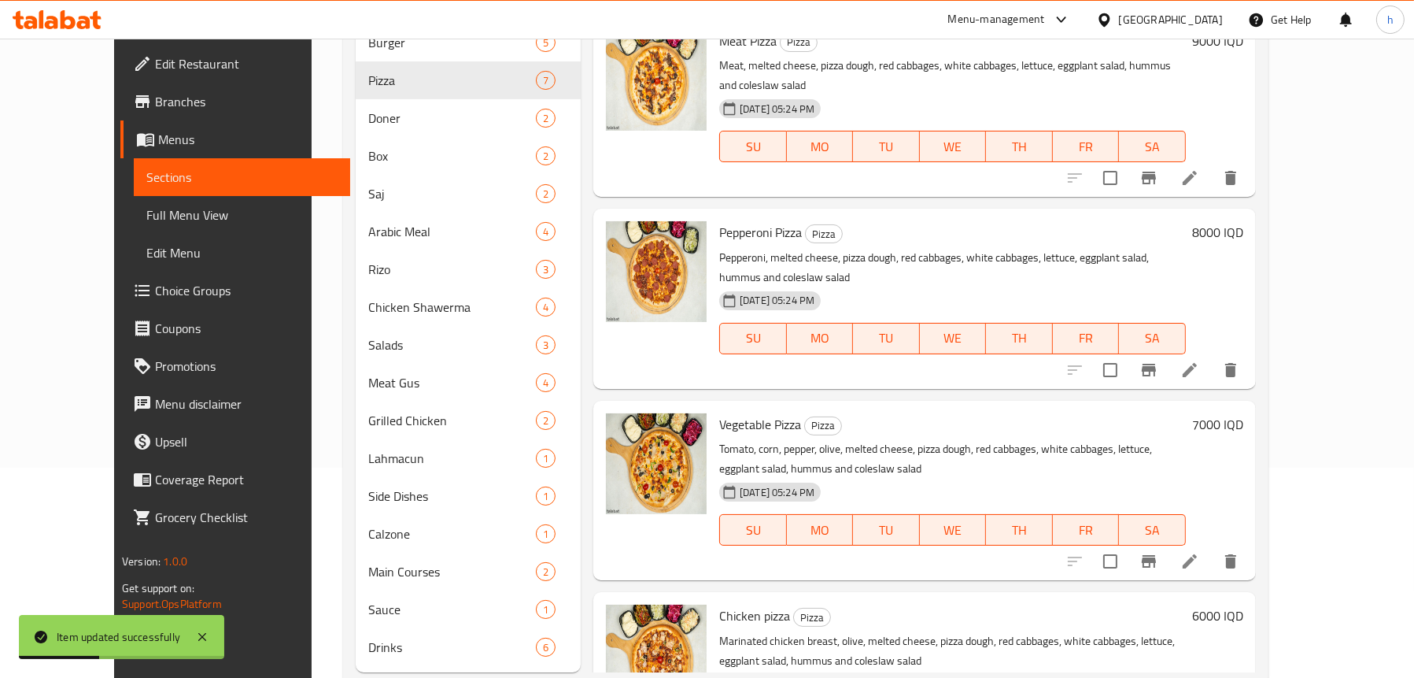
scroll to position [248, 0]
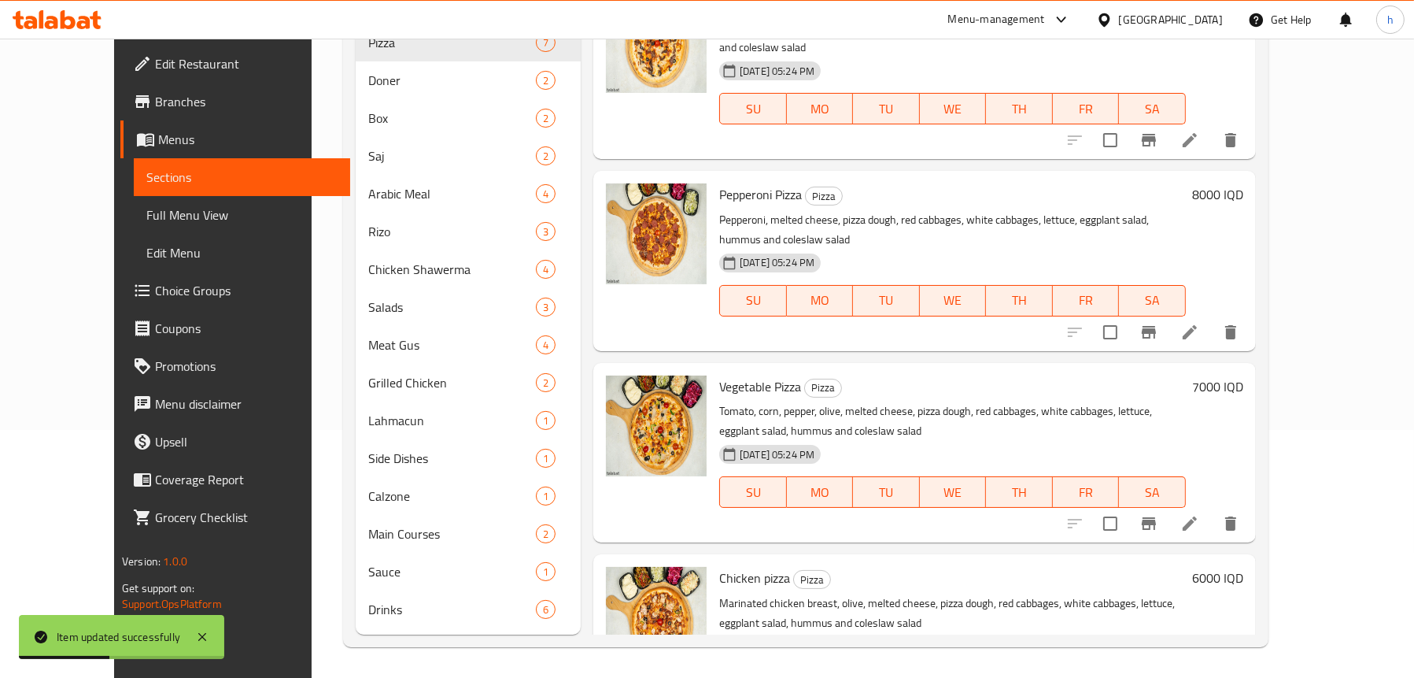
click at [1200, 514] on icon at bounding box center [1190, 523] width 19 height 19
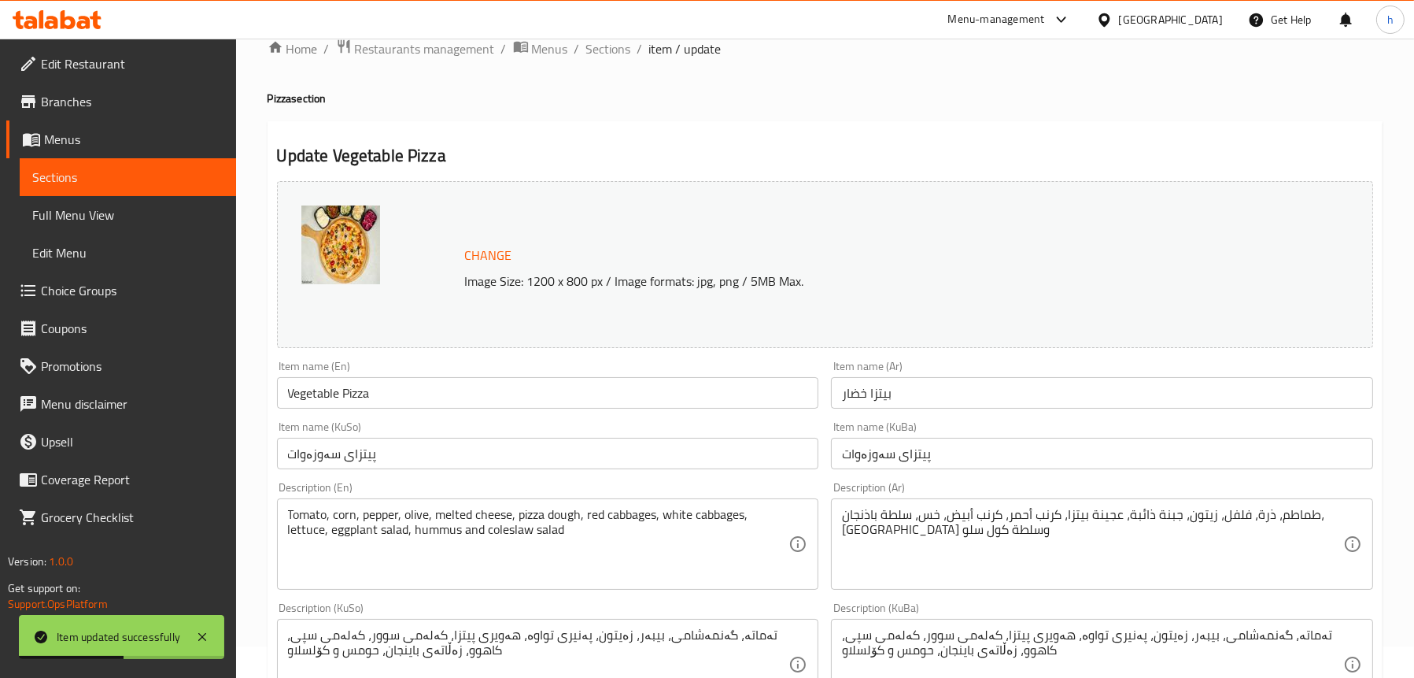
scroll to position [157, 0]
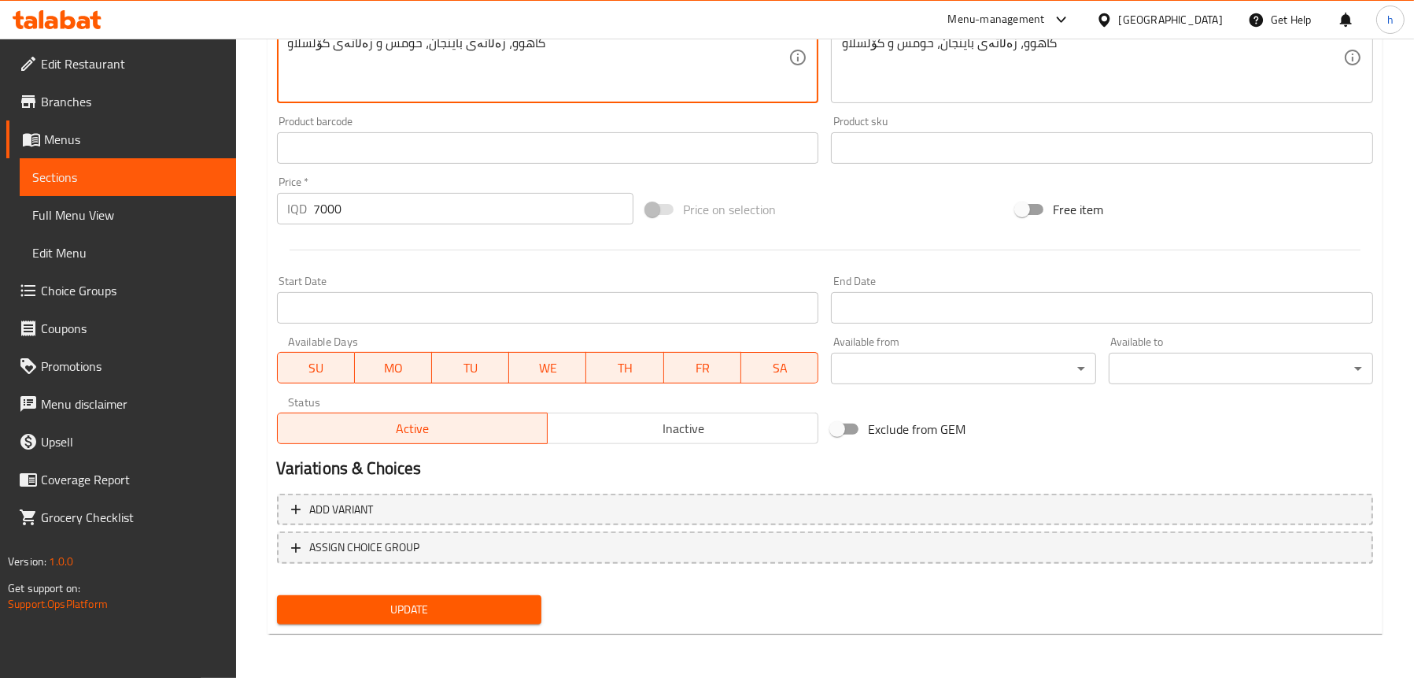
type textarea "تەماتە، گەنمەشامی، بیبەر، زەیتون، پەنیری تواوە، هەویری پیتزا، کەلەمی سوور، کەلە…"
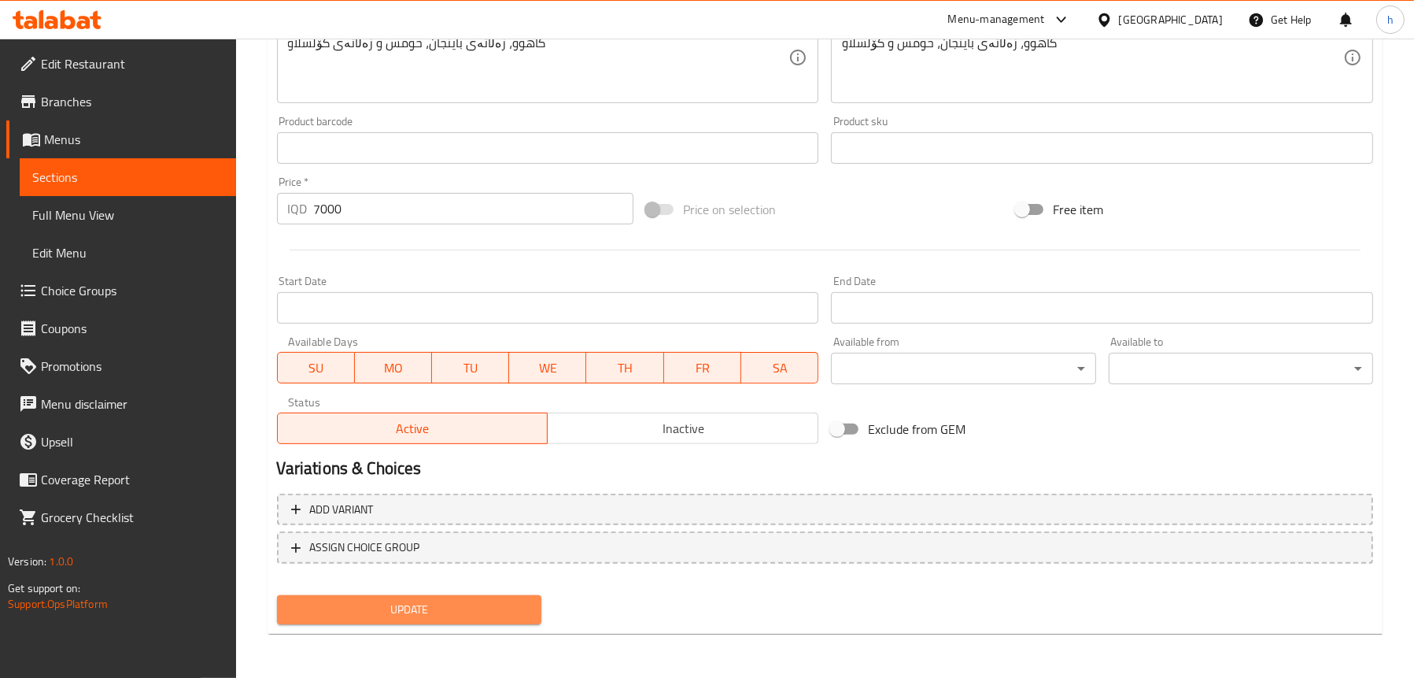
click at [400, 608] on span "Update" at bounding box center [409, 610] width 239 height 20
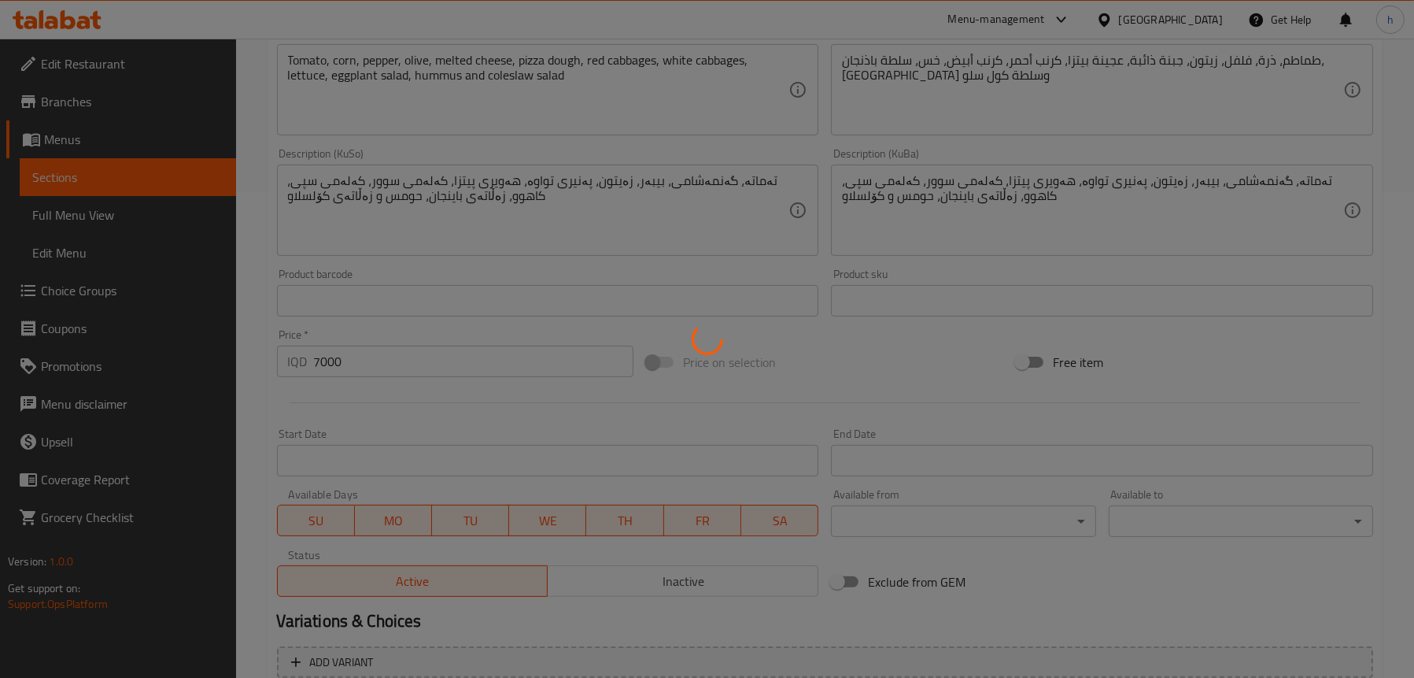
scroll to position [324, 0]
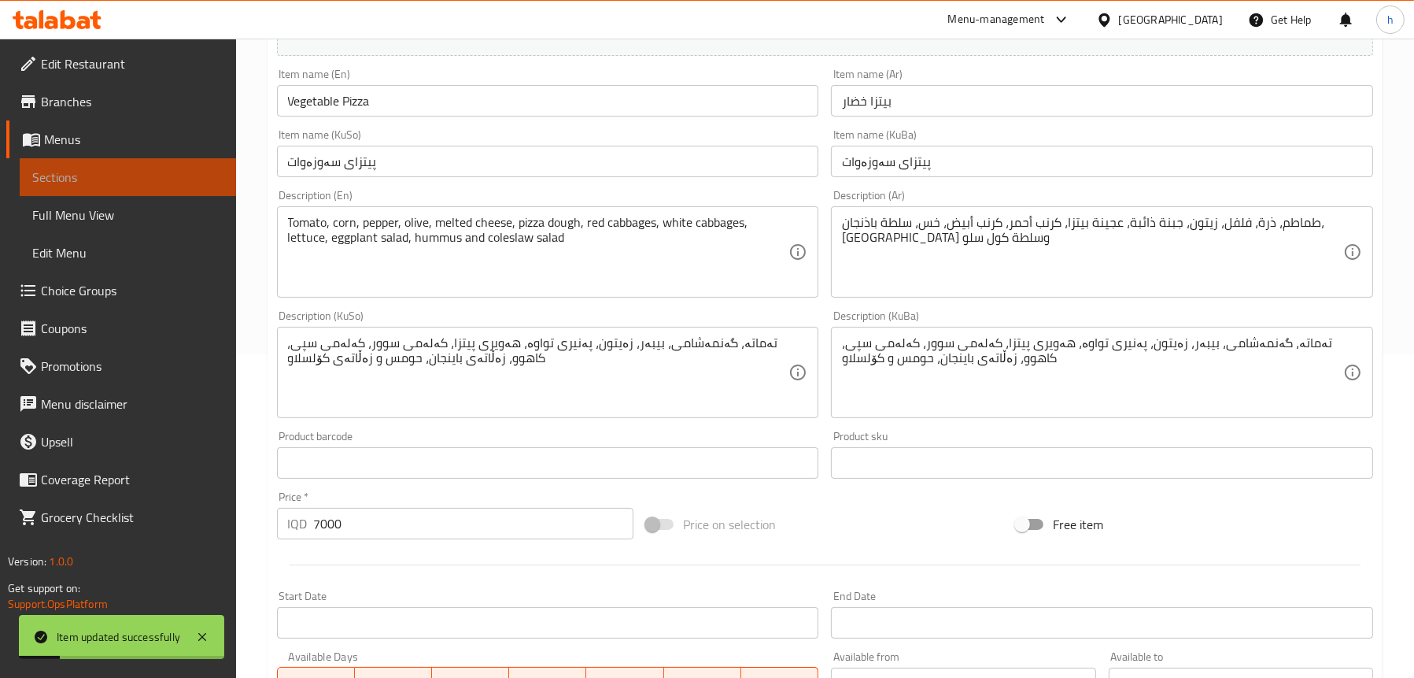
click at [83, 174] on span "Sections" at bounding box center [127, 177] width 191 height 19
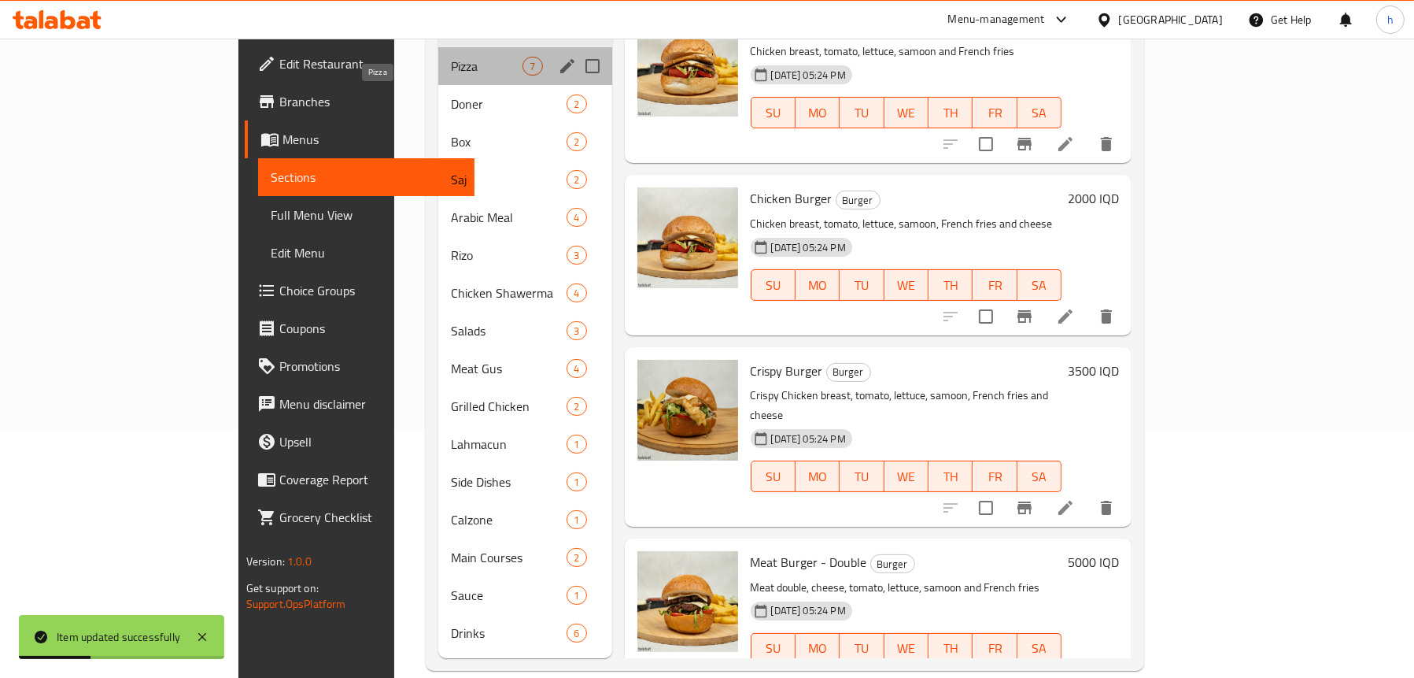
click at [451, 57] on span "Pizza" at bounding box center [487, 66] width 72 height 19
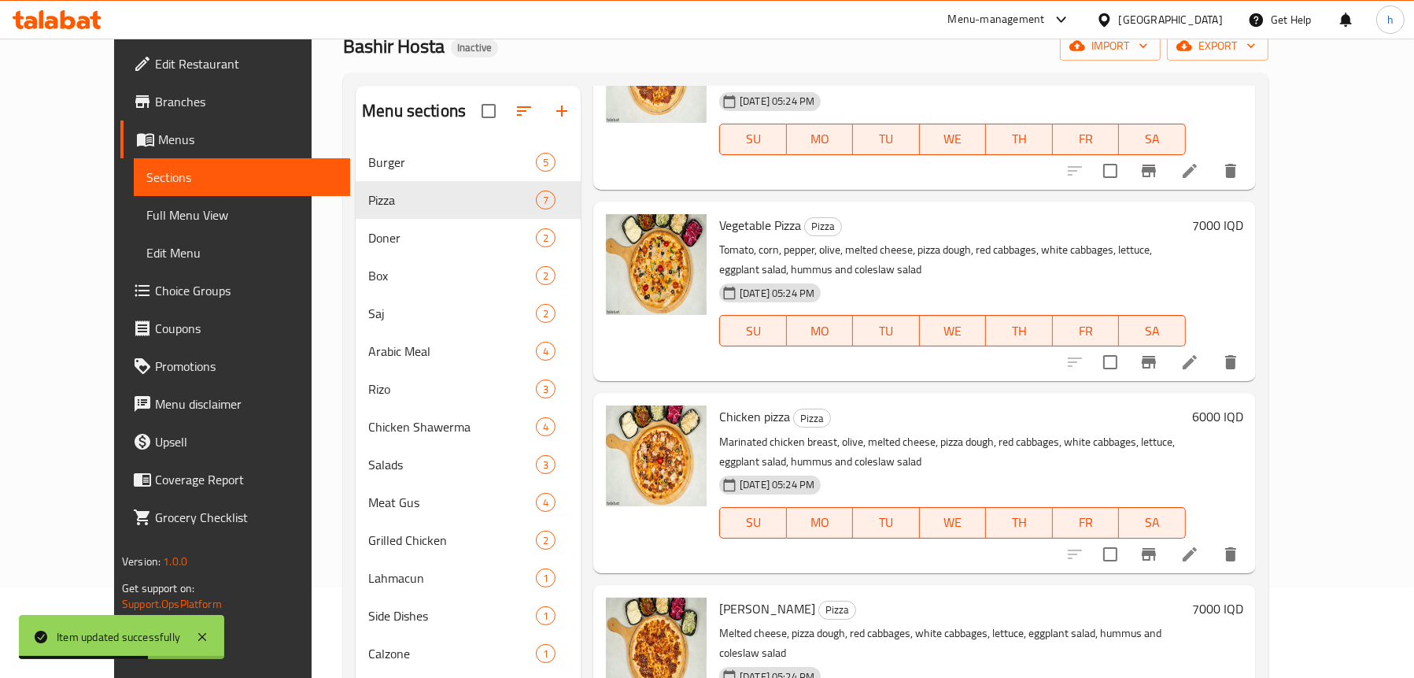
scroll to position [394, 0]
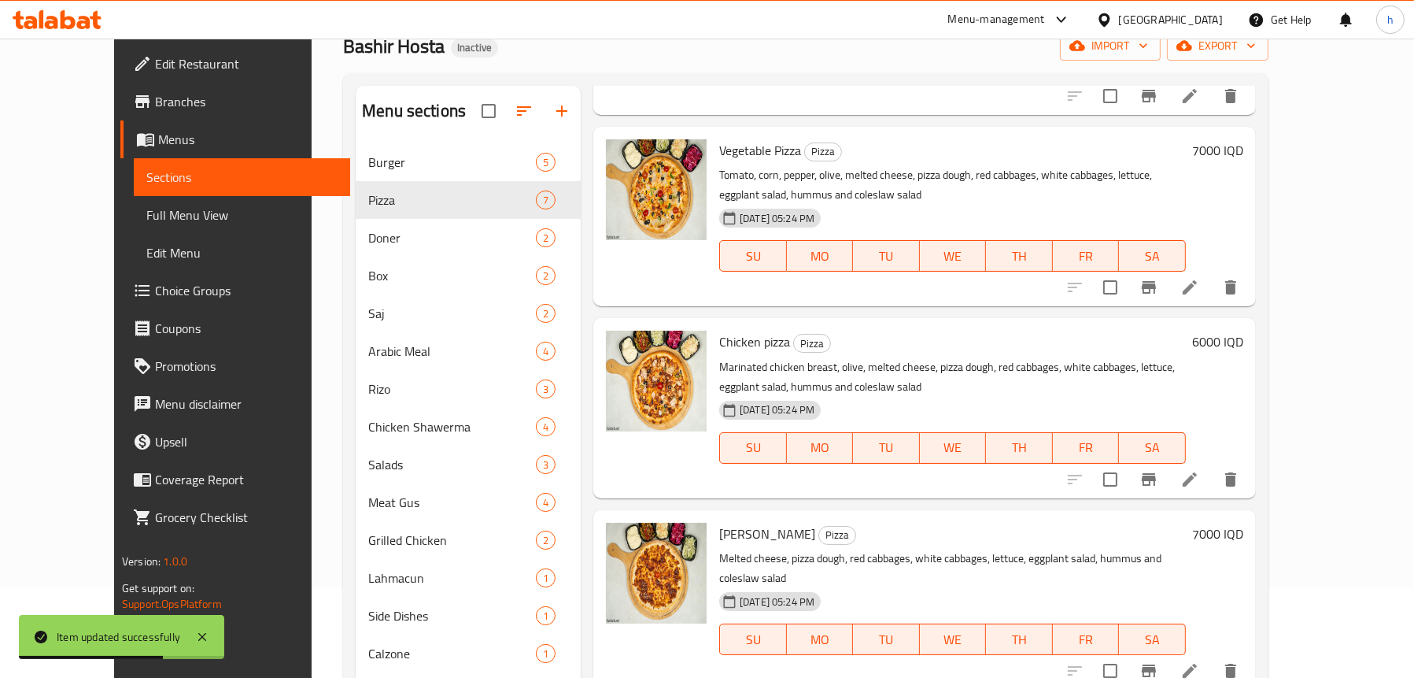
click at [1212, 465] on li at bounding box center [1190, 479] width 44 height 28
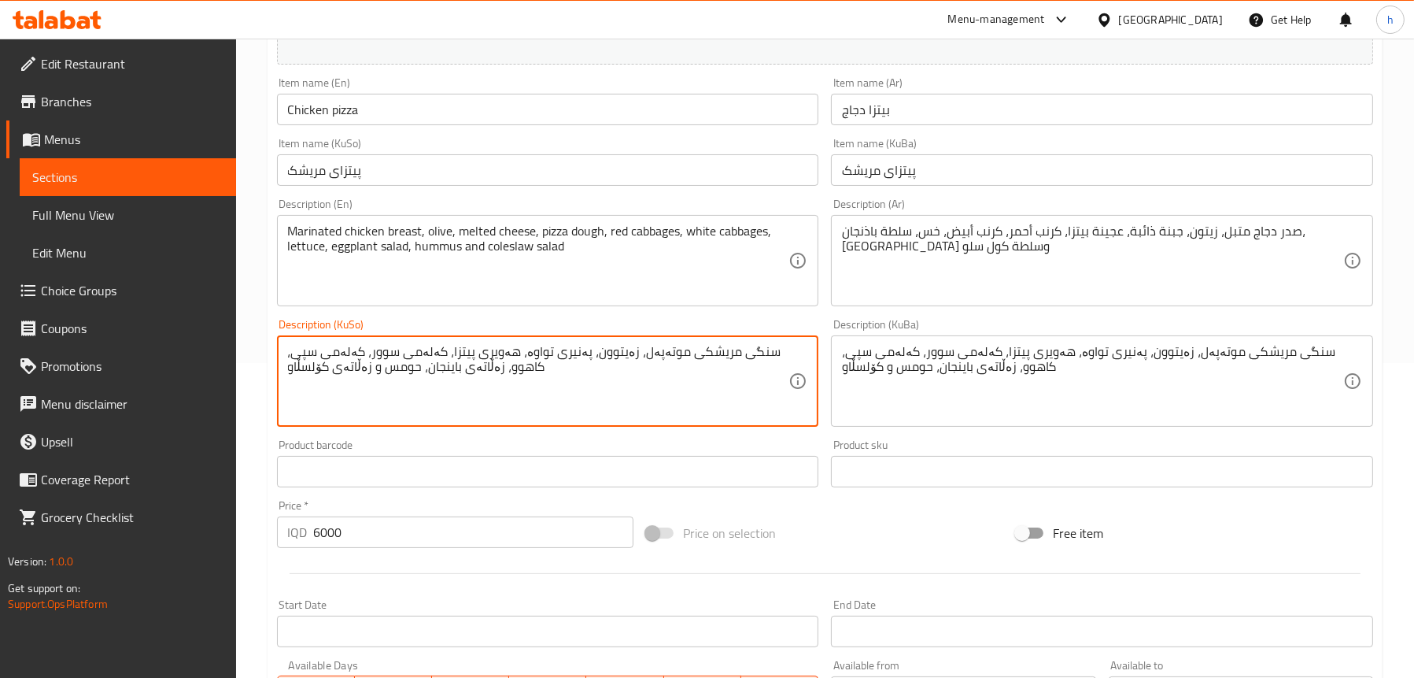
scroll to position [638, 0]
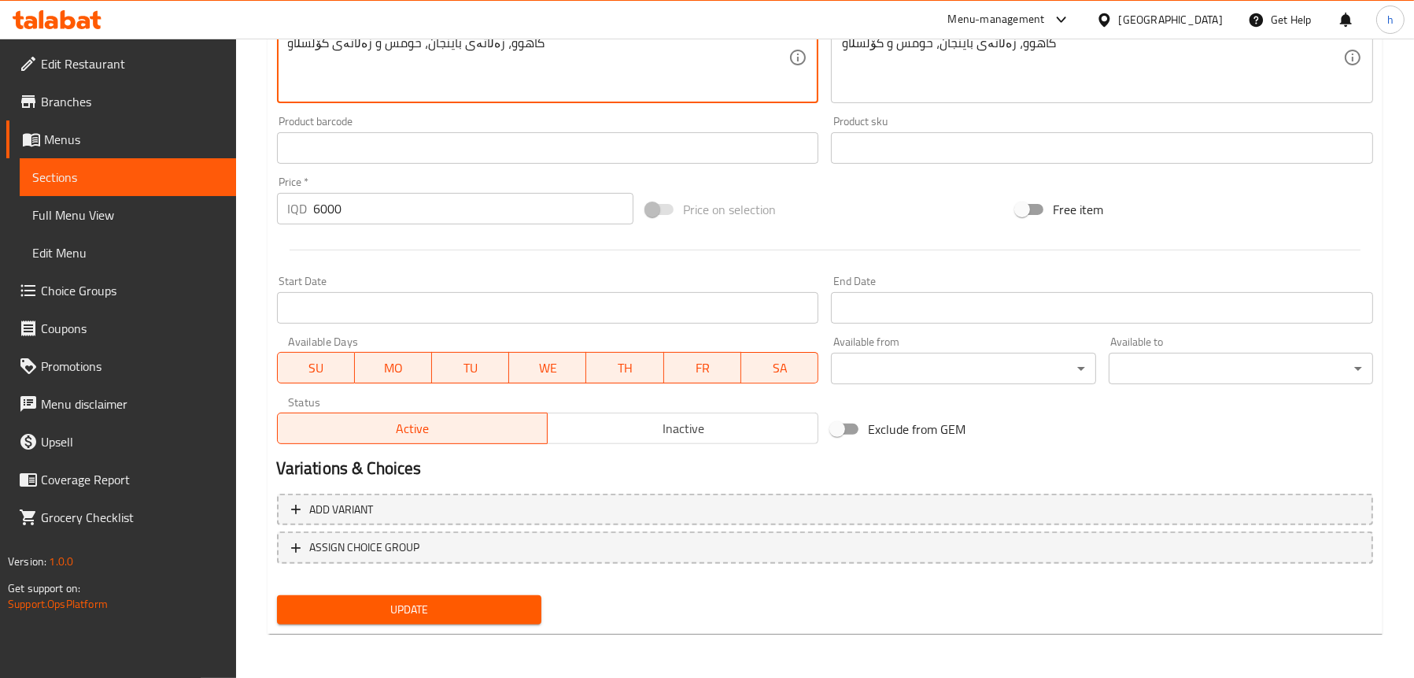
type textarea "سنگی مریشکی موتەپەل، زەیتوون، پەنیری تواوە، هەویری پیتزا، کەلەمی سوور، کەلەمی س…"
click at [422, 608] on span "Update" at bounding box center [409, 610] width 239 height 20
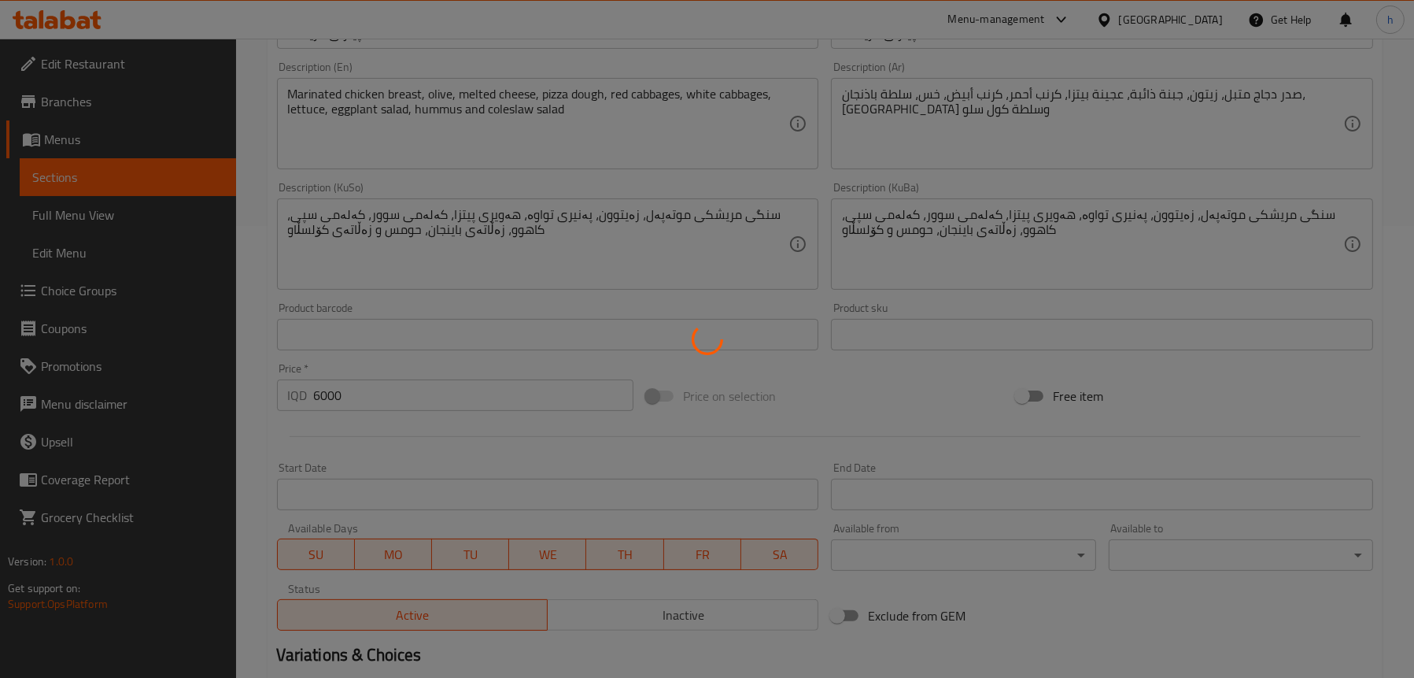
scroll to position [324, 0]
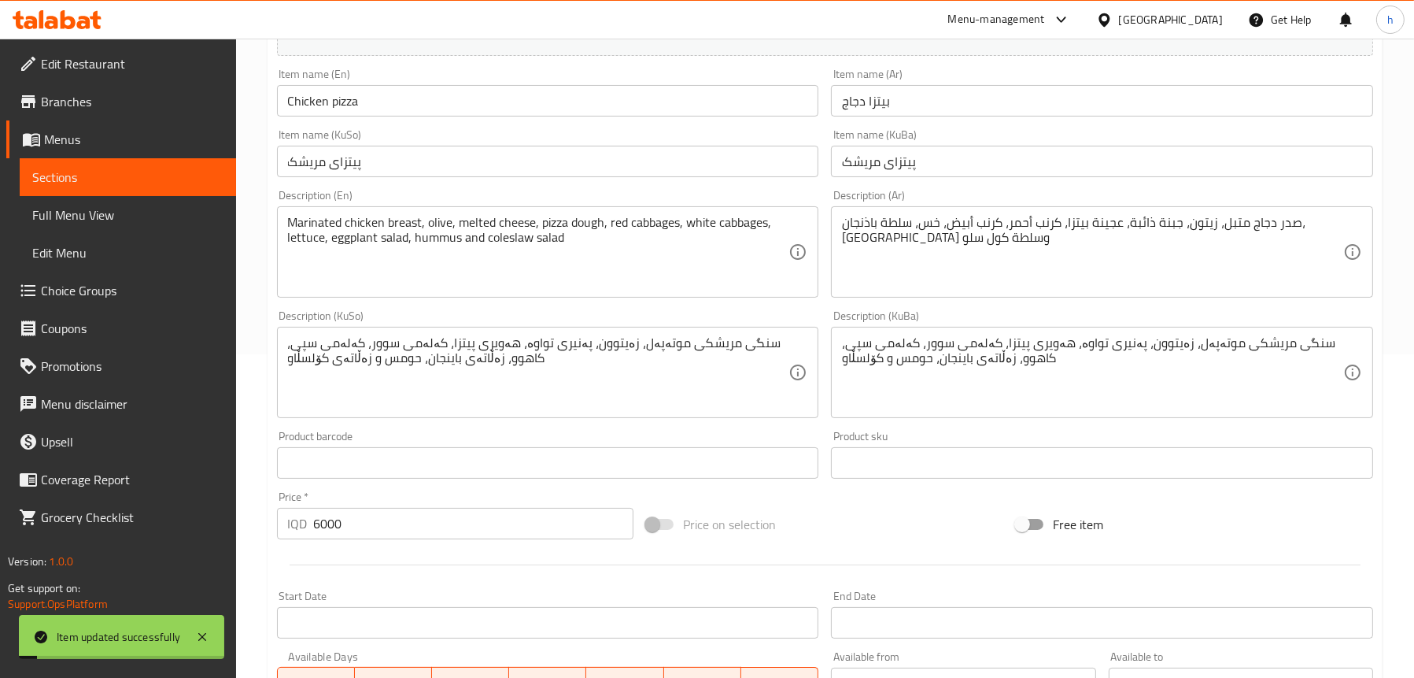
click at [80, 179] on span "Sections" at bounding box center [127, 177] width 191 height 19
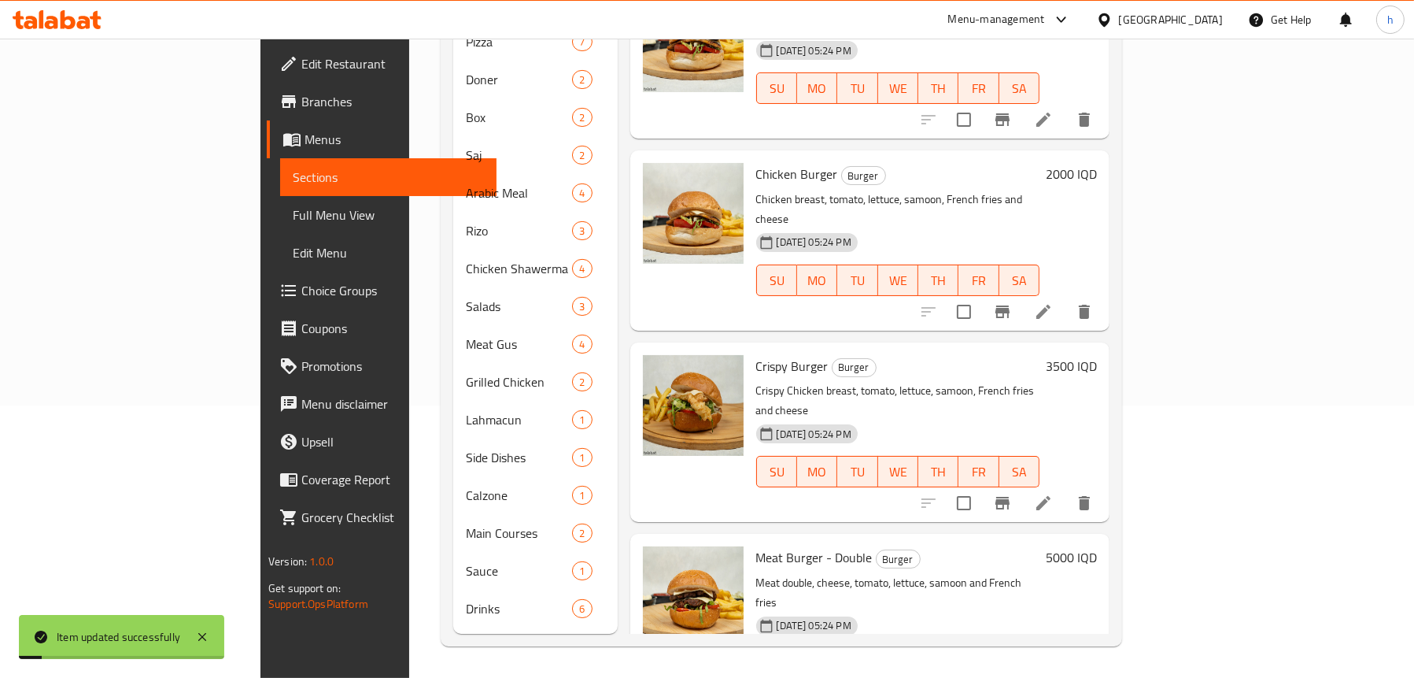
scroll to position [248, 0]
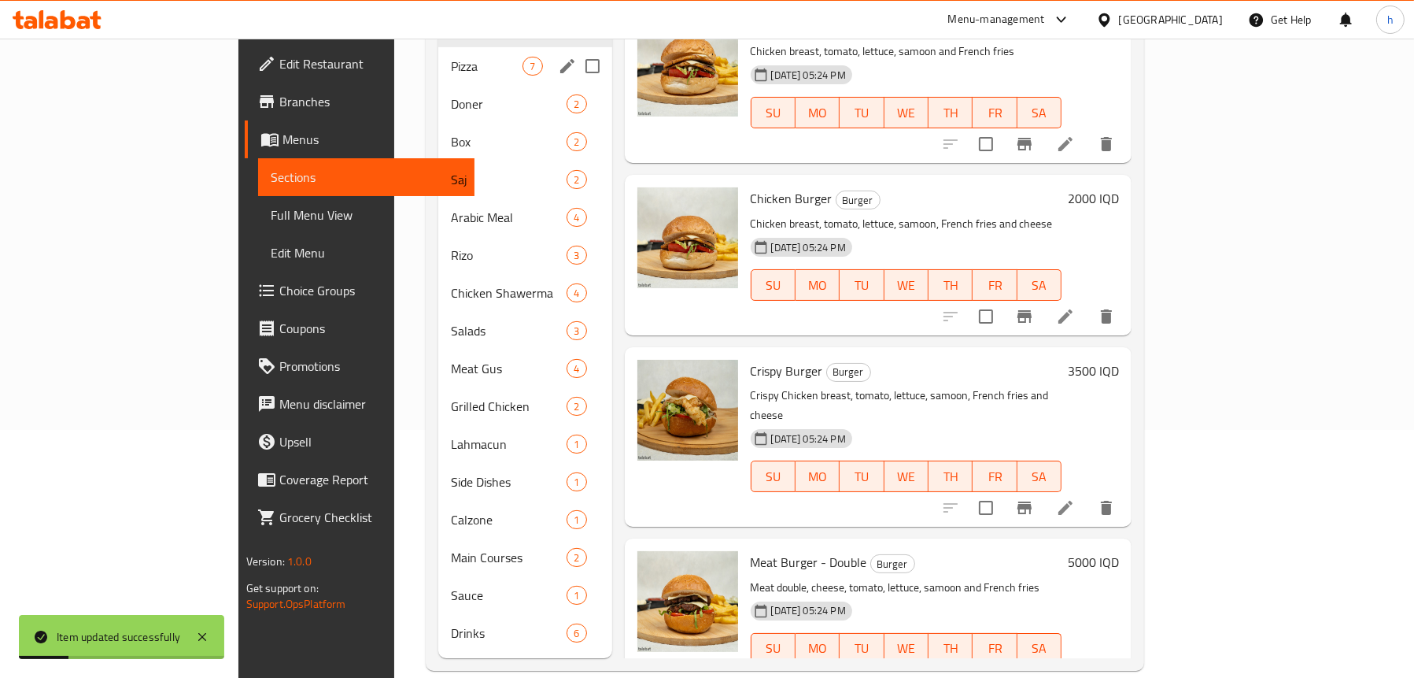
click at [438, 57] on div "Pizza 7" at bounding box center [524, 66] width 173 height 38
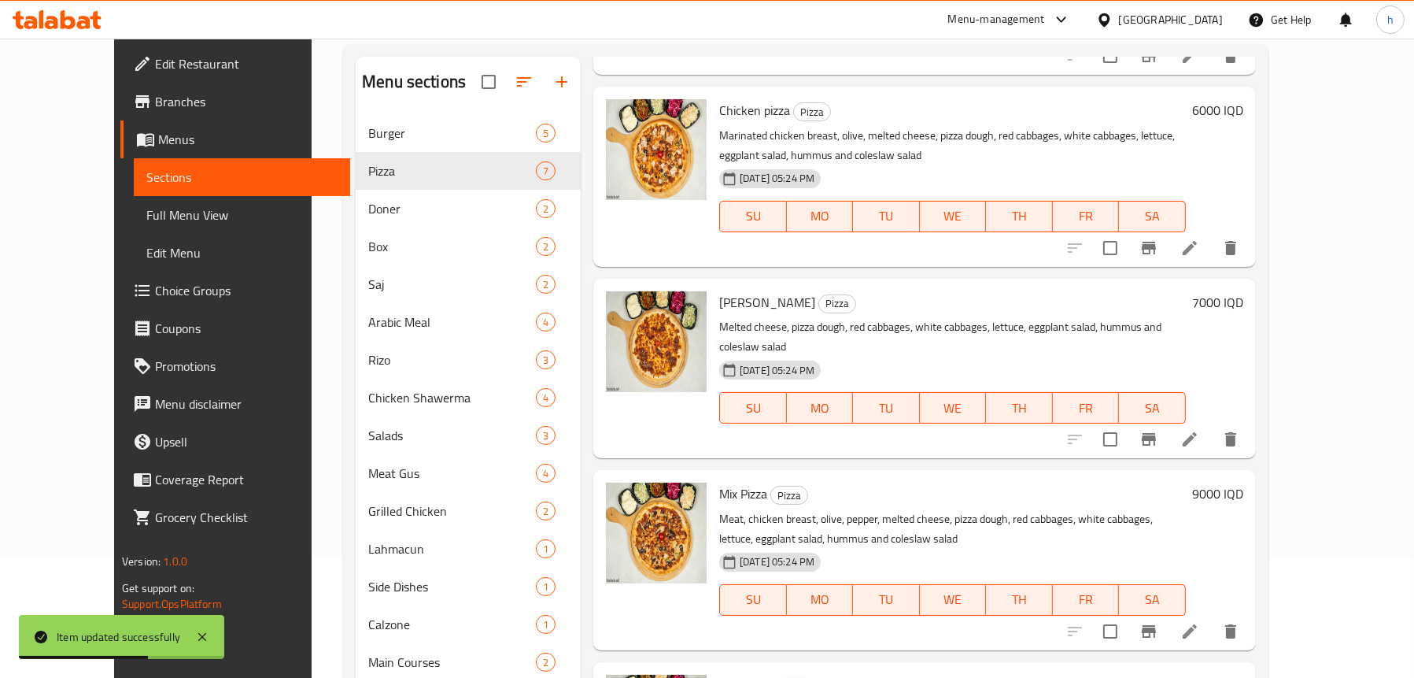
scroll to position [236, 0]
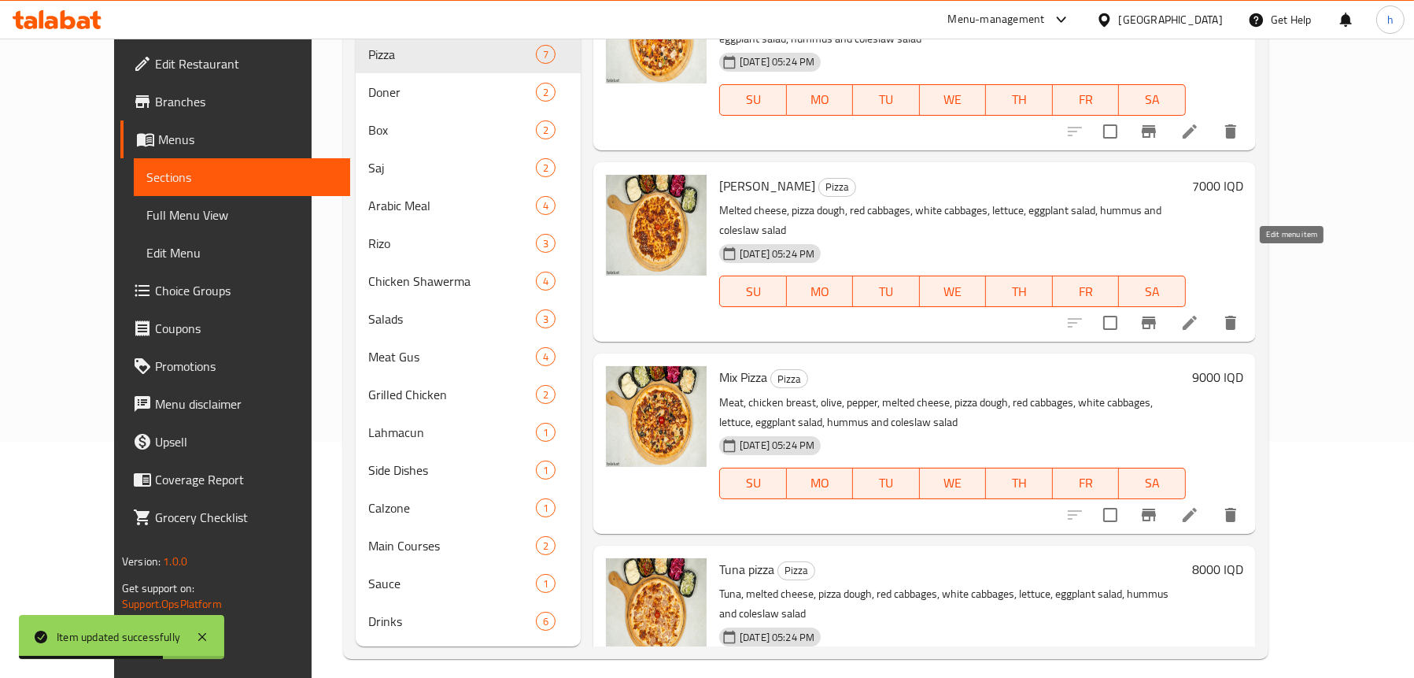
click at [1200, 313] on icon at bounding box center [1190, 322] width 19 height 19
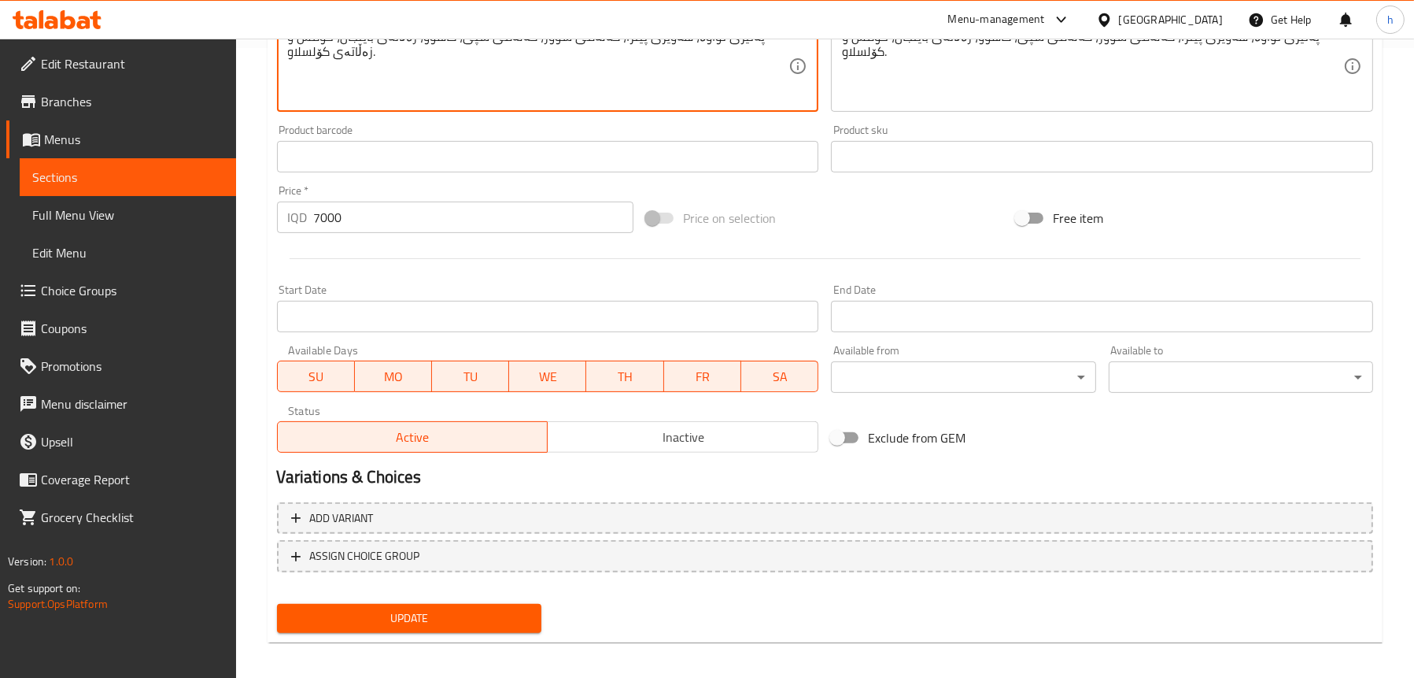
scroll to position [638, 0]
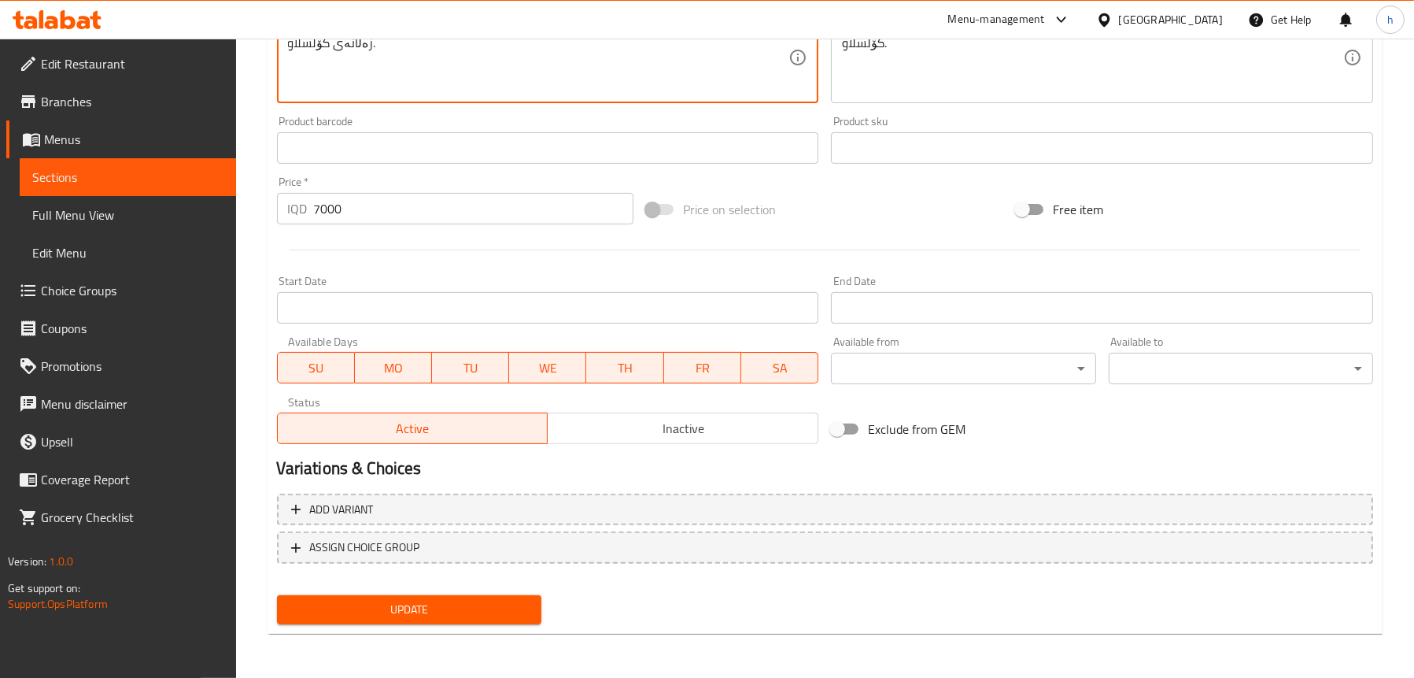
type textarea "پەنیری تواوە، هەویری پیتزا، کەلەمی سوور، کەلەمی سپی، کاهوو، زەڵاتەی باینجان، حو…"
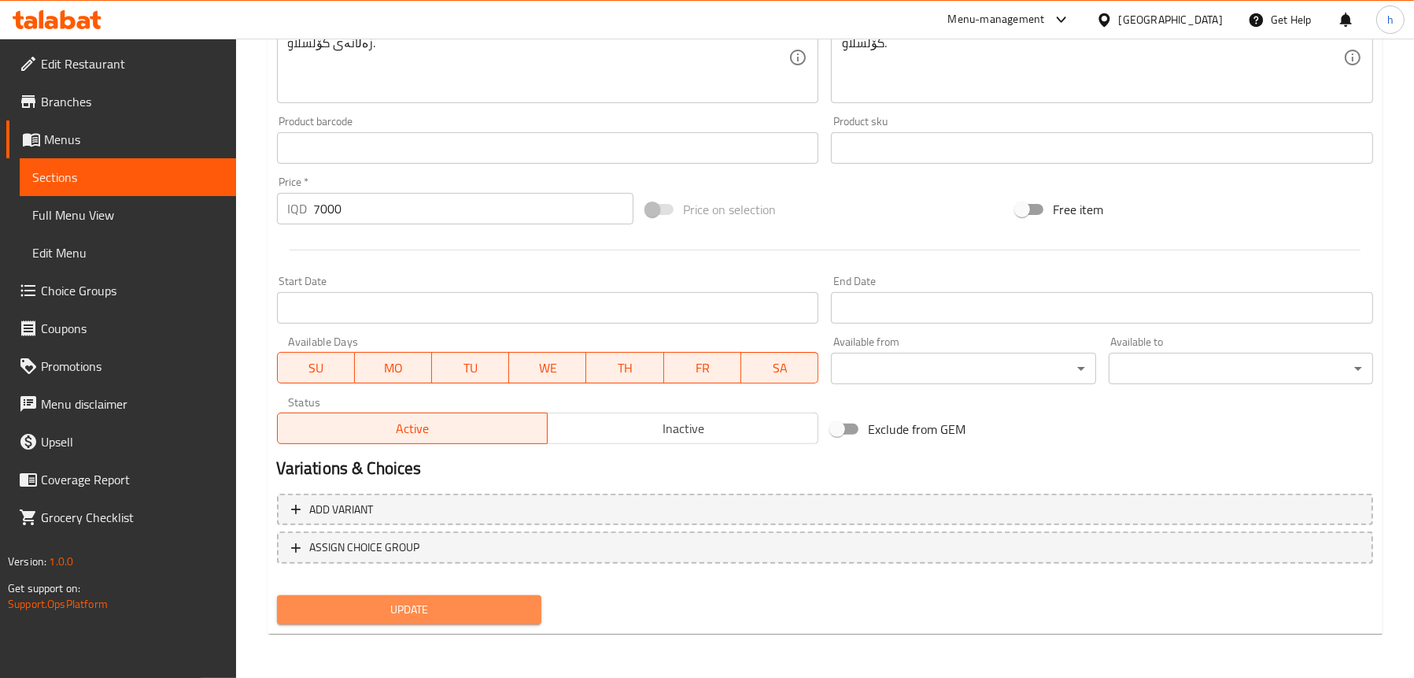
click at [451, 608] on span "Update" at bounding box center [409, 610] width 239 height 20
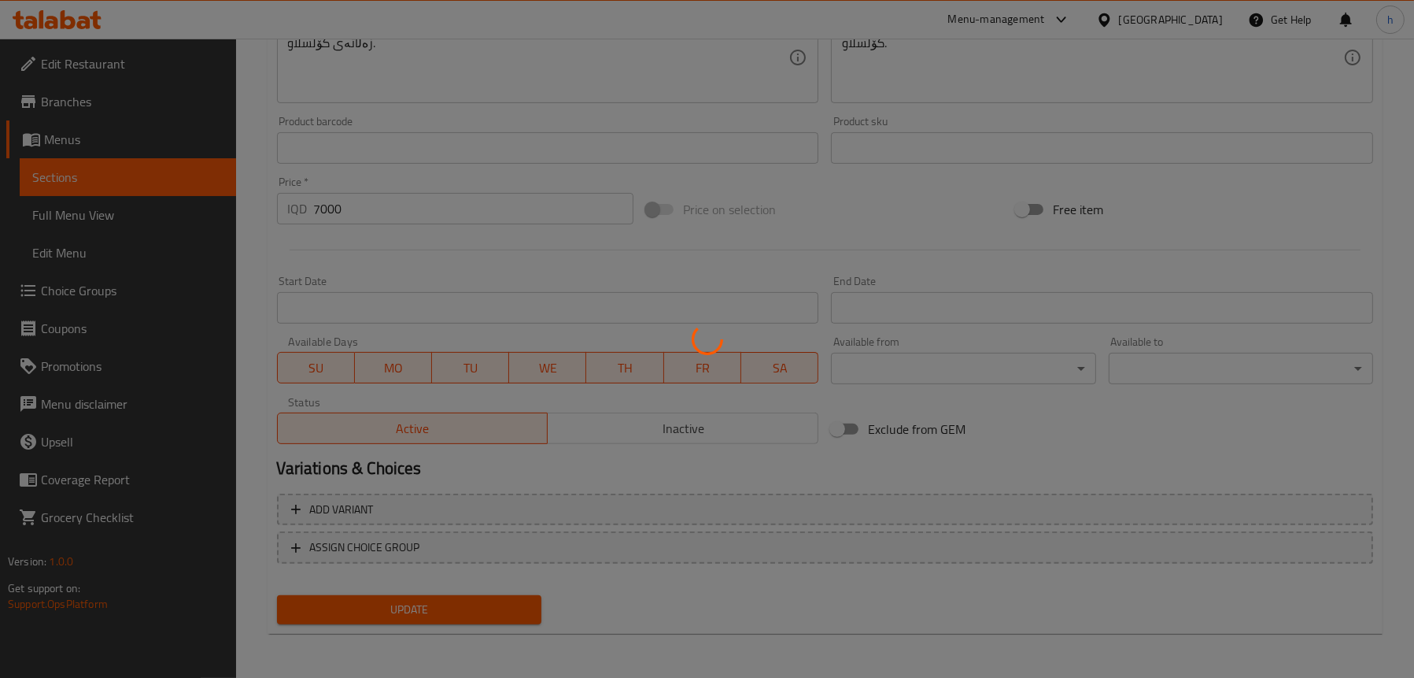
scroll to position [245, 0]
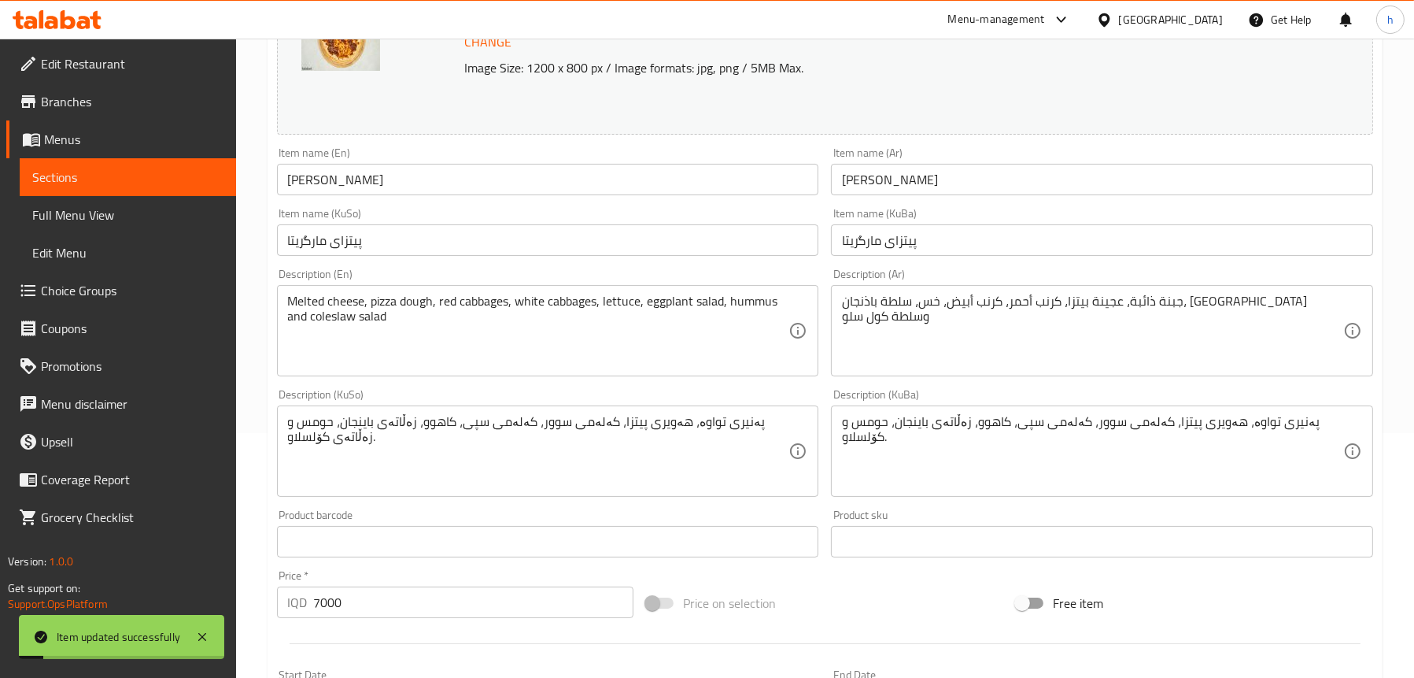
click at [123, 185] on span "Sections" at bounding box center [127, 177] width 191 height 19
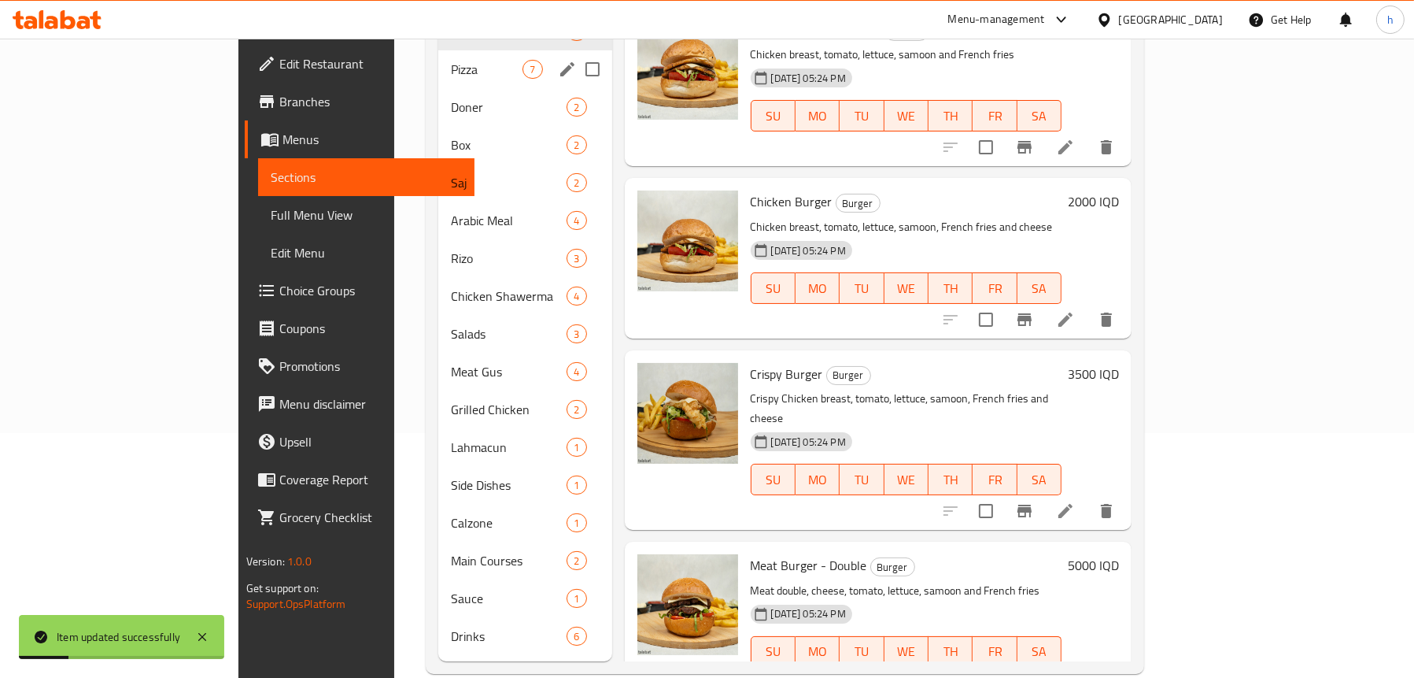
click at [451, 60] on span "Pizza" at bounding box center [487, 69] width 72 height 19
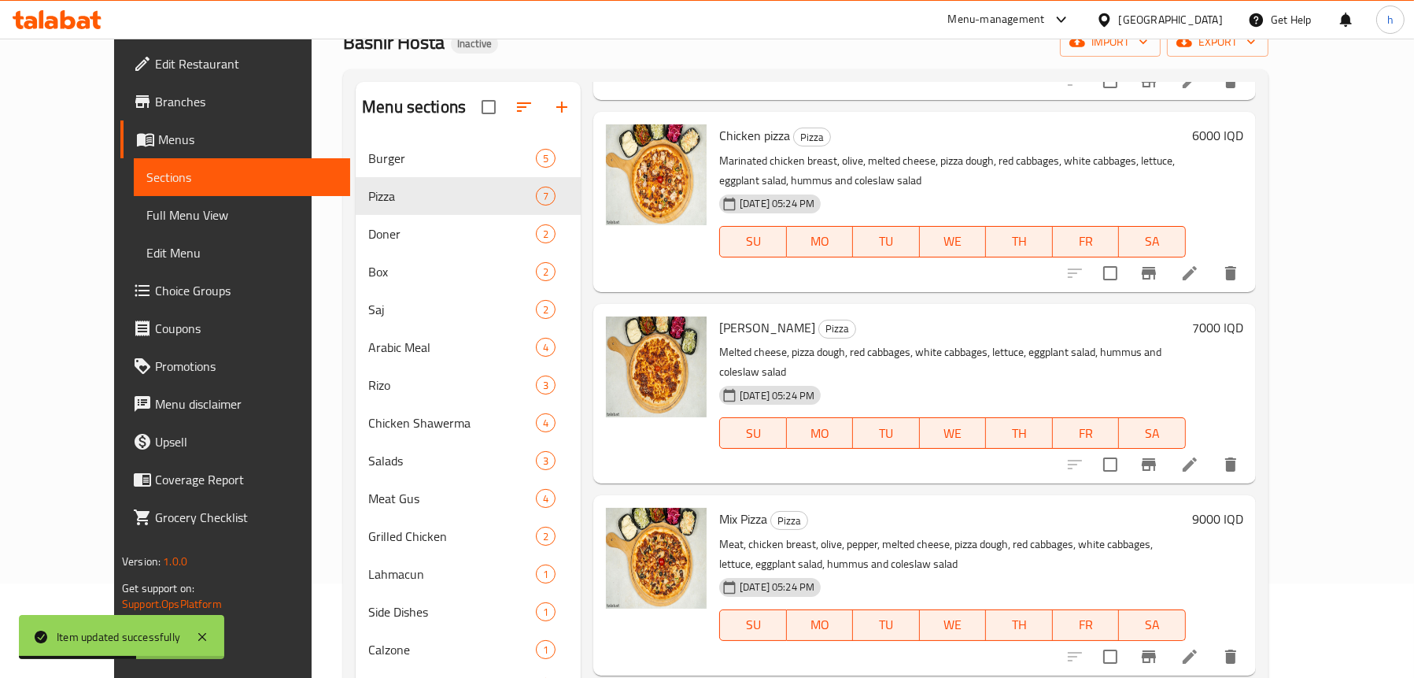
scroll to position [236, 0]
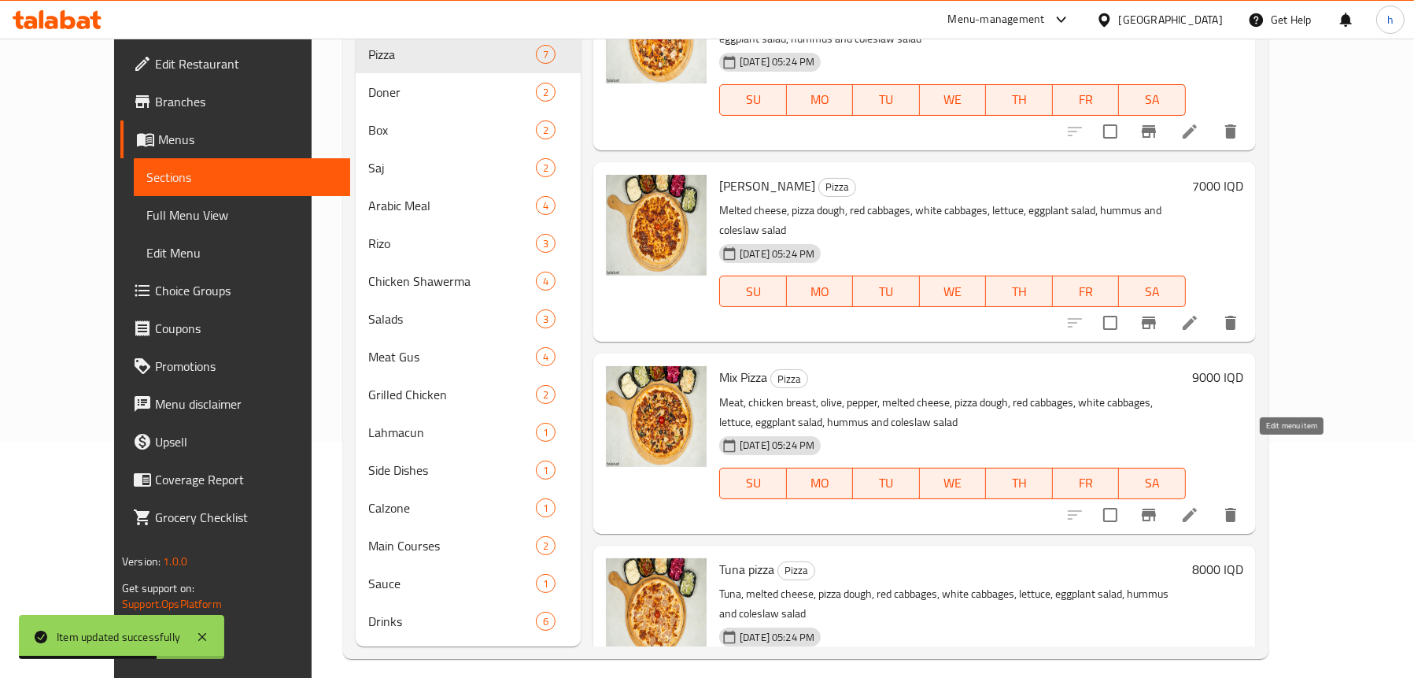
click at [1200, 505] on icon at bounding box center [1190, 514] width 19 height 19
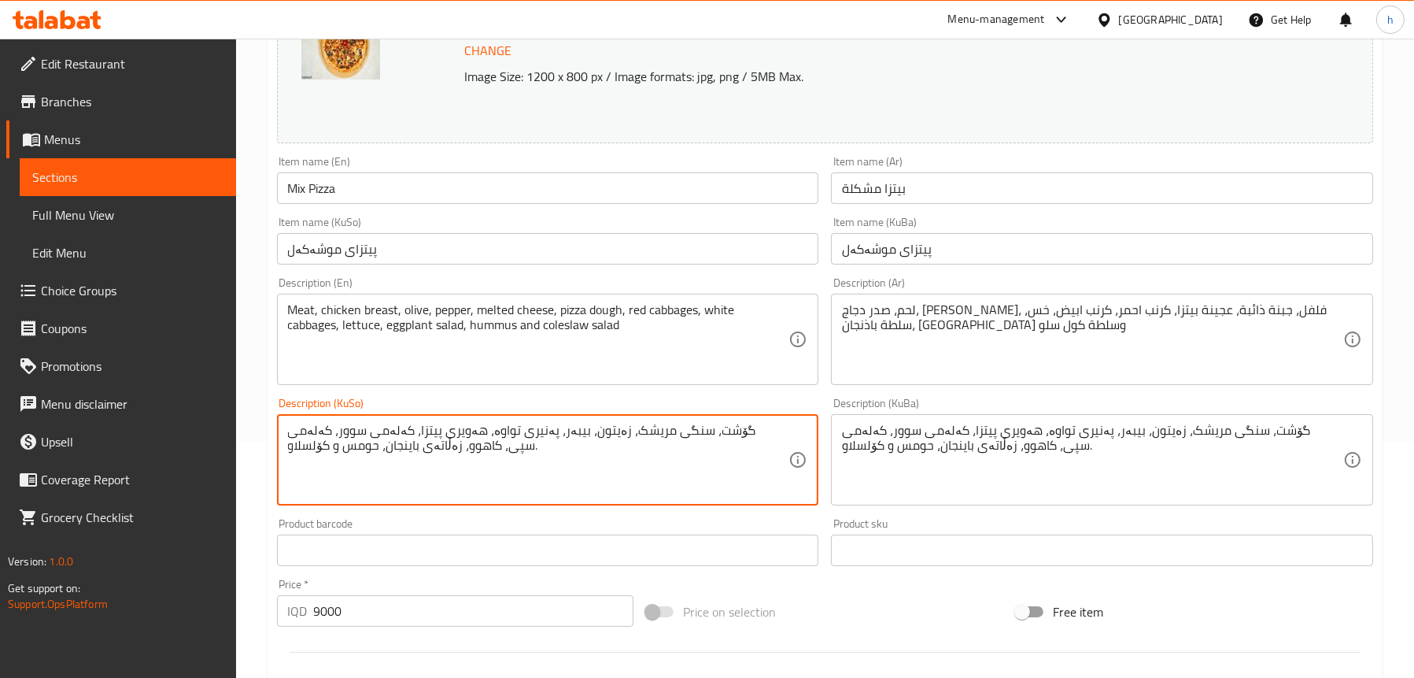
click at [326, 442] on textarea "گۆشت، سنگی مریشک، زەیتون، بیبەر، پەنیری تواوە، هەویری پیتزا، کەلەمی سوور، کەلەم…" at bounding box center [538, 460] width 501 height 75
click at [326, 449] on textarea "گۆشت، سنگی مریشک، زەیتون، بیبەر، پەنیری تواوە، هەویری پیتزا، کەلەمی سوور، کەلەم…" at bounding box center [538, 460] width 501 height 75
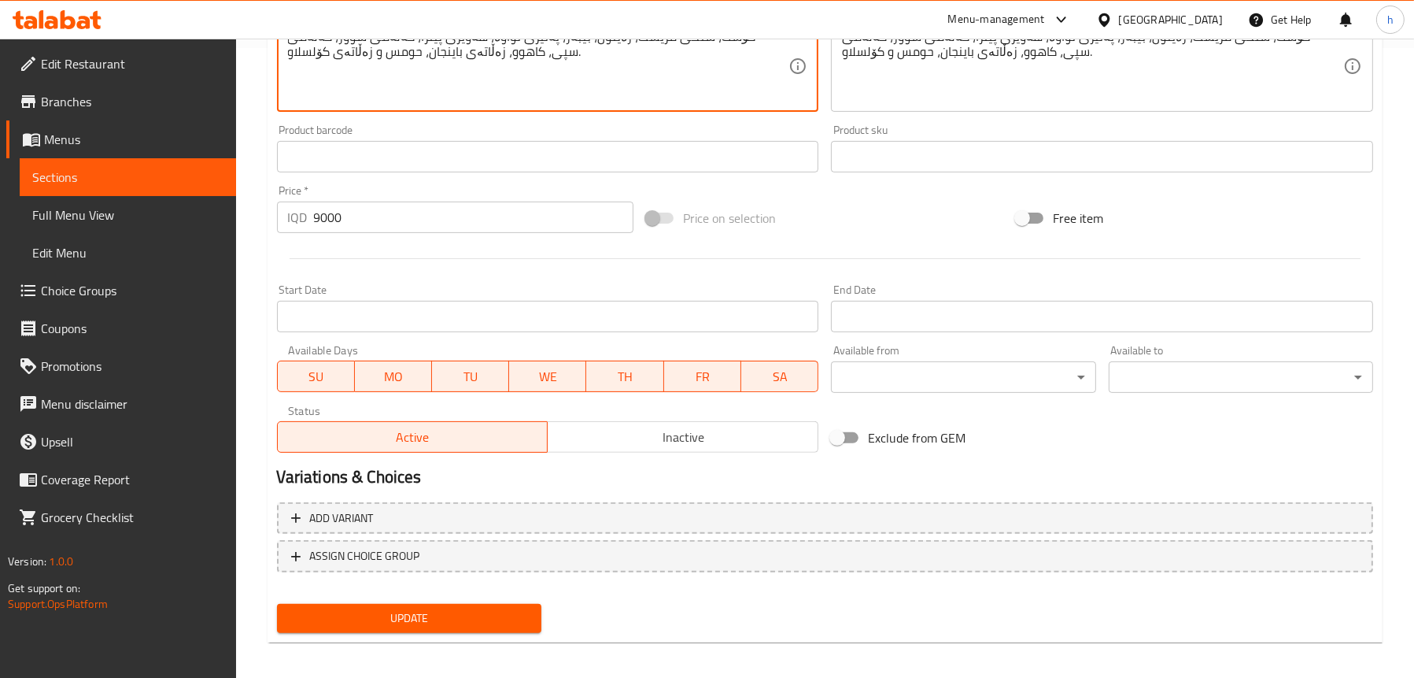
type textarea "گۆشت، سنگی مریشک، زەیتون، بیبەر، پەنیری تواوە، هەویری پیتزا، کەلەمی سوور، کەلەم…"
click at [386, 614] on span "Update" at bounding box center [409, 618] width 239 height 20
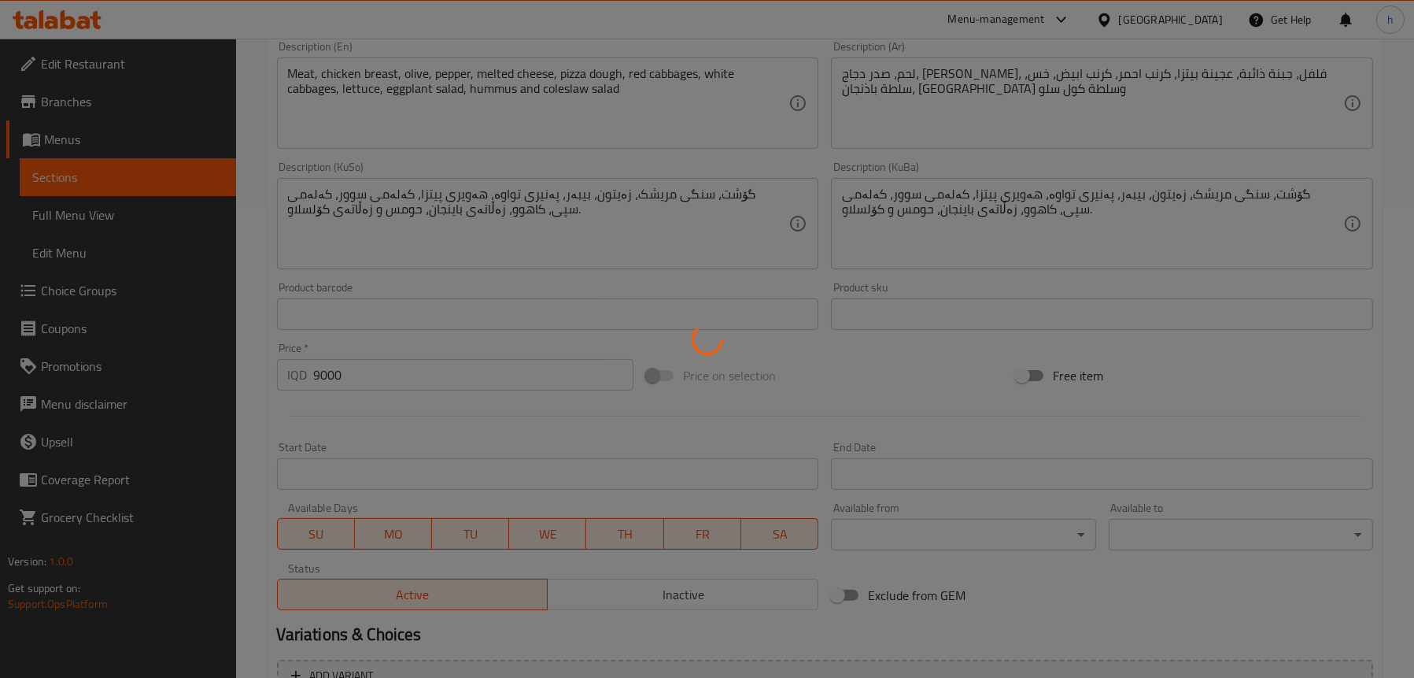
scroll to position [315, 0]
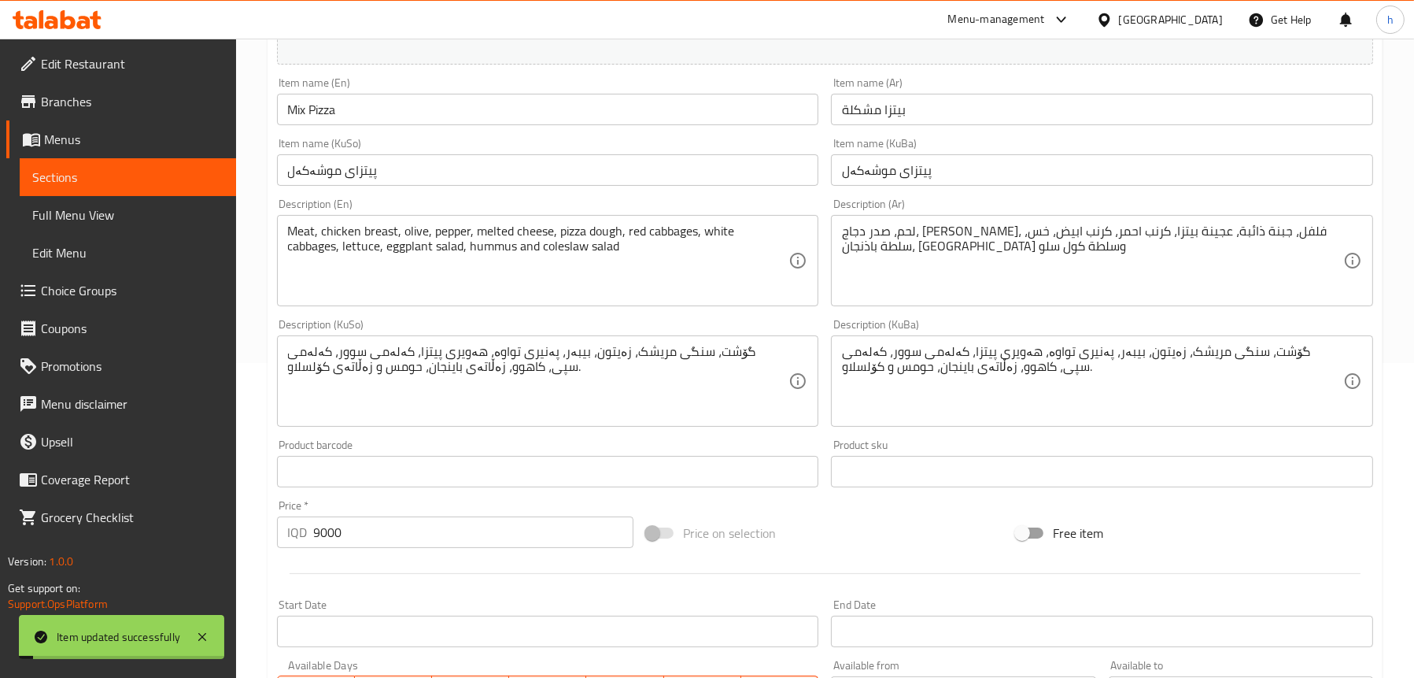
click at [58, 180] on span "Sections" at bounding box center [127, 177] width 191 height 19
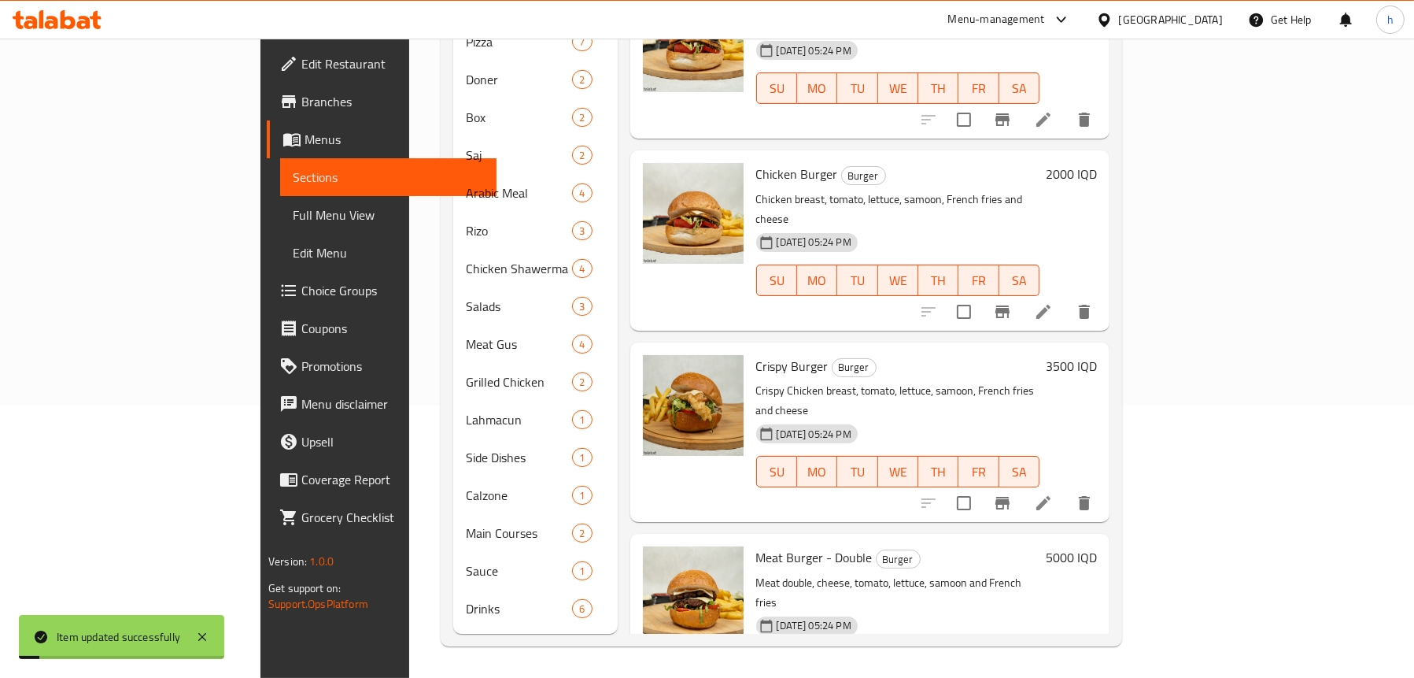
scroll to position [248, 0]
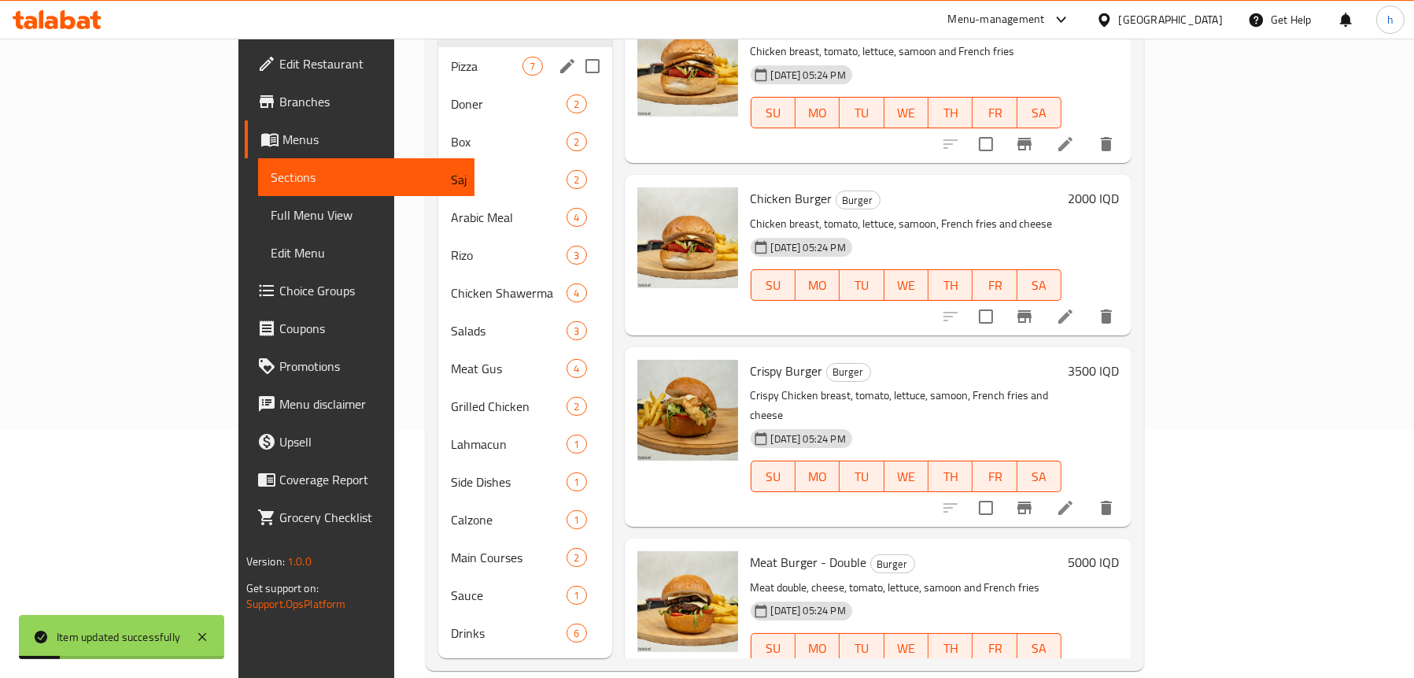
click at [438, 57] on div "Pizza 7" at bounding box center [524, 66] width 173 height 38
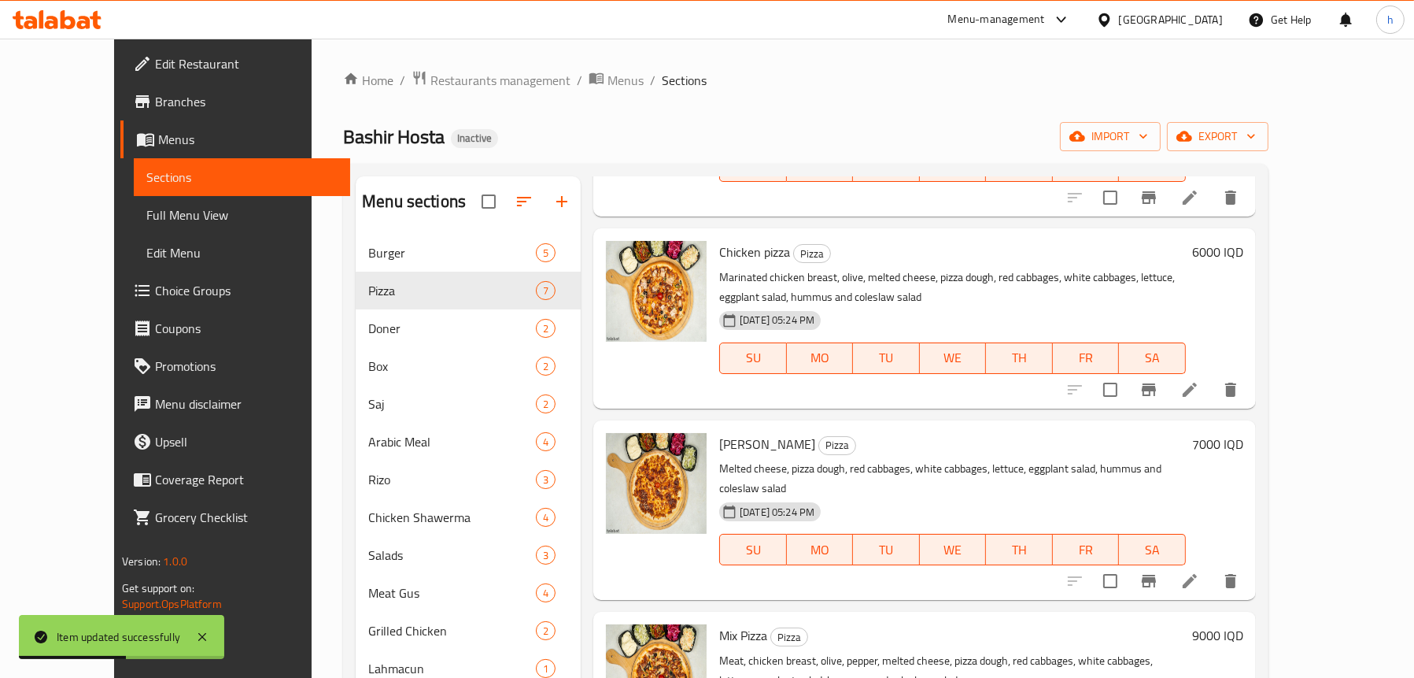
scroll to position [596, 0]
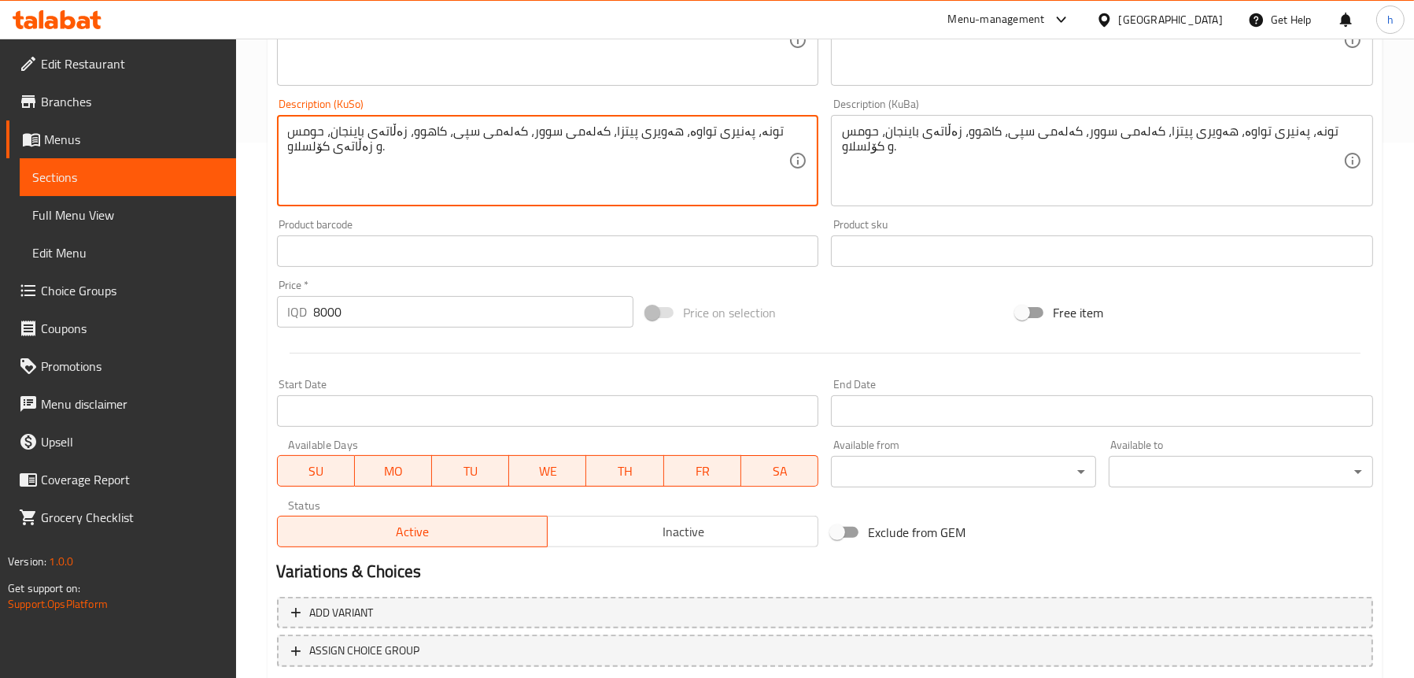
scroll to position [638, 0]
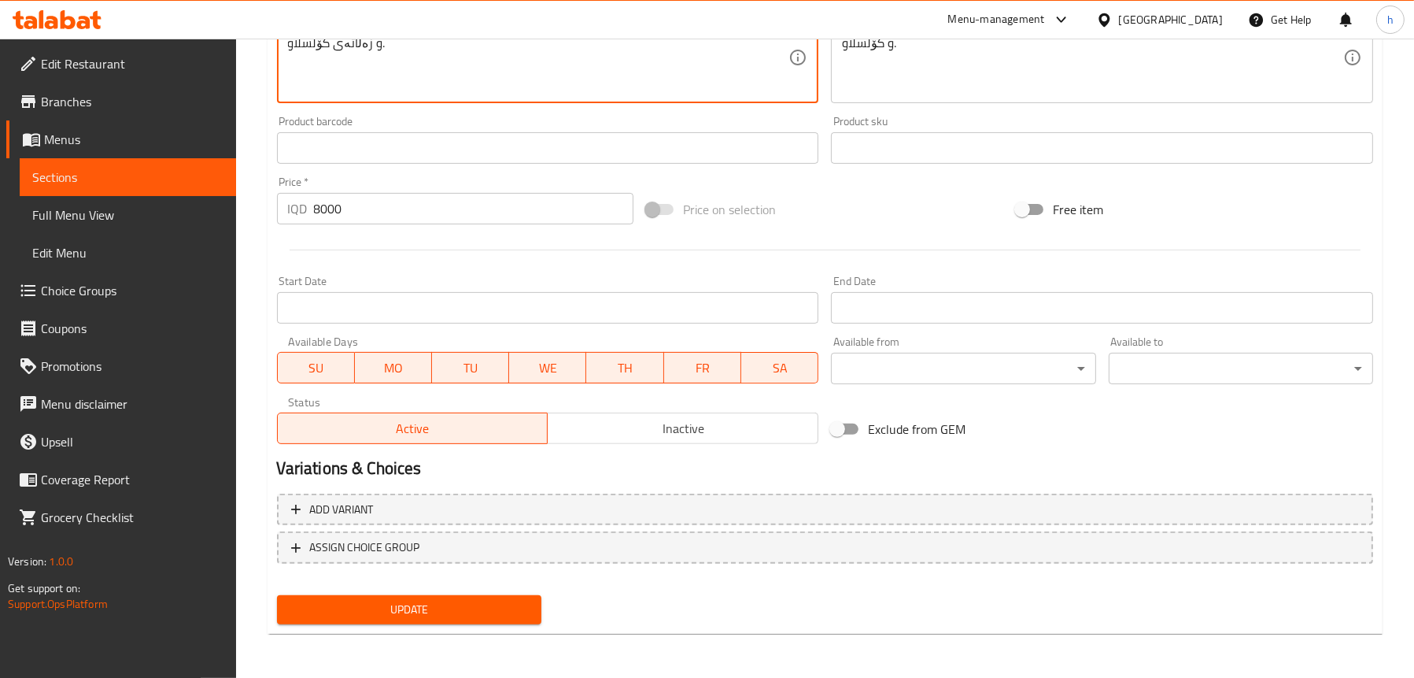
type textarea "تونە، پەنیری تواوە، هەویری پیتزا، کەلەمی سوور، کەلەمی سپی، کاهوو، زەڵاتەی باینج…"
click at [441, 630] on div "Update Tuna pizza Change Image Size: 1200 x 800 px / Image formats: jpg, png / …" at bounding box center [825, 74] width 1115 height 1120
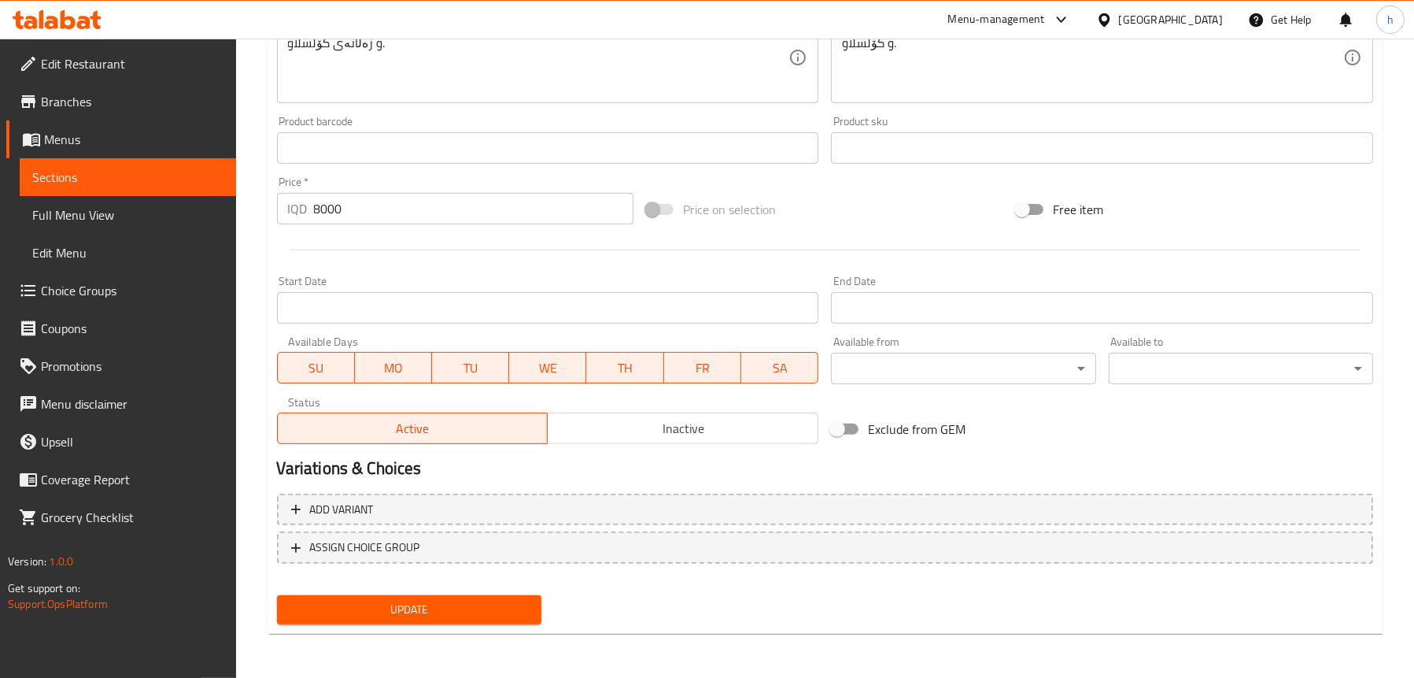
click at [429, 607] on span "Update" at bounding box center [409, 610] width 239 height 20
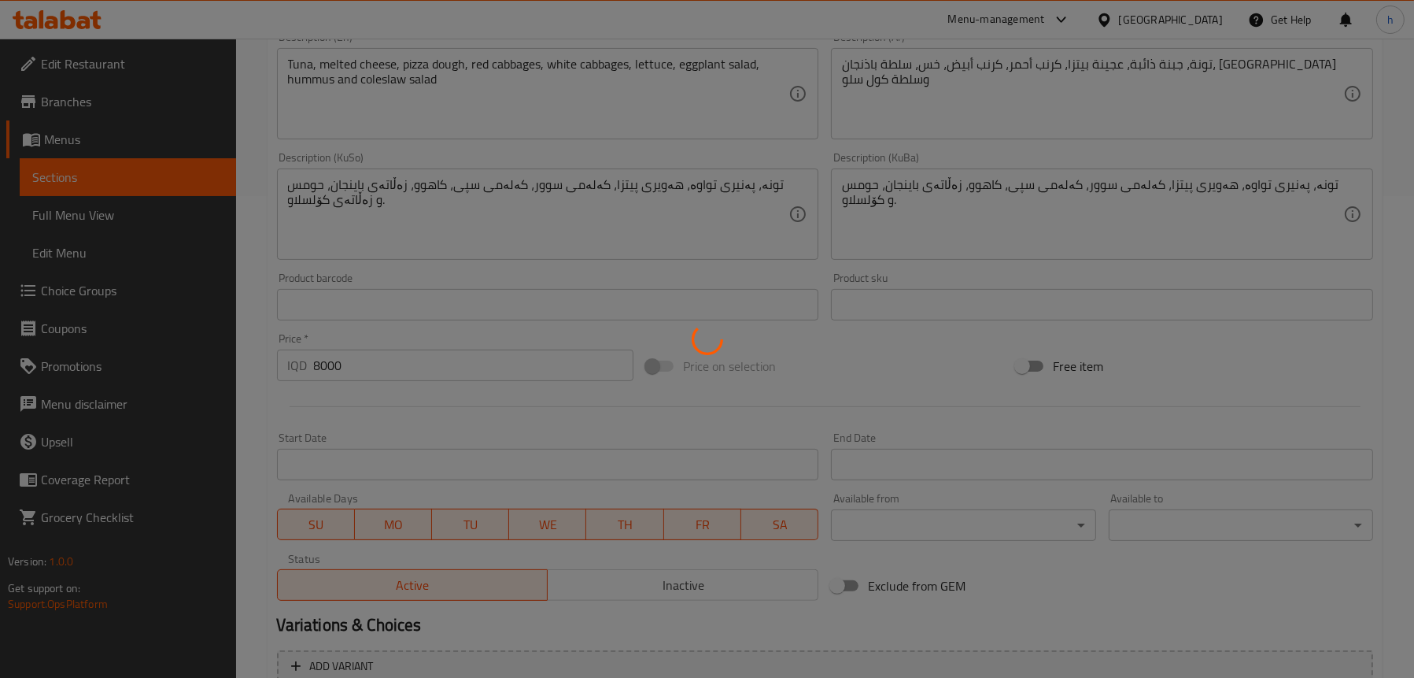
scroll to position [481, 0]
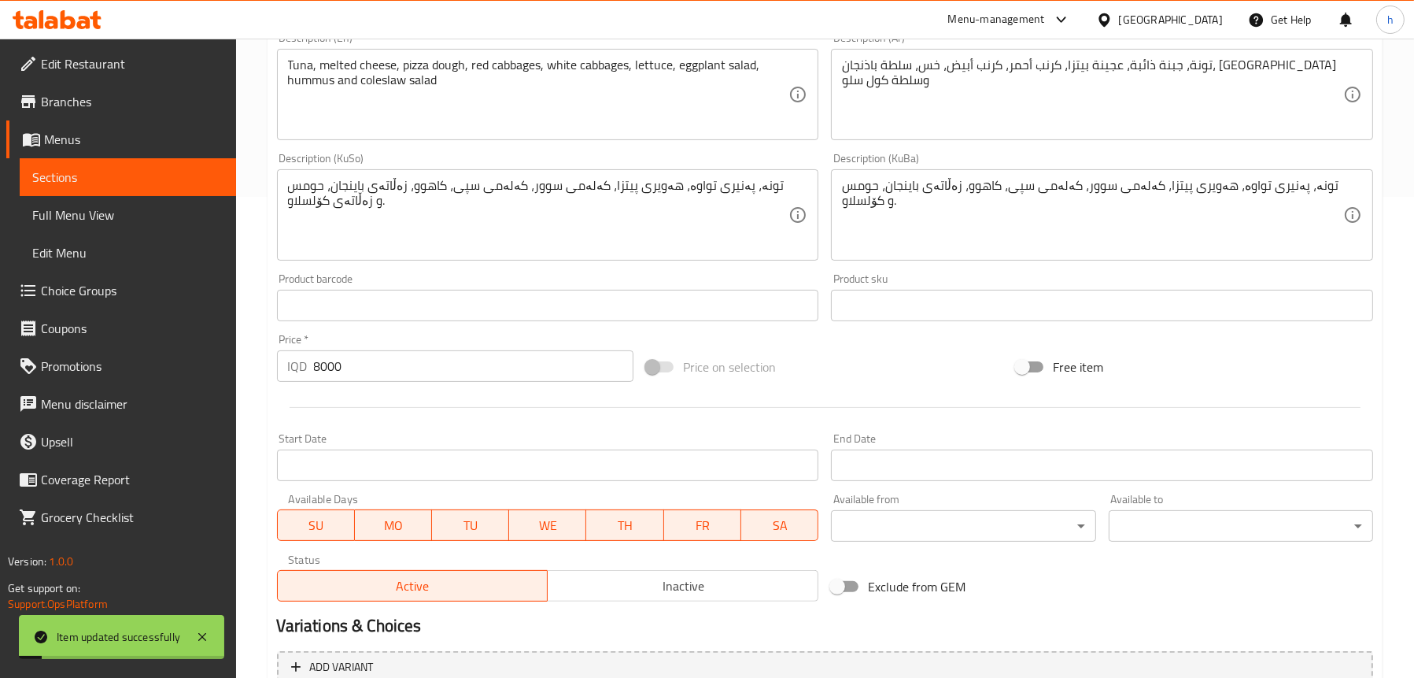
click at [82, 211] on span "Full Menu View" at bounding box center [127, 214] width 191 height 19
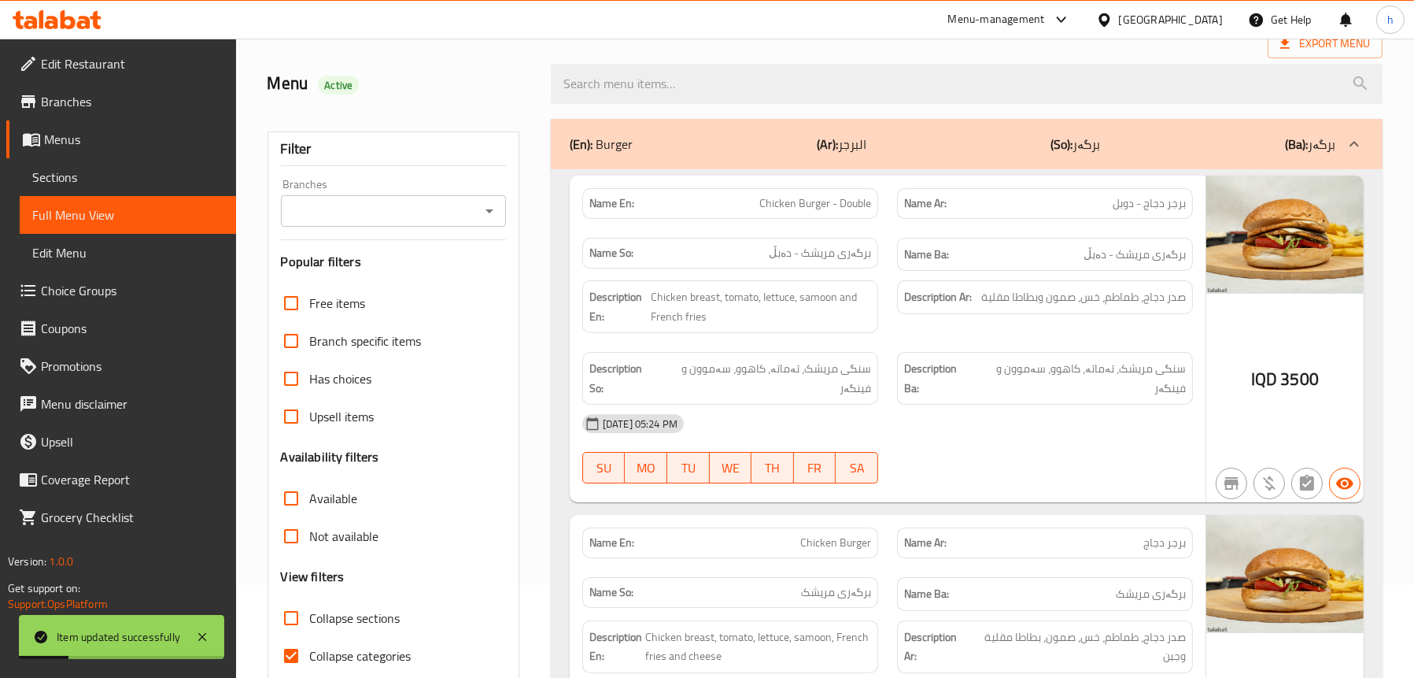
scroll to position [87, 0]
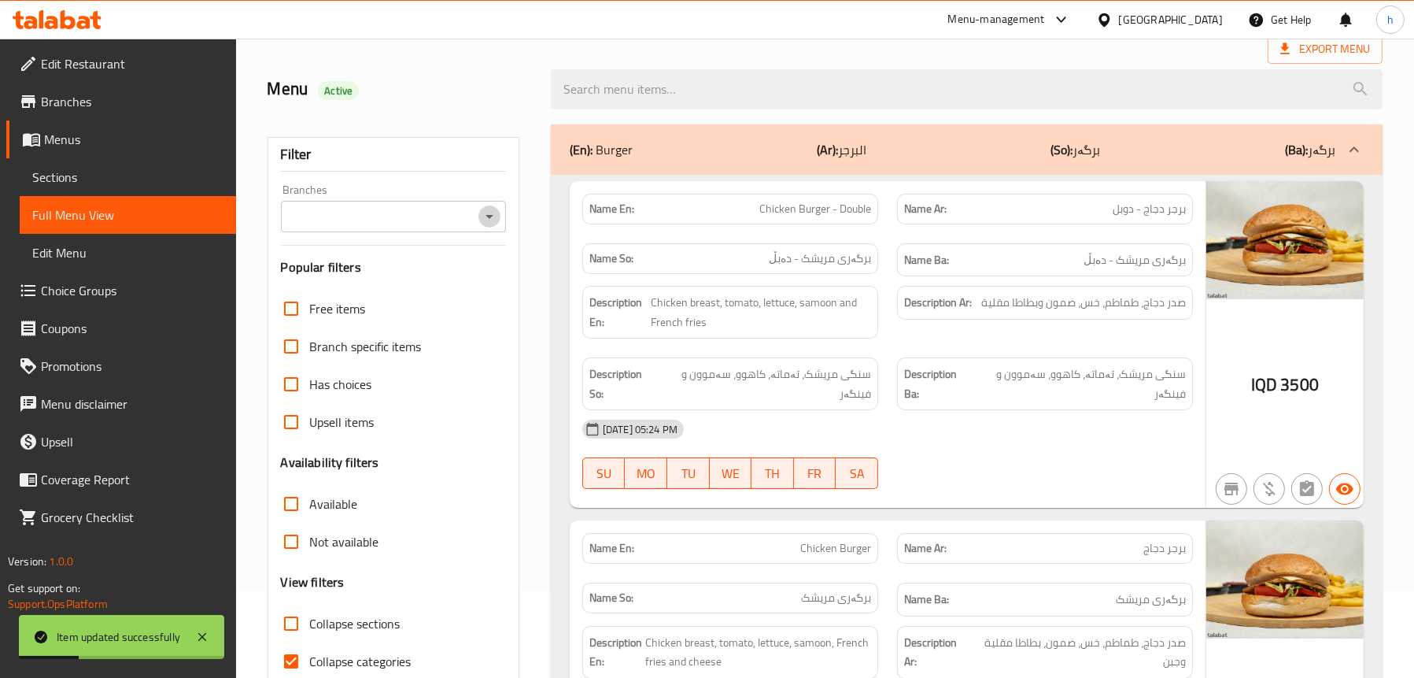
click at [496, 219] on icon "Open" at bounding box center [489, 216] width 19 height 19
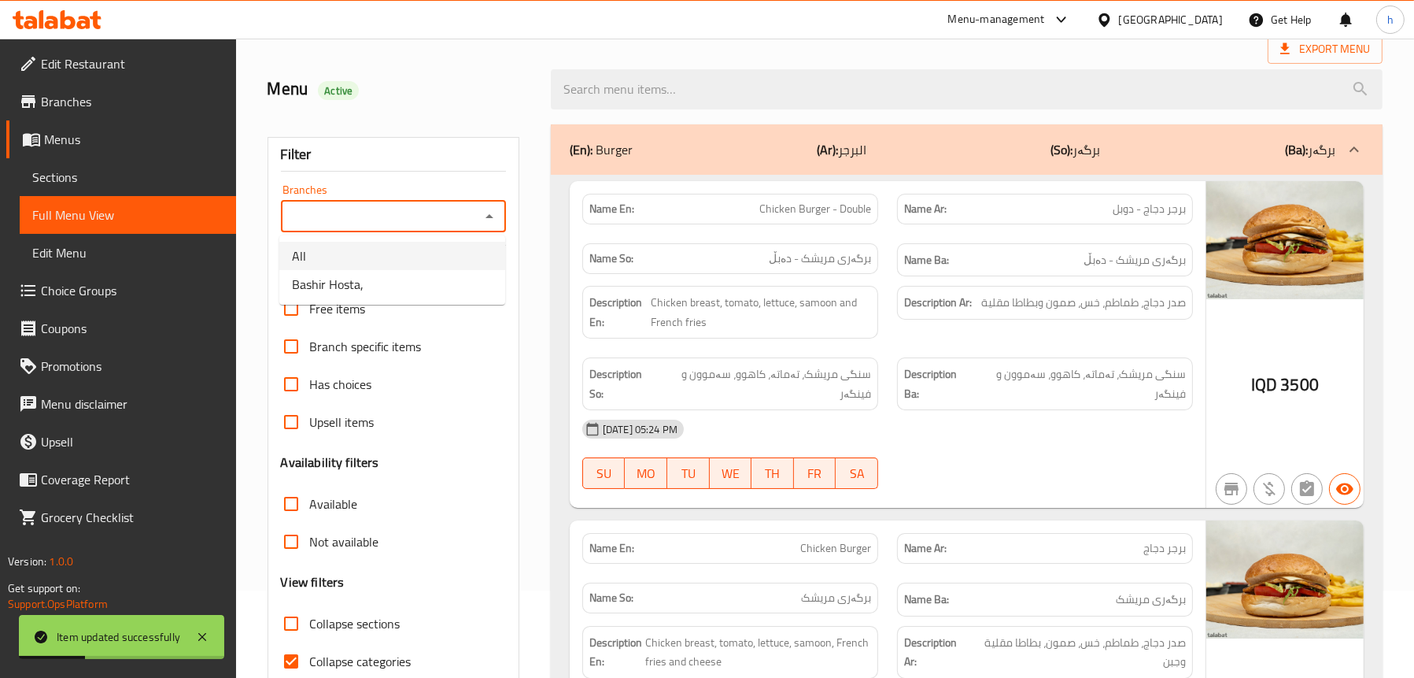
click at [394, 272] on li "Bashir Hosta," at bounding box center [392, 284] width 226 height 28
type input "Bashir Hosta,"
click at [699, 148] on div "(En): Burger (Ar): البرجر (So): برگەر (Ba): برگەر" at bounding box center [953, 149] width 766 height 19
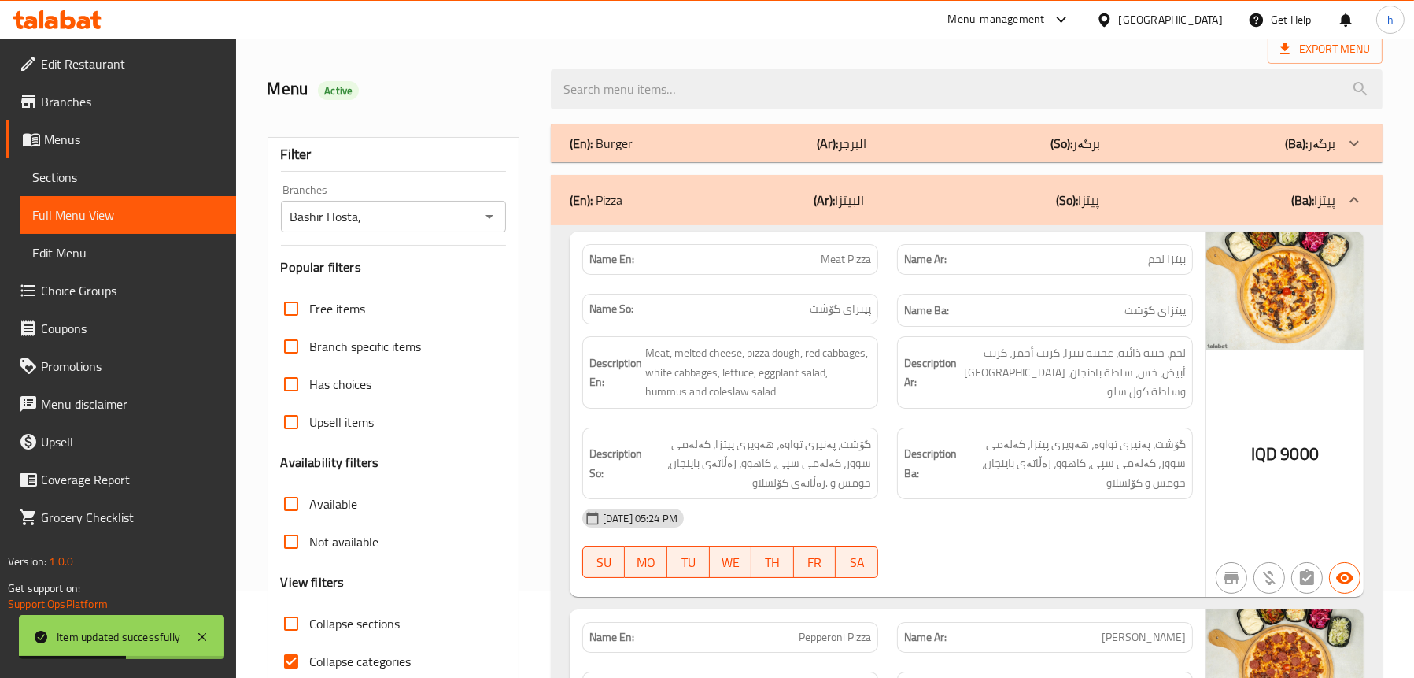
click at [734, 142] on div "(En): Burger (Ar): البرجر (So): برگەر (Ba): برگەر" at bounding box center [953, 143] width 766 height 19
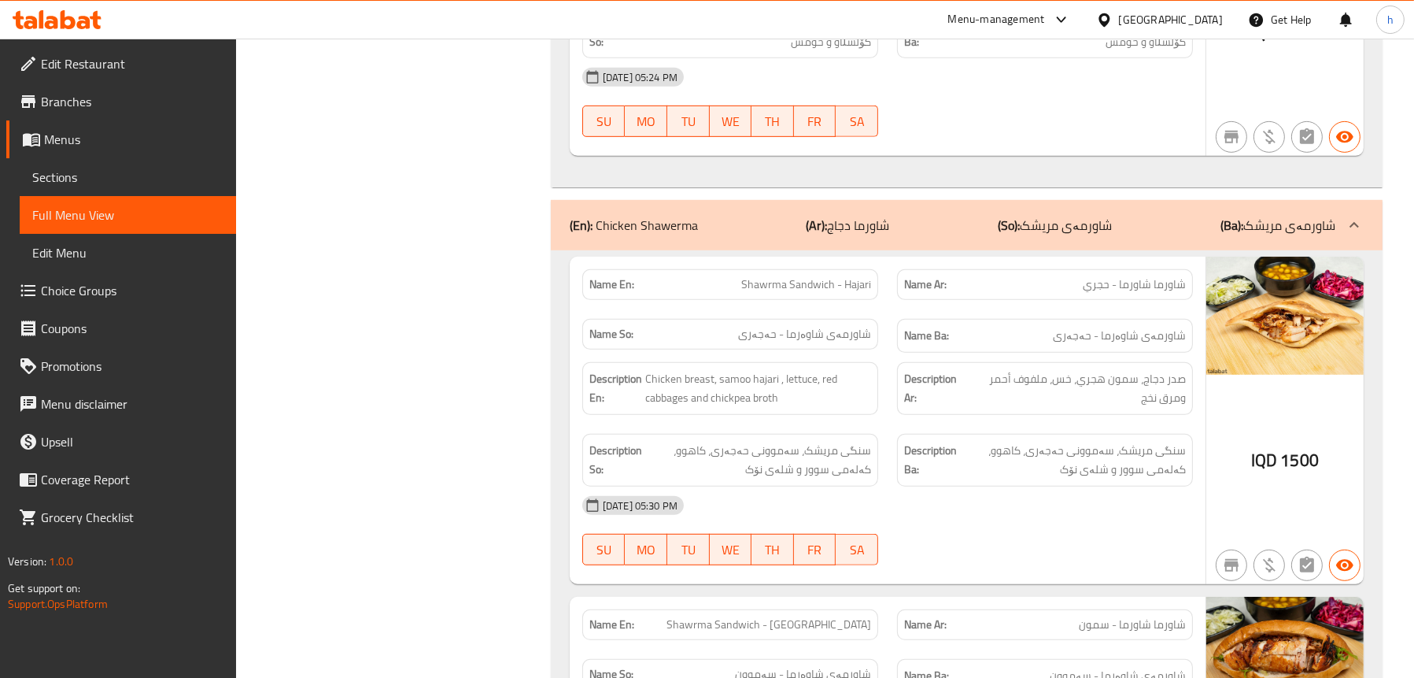
scroll to position [9549, 0]
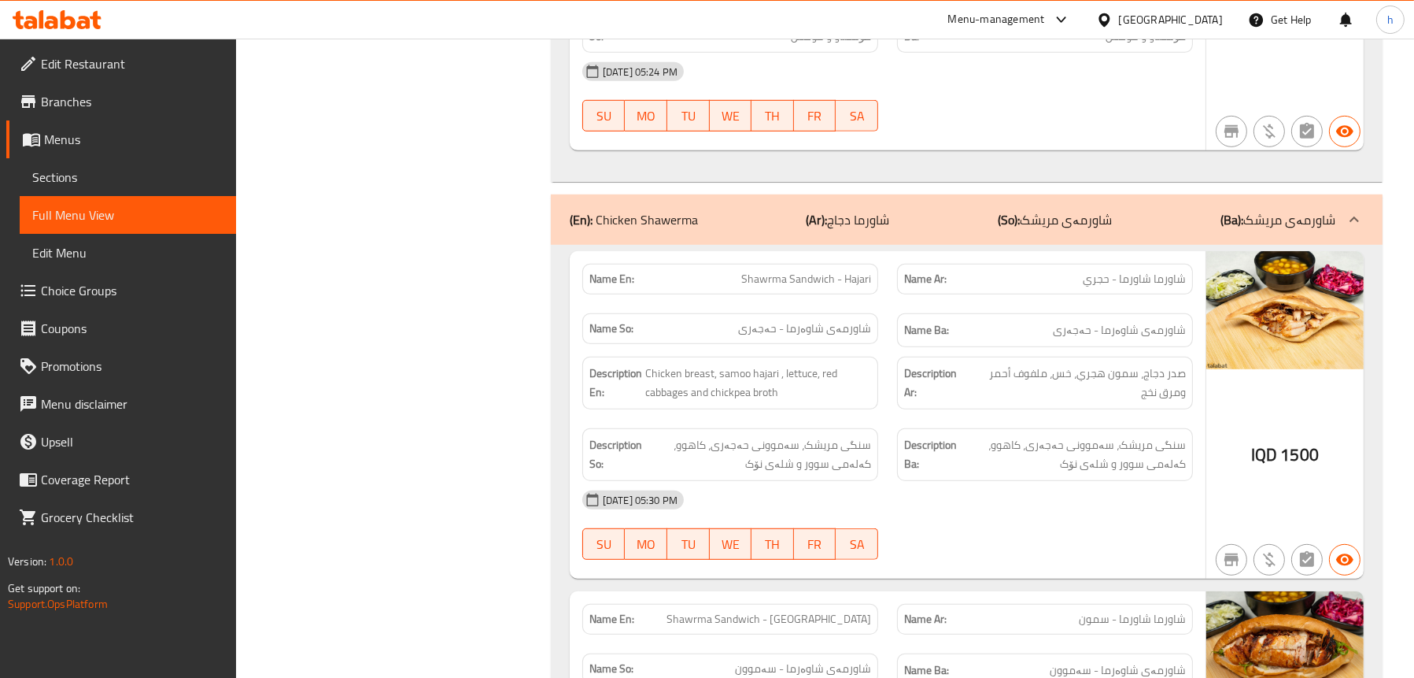
click at [812, 208] on b "(Ar):" at bounding box center [817, 220] width 21 height 24
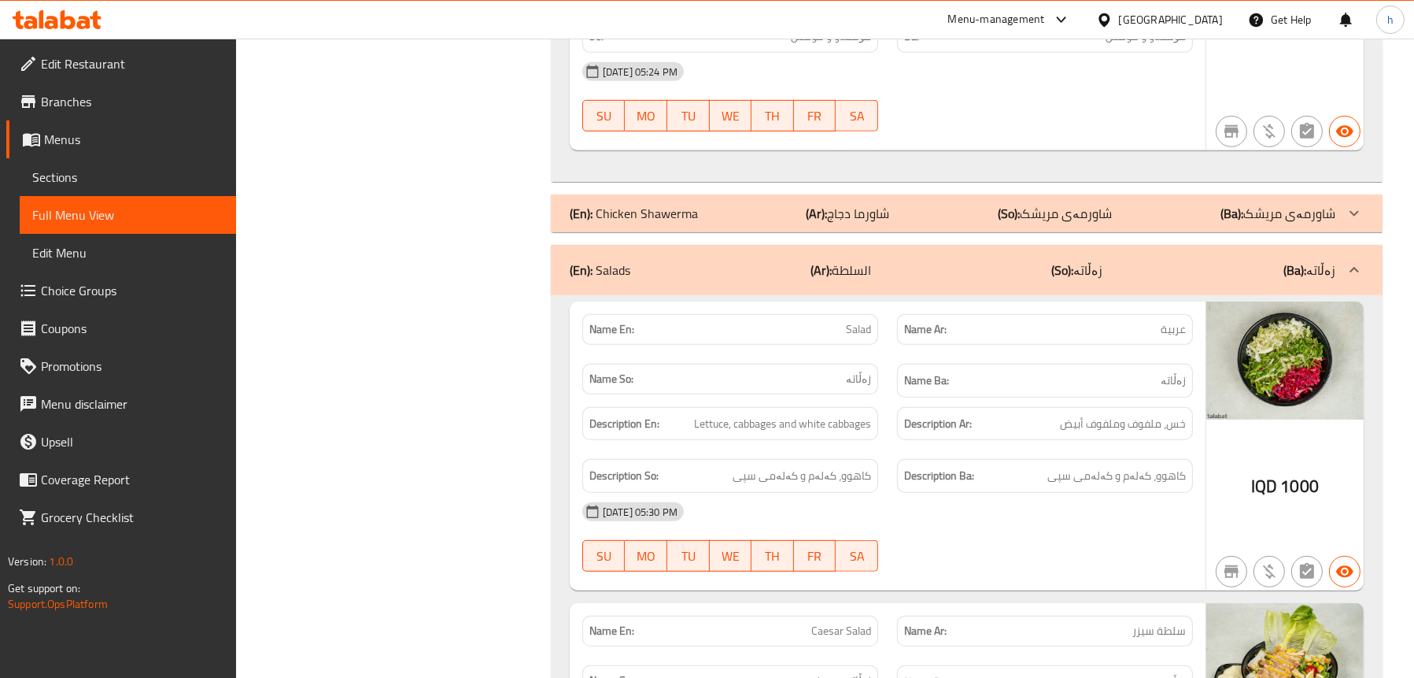
click at [781, 261] on div "(En): Salads (Ar): السلطة (So): زەڵاتە (Ba): زەڵاتە" at bounding box center [953, 270] width 766 height 19
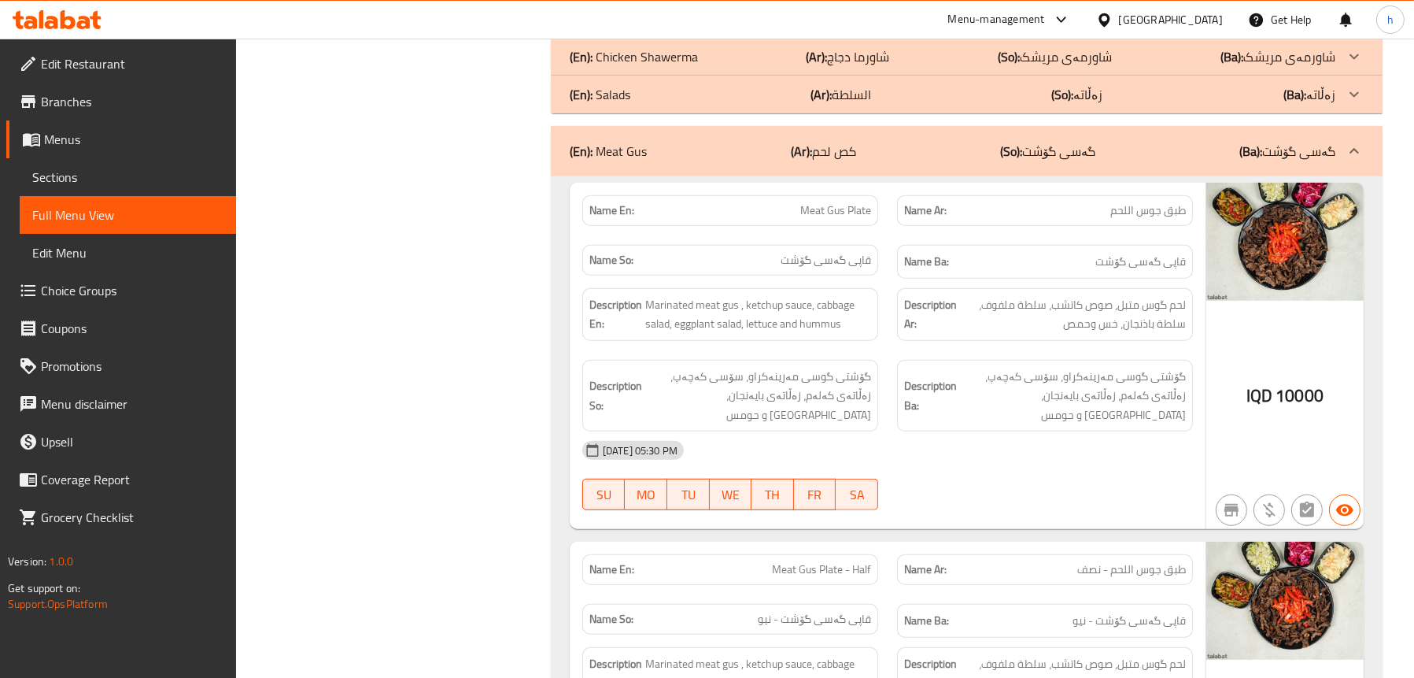
scroll to position [9707, 0]
click at [755, 141] on div "(En): Meat Gus (Ar): كص لحم (So): گەسی گۆشت (Ba): گەسی گۆشت" at bounding box center [953, 150] width 766 height 19
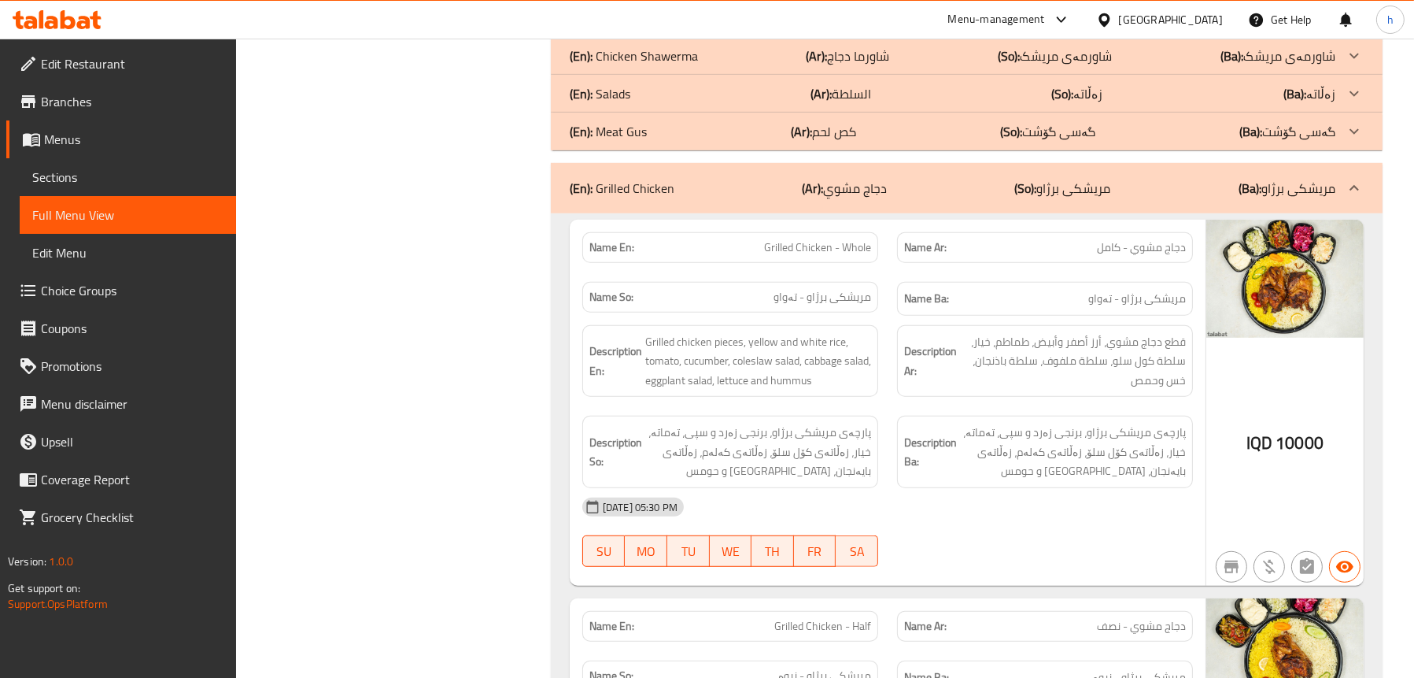
click at [719, 179] on div "(En): Grilled Chicken (Ar): دجاج مشوي (So): مریشکی برژاو (Ba): مریشکی برژاو" at bounding box center [953, 188] width 766 height 19
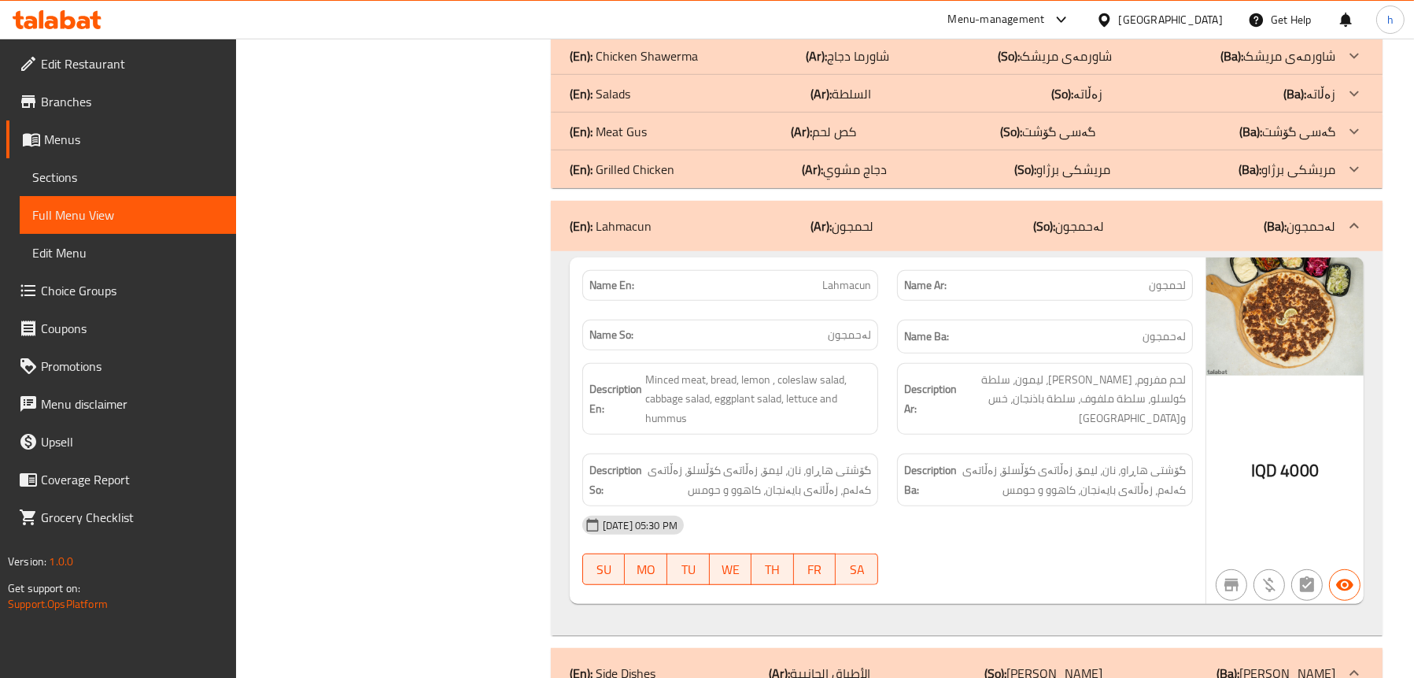
click at [649, 216] on p "(En): Lahmacun" at bounding box center [611, 225] width 82 height 19
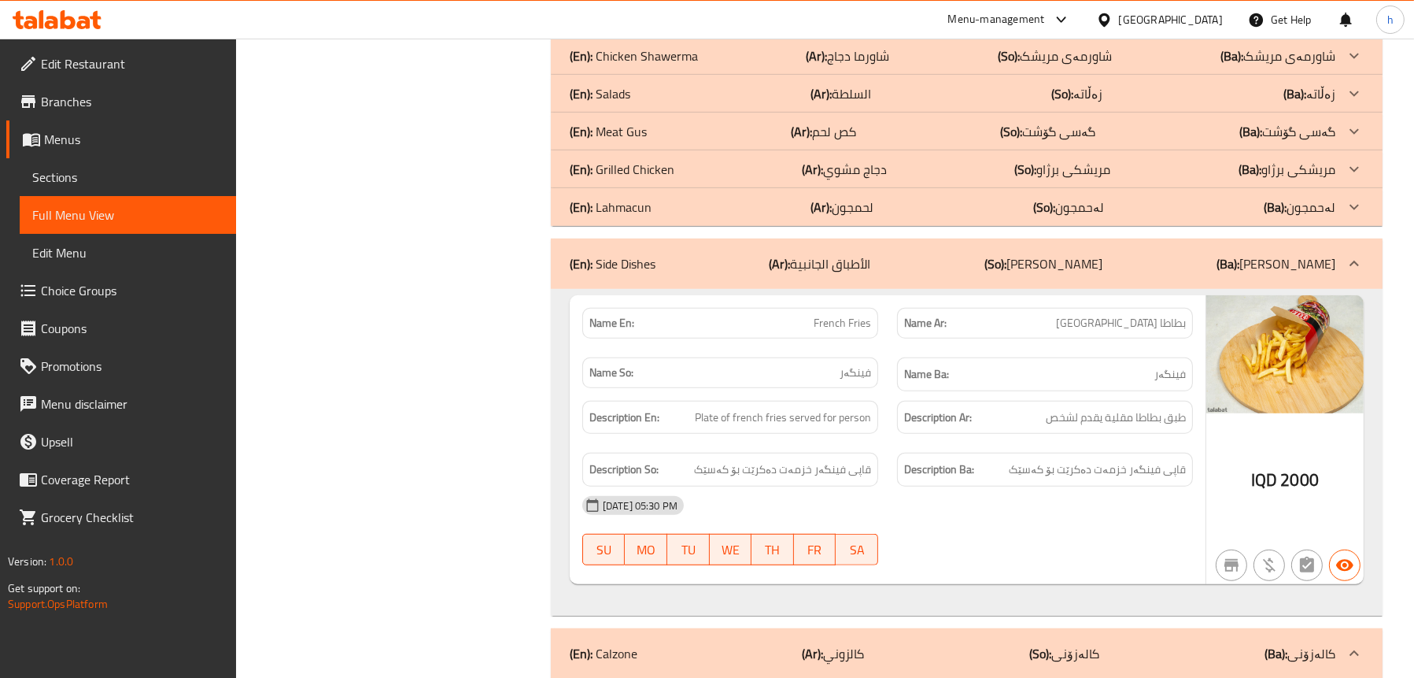
click at [693, 238] on div "(En): Side Dishes (Ar): الأطباق الجانبية (So): ژەمە لاوەکییەکان (Ba): ژەمە لاوە…" at bounding box center [967, 263] width 832 height 50
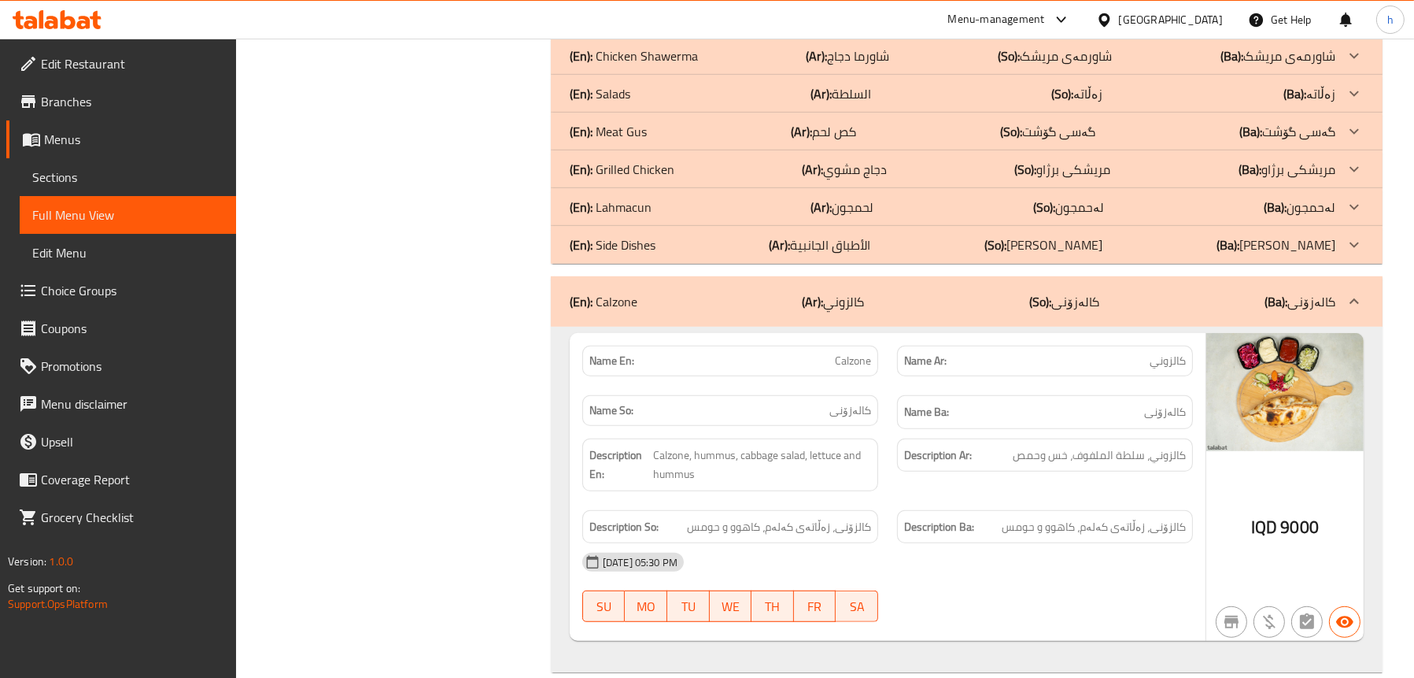
click at [701, 292] on div "(En): Calzone (Ar): كالزوني (So): کالەزۆنی (Ba): کالەزۆنی" at bounding box center [953, 301] width 766 height 19
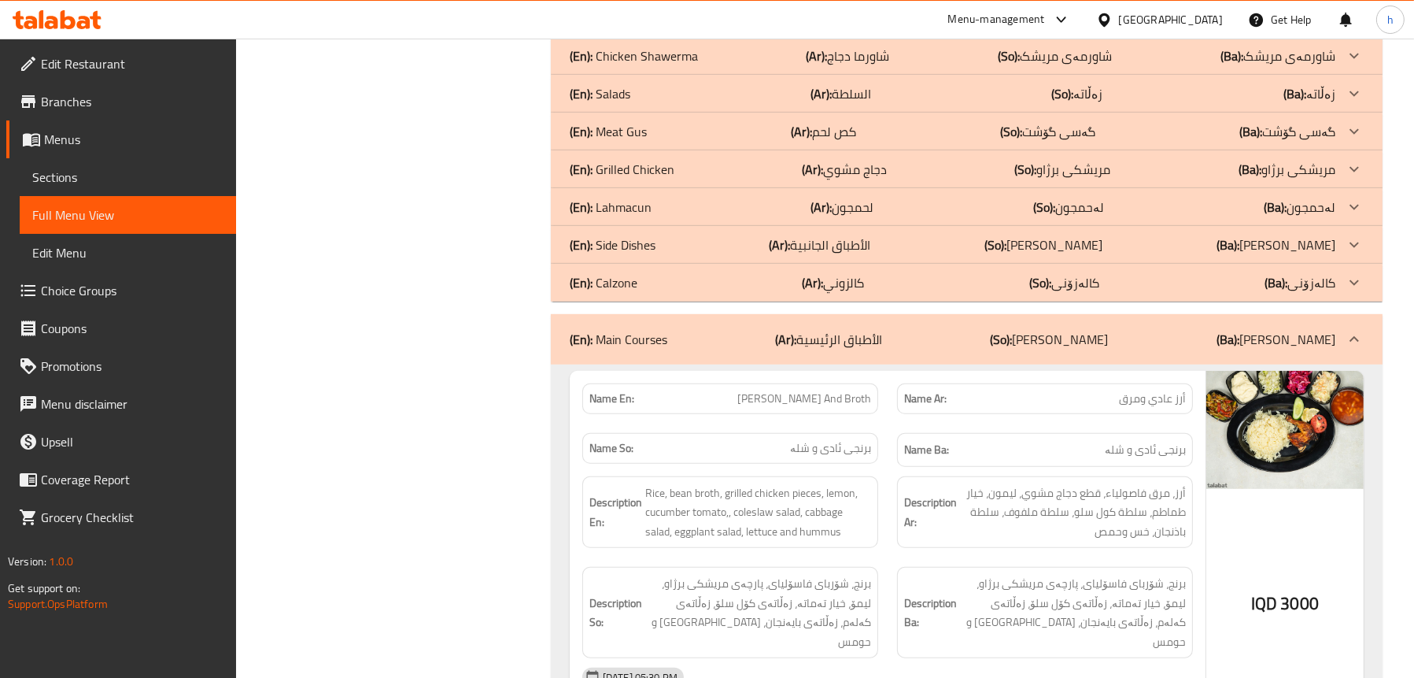
click at [730, 330] on div "(En): Main Courses (Ar): الأطباق الرئيسية (So): ژەمە سەرەکییەکان (Ba): ژەمە سەر…" at bounding box center [953, 339] width 766 height 19
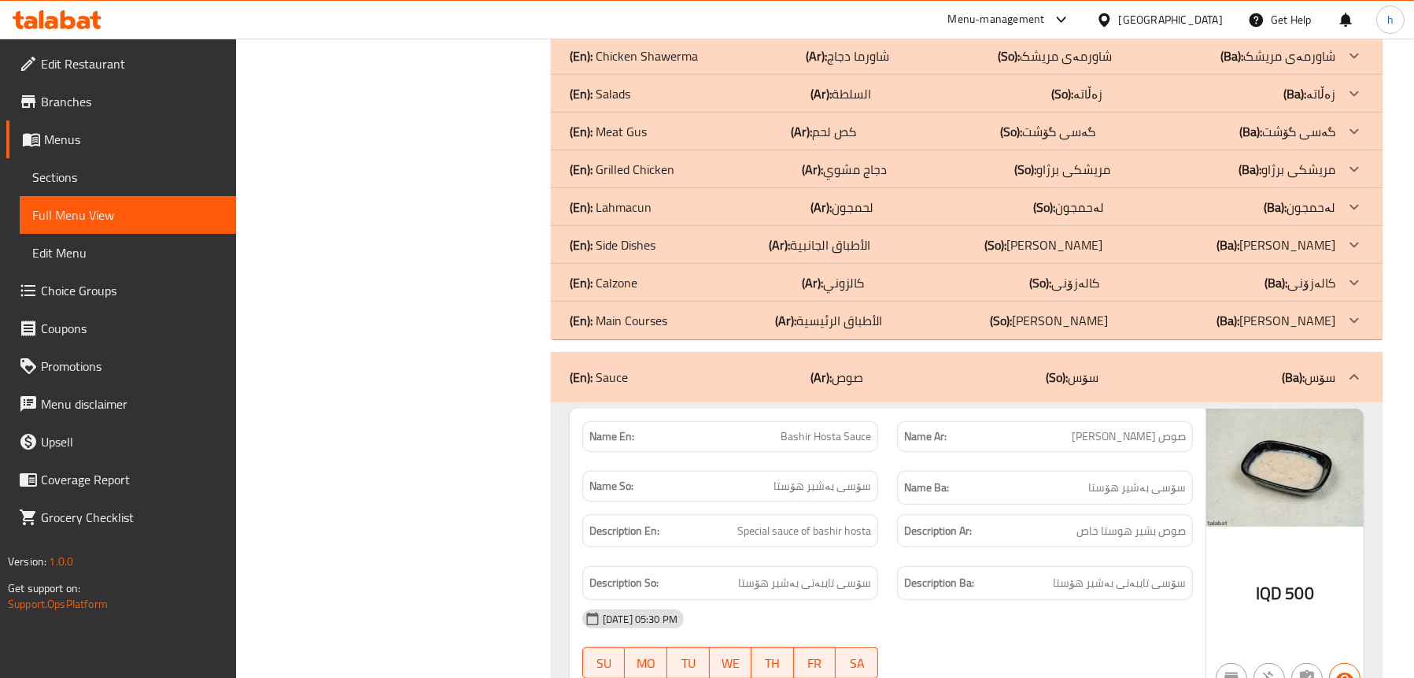
click at [674, 352] on div "(En): Sauce (Ar): صوص (So): سۆس (Ba): سۆس" at bounding box center [967, 377] width 832 height 50
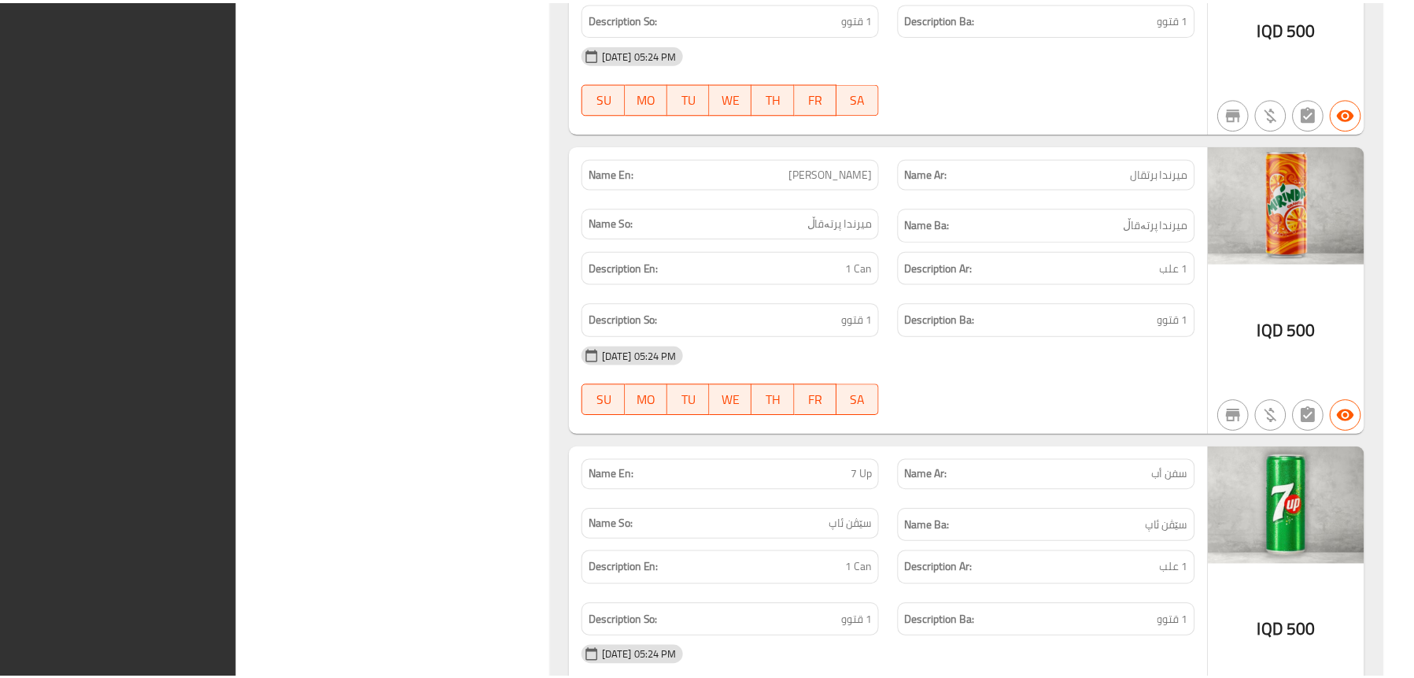
scroll to position [11241, 0]
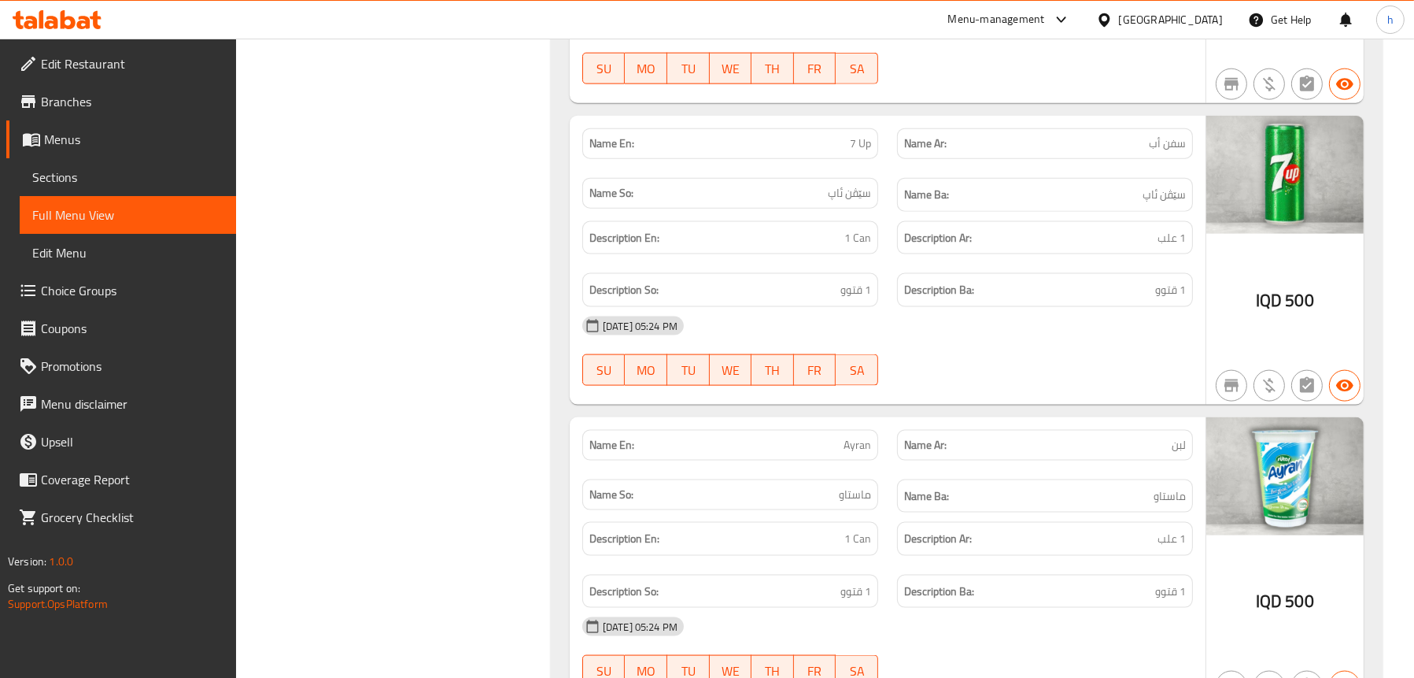
click at [35, 71] on icon at bounding box center [28, 63] width 19 height 19
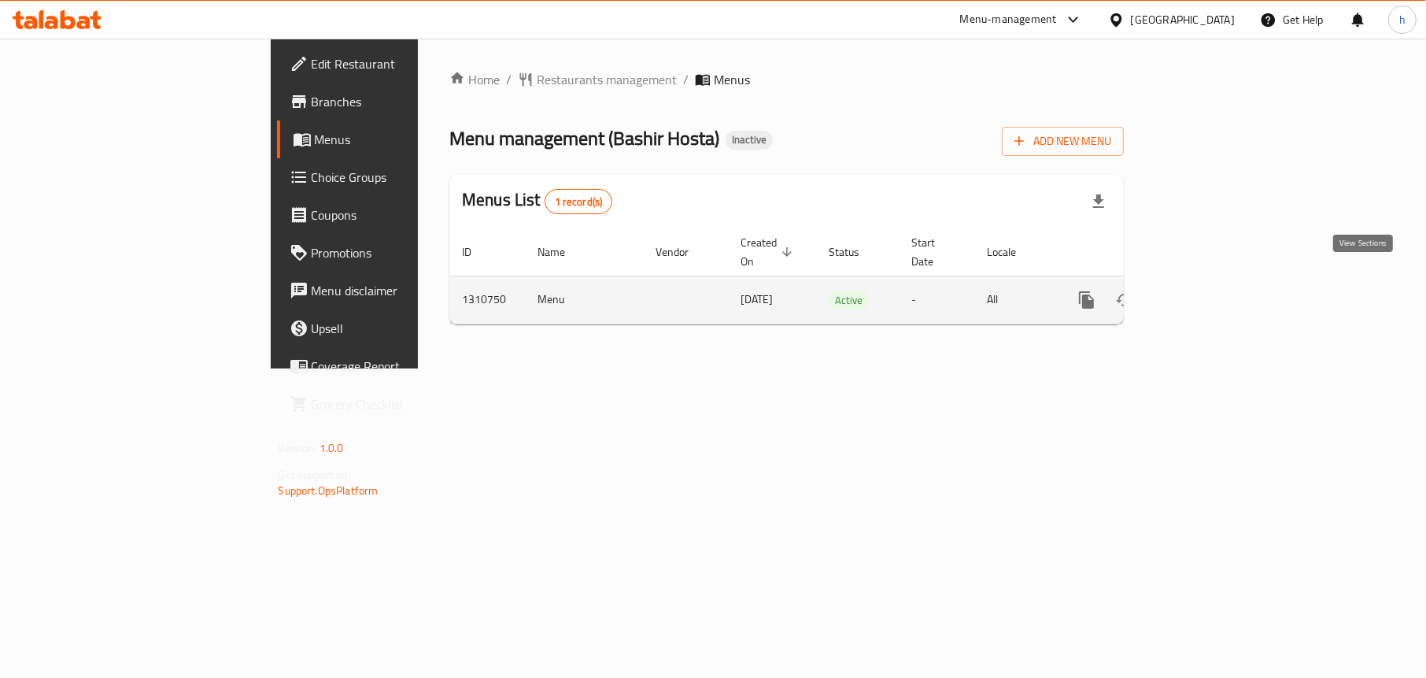
click at [1210, 290] on icon "enhanced table" at bounding box center [1200, 299] width 19 height 19
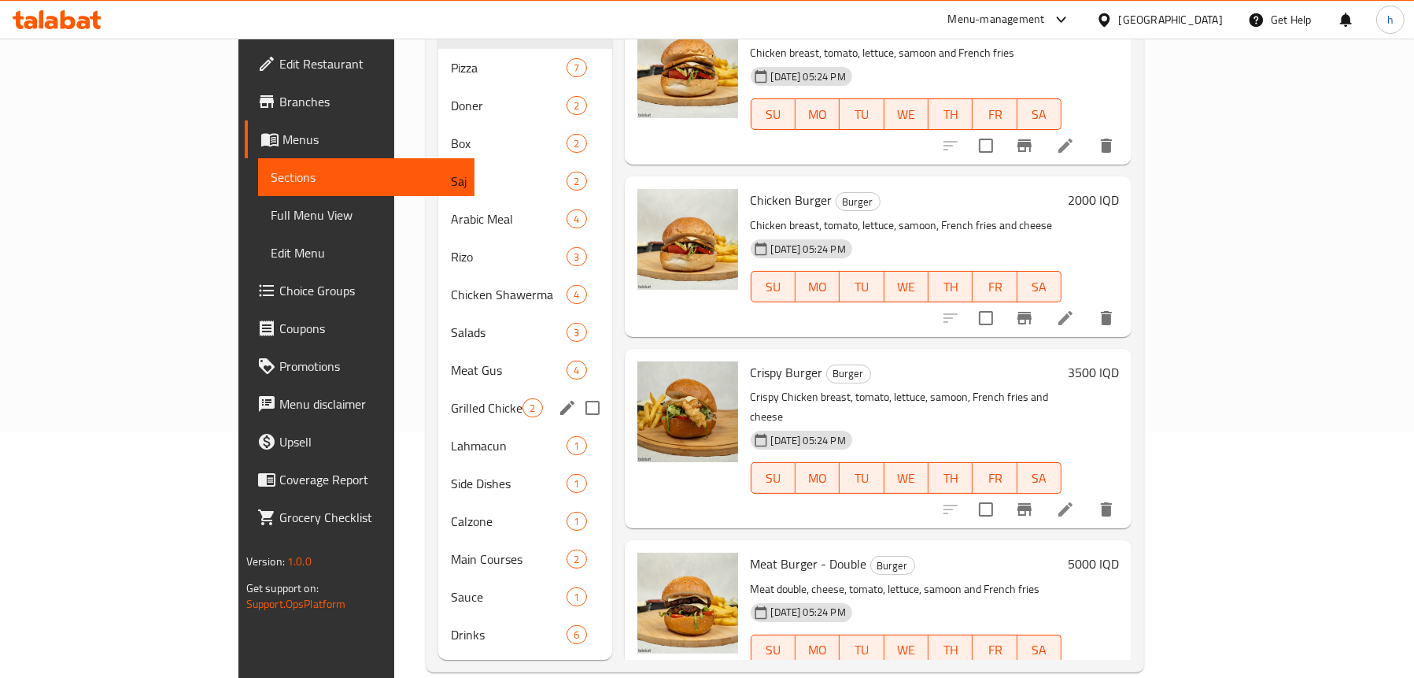
scroll to position [248, 0]
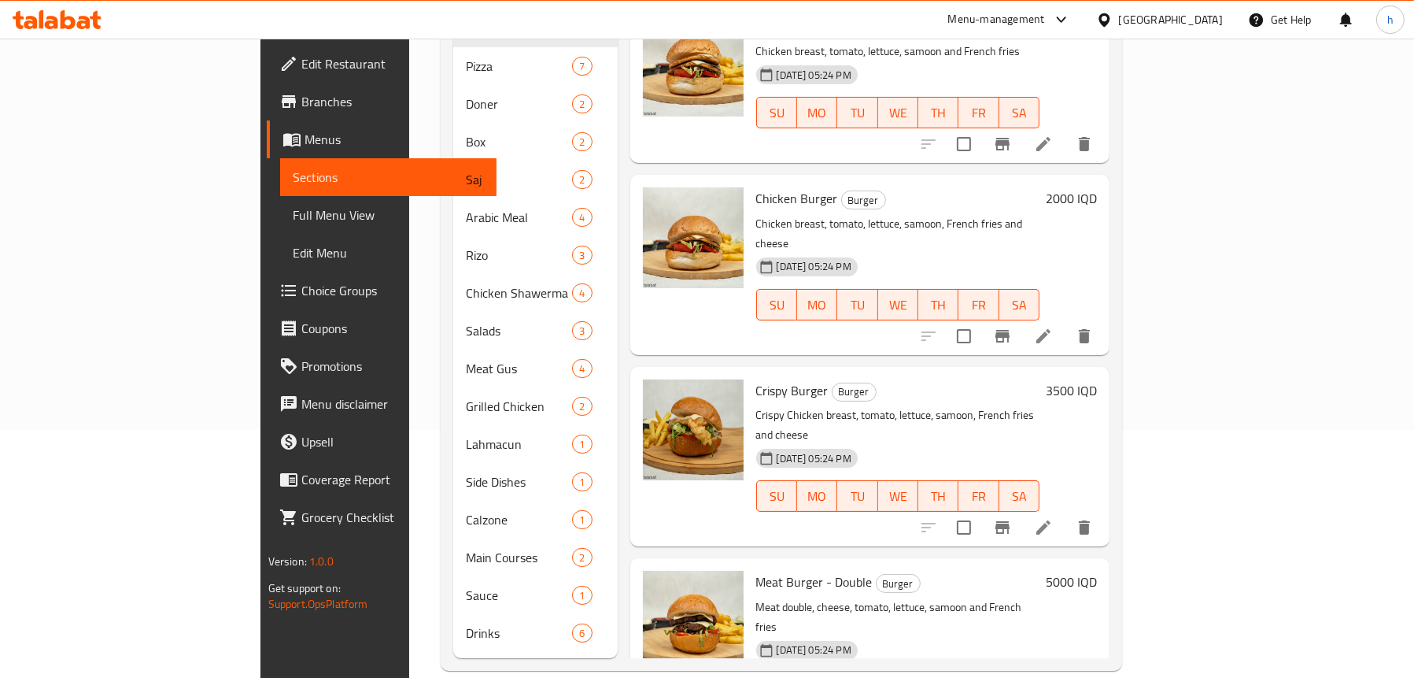
click at [305, 146] on span "Menus" at bounding box center [394, 139] width 179 height 19
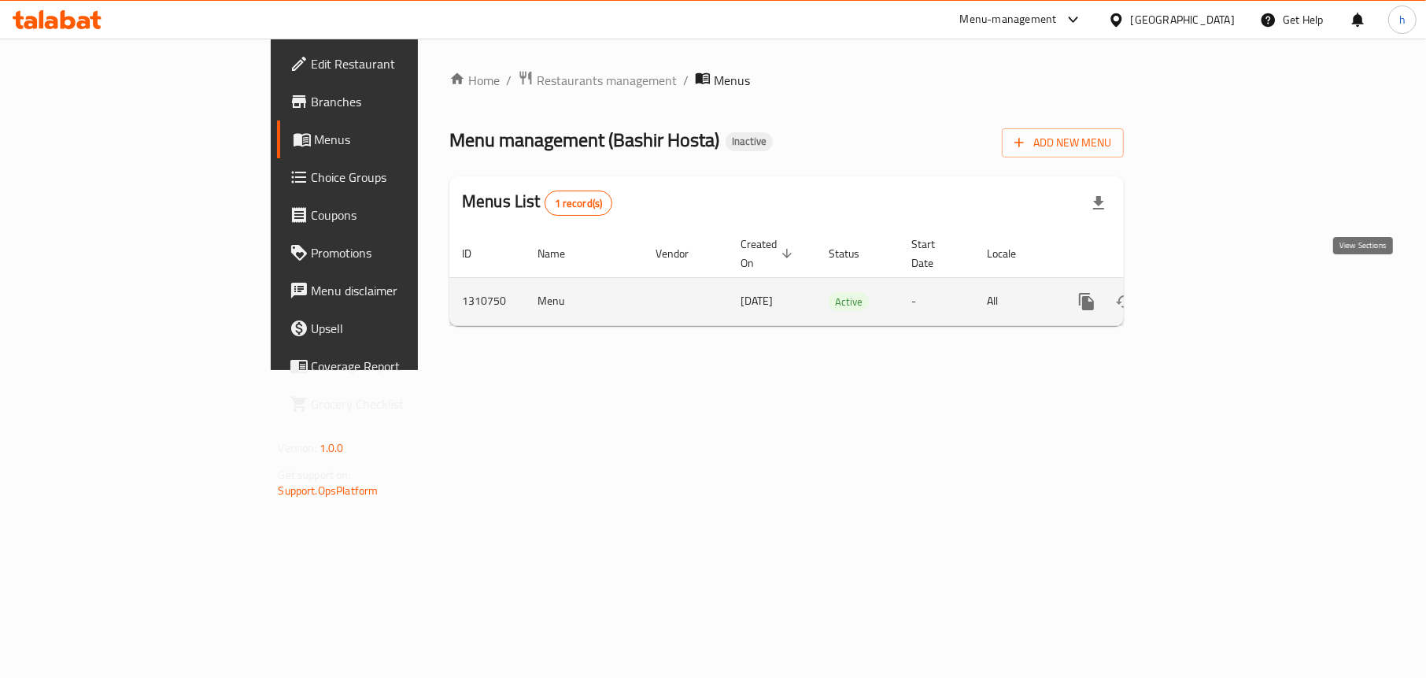
click at [1207, 294] on icon "enhanced table" at bounding box center [1200, 301] width 14 height 14
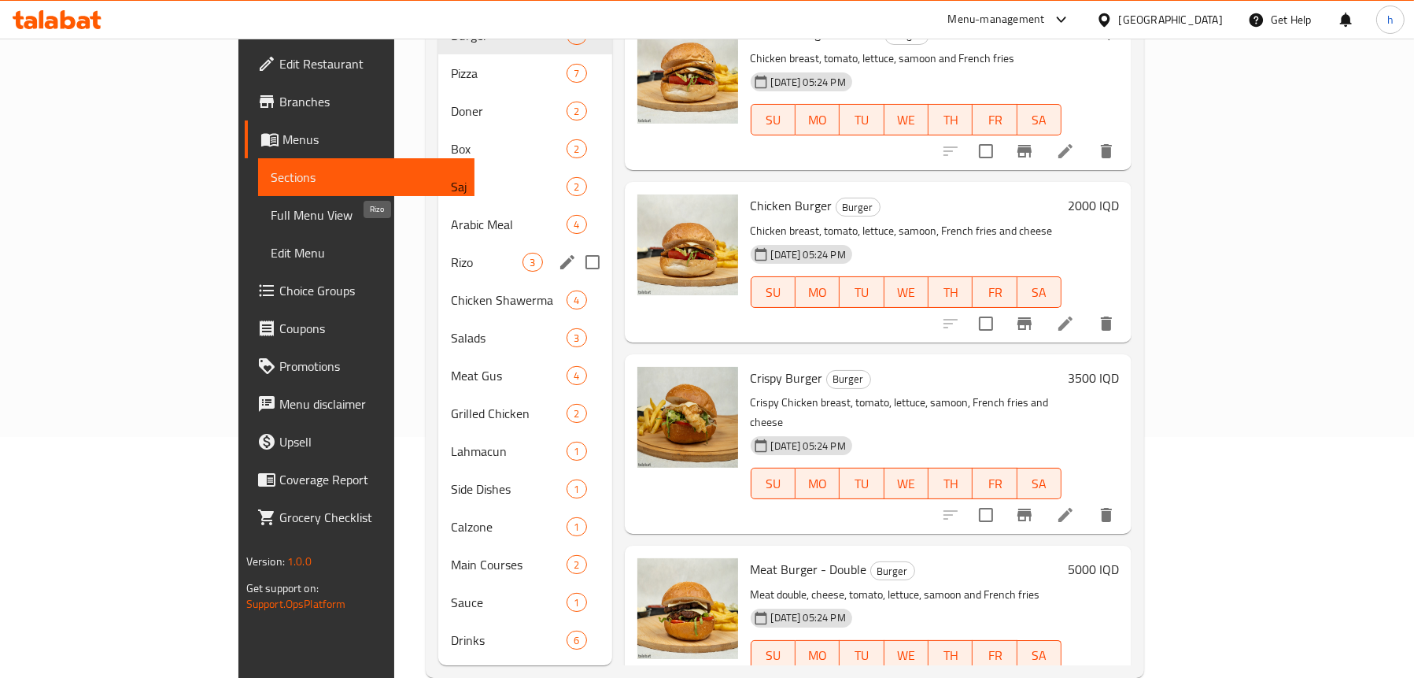
scroll to position [248, 0]
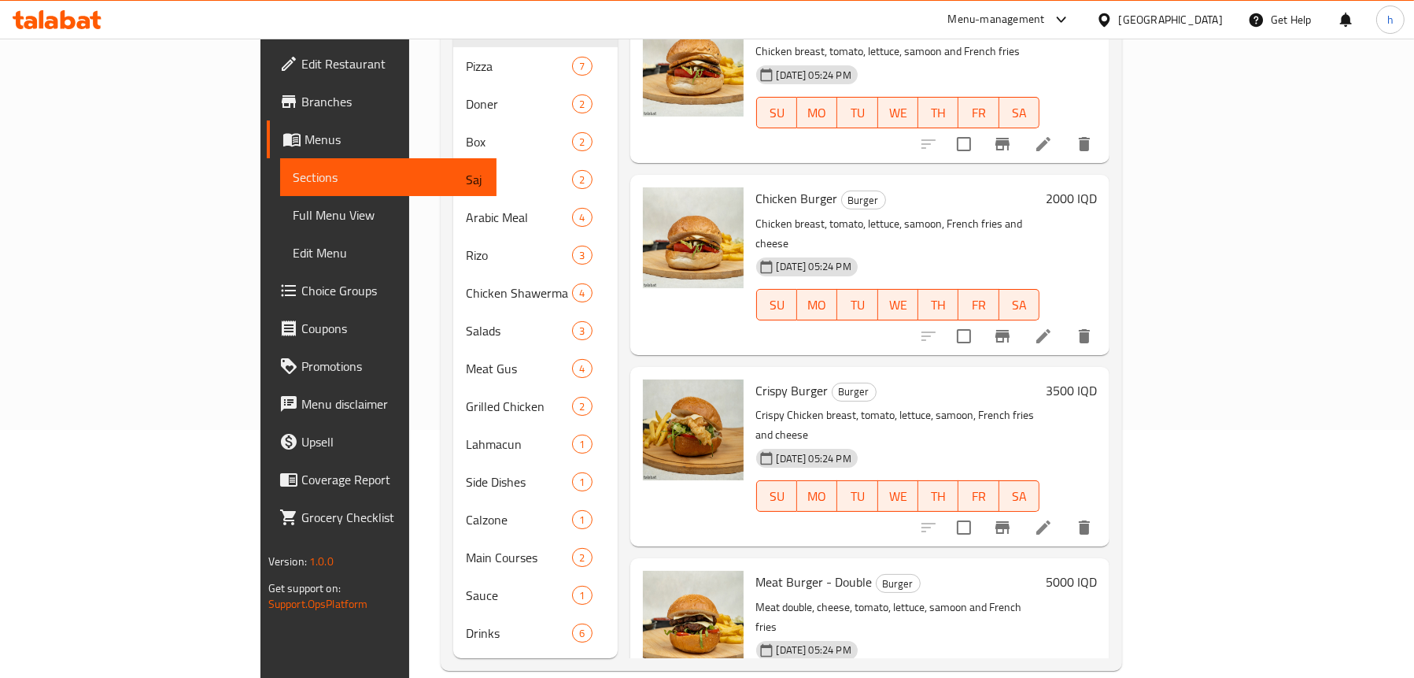
click at [293, 213] on span "Full Menu View" at bounding box center [388, 214] width 191 height 19
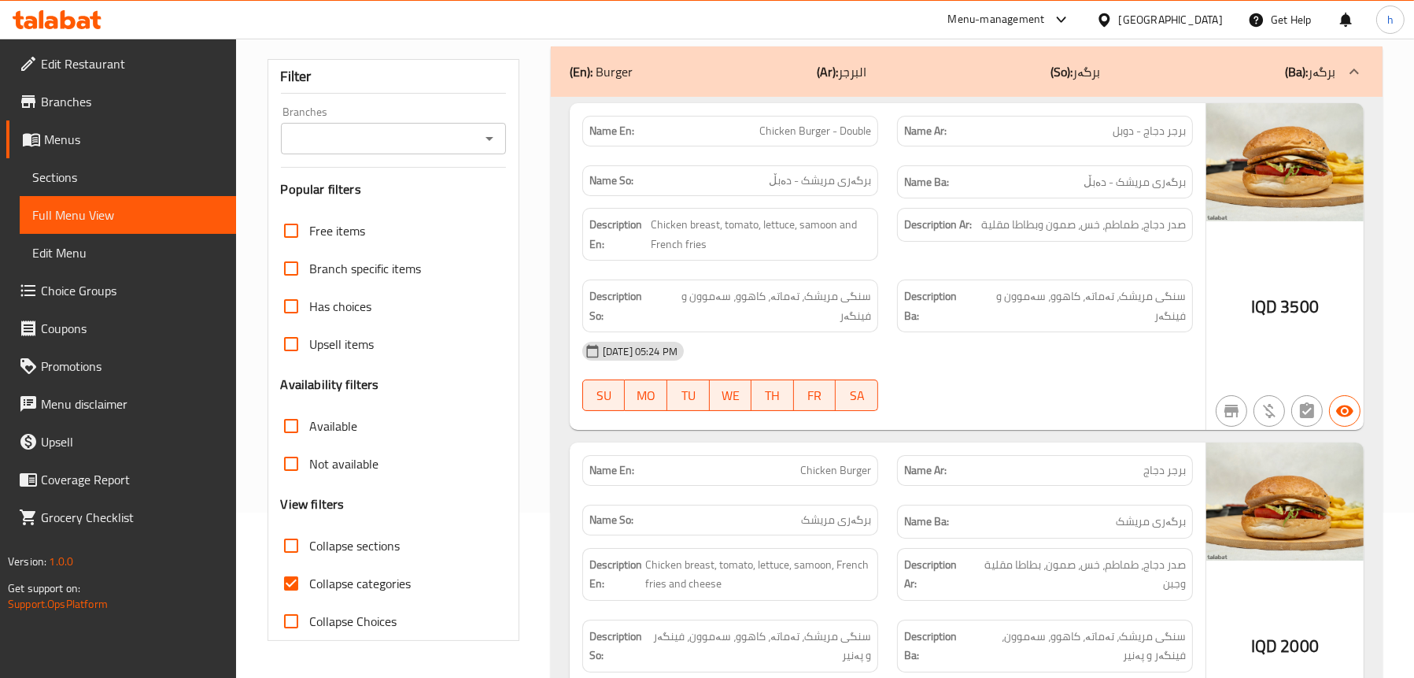
scroll to position [91, 0]
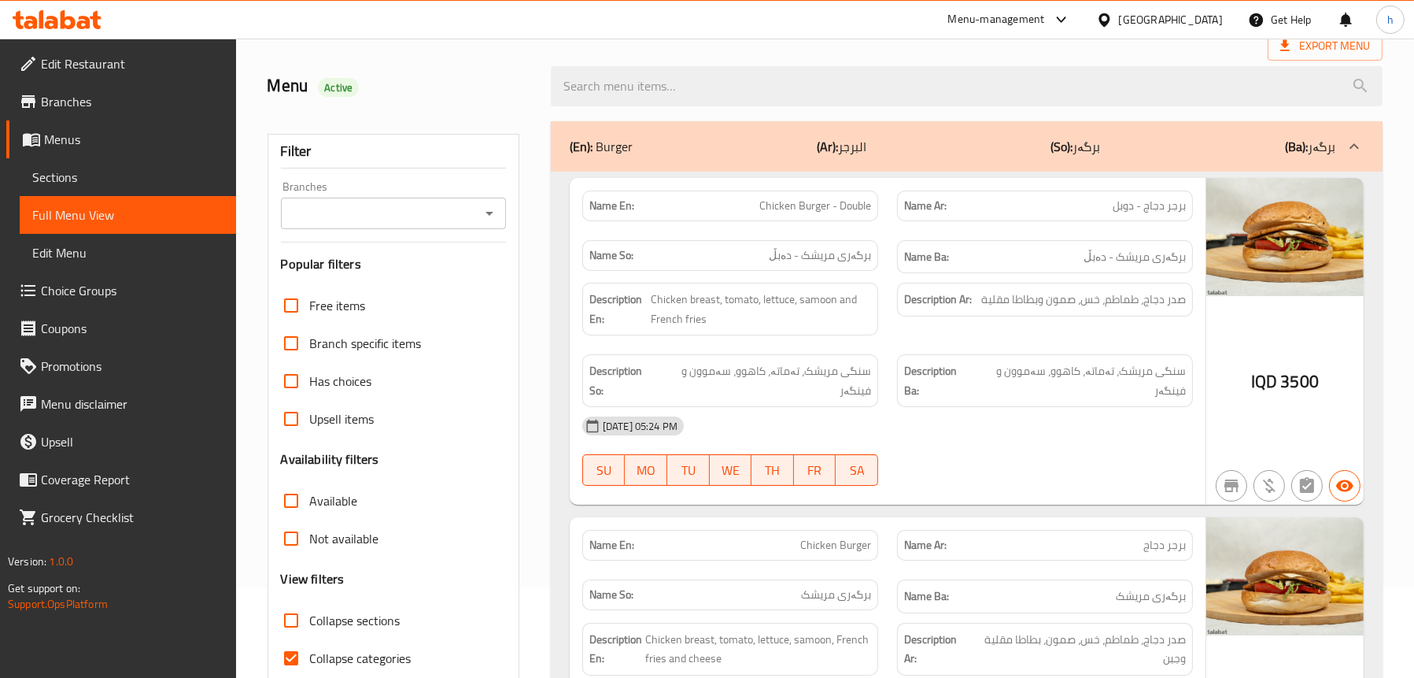
click at [487, 213] on icon "Open" at bounding box center [490, 214] width 8 height 4
click at [424, 271] on li "Bashir Hosta," at bounding box center [392, 281] width 226 height 28
type input "Bashir Hosta,"
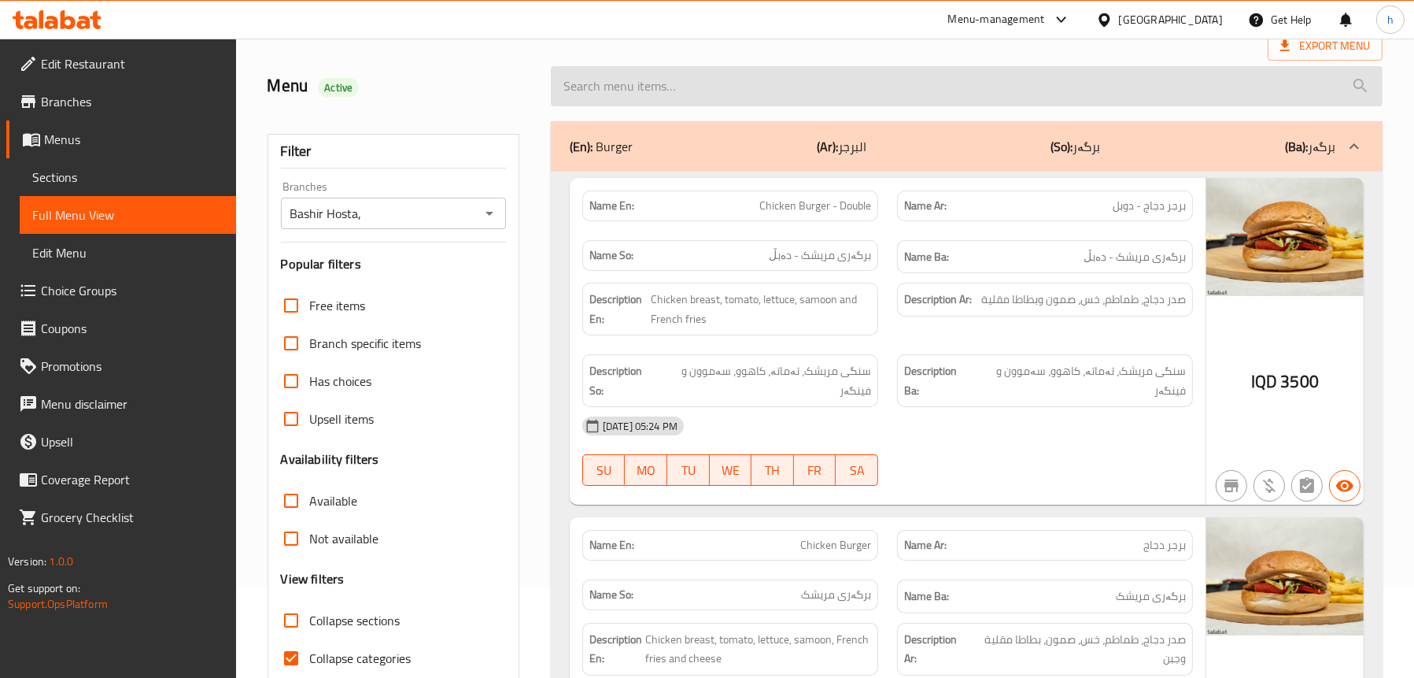
click at [612, 89] on input "search" at bounding box center [967, 86] width 832 height 40
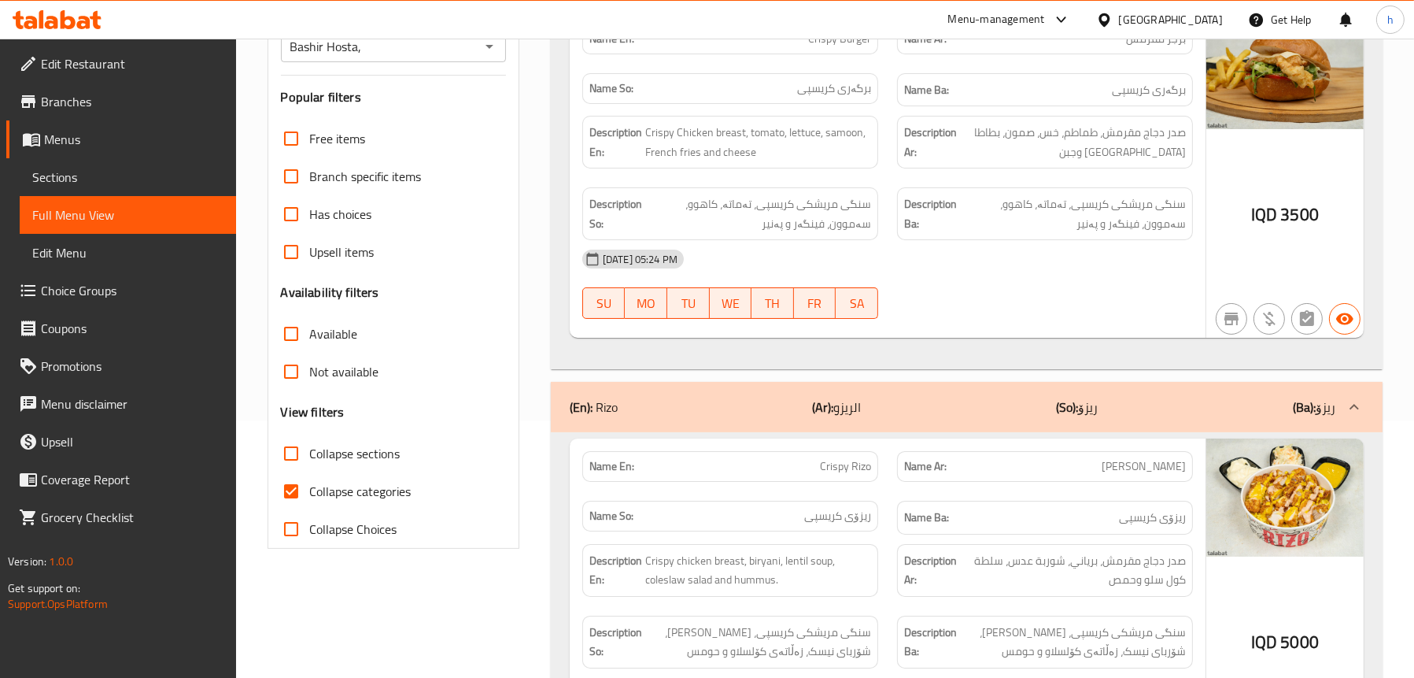
scroll to position [92, 0]
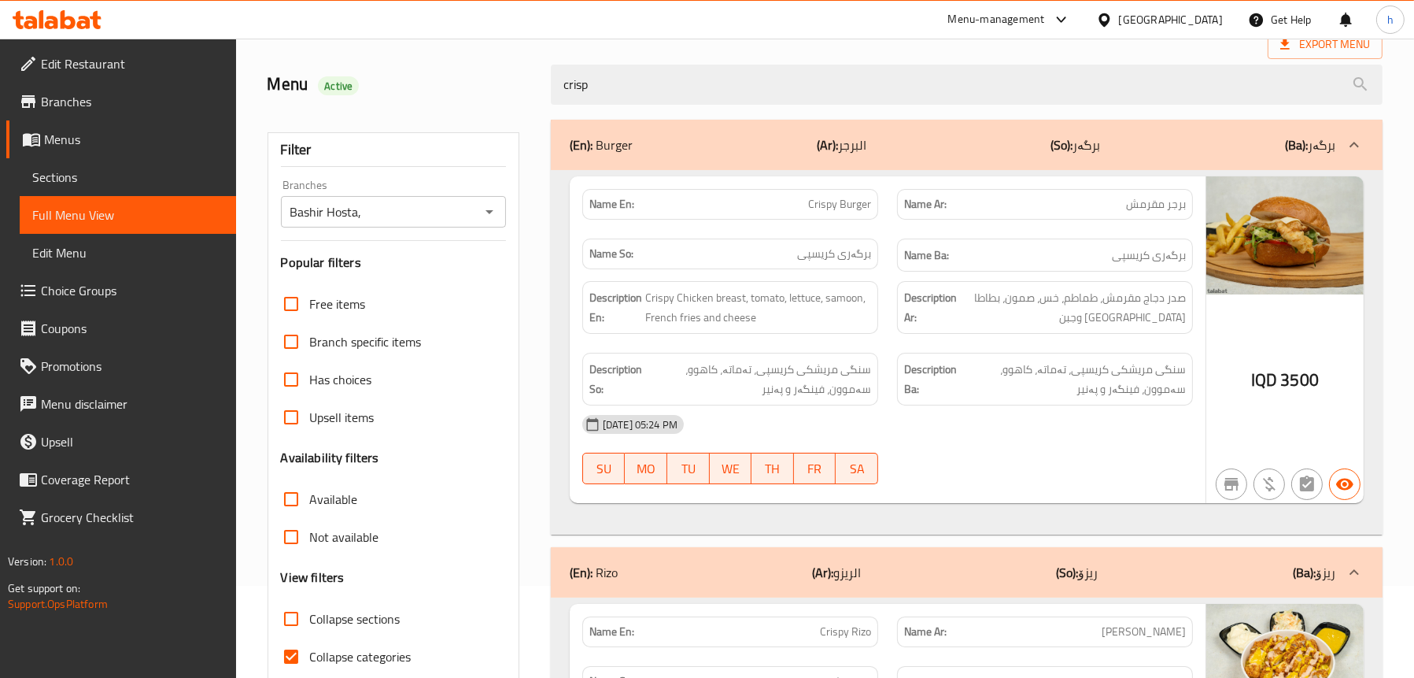
type input "crisp"
click at [62, 62] on span "Edit Restaurant" at bounding box center [132, 63] width 183 height 19
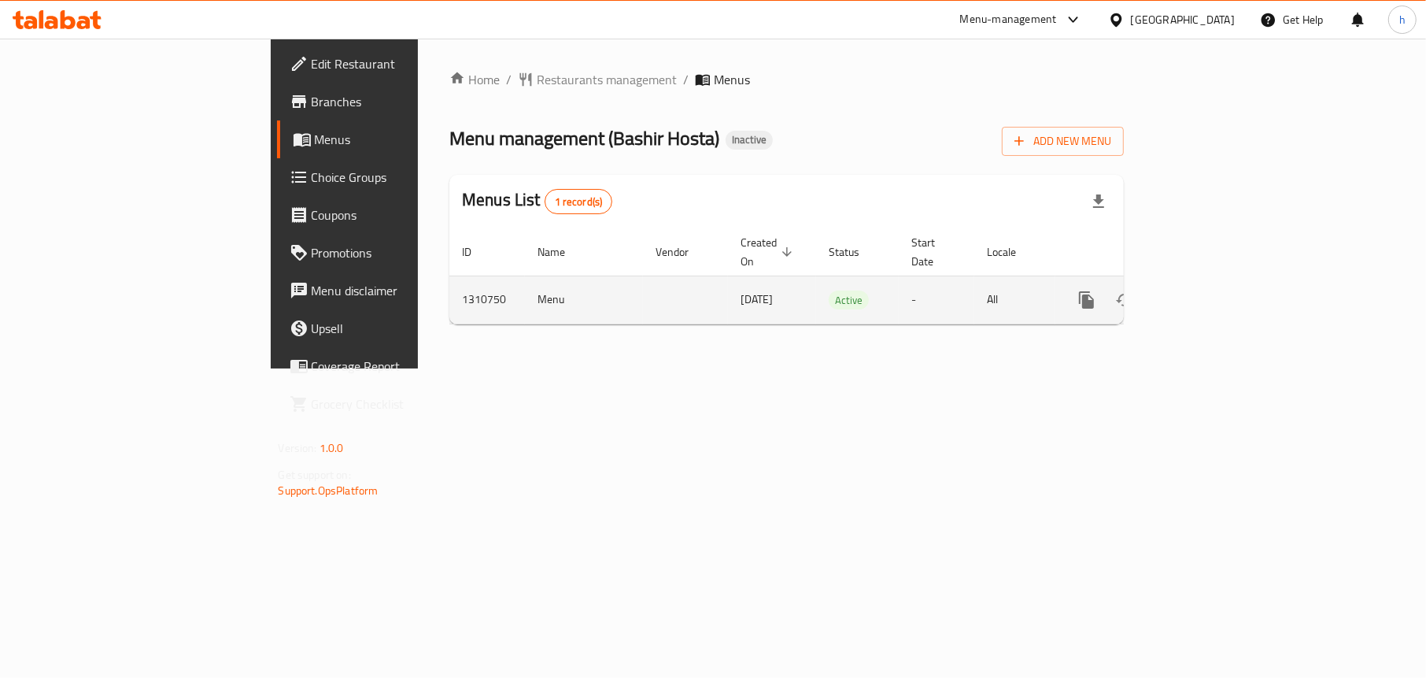
click at [1210, 290] on icon "enhanced table" at bounding box center [1200, 299] width 19 height 19
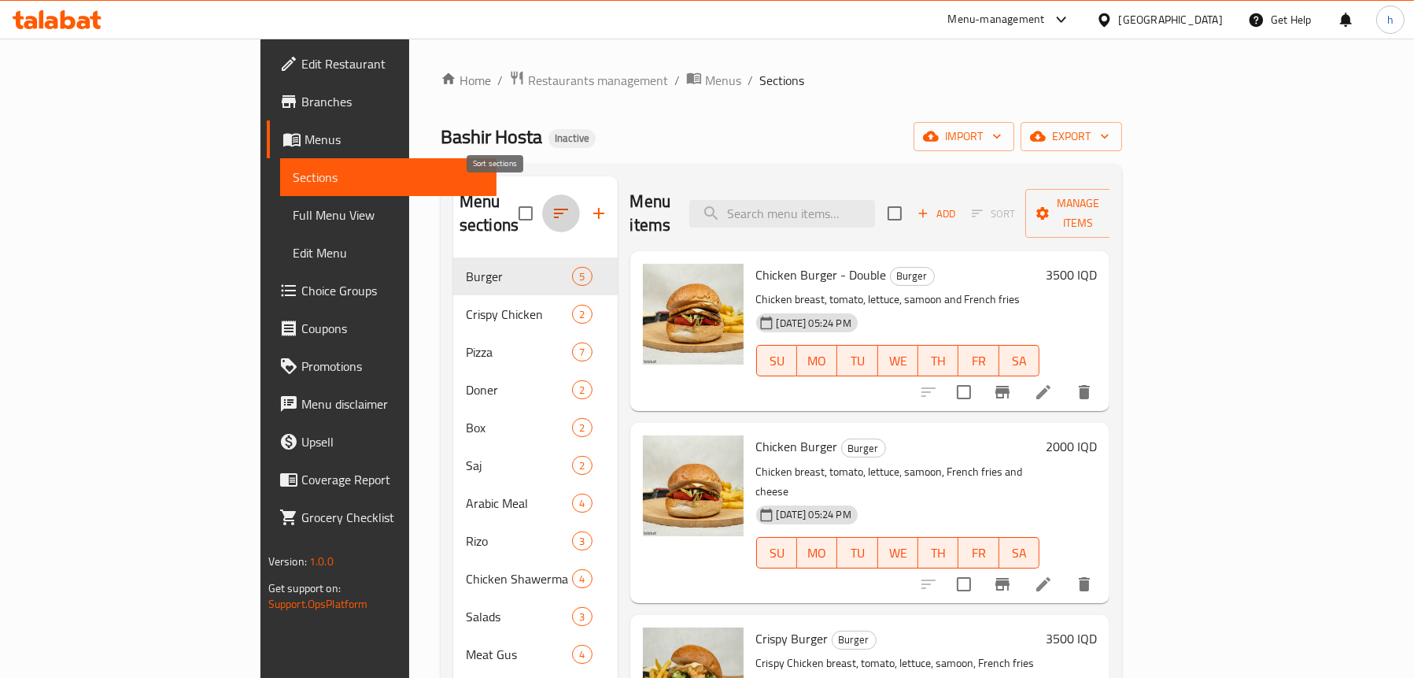
click at [552, 206] on icon "button" at bounding box center [561, 213] width 19 height 19
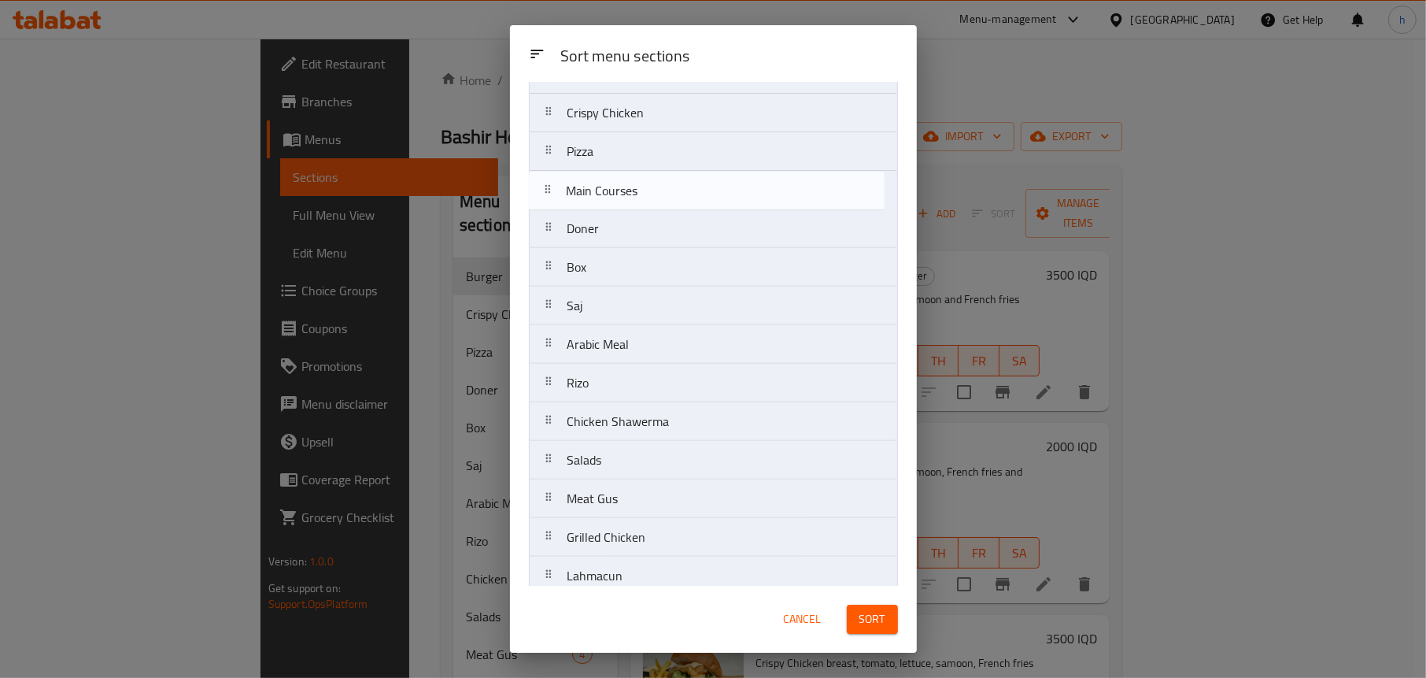
scroll to position [65, 0]
drag, startPoint x: 625, startPoint y: 485, endPoint x: 630, endPoint y: 182, distance: 303.1
click at [630, 182] on nav "Burger Crispy Chicken Pizza Doner Box Saj Arabic Meal Rizo Chicken Shawerma Sal…" at bounding box center [713, 409] width 369 height 696
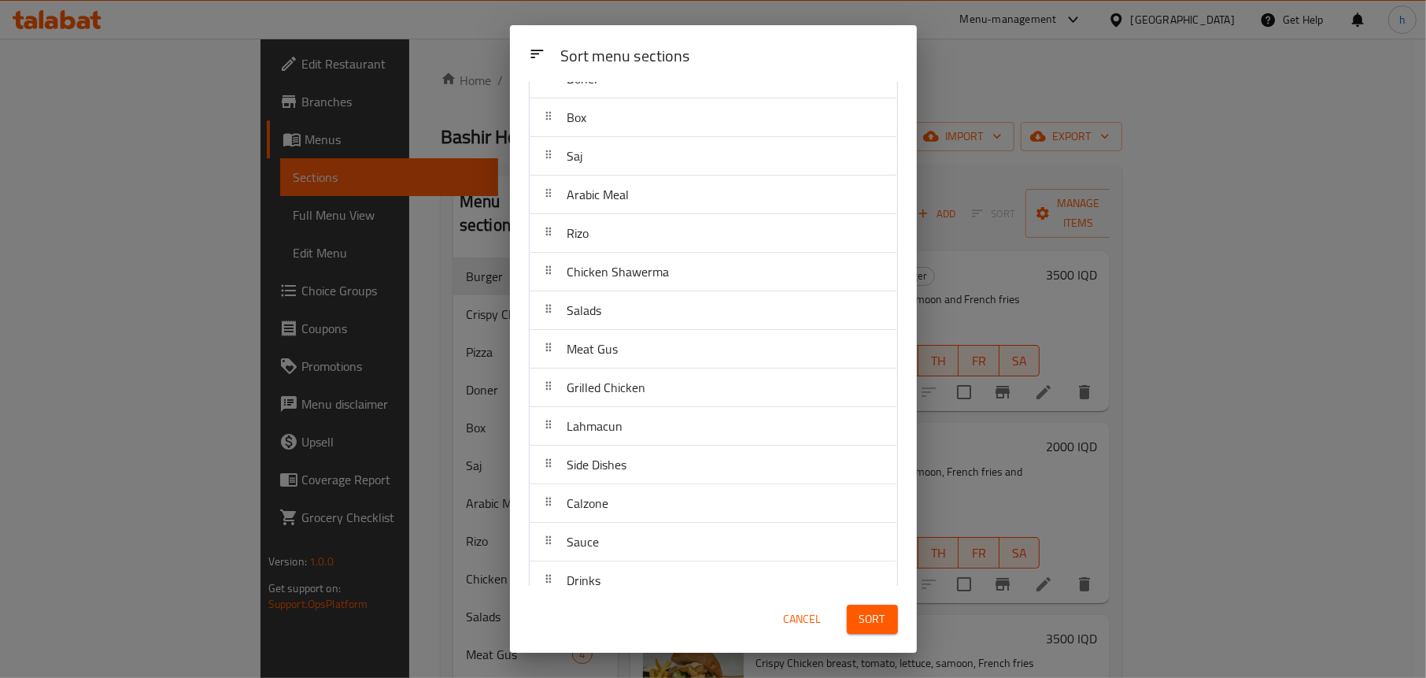
scroll to position [241, 0]
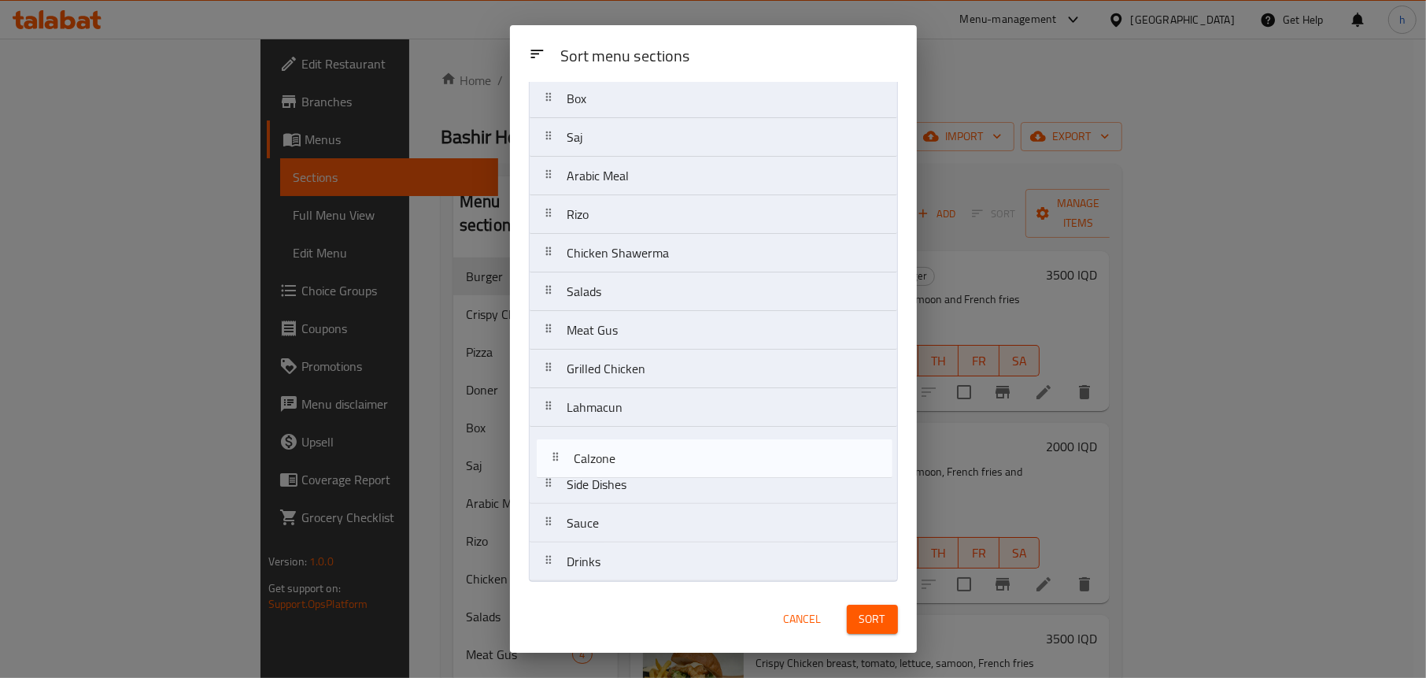
drag, startPoint x: 607, startPoint y: 488, endPoint x: 619, endPoint y: 454, distance: 35.8
click at [619, 454] on nav "Burger Crispy Chicken Pizza Main Courses Doner Box Saj Arabic Meal Rizo Chicken…" at bounding box center [713, 234] width 369 height 696
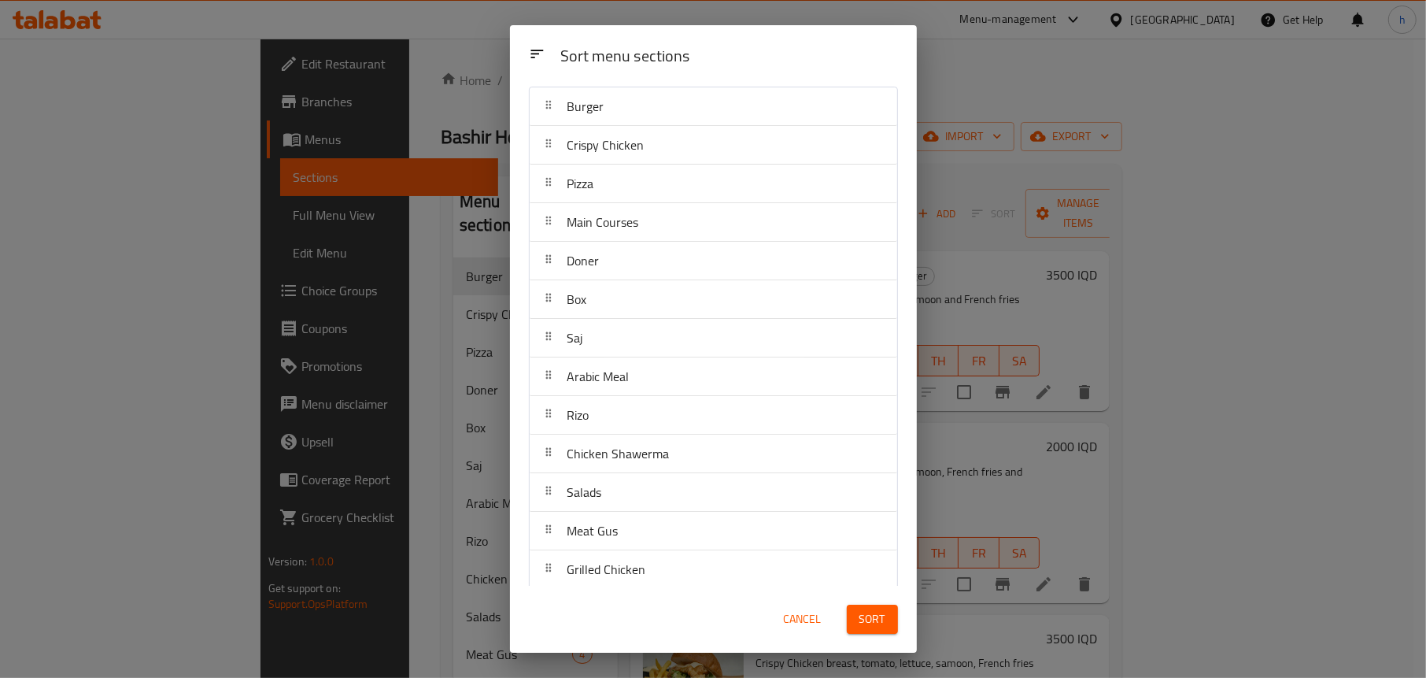
scroll to position [0, 0]
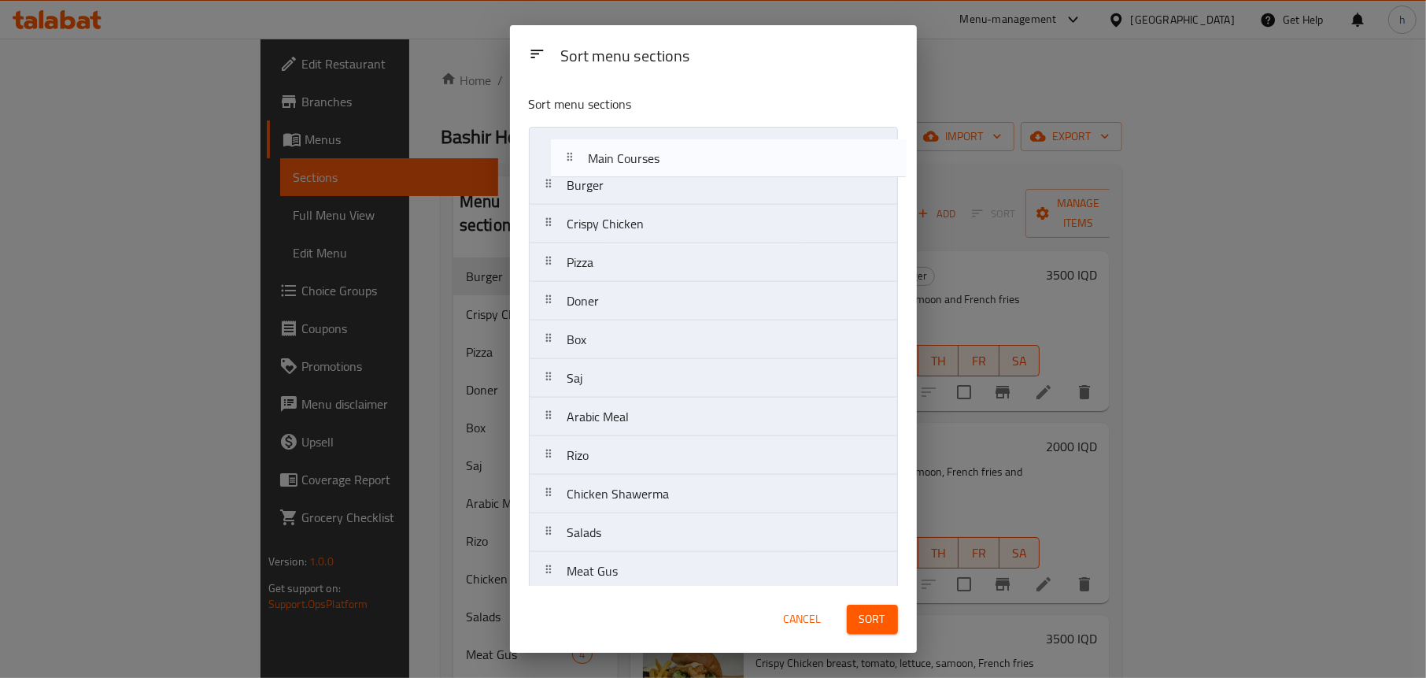
drag, startPoint x: 606, startPoint y: 268, endPoint x: 627, endPoint y: 165, distance: 106.0
click at [627, 165] on nav "Burger Crispy Chicken Pizza Main Courses Doner Box Saj Arabic Meal Rizo Chicken…" at bounding box center [713, 475] width 369 height 696
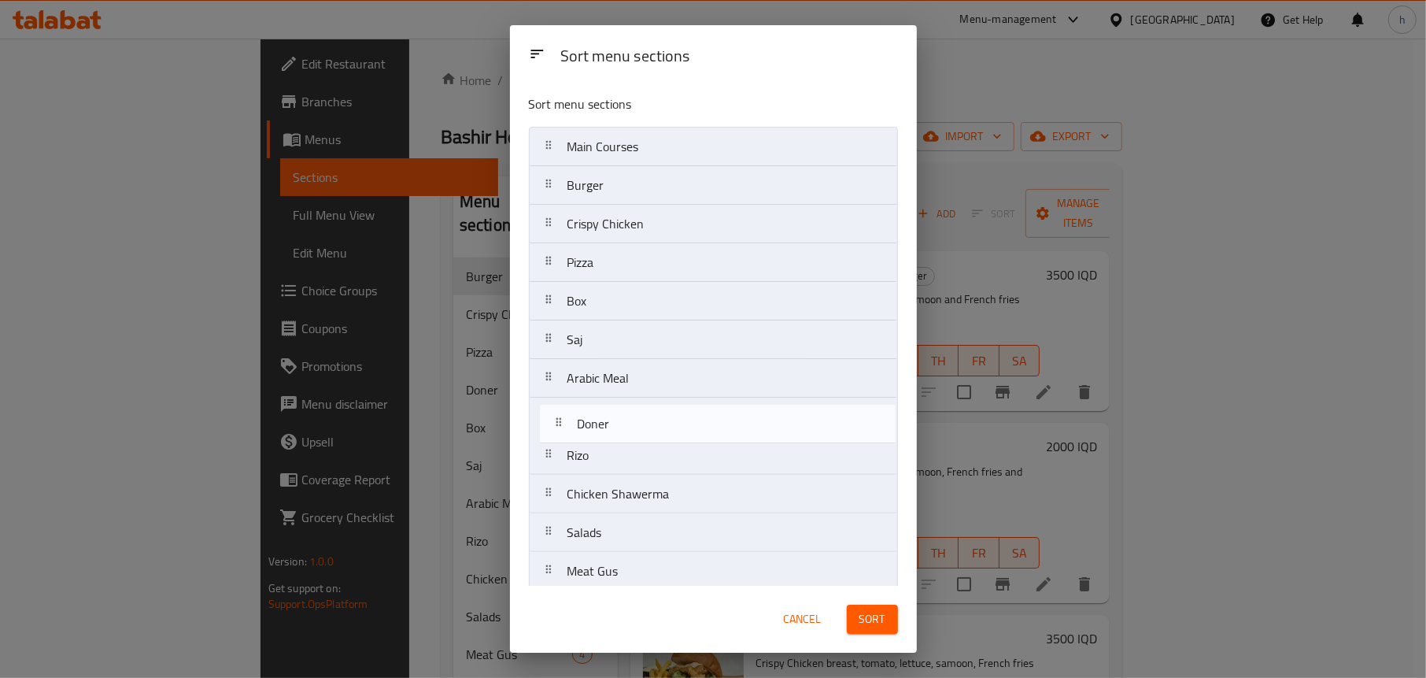
drag, startPoint x: 583, startPoint y: 310, endPoint x: 596, endPoint y: 439, distance: 129.7
click at [596, 439] on nav "Main Courses Burger Crispy Chicken Pizza Doner Box Saj Arabic Meal Rizo Chicken…" at bounding box center [713, 475] width 369 height 696
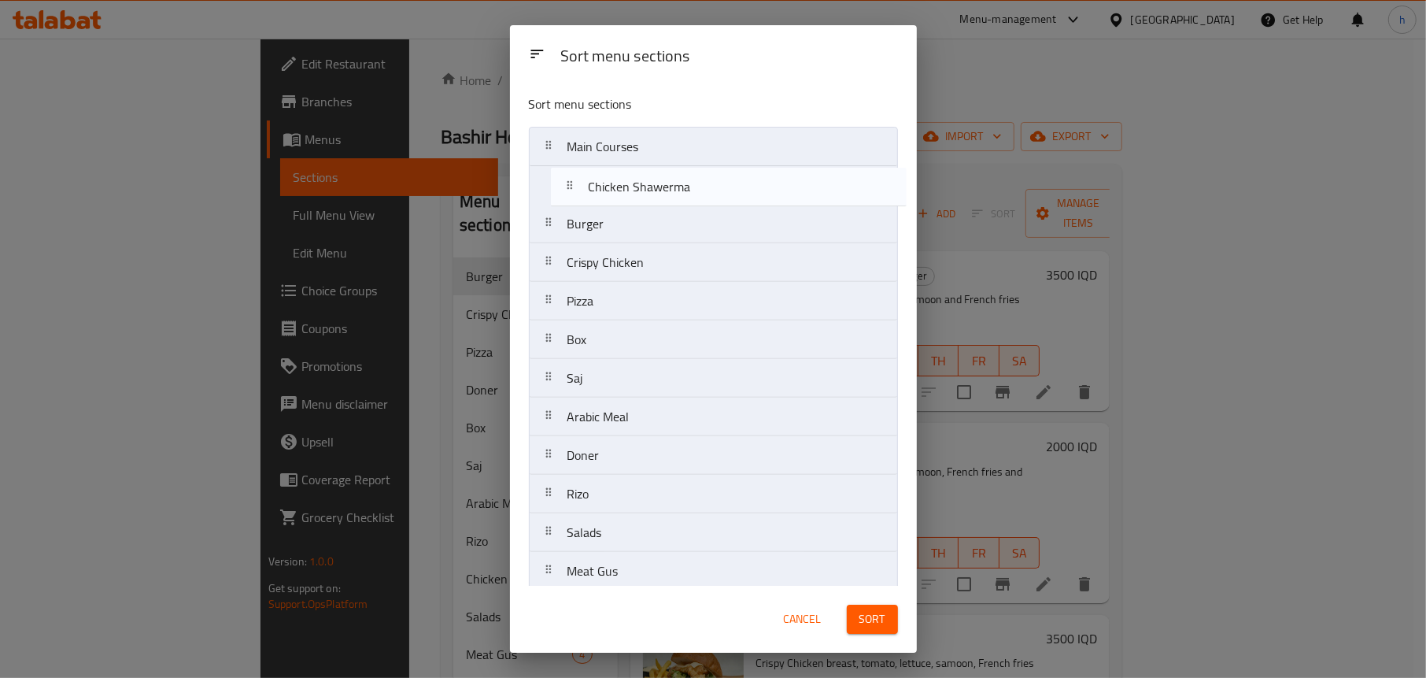
drag, startPoint x: 616, startPoint y: 504, endPoint x: 642, endPoint y: 189, distance: 316.0
click at [642, 189] on nav "Main Courses Burger Crispy Chicken Pizza Box Saj Arabic Meal Doner Rizo Chicken…" at bounding box center [713, 475] width 369 height 696
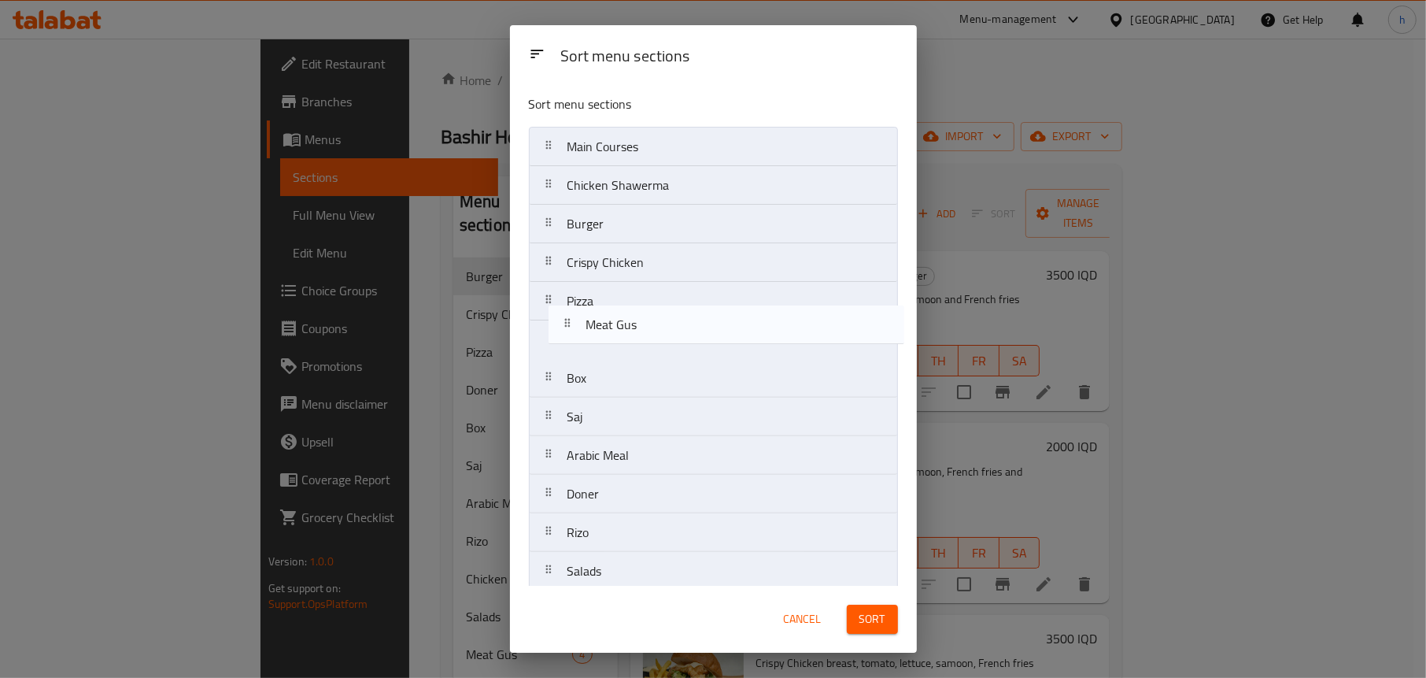
drag, startPoint x: 613, startPoint y: 423, endPoint x: 641, endPoint y: 326, distance: 101.6
click at [641, 326] on nav "Main Courses Chicken Shawerma Burger Crispy Chicken Pizza Box Saj Arabic Meal D…" at bounding box center [713, 475] width 369 height 696
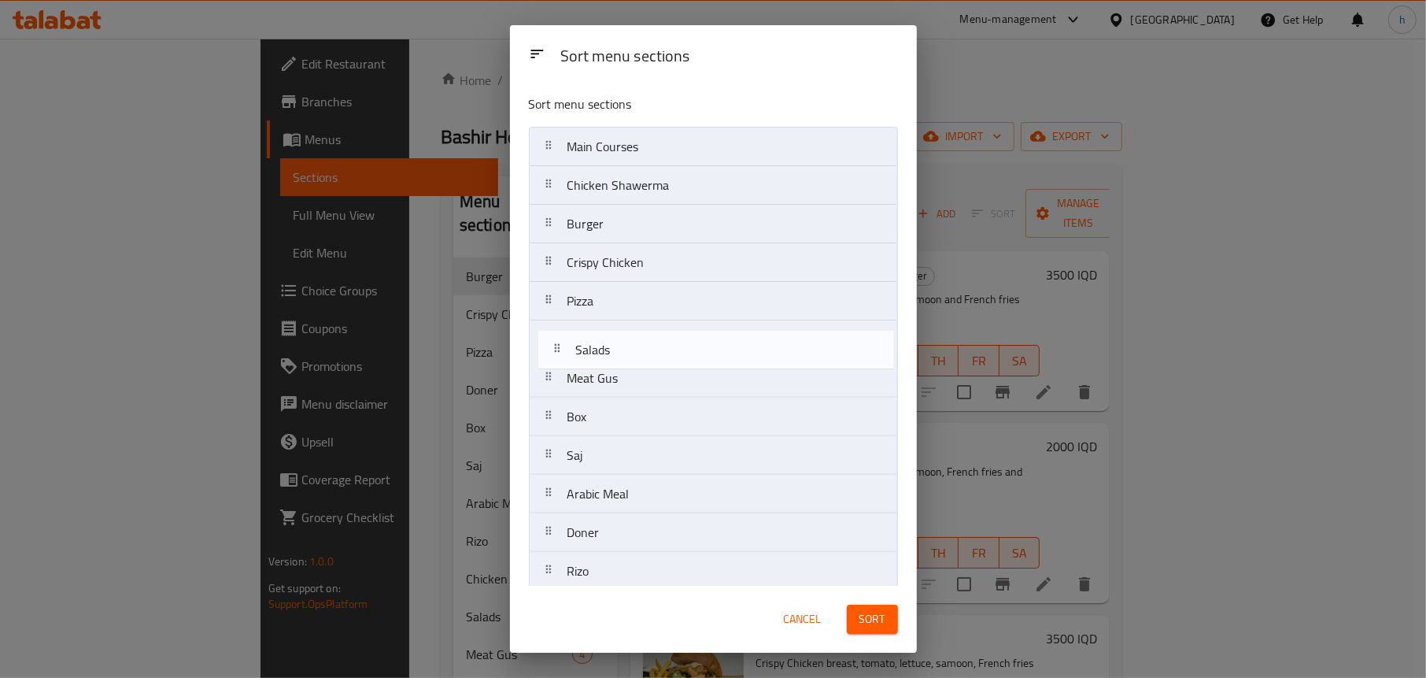
drag, startPoint x: 605, startPoint y: 338, endPoint x: 621, endPoint y: 349, distance: 19.2
click at [621, 349] on nav "Main Courses Chicken Shawerma Burger Crispy Chicken Pizza Meat Gus Box Saj Arab…" at bounding box center [713, 475] width 369 height 696
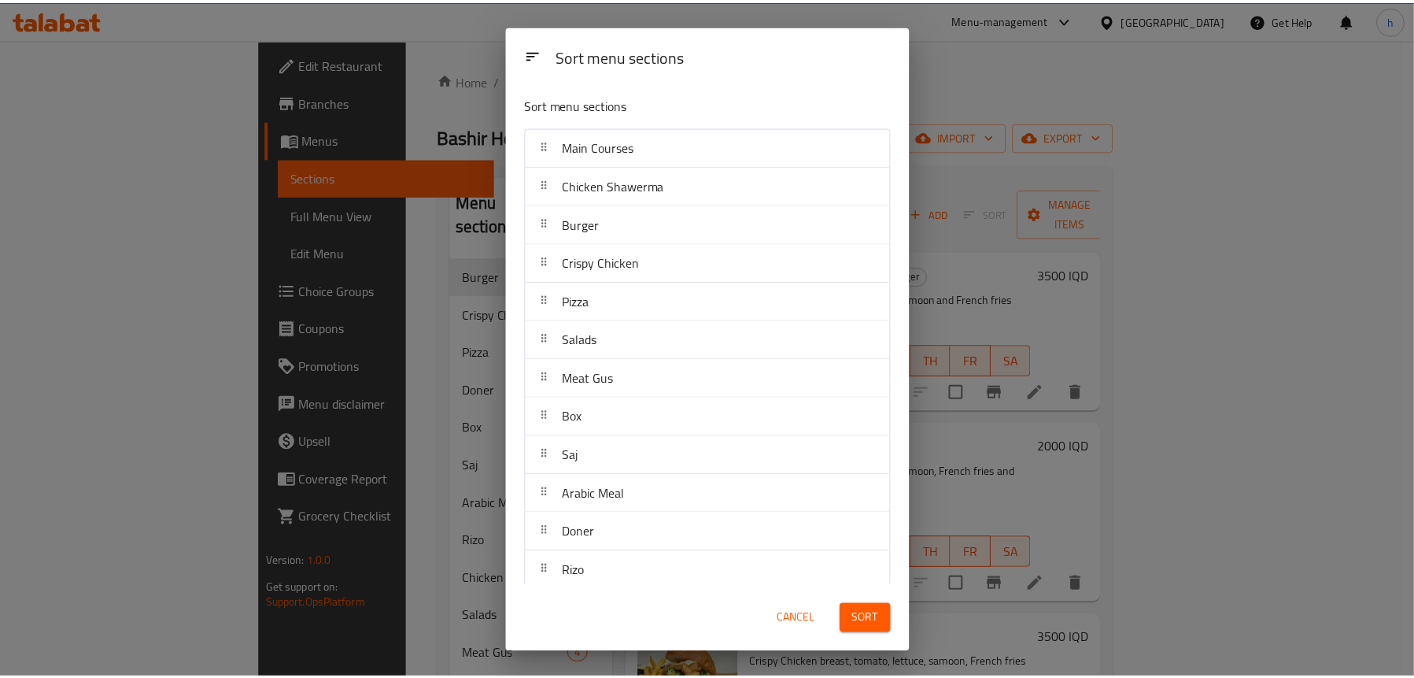
scroll to position [241, 0]
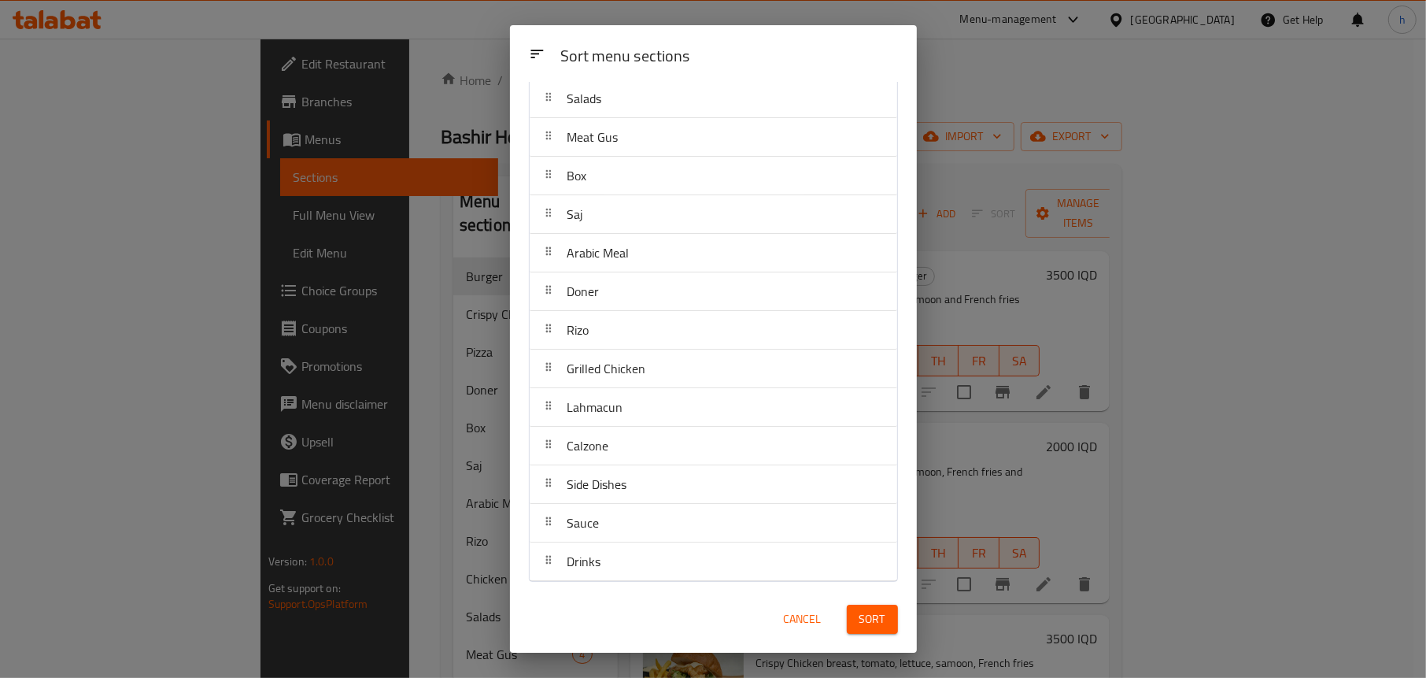
click at [868, 614] on span "Sort" at bounding box center [873, 619] width 26 height 20
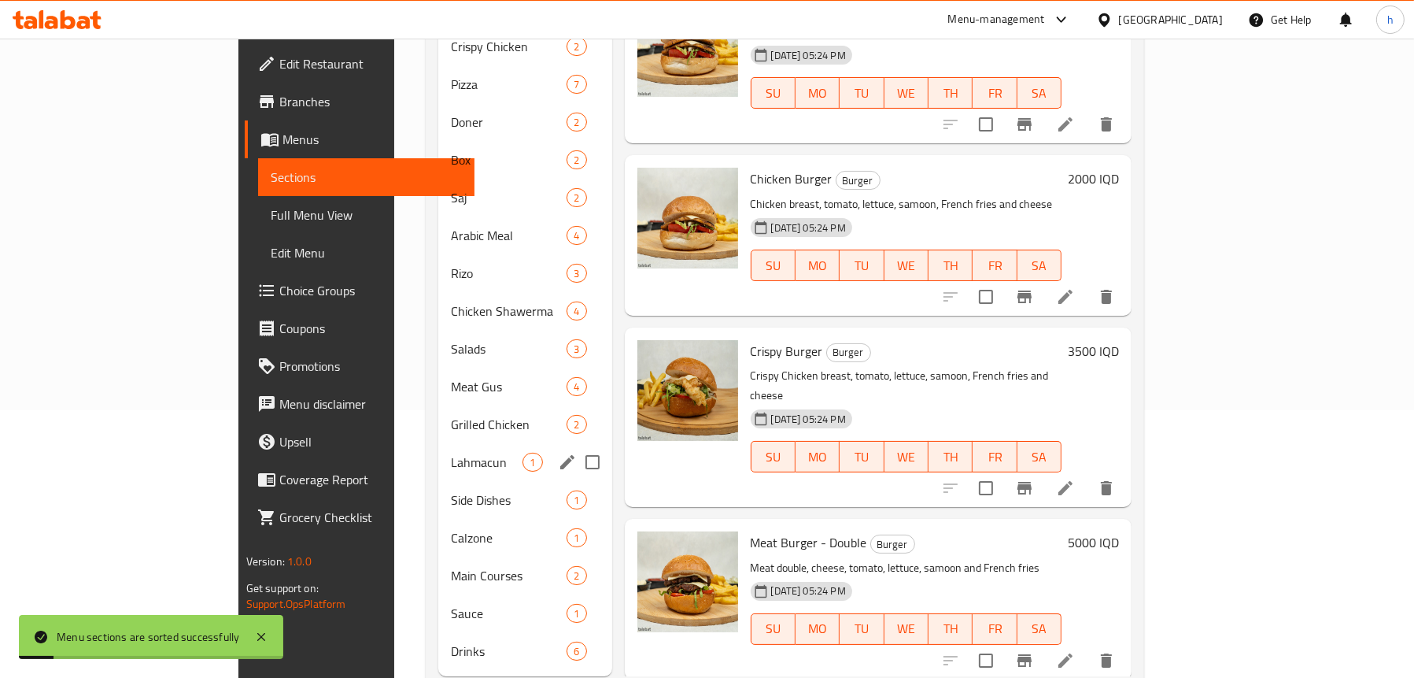
scroll to position [286, 0]
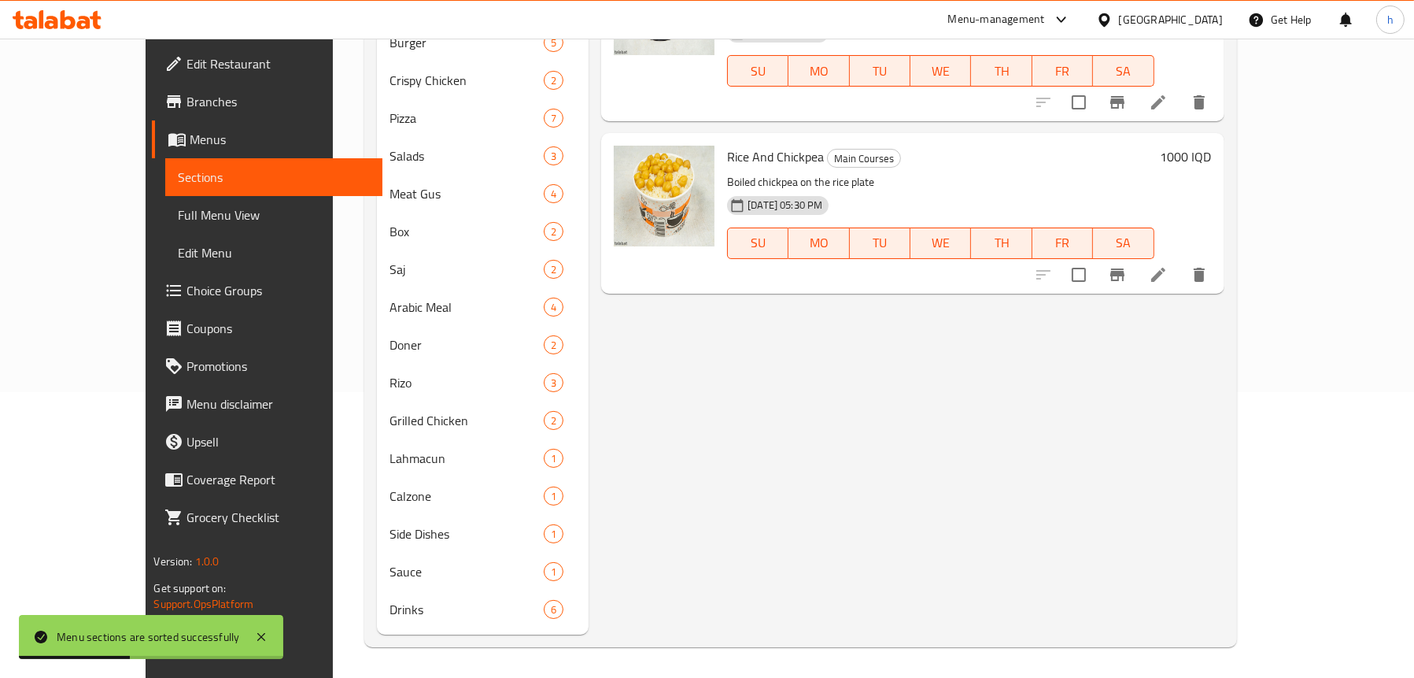
click at [178, 209] on span "Full Menu View" at bounding box center [273, 214] width 191 height 19
